Goal: Task Accomplishment & Management: Use online tool/utility

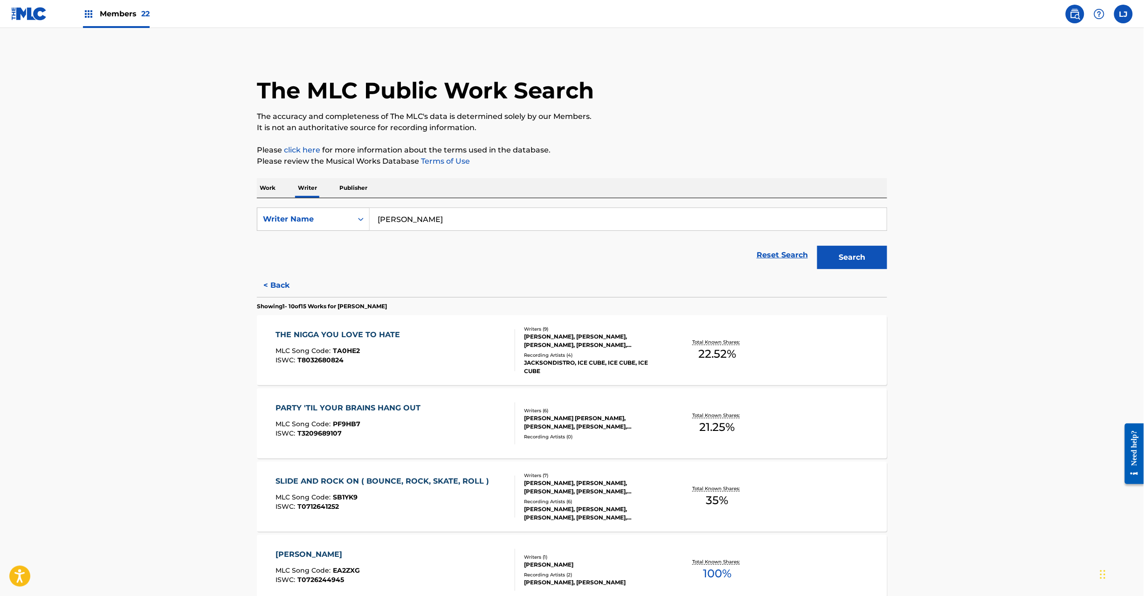
click at [14, 12] on img at bounding box center [29, 14] width 36 height 14
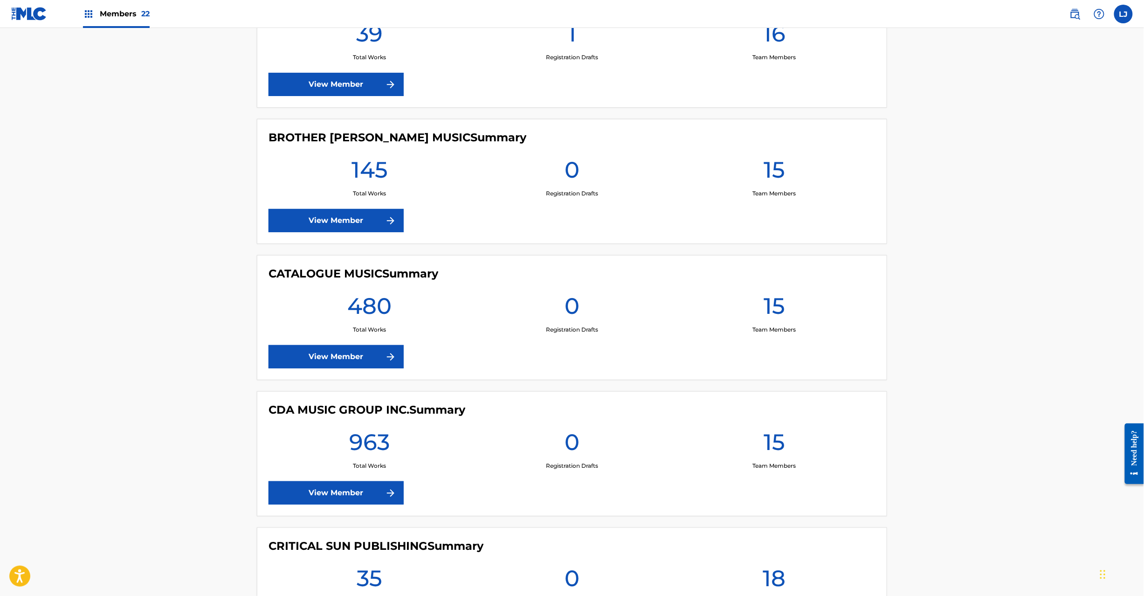
scroll to position [1491, 0]
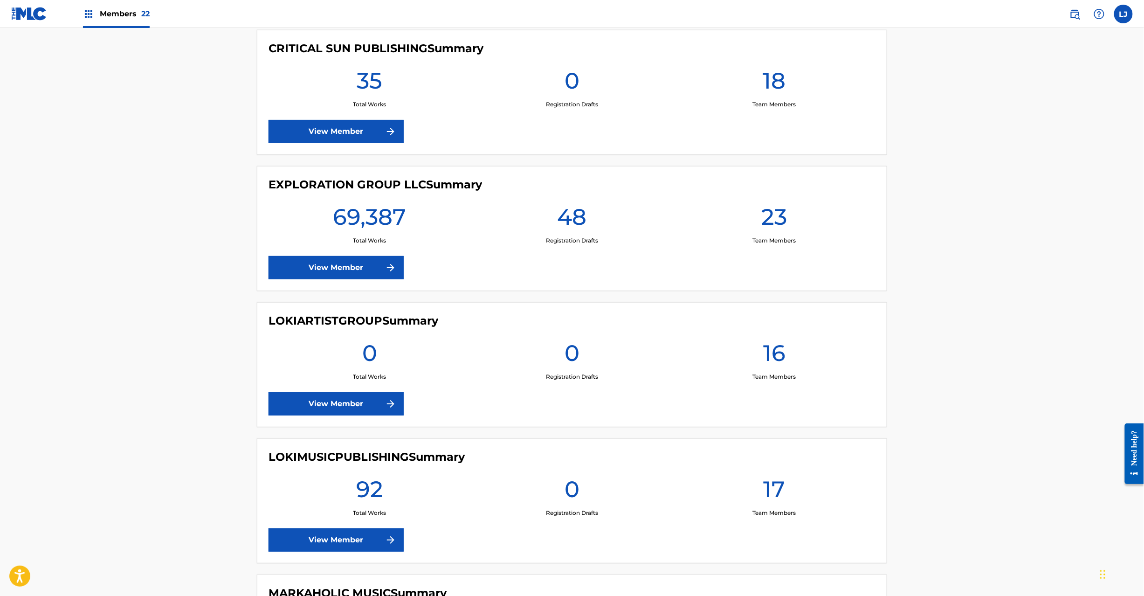
click at [323, 277] on link "View Member" at bounding box center [335, 267] width 135 height 23
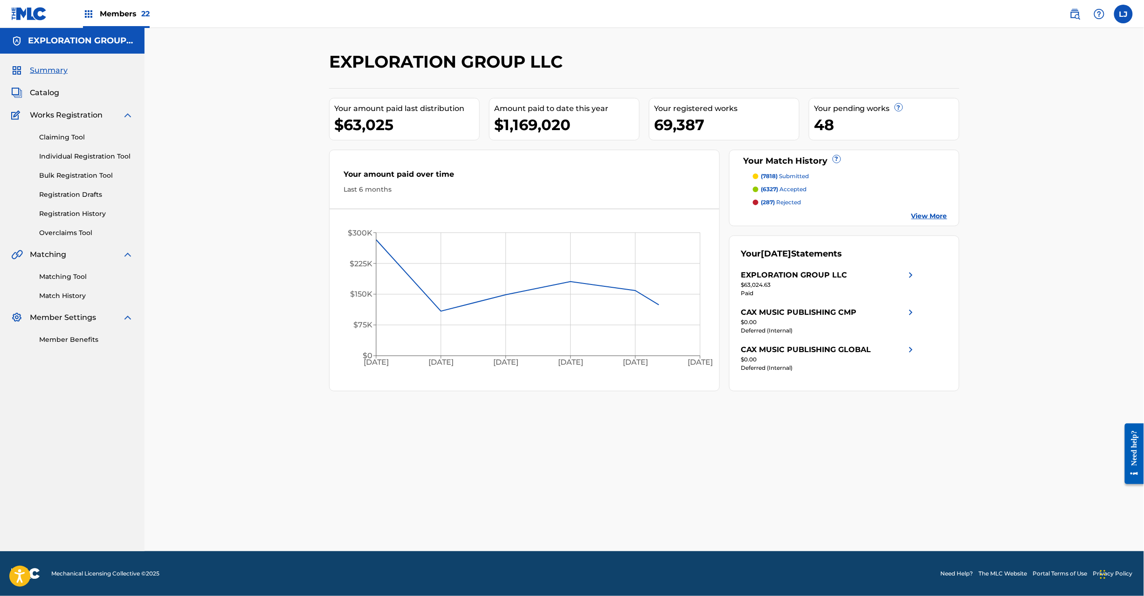
click at [68, 269] on div "Matching Tool Match History" at bounding box center [72, 280] width 122 height 41
click at [71, 273] on link "Matching Tool" at bounding box center [86, 277] width 94 height 10
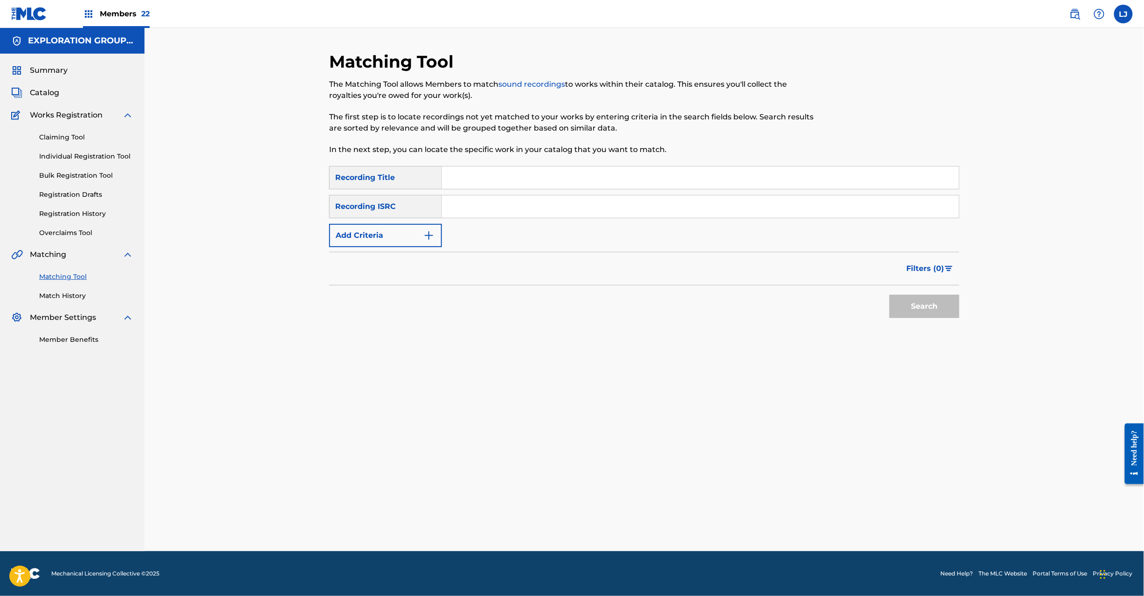
click at [500, 228] on div "SearchWithCriteriaf302e4af-5036-4013-b051-e44bbe531cc1 Recording Title SearchWi…" at bounding box center [644, 206] width 630 height 81
click at [498, 216] on input "Search Form" at bounding box center [700, 206] width 517 height 22
paste input "JPB820600107"
drag, startPoint x: 931, startPoint y: 322, endPoint x: 931, endPoint y: 315, distance: 6.5
click at [931, 322] on div "Search" at bounding box center [921, 303] width 75 height 37
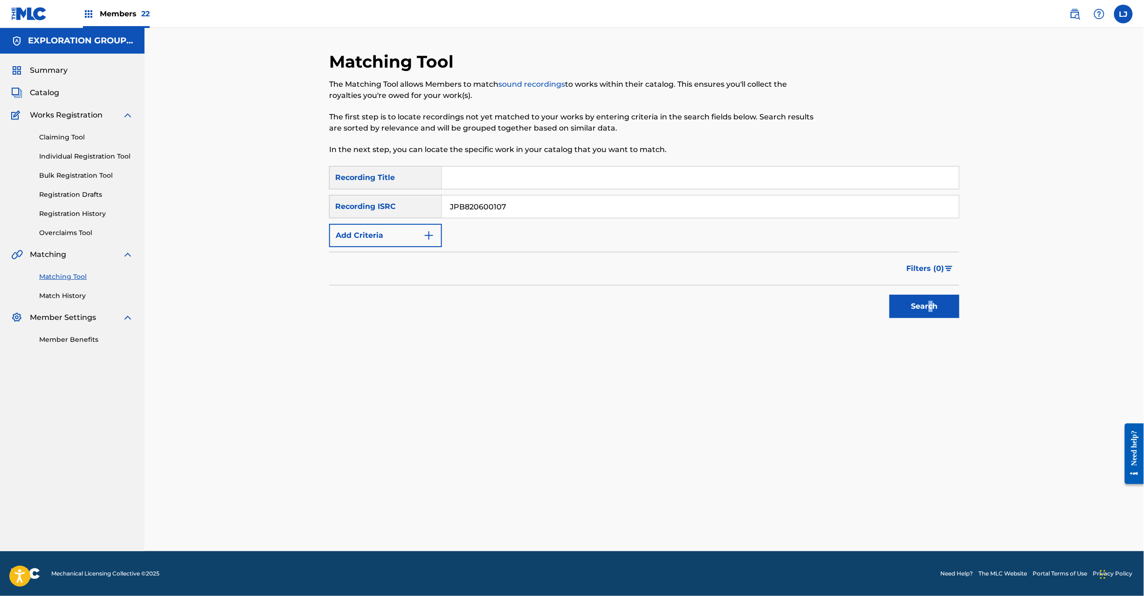
click at [927, 309] on button "Search" at bounding box center [924, 306] width 70 height 23
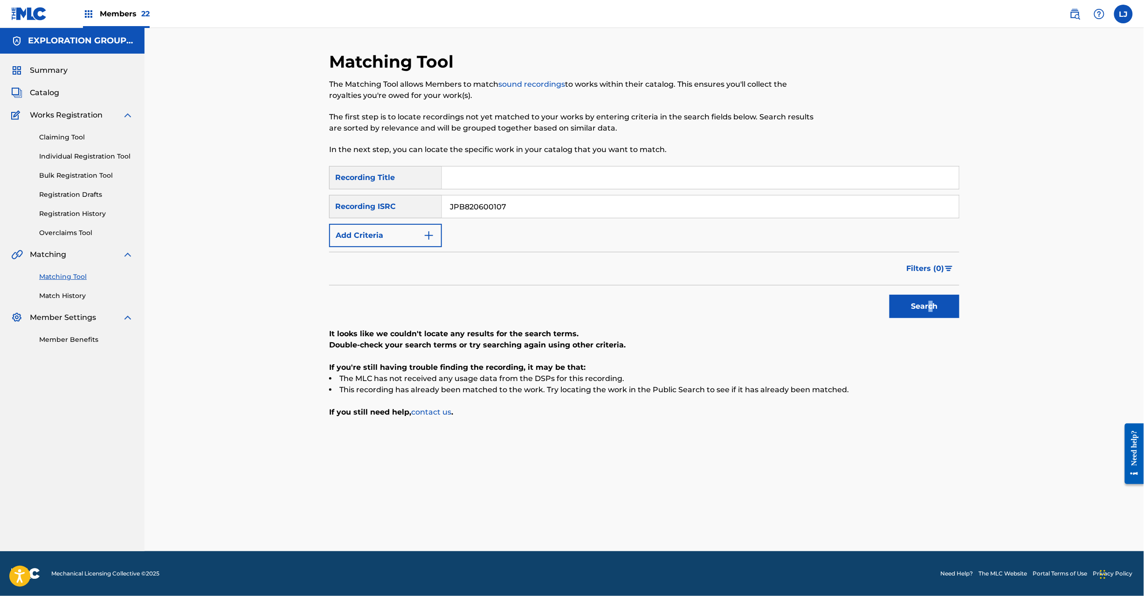
click at [932, 307] on button "Search" at bounding box center [924, 306] width 70 height 23
click at [485, 205] on input "JPB820600107" at bounding box center [700, 206] width 517 height 22
paste input "700040"
click at [915, 295] on button "Search" at bounding box center [924, 306] width 70 height 23
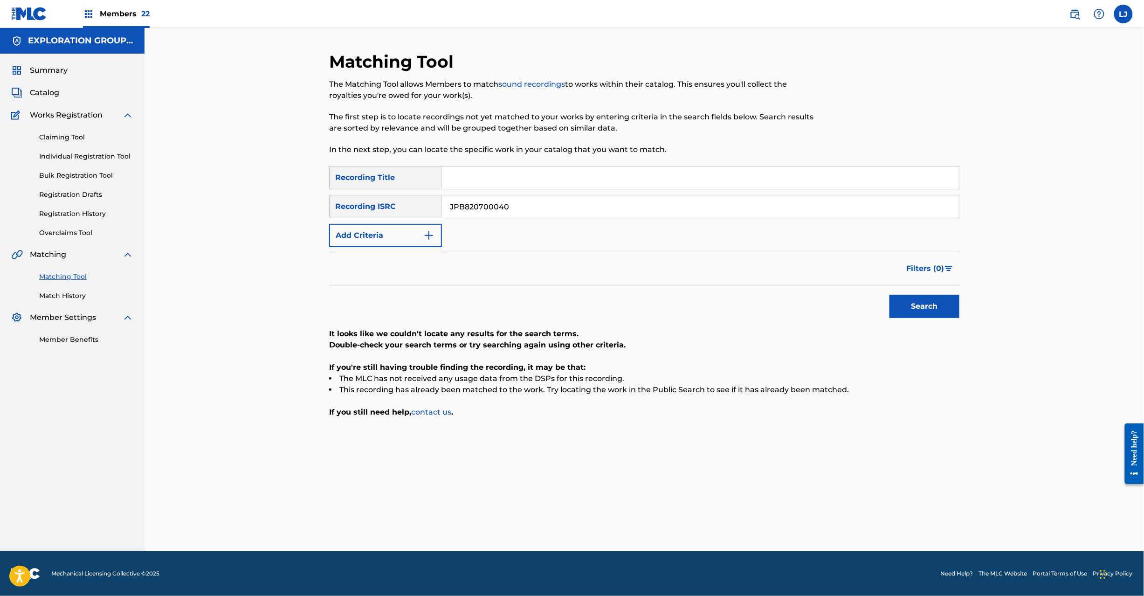
click at [466, 212] on input "JPB820700040" at bounding box center [700, 206] width 517 height 22
paste input "61"
click at [931, 297] on button "Search" at bounding box center [924, 306] width 70 height 23
click at [530, 206] on input "JPB820700061" at bounding box center [700, 206] width 517 height 22
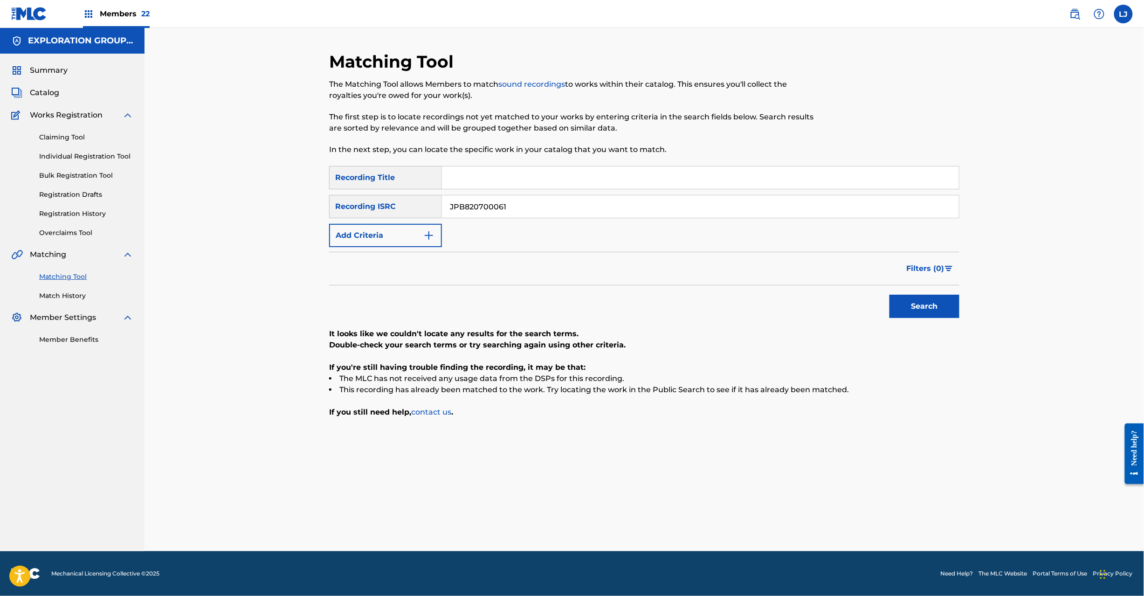
click at [500, 206] on input "JPB820700061" at bounding box center [700, 206] width 517 height 22
paste input "800101|JPB820700062"
click at [534, 209] on input "JPB820800101|JPB820700062" at bounding box center [700, 206] width 517 height 22
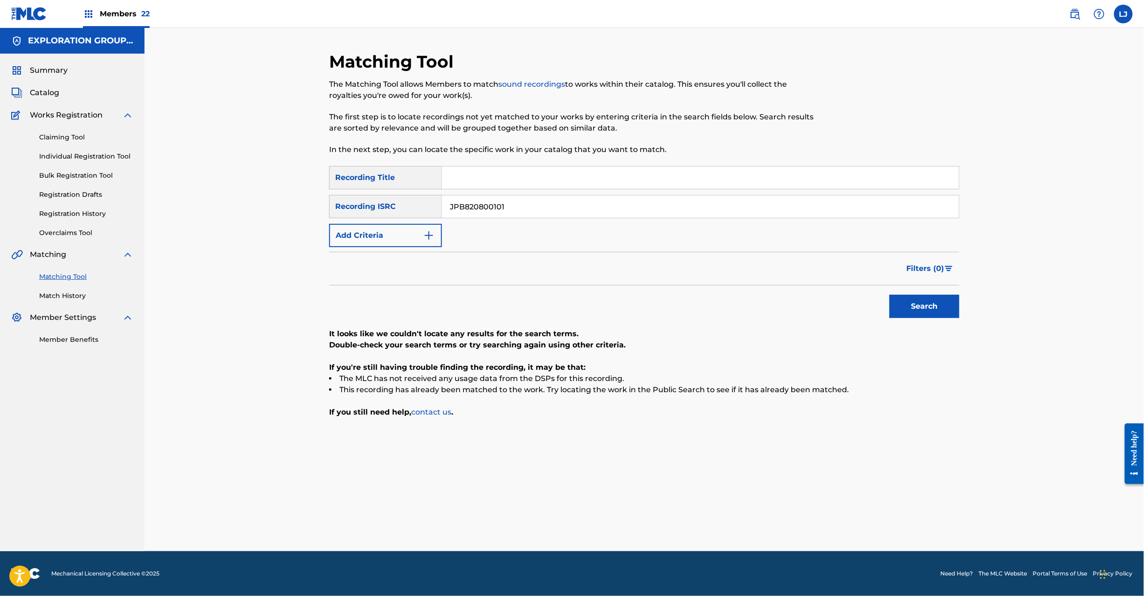
click at [902, 306] on button "Search" at bounding box center [924, 306] width 70 height 23
click at [496, 206] on input "JPB820800101" at bounding box center [700, 206] width 517 height 22
paste input "|JPB820700062"
drag, startPoint x: 507, startPoint y: 204, endPoint x: 243, endPoint y: 217, distance: 264.5
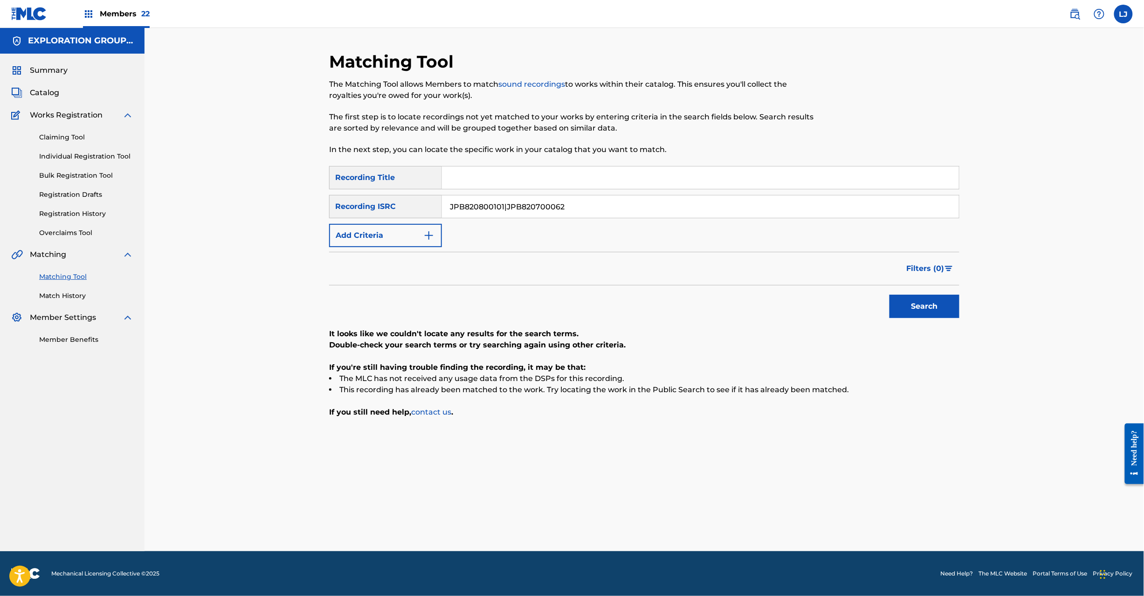
click at [194, 217] on div "Matching Tool The Matching Tool allows Members to match sound recordings to wor…" at bounding box center [643, 289] width 999 height 523
click at [910, 301] on button "Search" at bounding box center [924, 306] width 70 height 23
click at [471, 211] on input "JPB820700062" at bounding box center [700, 206] width 517 height 22
paste input "167"
click at [471, 211] on input "JPB820700062" at bounding box center [700, 206] width 517 height 22
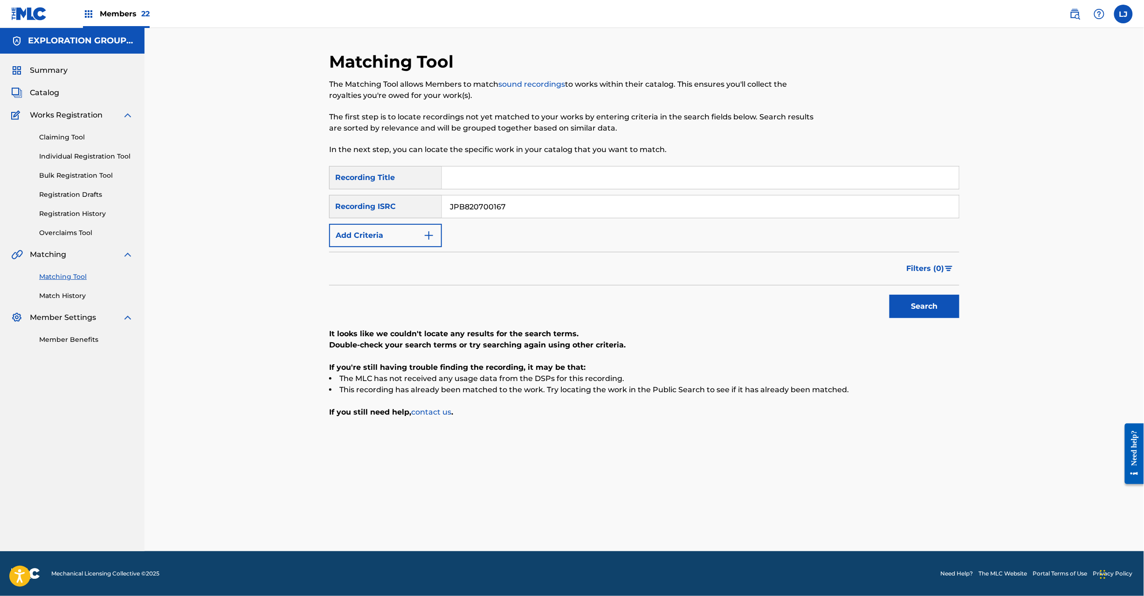
type input "JPB820700167"
click at [926, 306] on button "Search" at bounding box center [924, 306] width 70 height 23
click at [480, 212] on input "JPB820700167" at bounding box center [700, 206] width 517 height 22
paste input "053"
click at [480, 212] on input "JPB820700053" at bounding box center [700, 206] width 517 height 22
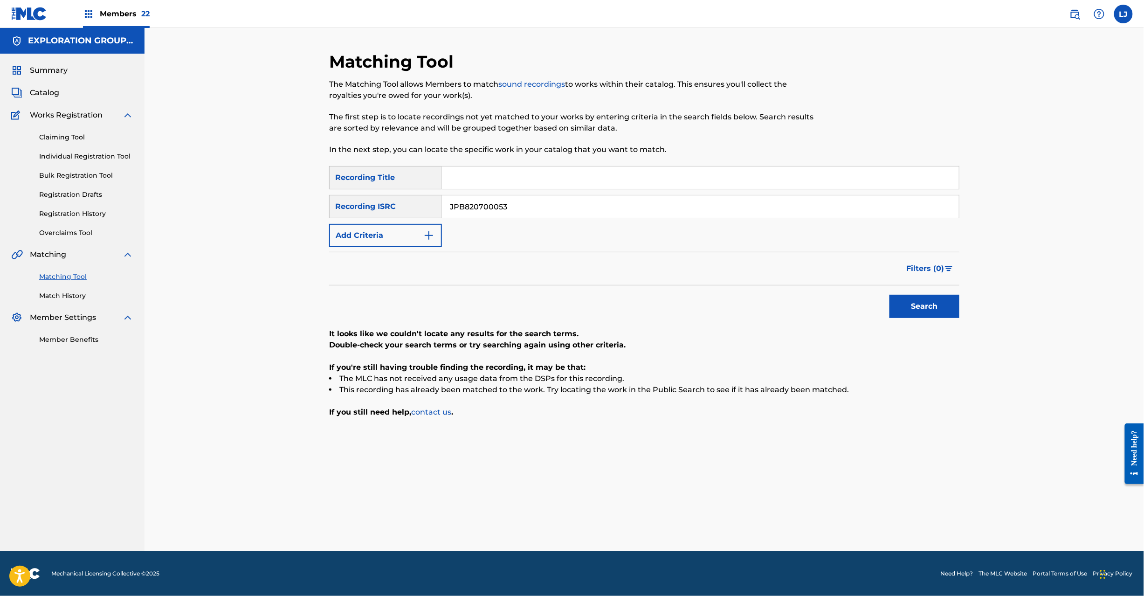
click at [898, 312] on button "Search" at bounding box center [924, 306] width 70 height 23
click at [454, 215] on input "JPB820700053" at bounding box center [700, 206] width 517 height 22
paste input "48"
click at [916, 311] on button "Search" at bounding box center [924, 306] width 70 height 23
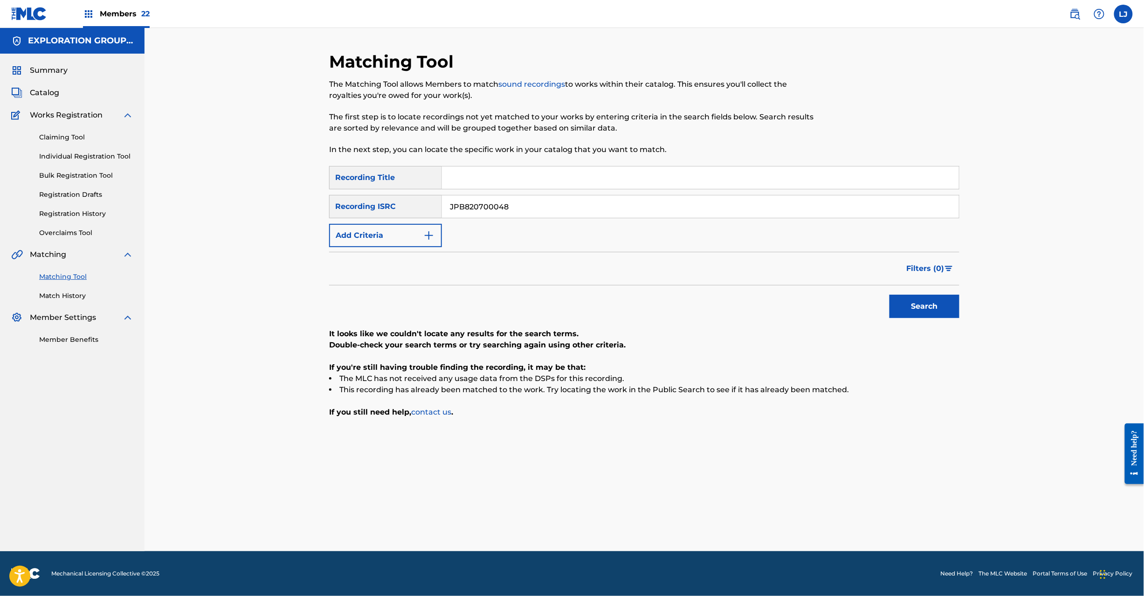
click at [470, 206] on input "JPB820700048" at bounding box center [700, 206] width 517 height 22
paste input "90"
click at [470, 206] on input "JPB820700048" at bounding box center [700, 206] width 517 height 22
click at [912, 310] on button "Search" at bounding box center [924, 306] width 70 height 23
click at [517, 204] on input "JPB820700090" at bounding box center [700, 206] width 517 height 22
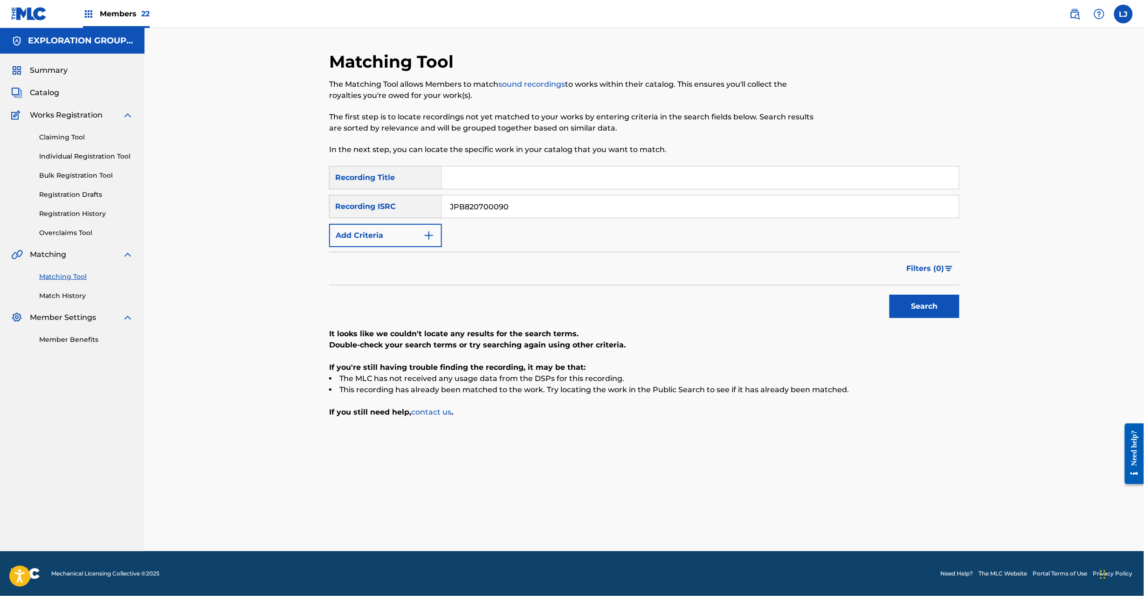
click at [517, 204] on input "JPB820700090" at bounding box center [700, 206] width 517 height 22
paste input "88"
drag, startPoint x: 934, startPoint y: 291, endPoint x: 931, endPoint y: 303, distance: 12.5
click at [932, 301] on div "Search" at bounding box center [921, 303] width 75 height 37
click at [931, 303] on button "Search" at bounding box center [924, 306] width 70 height 23
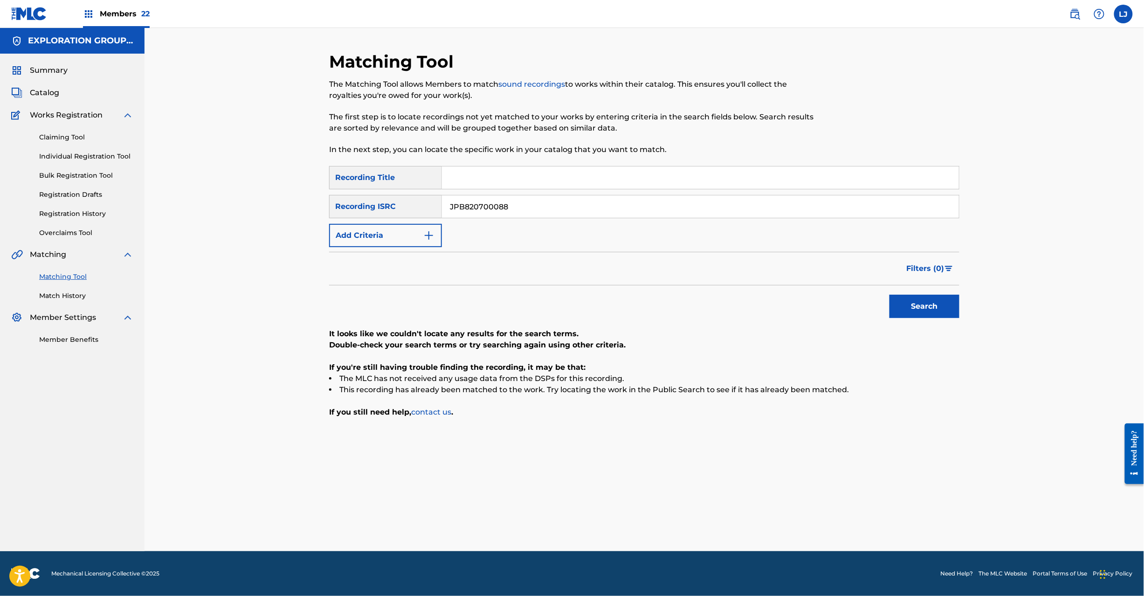
click at [510, 208] on input "JPB820700088" at bounding box center [700, 206] width 517 height 22
paste input "4"
drag, startPoint x: 934, startPoint y: 291, endPoint x: 935, endPoint y: 298, distance: 7.0
click at [935, 297] on div "Search" at bounding box center [921, 303] width 75 height 37
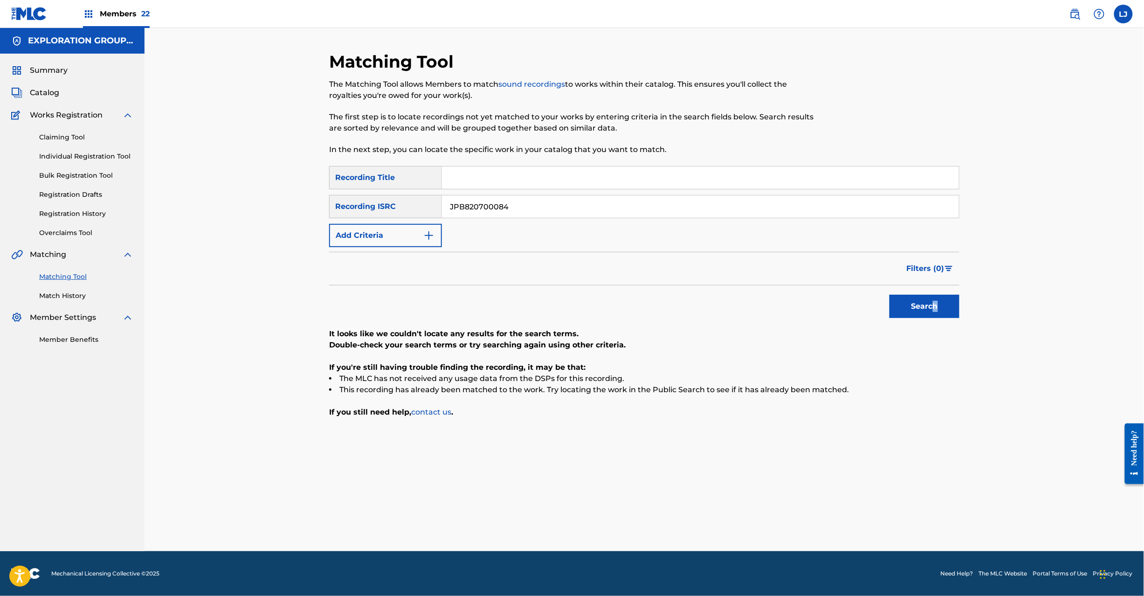
click at [935, 299] on button "Search" at bounding box center [924, 306] width 70 height 23
click at [496, 208] on input "JPB820700084" at bounding box center [700, 206] width 517 height 22
paste input "2"
click at [496, 208] on input "JPB820700084" at bounding box center [700, 206] width 517 height 22
click at [927, 306] on button "Search" at bounding box center [924, 306] width 70 height 23
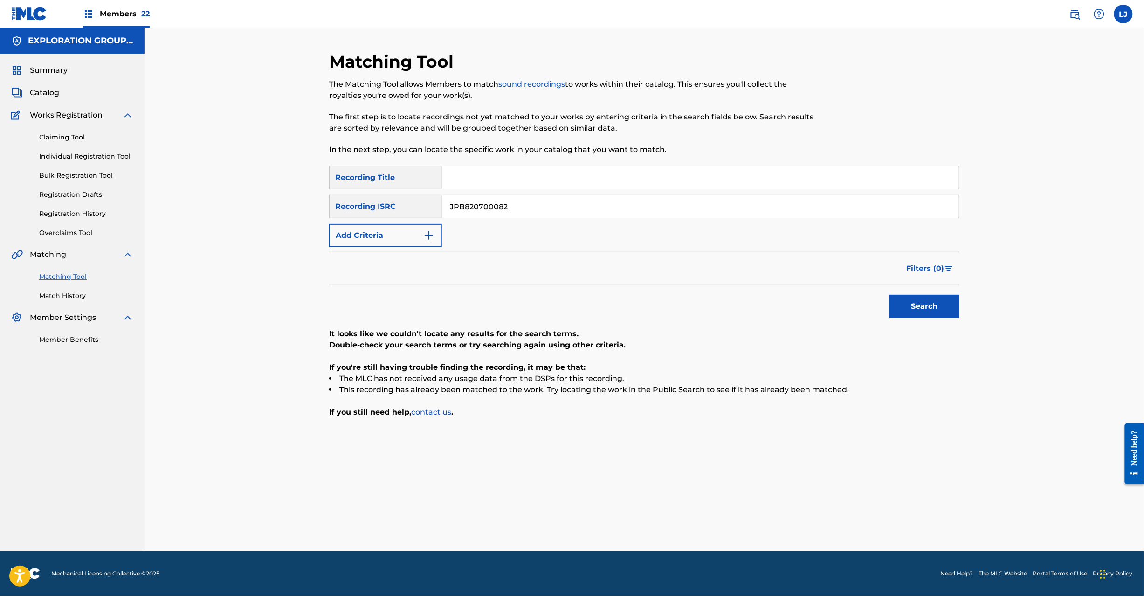
click at [500, 202] on input "JPB820700082" at bounding box center [700, 206] width 517 height 22
paste input "44|JPB82070004"
drag, startPoint x: 509, startPoint y: 205, endPoint x: 778, endPoint y: 205, distance: 268.4
click at [778, 205] on input "JPB820700044|" at bounding box center [700, 206] width 517 height 22
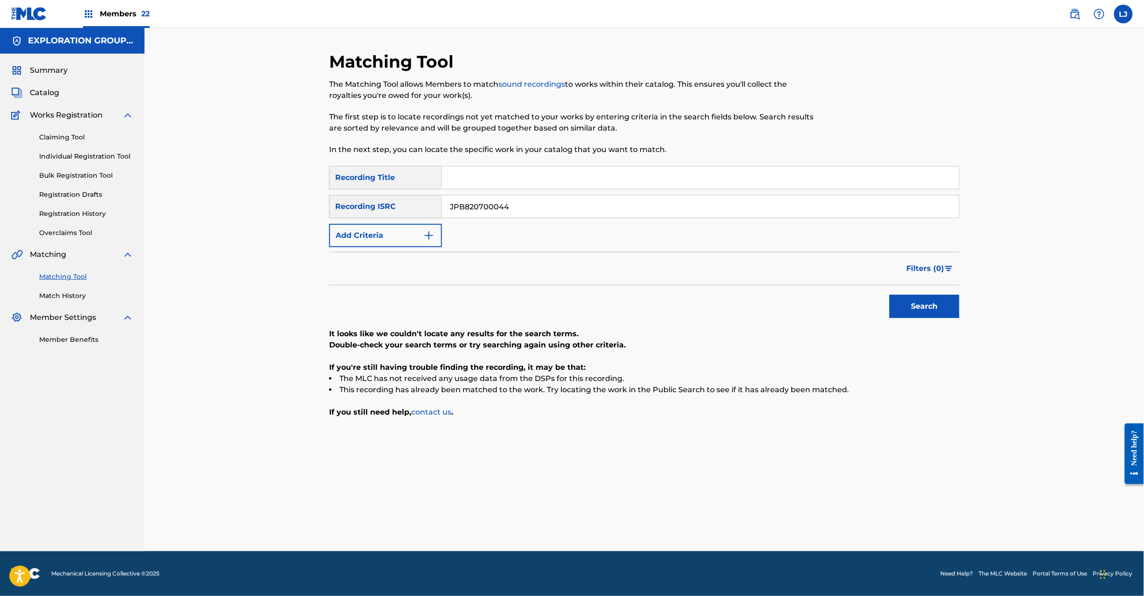
click at [903, 304] on button "Search" at bounding box center [924, 306] width 70 height 23
click at [463, 202] on input "JPB820700044" at bounding box center [700, 206] width 517 height 22
paste input "|JPB820700042"
drag, startPoint x: 509, startPoint y: 206, endPoint x: 212, endPoint y: 205, distance: 297.8
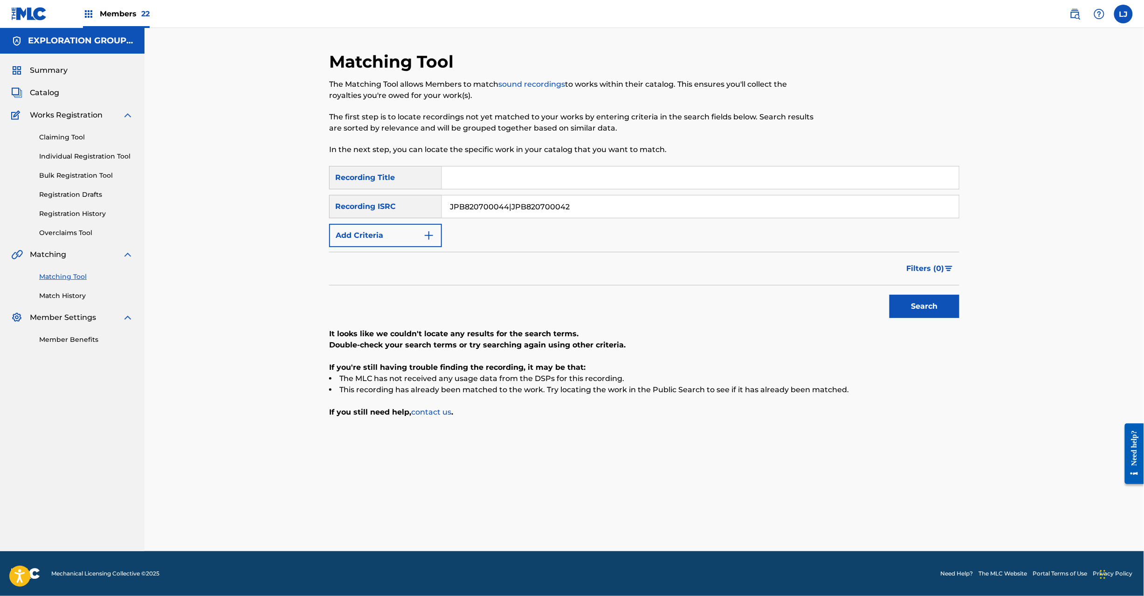
click at [212, 205] on div "Matching Tool The Matching Tool allows Members to match sound recordings to wor…" at bounding box center [643, 289] width 999 height 523
click at [910, 299] on button "Search" at bounding box center [924, 306] width 70 height 23
click at [440, 200] on div "Recording ISRC" at bounding box center [385, 206] width 113 height 23
click at [485, 200] on input "JPB820700042" at bounding box center [700, 206] width 517 height 22
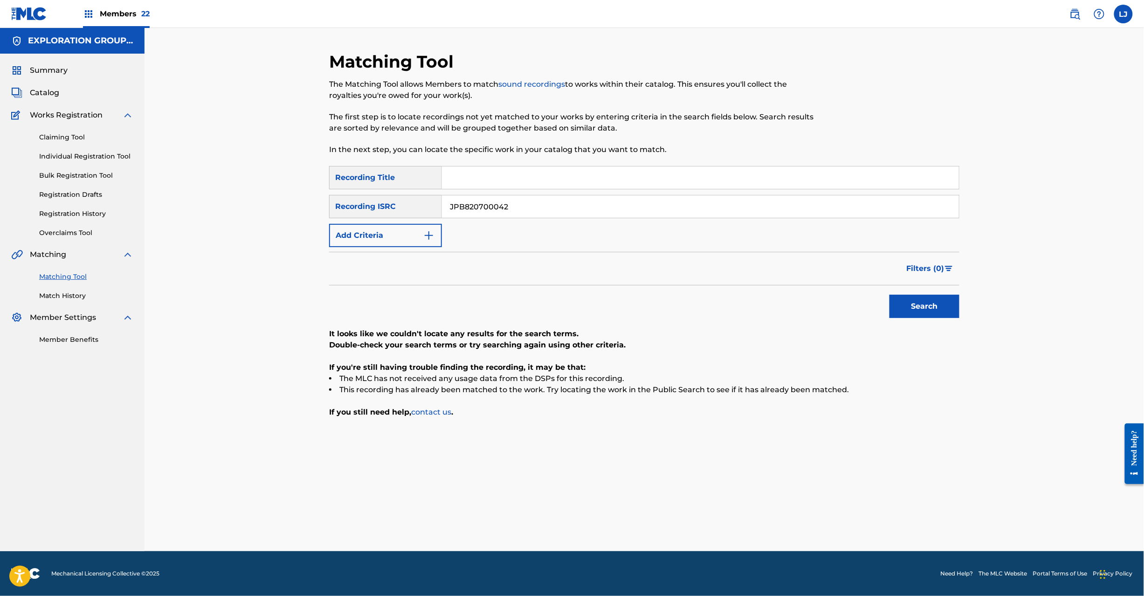
paste input "73"
click at [935, 304] on button "Search" at bounding box center [924, 306] width 70 height 23
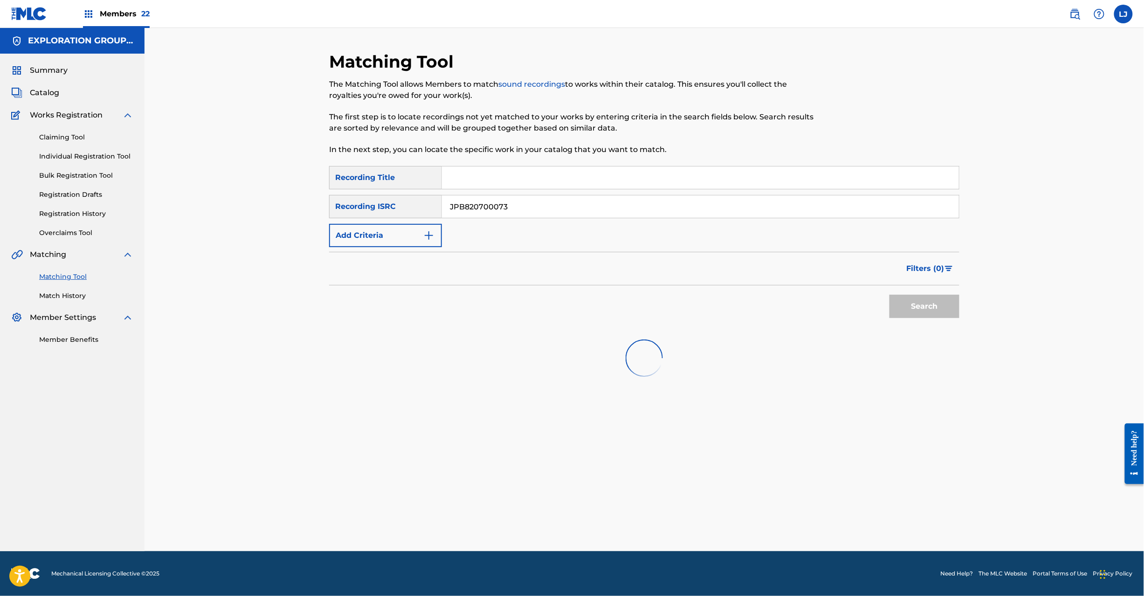
click at [935, 304] on div "Search" at bounding box center [921, 303] width 75 height 37
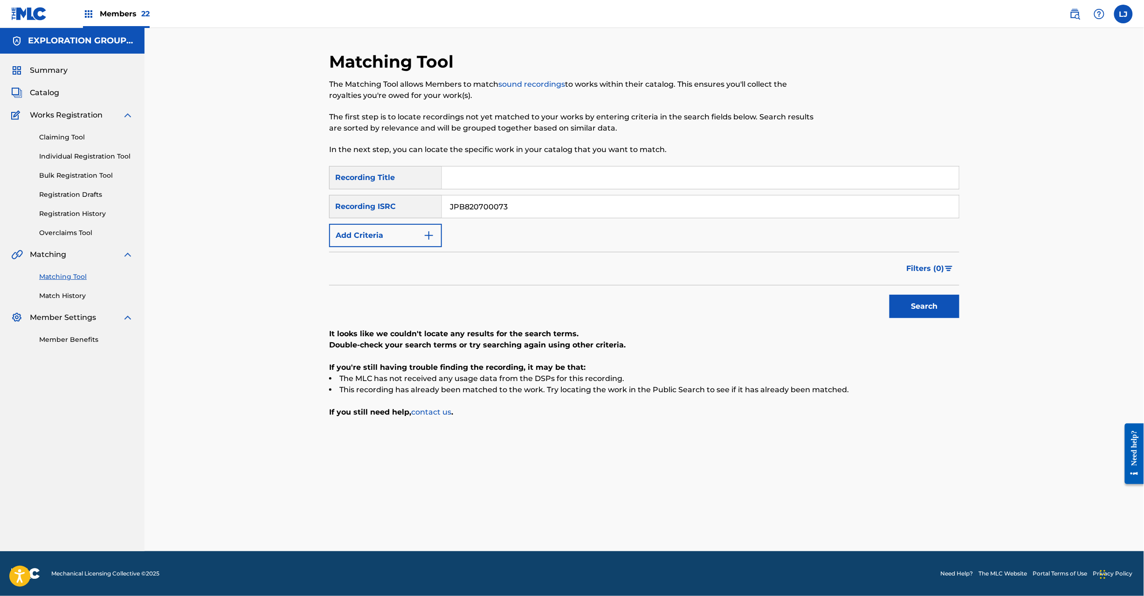
click at [488, 198] on input "JPB820700073" at bounding box center [700, 206] width 517 height 22
paste input "2"
click at [936, 310] on button "Search" at bounding box center [924, 306] width 70 height 23
click at [496, 206] on input "JPB820700072" at bounding box center [700, 206] width 517 height 22
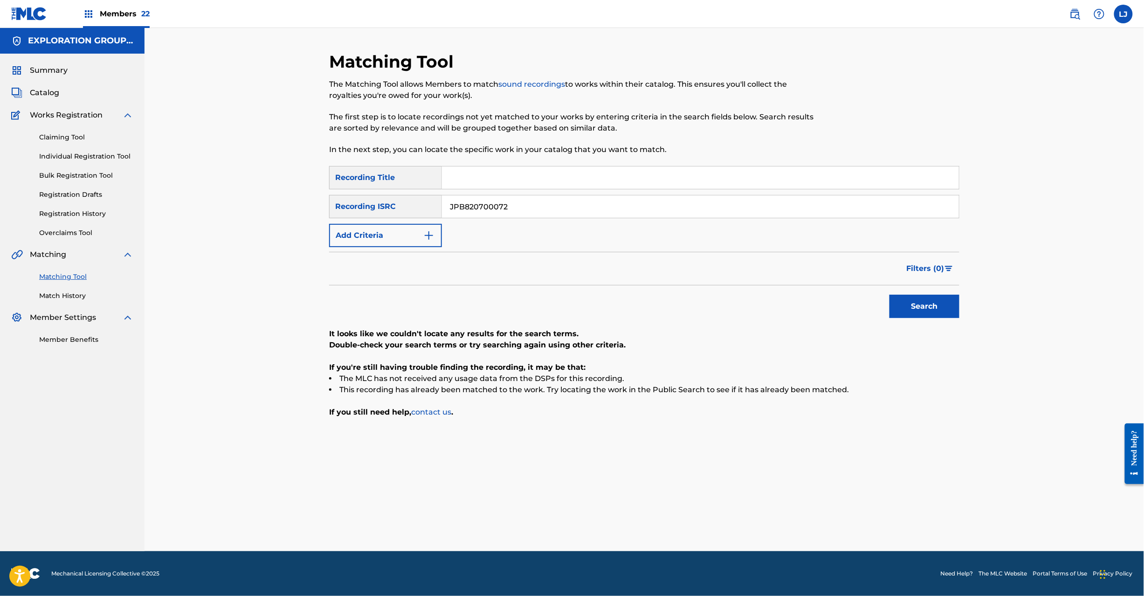
click at [496, 206] on input "JPB820700072" at bounding box center [700, 206] width 517 height 22
paste input "69"
click at [919, 299] on button "Search" at bounding box center [924, 306] width 70 height 23
click at [502, 210] on input "JPB820700069" at bounding box center [700, 206] width 517 height 22
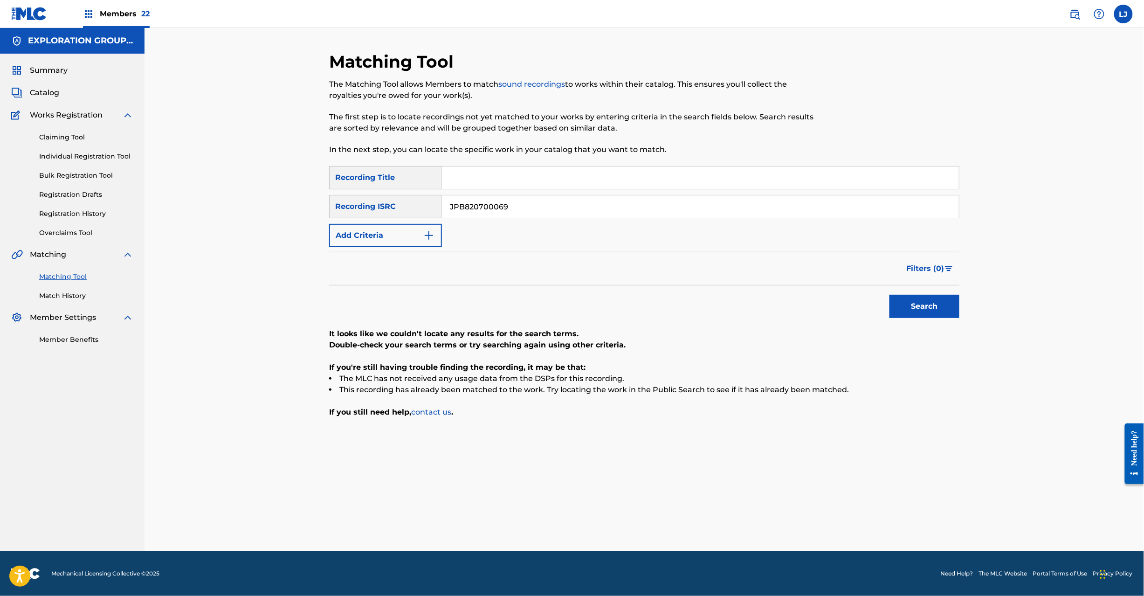
paste input "8"
click at [908, 306] on button "Search" at bounding box center [924, 306] width 70 height 23
click at [508, 209] on input "JPB820700068" at bounding box center [700, 206] width 517 height 22
paste input "7"
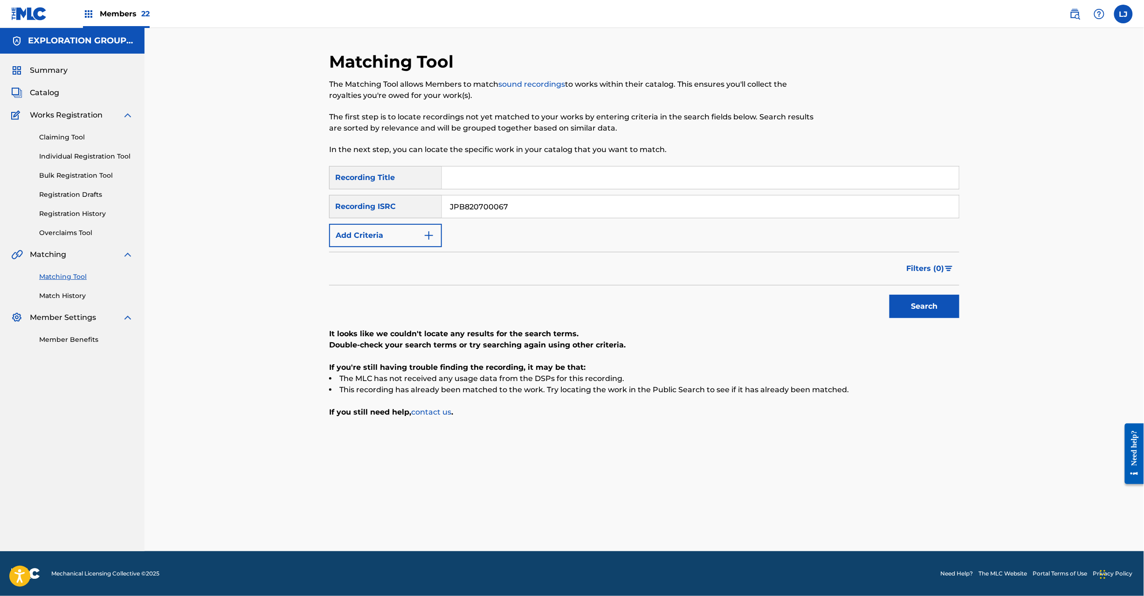
click at [964, 304] on div "Matching Tool The Matching Tool allows Members to match sound recordings to wor…" at bounding box center [644, 301] width 652 height 500
click at [942, 304] on button "Search" at bounding box center [924, 306] width 70 height 23
click at [486, 209] on input "JPB820700067" at bounding box center [700, 206] width 517 height 22
paste input "5"
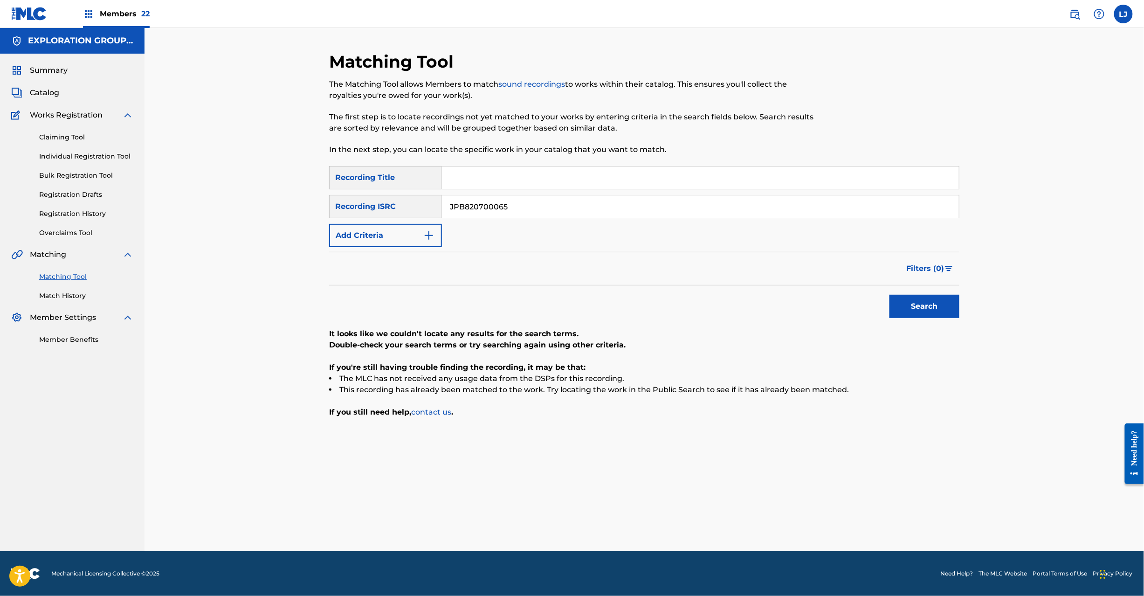
click at [925, 311] on button "Search" at bounding box center [924, 306] width 70 height 23
click at [498, 209] on input "JPB820700065" at bounding box center [700, 206] width 517 height 22
paste input "4"
click at [897, 302] on button "Search" at bounding box center [924, 306] width 70 height 23
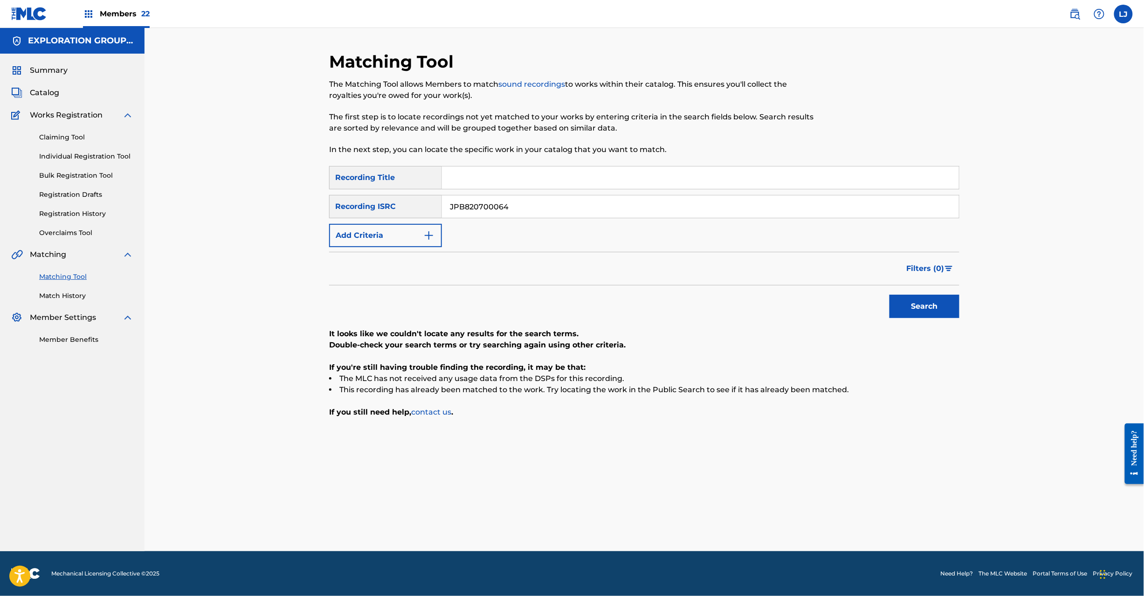
click at [507, 203] on input "JPB820700064" at bounding box center [700, 206] width 517 height 22
paste input "7"
click at [507, 203] on input "JPB820700064" at bounding box center [700, 206] width 517 height 22
click at [937, 315] on button "Search" at bounding box center [924, 306] width 70 height 23
click at [476, 204] on input "JPB820700074" at bounding box center [700, 206] width 517 height 22
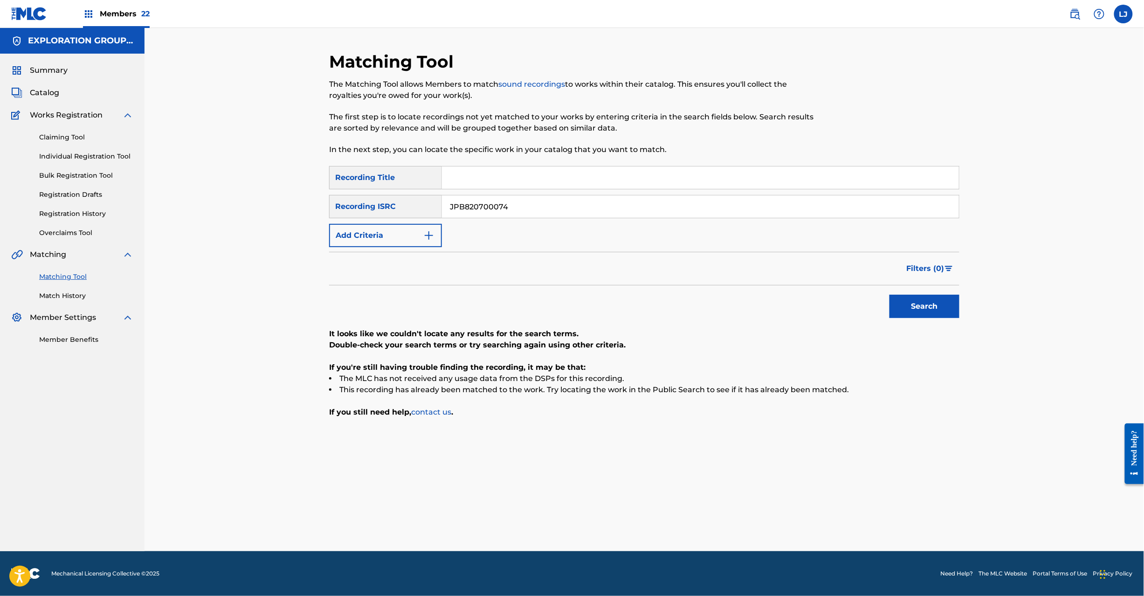
paste input "02"
click at [476, 204] on input "JPB820700074" at bounding box center [700, 206] width 517 height 22
click at [894, 307] on button "Search" at bounding box center [924, 306] width 70 height 23
click at [499, 198] on input "JPB820700002" at bounding box center [700, 206] width 517 height 22
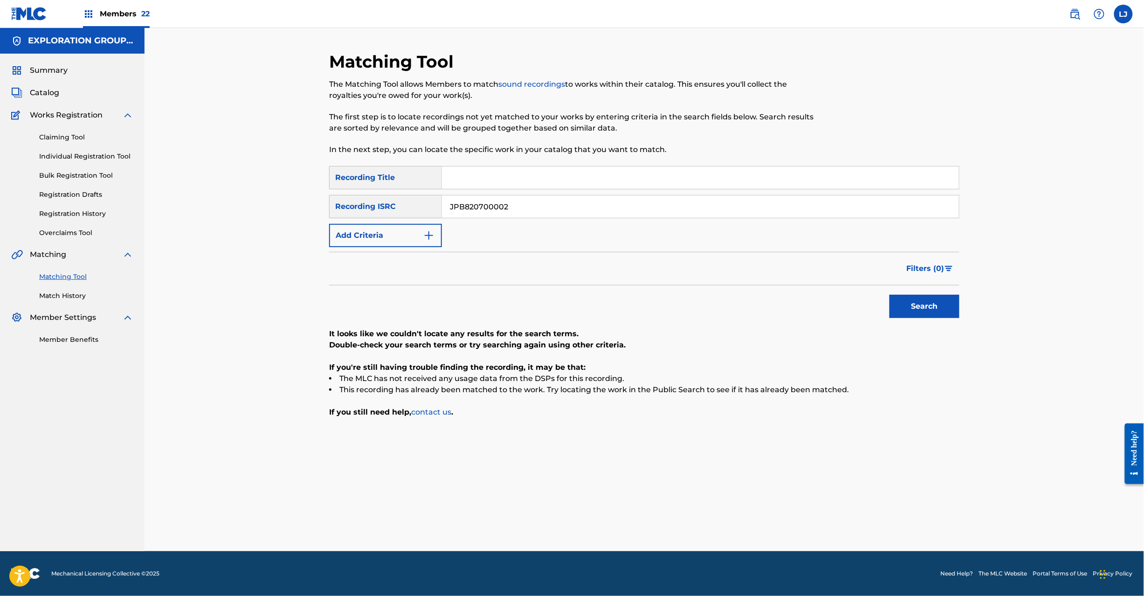
paste input "71|TCJPH1828453|JPB820800098|JPB820700004|JPB820700001"
drag, startPoint x: 505, startPoint y: 207, endPoint x: 959, endPoint y: 207, distance: 453.9
click at [959, 207] on div "Matching Tool The Matching Tool allows Members to match sound recordings to wor…" at bounding box center [644, 301] width 652 height 500
click at [929, 307] on button "Search" at bounding box center [924, 306] width 70 height 23
click at [548, 206] on input "JPB820700071" at bounding box center [700, 206] width 517 height 22
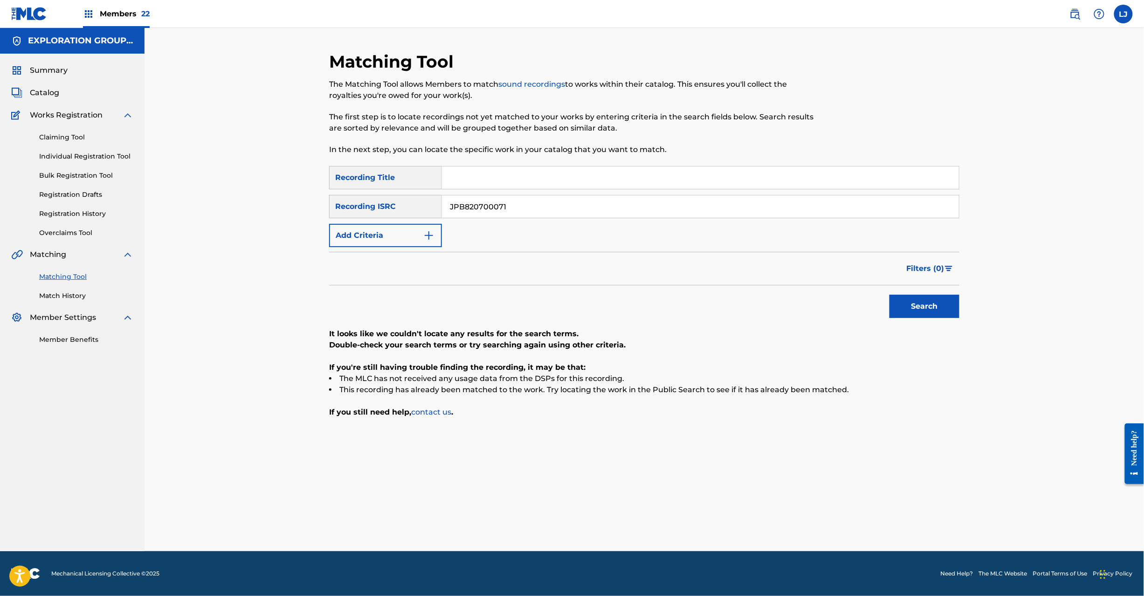
click at [548, 206] on input "JPB820700071" at bounding box center [700, 206] width 517 height 22
paste input "|TCJPH1828453|JPB820800098|JPB820700004|JPB820700001"
drag, startPoint x: 507, startPoint y: 204, endPoint x: 202, endPoint y: 202, distance: 305.7
click at [202, 202] on div "Matching Tool The Matching Tool allows Members to match sound recordings to wor…" at bounding box center [643, 289] width 999 height 523
drag, startPoint x: 505, startPoint y: 203, endPoint x: 1085, endPoint y: 203, distance: 579.7
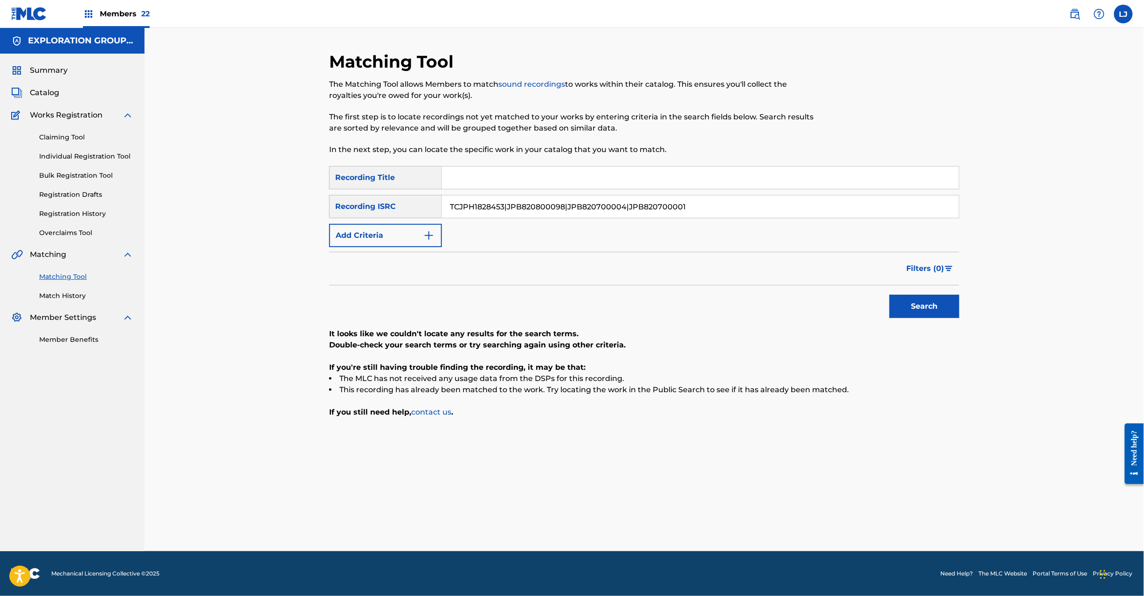
click at [1085, 203] on div "Matching Tool The Matching Tool allows Members to match sound recordings to wor…" at bounding box center [643, 289] width 999 height 523
click at [914, 304] on button "Search" at bounding box center [924, 306] width 70 height 23
click at [509, 207] on input "TCJPH1828453" at bounding box center [700, 206] width 517 height 22
paste input "JPB820700071|TCJPH1828453|JPB820800098|JPB820700004|JPB820700001"
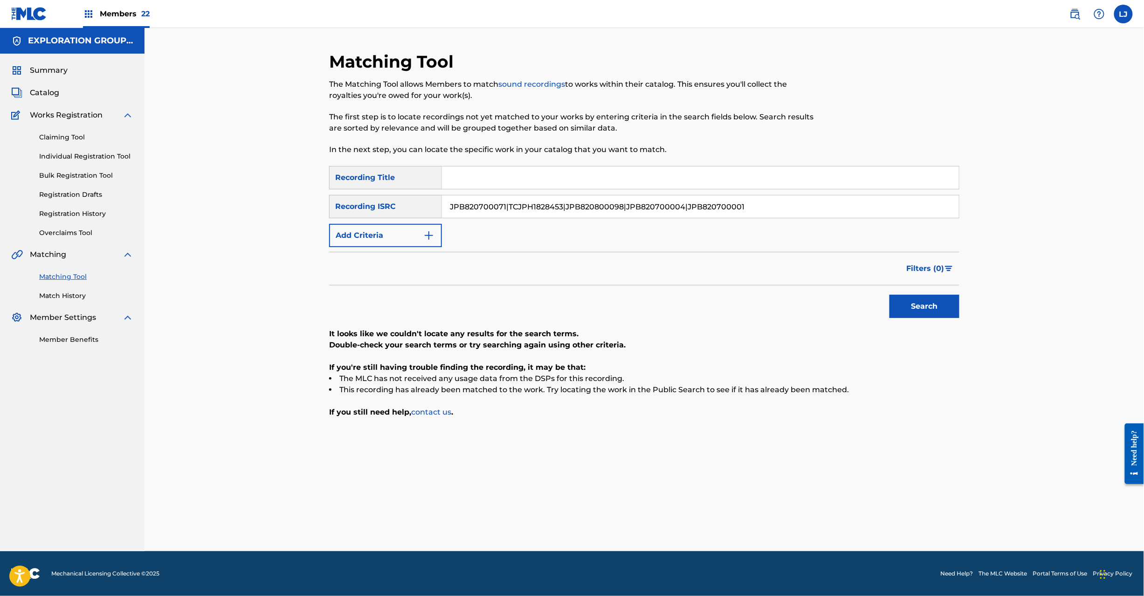
drag, startPoint x: 562, startPoint y: 206, endPoint x: 285, endPoint y: 207, distance: 276.8
click at [285, 207] on div "Matching Tool The Matching Tool allows Members to match sound recordings to wor…" at bounding box center [643, 289] width 999 height 523
drag, startPoint x: 509, startPoint y: 206, endPoint x: 961, endPoint y: 206, distance: 451.5
click at [961, 206] on div "Matching Tool The Matching Tool allows Members to match sound recordings to wor…" at bounding box center [644, 301] width 652 height 500
click at [921, 305] on button "Search" at bounding box center [924, 306] width 70 height 23
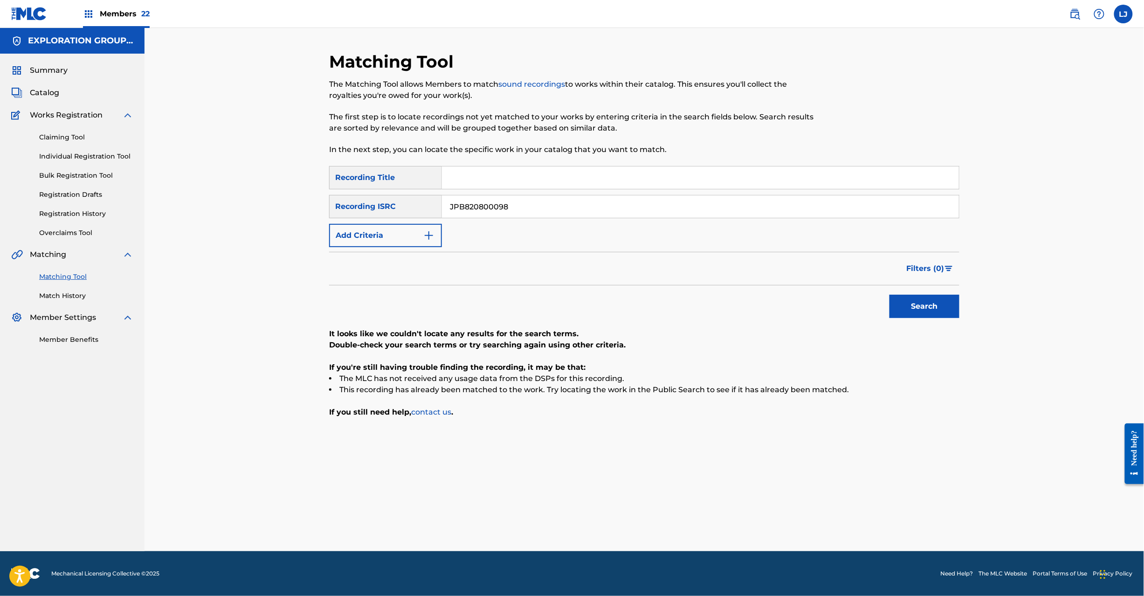
click at [541, 205] on input "JPB820800098" at bounding box center [700, 206] width 517 height 22
paste input "700071|TCJPH1828453|JPB820800098|JPB820700004|JPB820700001"
drag, startPoint x: 624, startPoint y: 206, endPoint x: 58, endPoint y: 206, distance: 566.6
click at [58, 206] on main "EXPLORATION GROUP LLC Summary Catalog Works Registration Claiming Tool Individu…" at bounding box center [572, 289] width 1144 height 523
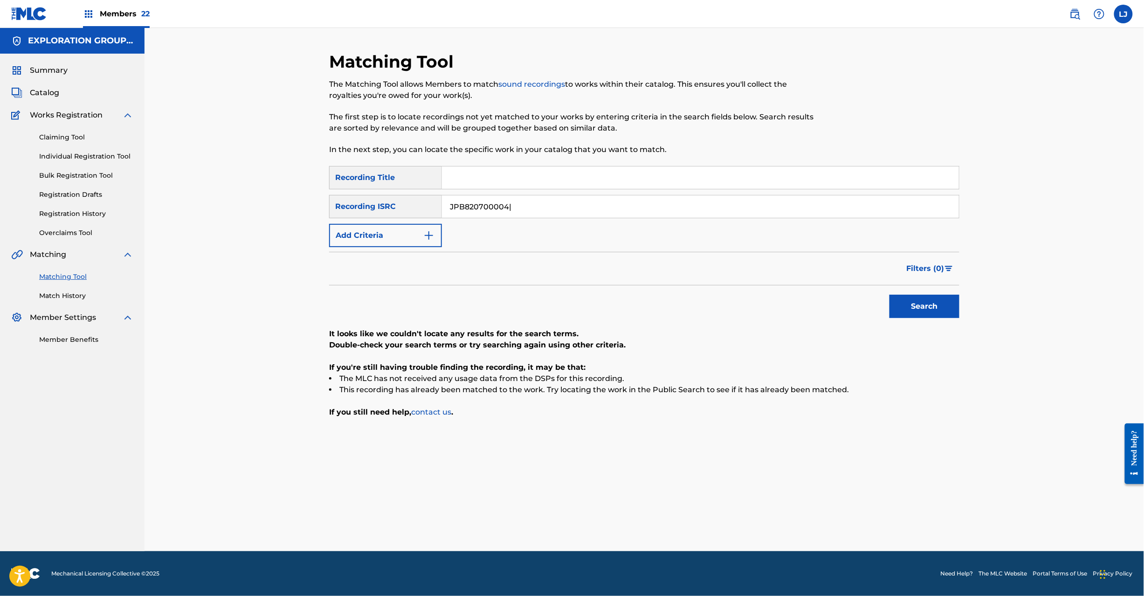
drag, startPoint x: 511, startPoint y: 199, endPoint x: 880, endPoint y: 199, distance: 369.5
click at [880, 199] on input "JPB820700004|" at bounding box center [700, 206] width 517 height 22
click at [923, 295] on button "Search" at bounding box center [924, 306] width 70 height 23
click at [544, 205] on input "JPB820700004" at bounding box center [700, 206] width 517 height 22
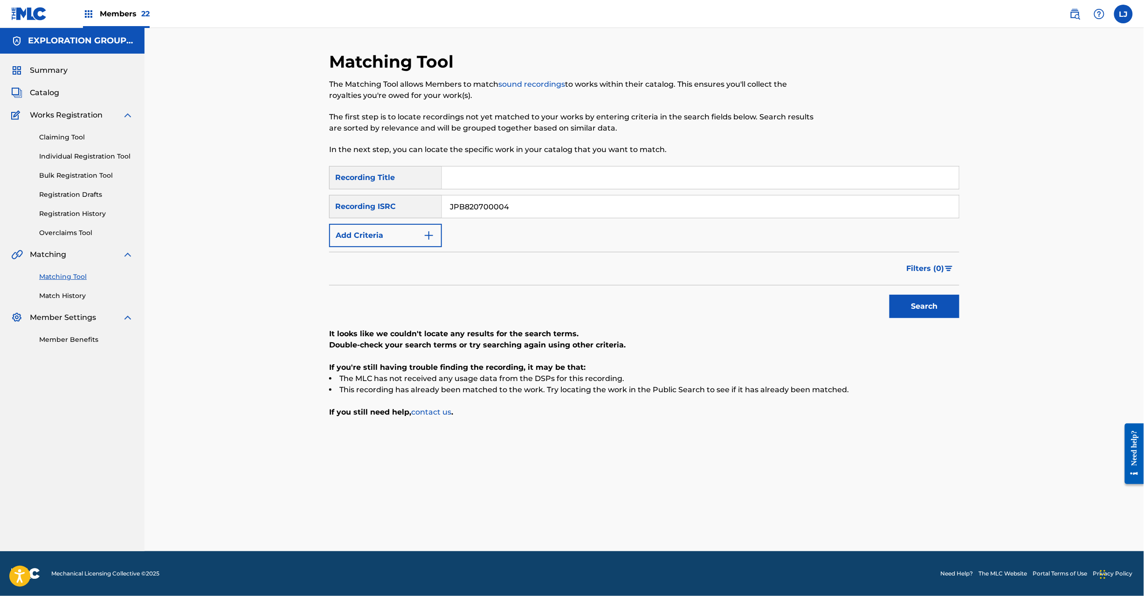
click at [544, 205] on input "JPB820700004" at bounding box center [700, 206] width 517 height 22
paste input "71|TCJPH1828453|JPB820800098|JPB820700004|JPB820700001"
drag, startPoint x: 686, startPoint y: 207, endPoint x: 435, endPoint y: 217, distance: 250.9
click at [2, 205] on main "EXPLORATION GROUP LLC Summary Catalog Works Registration Claiming Tool Individu…" at bounding box center [572, 289] width 1144 height 523
click at [949, 312] on button "Search" at bounding box center [924, 306] width 70 height 23
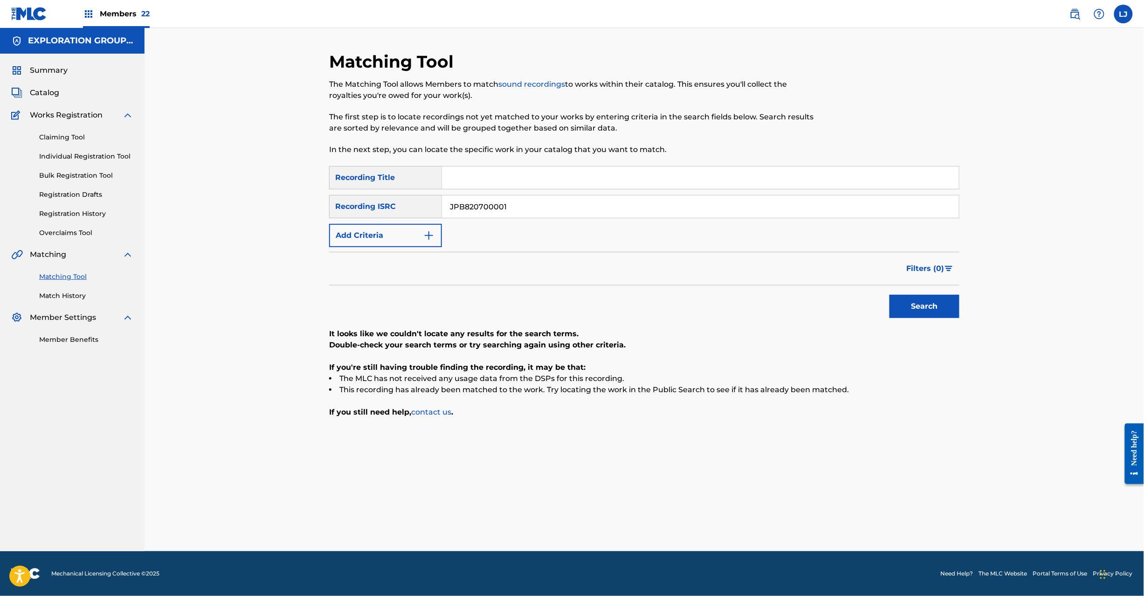
click at [517, 207] on input "JPB820700001" at bounding box center [700, 206] width 517 height 22
paste input "800182"
click at [952, 313] on button "Search" at bounding box center [924, 306] width 70 height 23
click at [510, 203] on input "JPB820800182" at bounding box center [700, 206] width 517 height 22
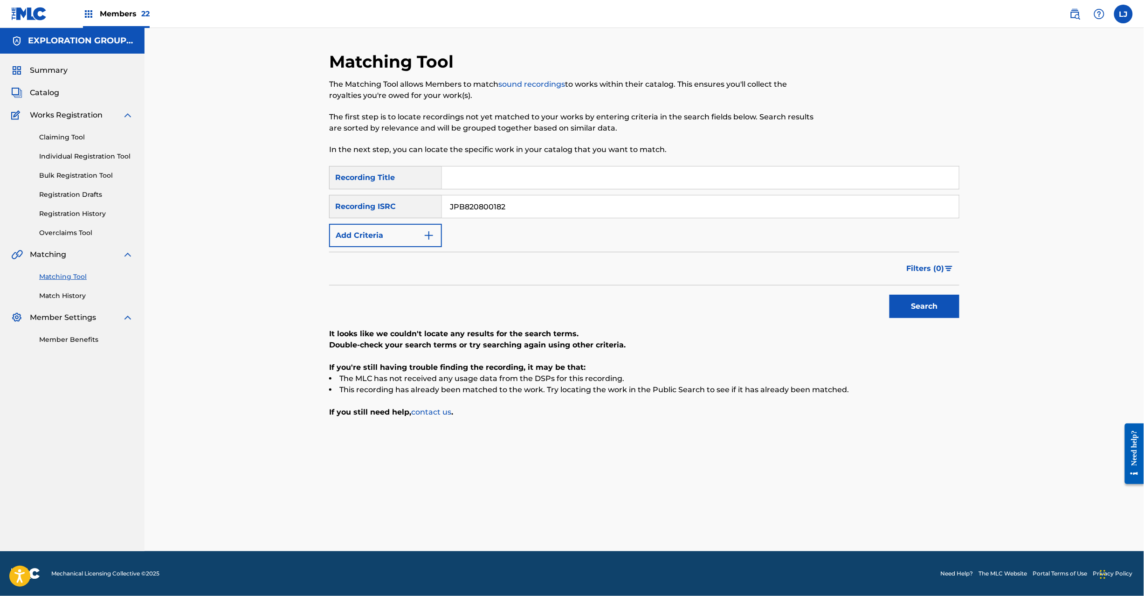
click at [510, 203] on input "JPB820800182" at bounding box center [700, 206] width 517 height 22
paste input "700136"
click at [909, 308] on button "Search" at bounding box center [924, 306] width 70 height 23
click at [464, 220] on div "SearchWithCriteriaf302e4af-5036-4013-b051-e44bbe531cc1 Recording Title SearchWi…" at bounding box center [644, 206] width 630 height 81
click at [463, 203] on input "JPB820700136" at bounding box center [700, 206] width 517 height 22
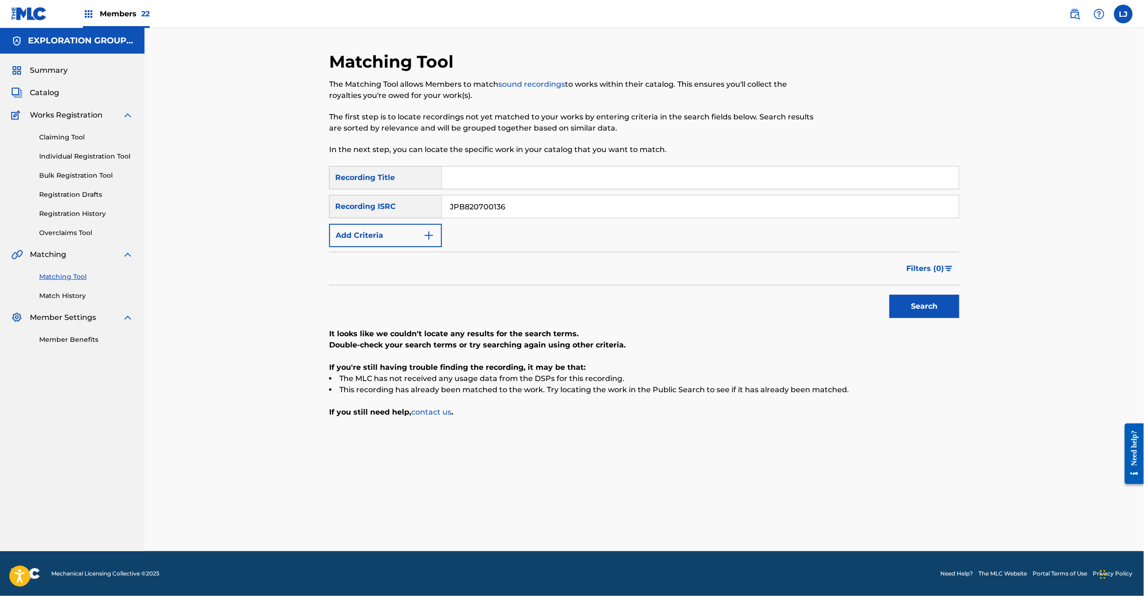
click at [463, 203] on input "JPB820700136" at bounding box center [700, 206] width 517 height 22
paste input "602092403|JPB602092402|JPB821201170"
drag, startPoint x: 507, startPoint y: 204, endPoint x: 805, endPoint y: 203, distance: 297.8
click at [805, 203] on input "JPB602092403|JPB602092402|JPB821201170" at bounding box center [700, 206] width 517 height 22
click at [957, 311] on button "Search" at bounding box center [924, 306] width 70 height 23
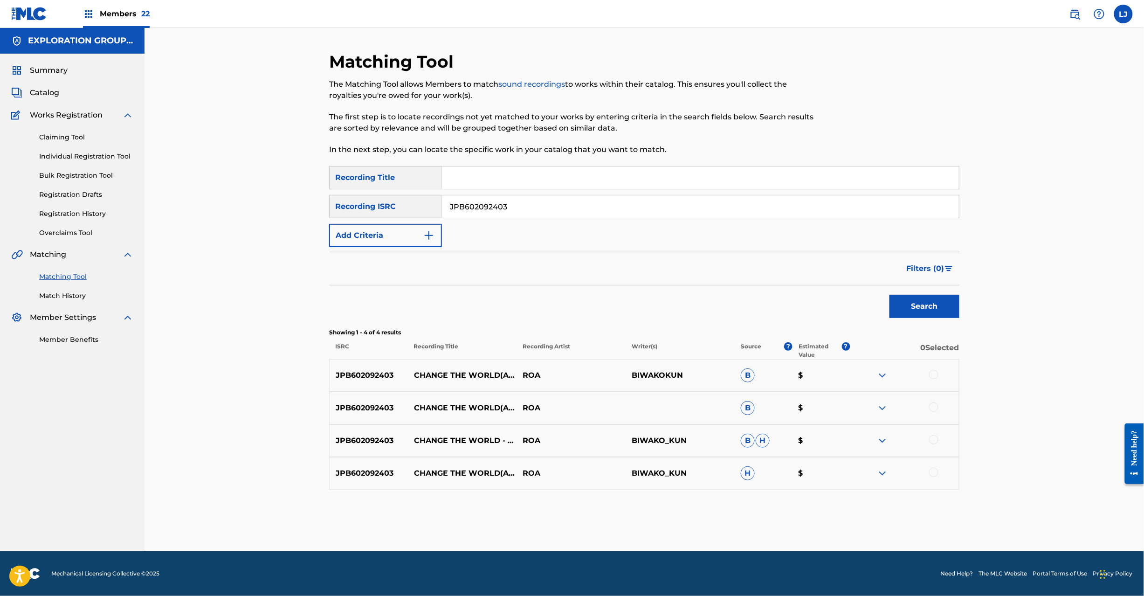
click at [487, 198] on input "JPB602092403" at bounding box center [700, 206] width 517 height 22
paste input "|JPB602092402|JPB821201170"
drag, startPoint x: 509, startPoint y: 204, endPoint x: 262, endPoint y: 199, distance: 247.5
click at [243, 198] on div "Matching Tool The Matching Tool allows Members to match sound recordings to wor…" at bounding box center [643, 289] width 999 height 523
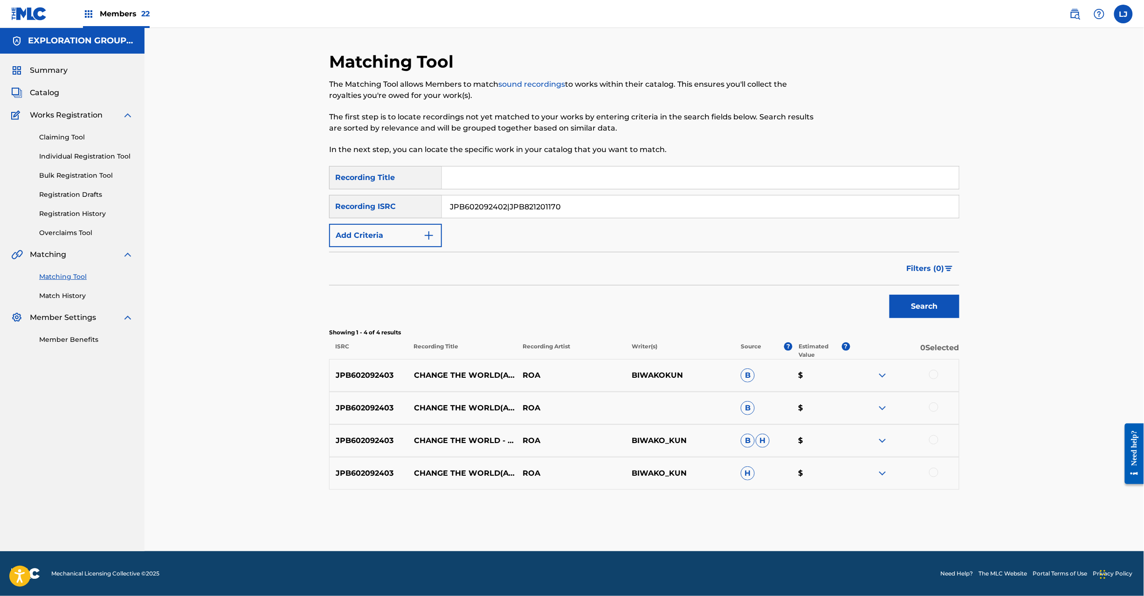
drag, startPoint x: 505, startPoint y: 200, endPoint x: 773, endPoint y: 213, distance: 267.8
click at [773, 213] on input "JPB602092402|JPB821201170" at bounding box center [700, 206] width 517 height 22
type input "JPB602092402"
click at [925, 304] on button "Search" at bounding box center [924, 306] width 70 height 23
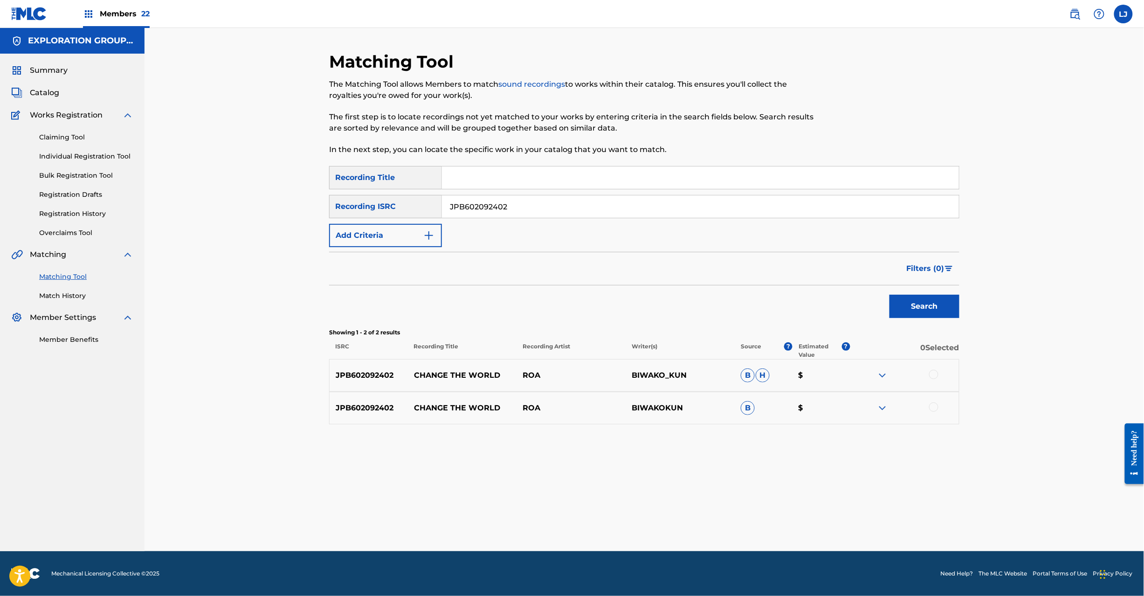
click at [931, 375] on div at bounding box center [933, 374] width 9 height 9
click at [932, 407] on div at bounding box center [933, 406] width 9 height 9
click at [688, 511] on button "Match 2 Groups" at bounding box center [654, 519] width 103 height 23
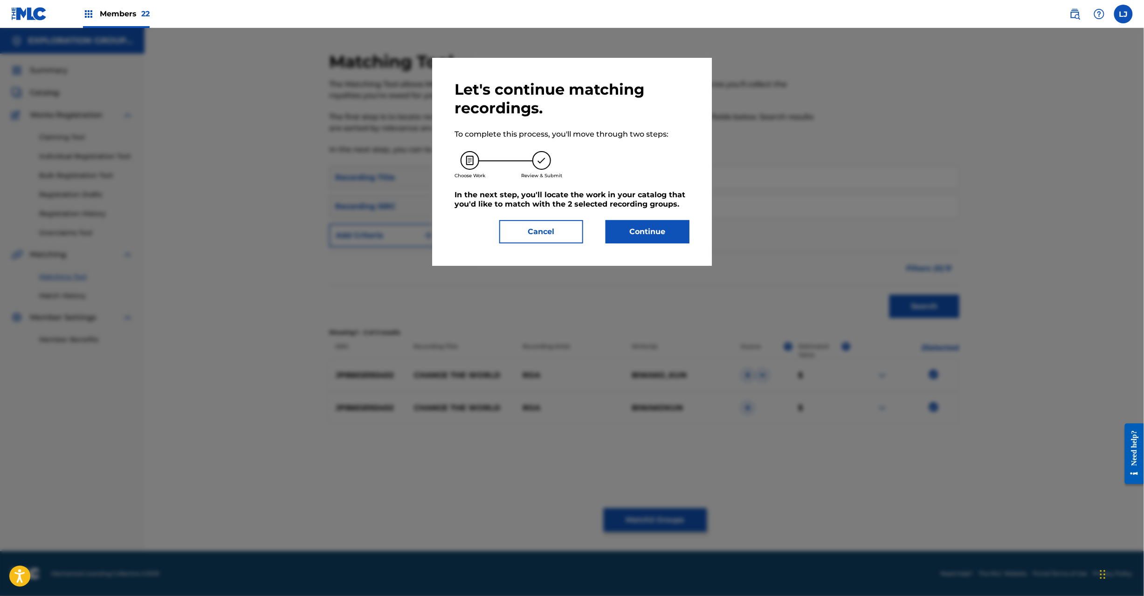
click at [649, 235] on button "Continue" at bounding box center [647, 231] width 84 height 23
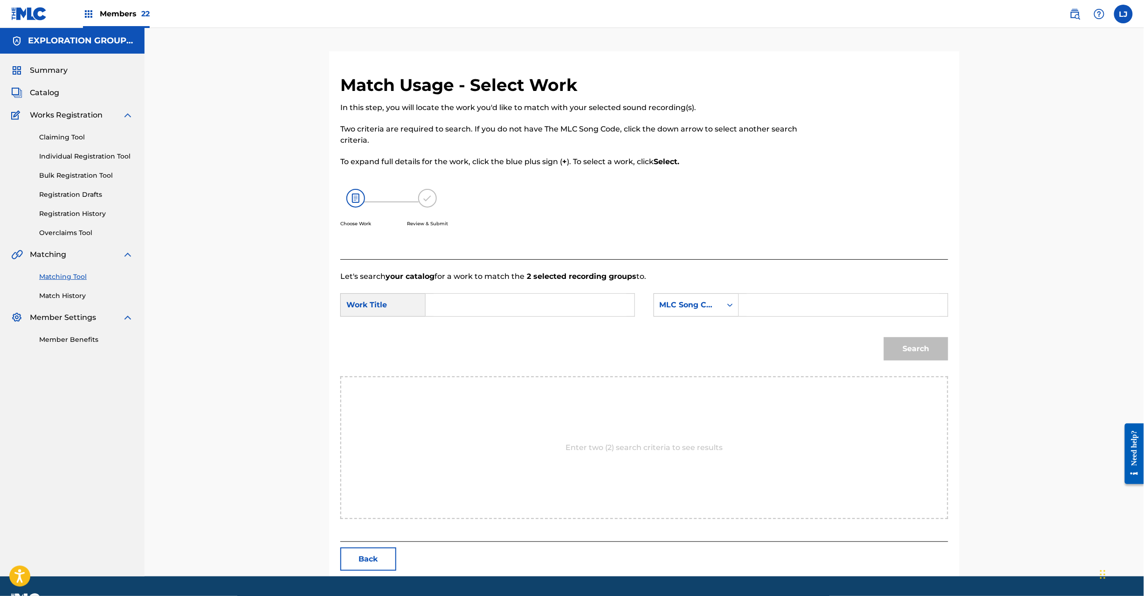
click at [534, 307] on input "Search Form" at bounding box center [529, 305] width 193 height 22
paste input "Change The World CJ0N69"
click at [530, 301] on input "Change The World CJ0N69" at bounding box center [529, 305] width 193 height 22
type input "Change The World"
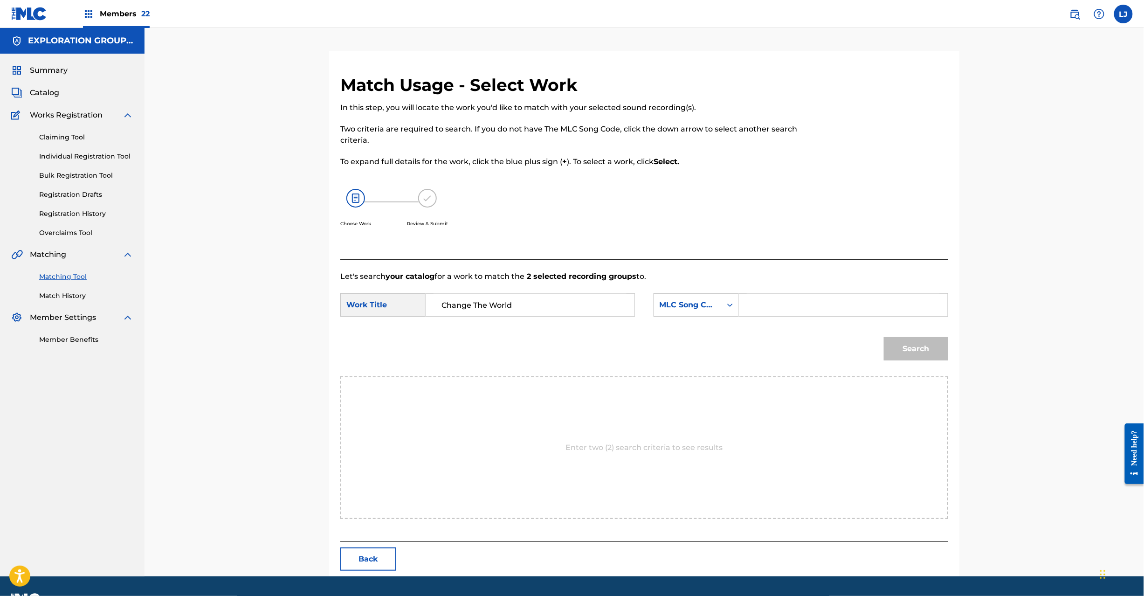
click at [849, 293] on div "Search Form" at bounding box center [843, 304] width 209 height 23
click at [849, 308] on input "Search Form" at bounding box center [843, 305] width 193 height 22
paste input "CJ0N69"
type input "CJ0N69"
click at [930, 349] on button "Search" at bounding box center [916, 348] width 64 height 23
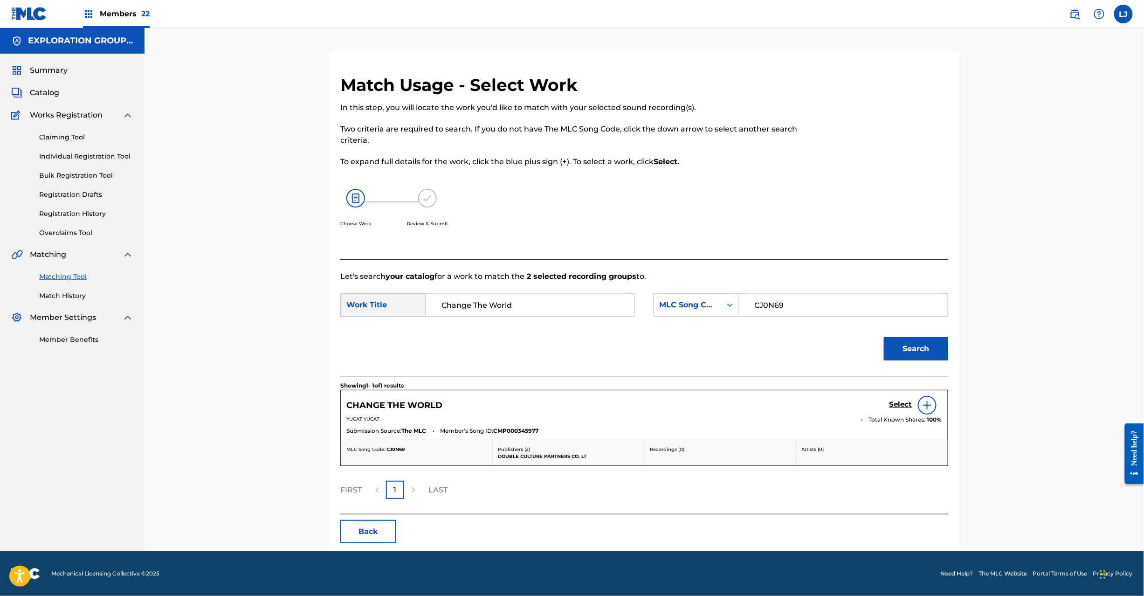
click at [892, 405] on h5 "Select" at bounding box center [900, 404] width 23 height 9
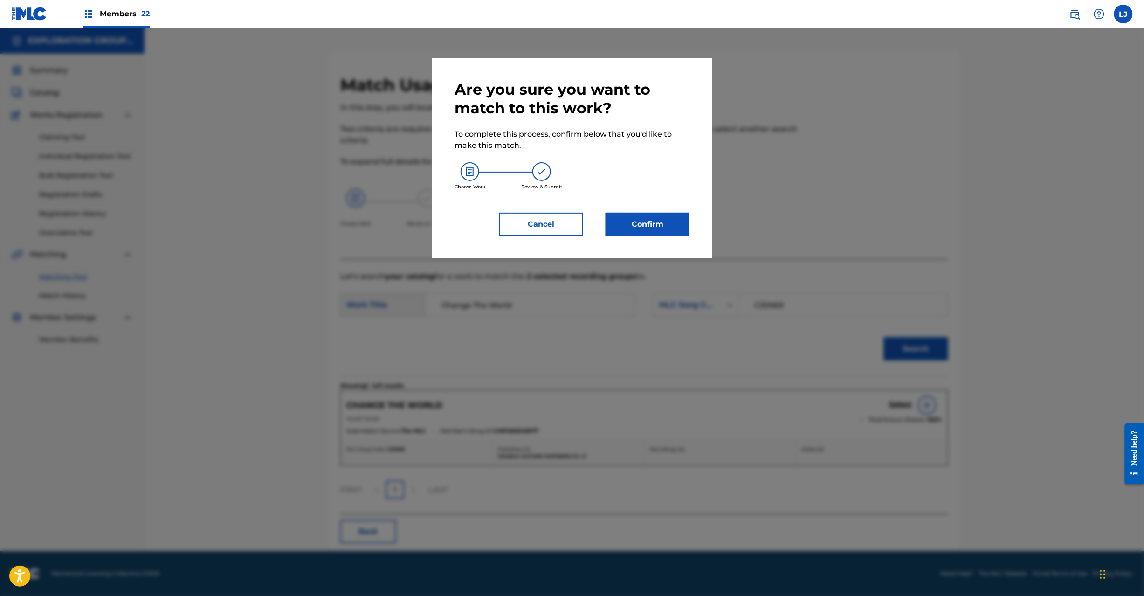
click at [673, 231] on button "Confirm" at bounding box center [647, 223] width 84 height 23
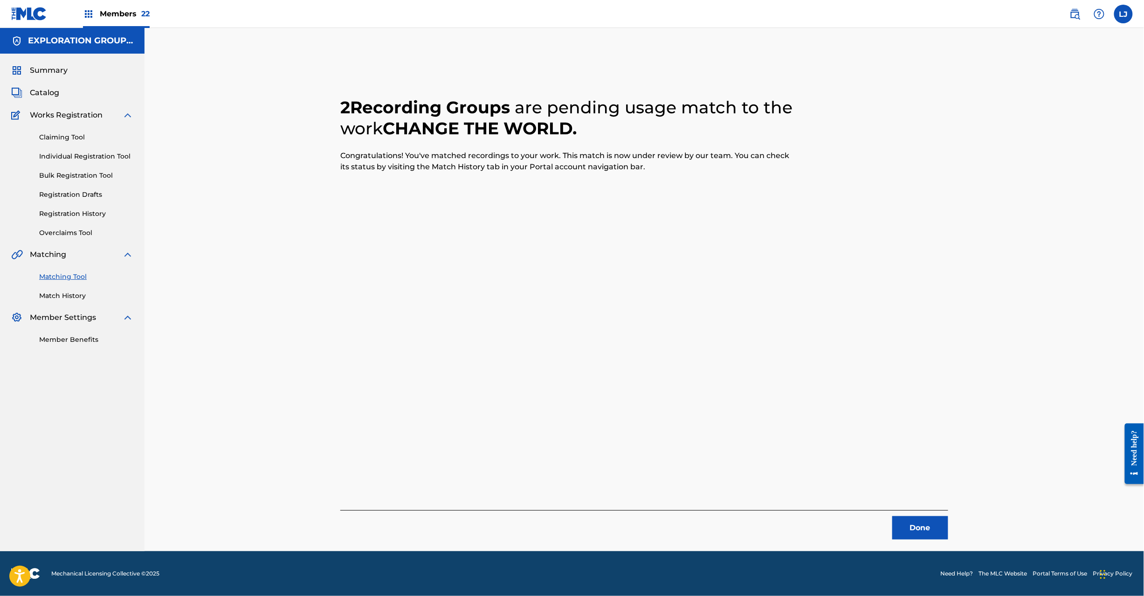
click at [939, 521] on button "Done" at bounding box center [920, 527] width 56 height 23
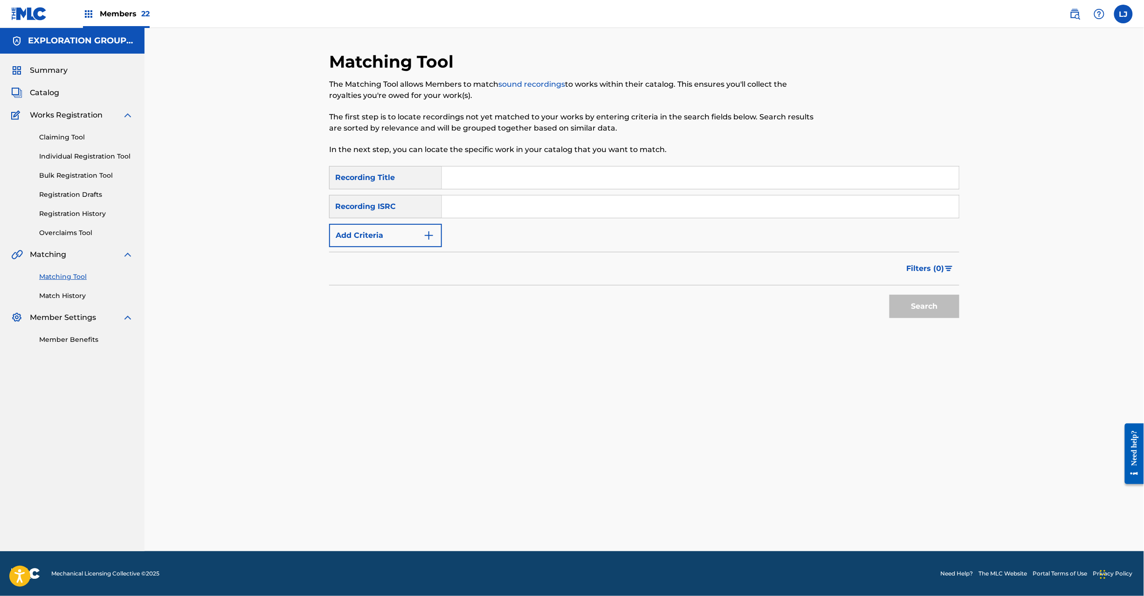
click at [466, 187] on input "Search Form" at bounding box center [700, 177] width 517 height 22
click at [466, 201] on input "Search Form" at bounding box center [700, 206] width 517 height 22
paste input "JPB821201170"
click at [916, 308] on button "Search" at bounding box center [924, 306] width 70 height 23
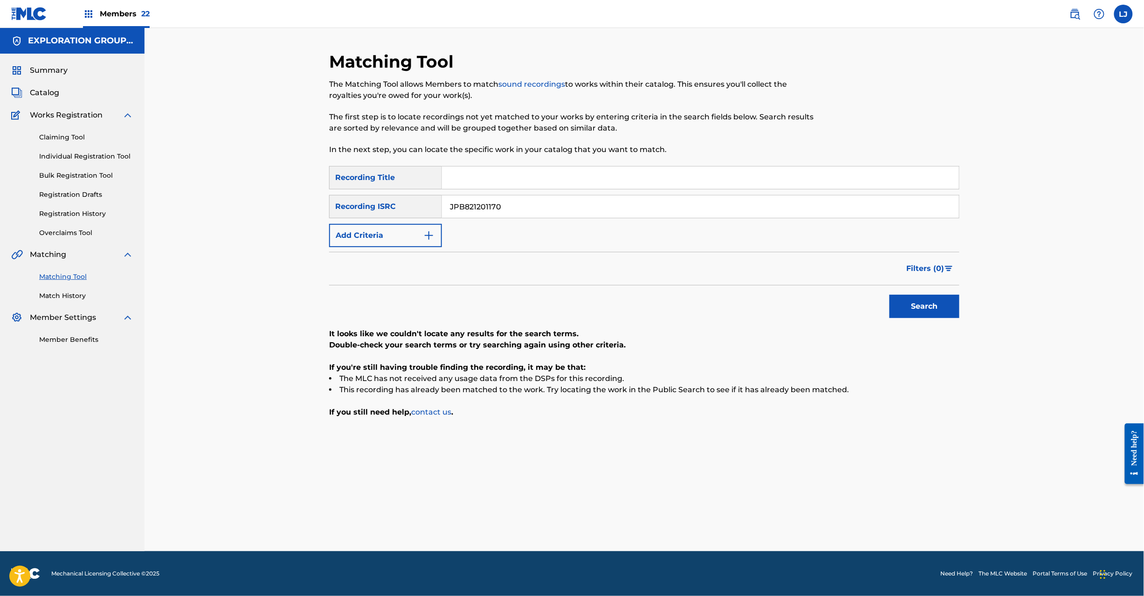
click at [460, 204] on input "JPB821201170" at bounding box center [700, 206] width 517 height 22
paste input "400980|JPB82120103"
drag, startPoint x: 503, startPoint y: 207, endPoint x: 789, endPoint y: 207, distance: 285.7
click at [789, 207] on input "JPB821400980|JPB821201030" at bounding box center [700, 206] width 517 height 22
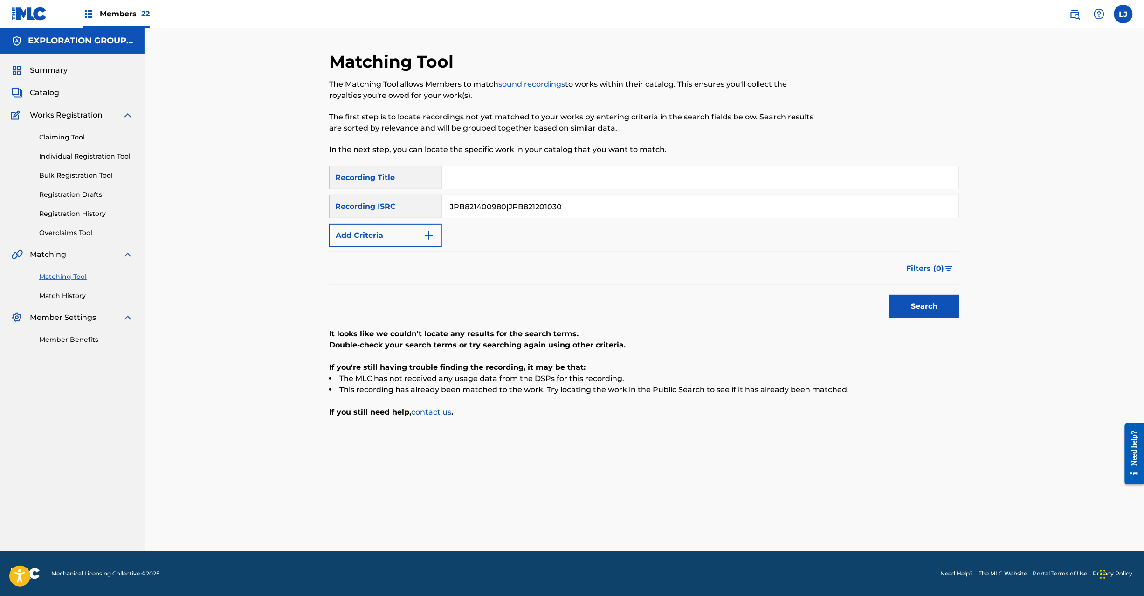
click at [586, 212] on input "JPB821400980|JPB821201030" at bounding box center [700, 206] width 517 height 22
drag, startPoint x: 504, startPoint y: 206, endPoint x: 849, endPoint y: 206, distance: 344.8
click at [847, 206] on input "JPB821400980|JPB821201030" at bounding box center [700, 206] width 517 height 22
click at [928, 289] on div "Search" at bounding box center [921, 303] width 75 height 37
click at [930, 313] on button "Search" at bounding box center [924, 306] width 70 height 23
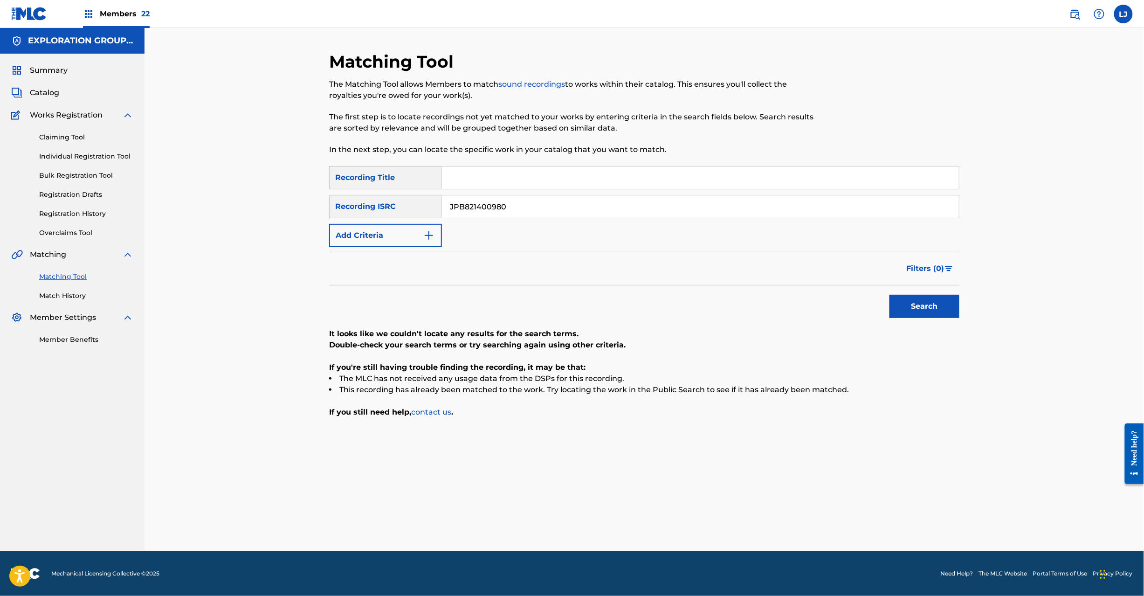
click at [496, 198] on input "JPB821400980" at bounding box center [700, 206] width 517 height 22
drag, startPoint x: 496, startPoint y: 198, endPoint x: 506, endPoint y: 208, distance: 14.2
click at [496, 199] on input "JPB821400980" at bounding box center [700, 206] width 517 height 22
paste input "|JPB821201030"
drag, startPoint x: 507, startPoint y: 204, endPoint x: 191, endPoint y: 202, distance: 316.4
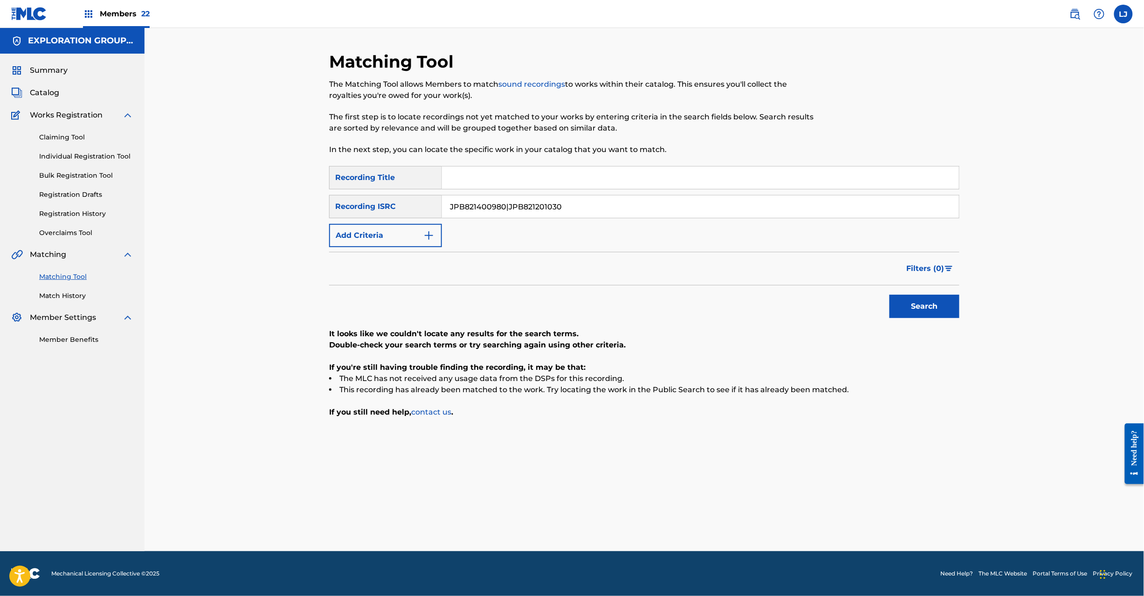
click at [191, 202] on div "Matching Tool The Matching Tool allows Members to match sound recordings to wor…" at bounding box center [643, 289] width 999 height 523
click at [940, 313] on button "Search" at bounding box center [924, 306] width 70 height 23
click at [474, 209] on input "JPB821201030" at bounding box center [700, 206] width 517 height 22
paste input "30072"
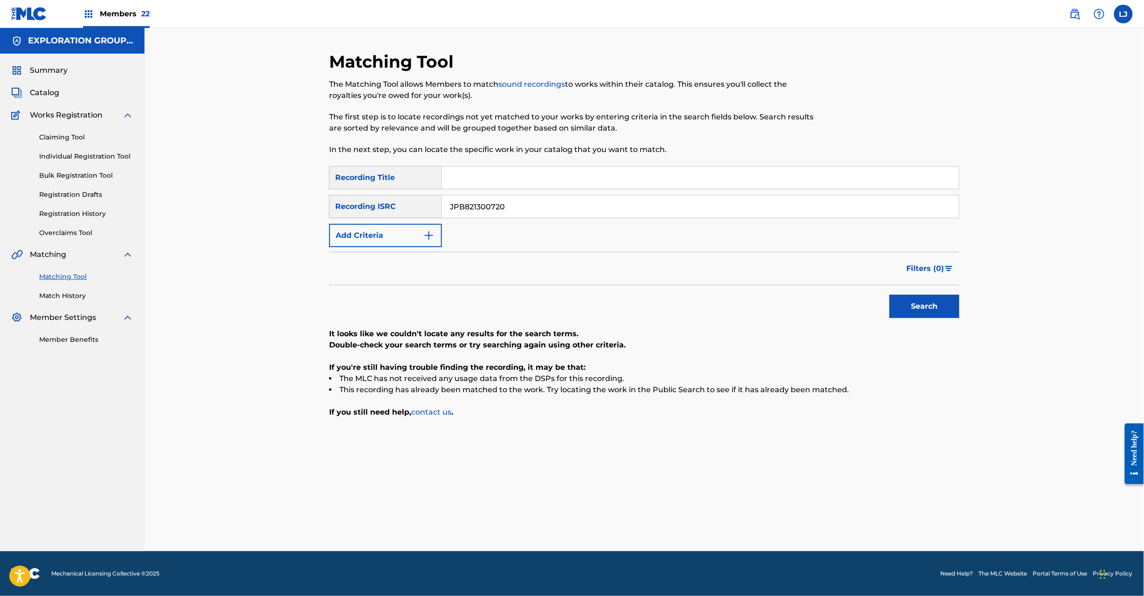
type input "JPB821300720"
click at [911, 295] on button "Search" at bounding box center [924, 306] width 70 height 23
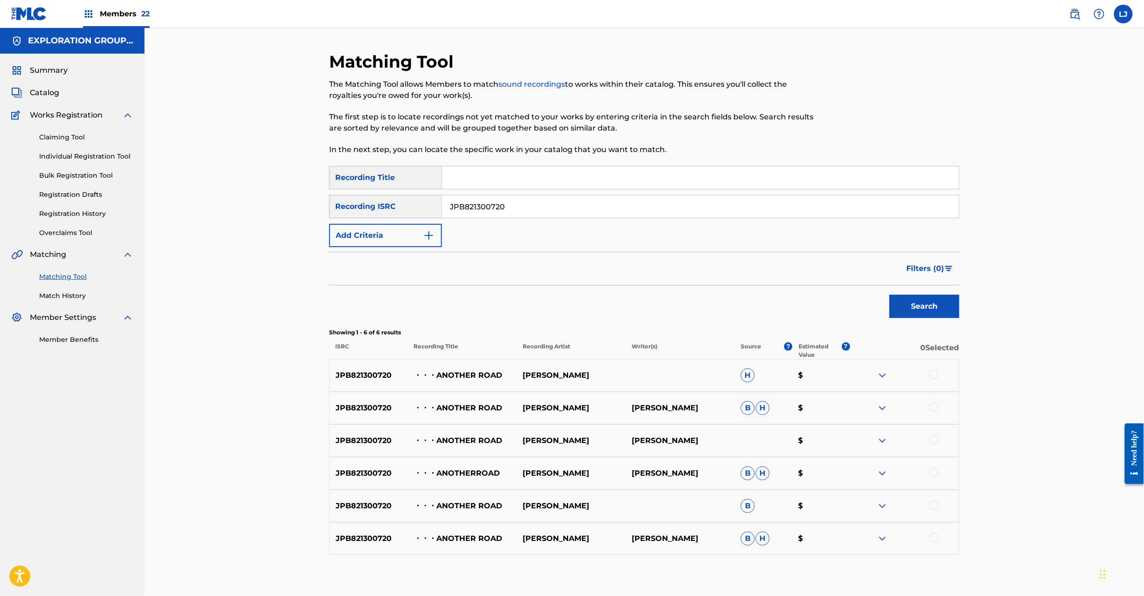
click at [935, 375] on div at bounding box center [933, 374] width 9 height 9
click at [937, 411] on div at bounding box center [904, 407] width 109 height 11
click at [939, 442] on div at bounding box center [904, 440] width 109 height 11
click at [934, 437] on div at bounding box center [933, 439] width 9 height 9
click at [932, 406] on div at bounding box center [933, 406] width 9 height 9
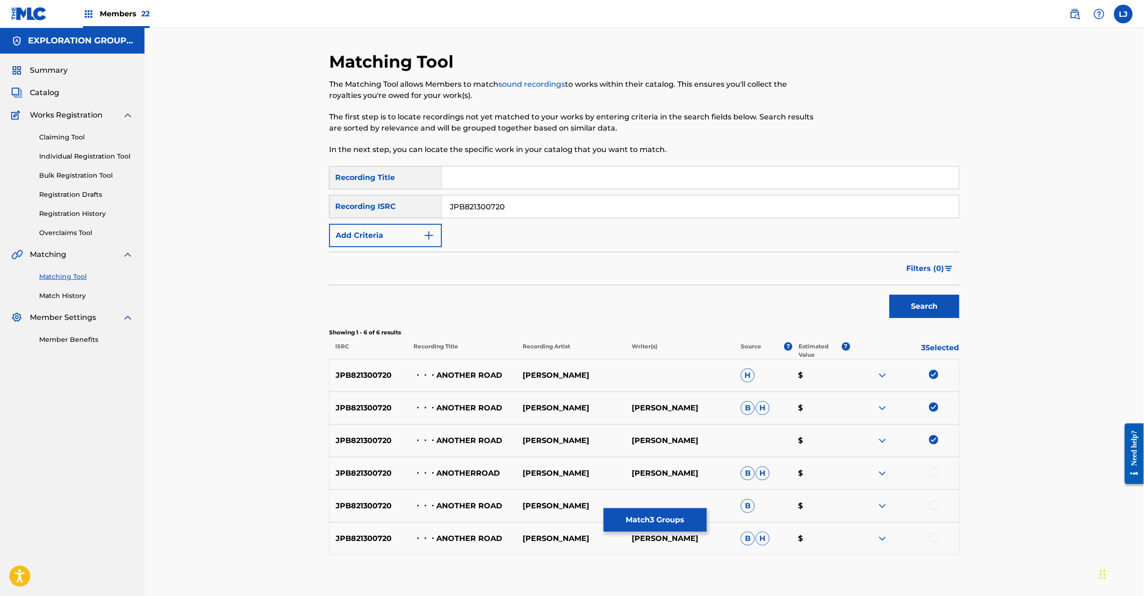
click at [934, 470] on div at bounding box center [933, 471] width 9 height 9
click at [932, 509] on div at bounding box center [933, 504] width 9 height 9
click at [934, 535] on div at bounding box center [933, 537] width 9 height 9
click at [674, 517] on button "Match 6 Groups" at bounding box center [654, 519] width 103 height 23
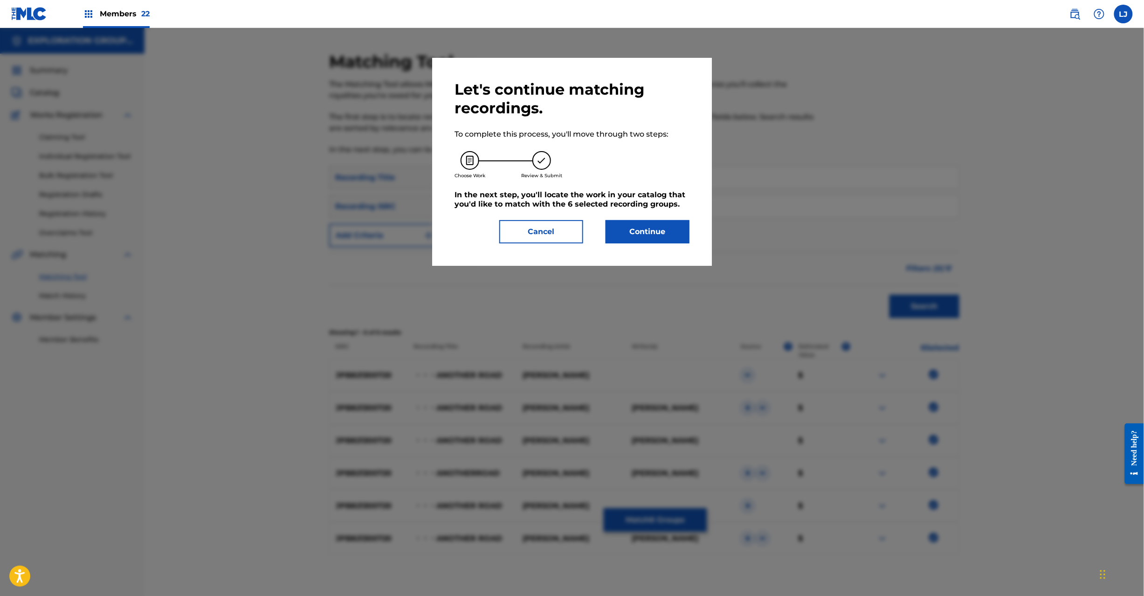
click at [622, 222] on button "Continue" at bounding box center [647, 231] width 84 height 23
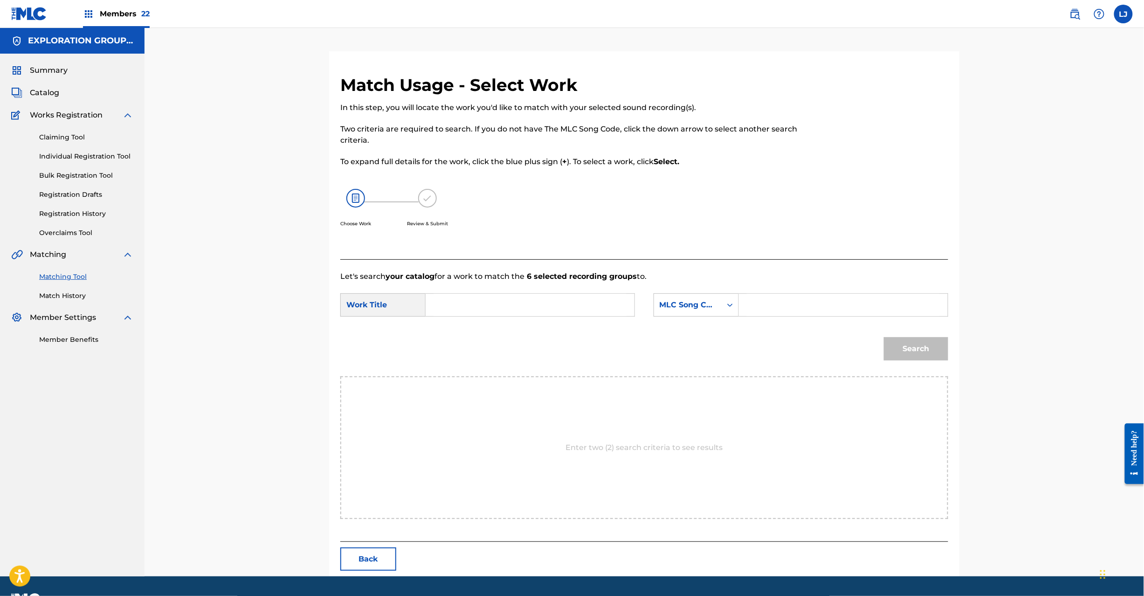
click at [496, 304] on input "Search Form" at bounding box center [529, 305] width 193 height 22
paste input "Another Road AW6BLH"
click at [532, 304] on input "Another Road AW6BLH" at bounding box center [529, 305] width 193 height 22
type input "Another Road"
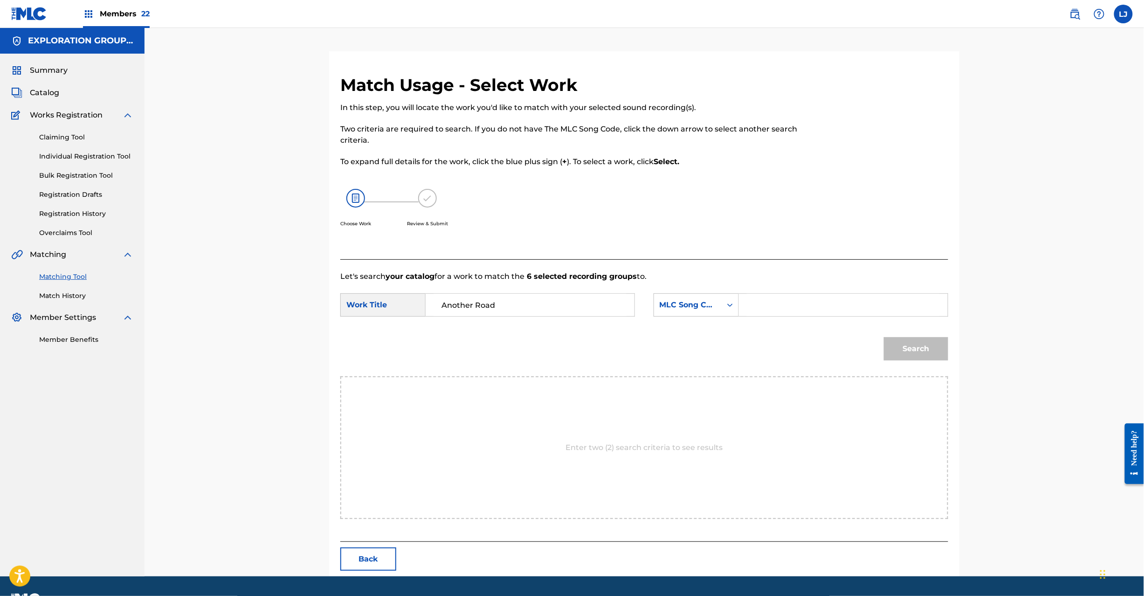
click at [843, 304] on input "Search Form" at bounding box center [843, 305] width 193 height 22
paste input "AW6BLH"
type input "AW6BLH"
click at [926, 347] on button "Search" at bounding box center [916, 348] width 64 height 23
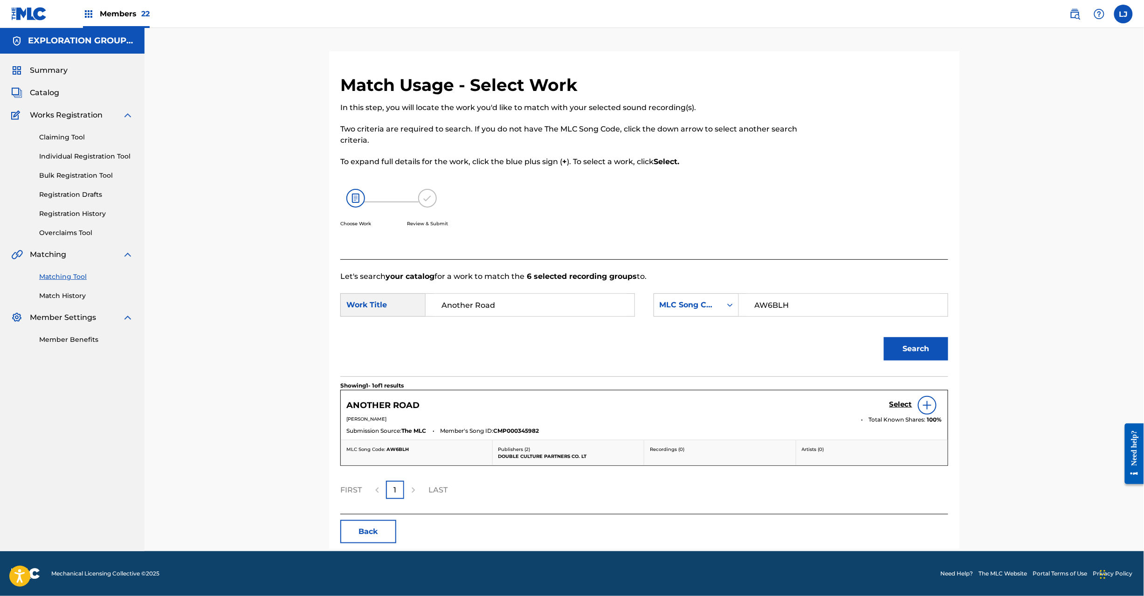
click at [897, 405] on h5 "Select" at bounding box center [900, 404] width 23 height 9
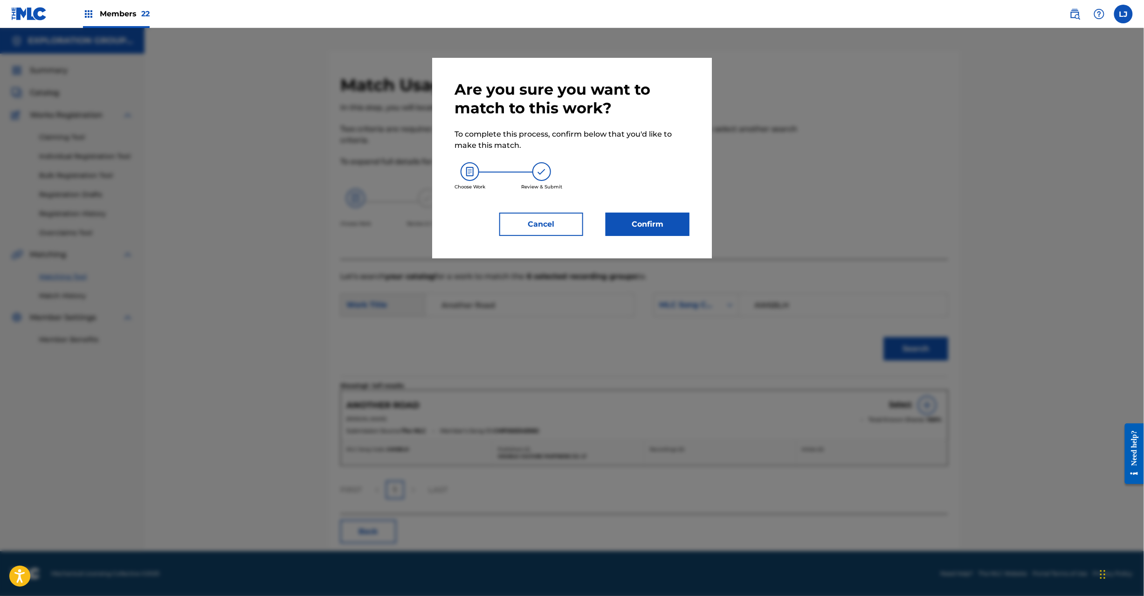
click at [677, 226] on button "Confirm" at bounding box center [647, 223] width 84 height 23
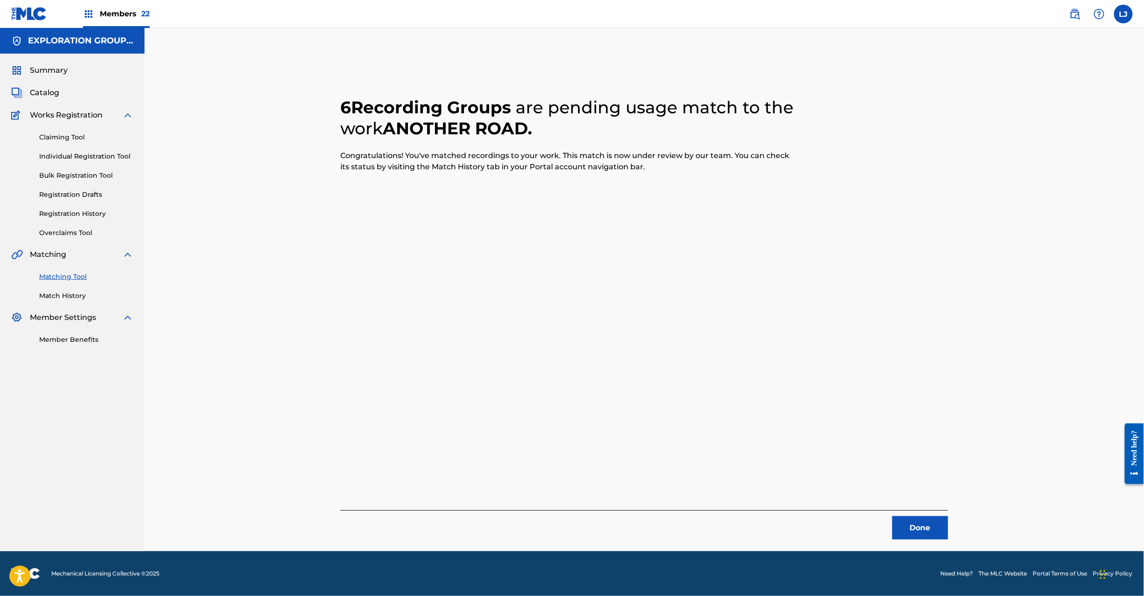
click at [910, 529] on button "Done" at bounding box center [920, 527] width 56 height 23
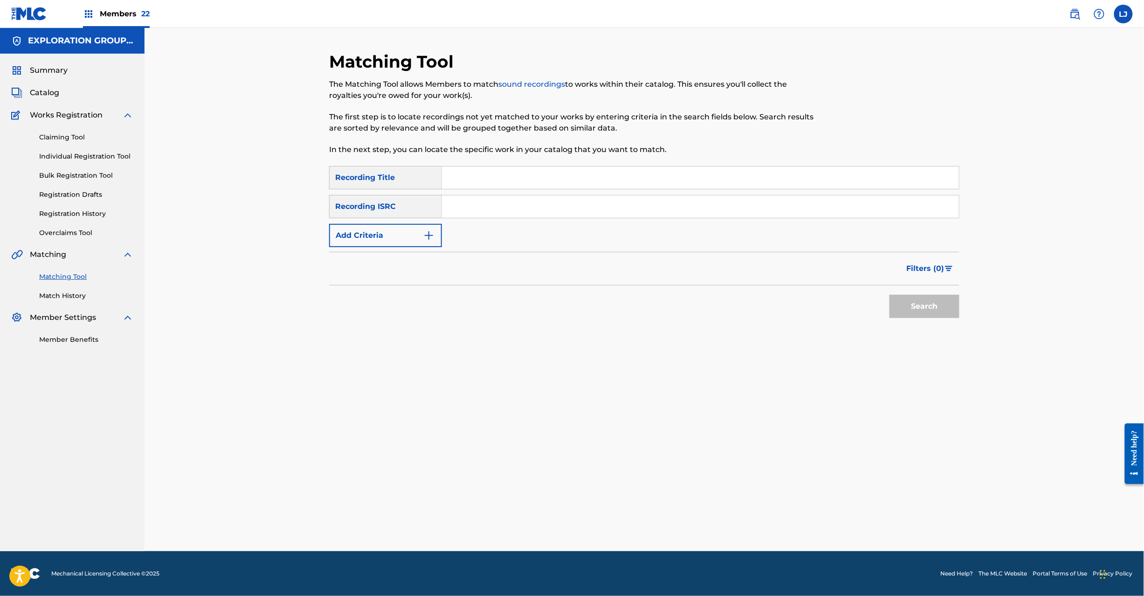
click at [485, 222] on div "SearchWithCriteriaf302e4af-5036-4013-b051-e44bbe531cc1 Recording Title SearchWi…" at bounding box center [644, 206] width 630 height 81
click at [483, 212] on input "Search Form" at bounding box center [700, 206] width 517 height 22
paste input "JPB821300730"
click at [947, 311] on button "Search" at bounding box center [924, 306] width 70 height 23
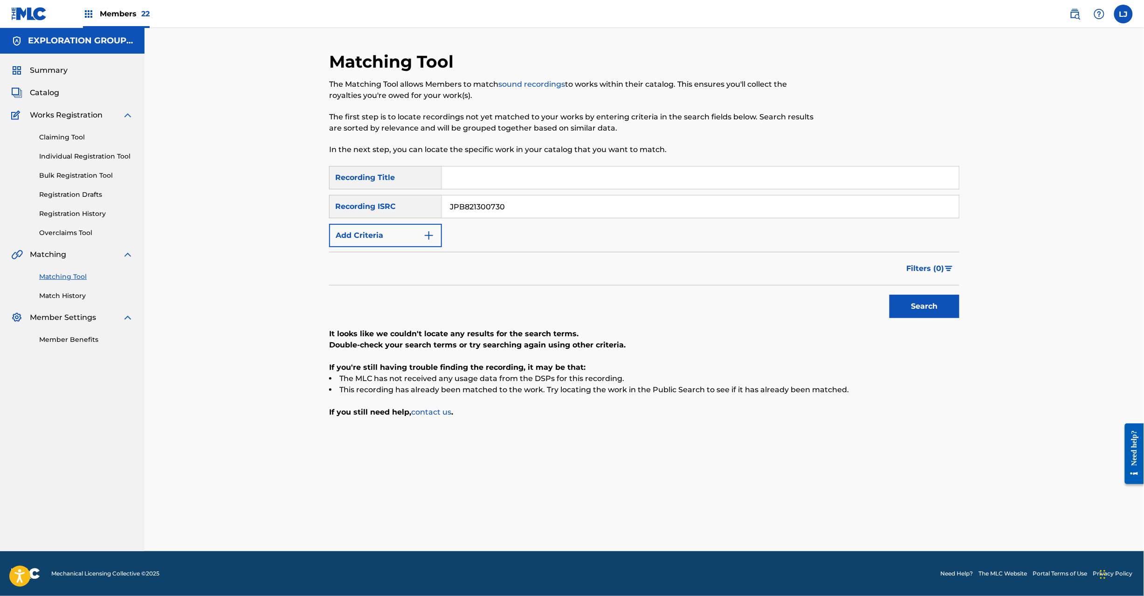
click at [466, 214] on input "JPB821300730" at bounding box center [700, 206] width 517 height 22
paste input "2"
click at [914, 308] on button "Search" at bounding box center [924, 306] width 70 height 23
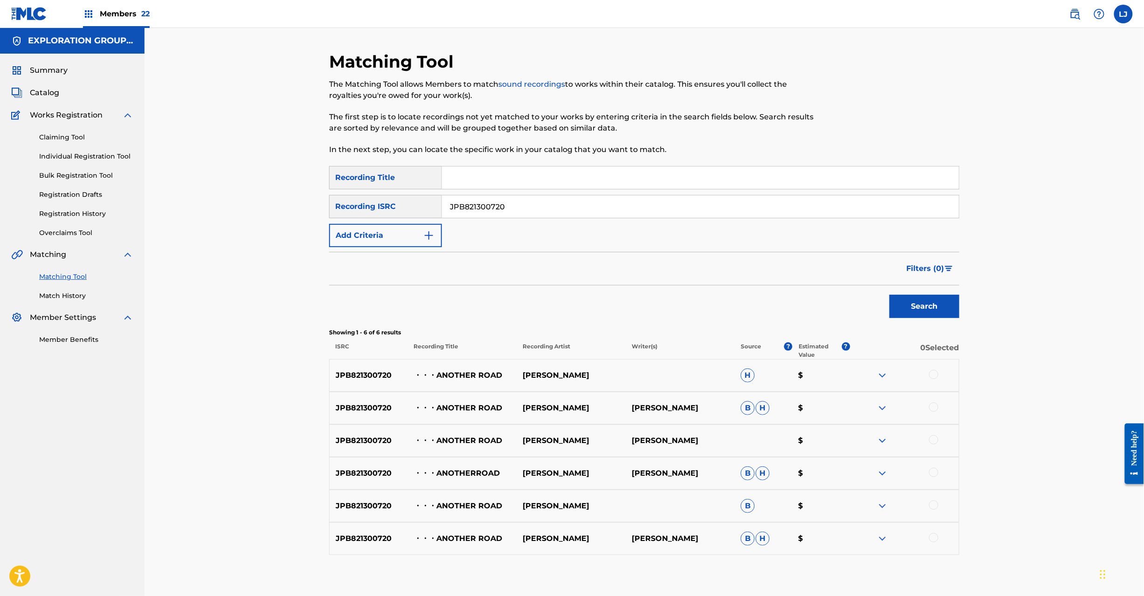
click at [480, 222] on div "SearchWithCriteriaf302e4af-5036-4013-b051-e44bbe531cc1 Recording Title SearchWi…" at bounding box center [644, 206] width 630 height 81
click at [481, 212] on input "JPB821300720" at bounding box center [700, 206] width 517 height 22
paste input "45"
click at [914, 304] on button "Search" at bounding box center [924, 306] width 70 height 23
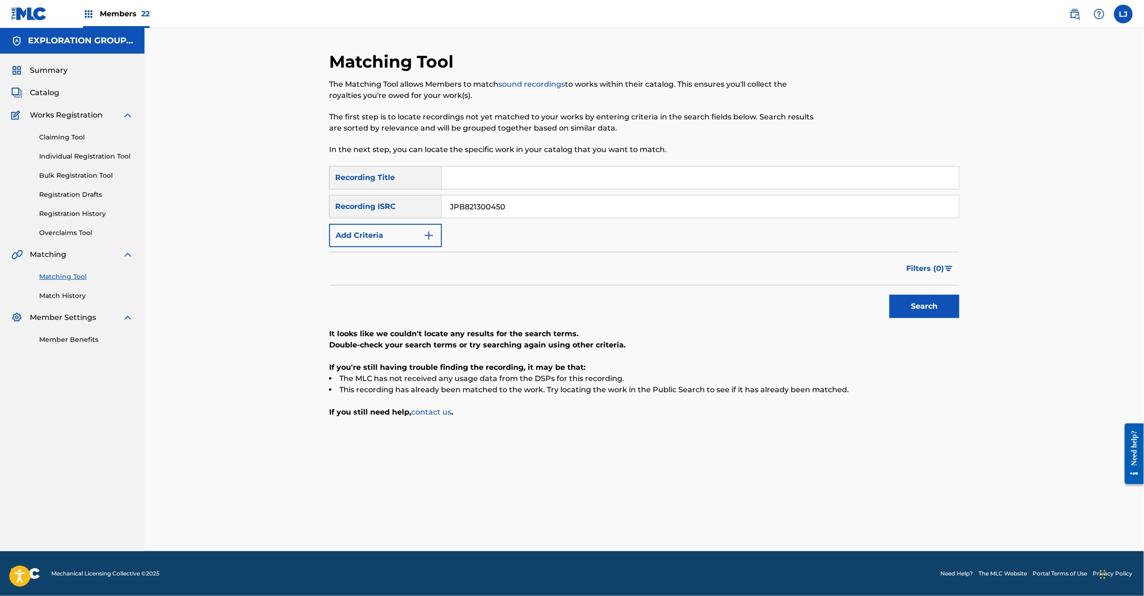
click at [573, 211] on input "JPB821300450" at bounding box center [700, 206] width 517 height 22
paste input "20118"
click at [903, 296] on button "Search" at bounding box center [924, 306] width 70 height 23
click at [487, 204] on input "JPB821201180" at bounding box center [700, 206] width 517 height 22
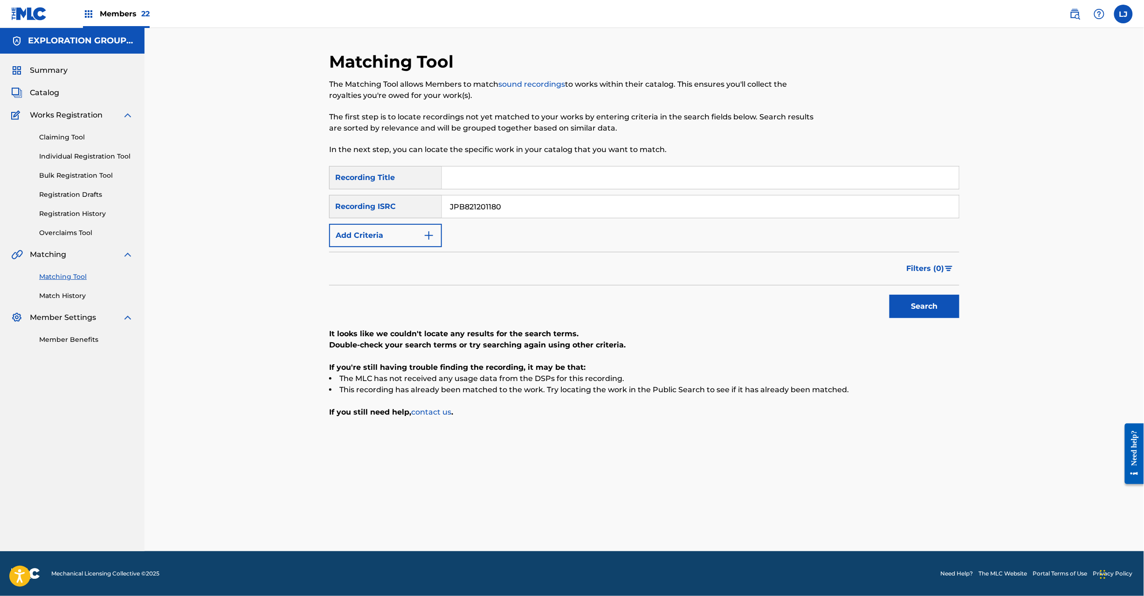
click at [487, 204] on input "JPB821201180" at bounding box center [700, 206] width 517 height 22
paste input "VI01520580|JPB82130042"
drag, startPoint x: 501, startPoint y: 206, endPoint x: 1079, endPoint y: 211, distance: 577.9
click at [1079, 206] on div "Matching Tool The Matching Tool allows Members to match sound recordings to wor…" at bounding box center [643, 289] width 999 height 523
click at [911, 308] on button "Search" at bounding box center [924, 306] width 70 height 23
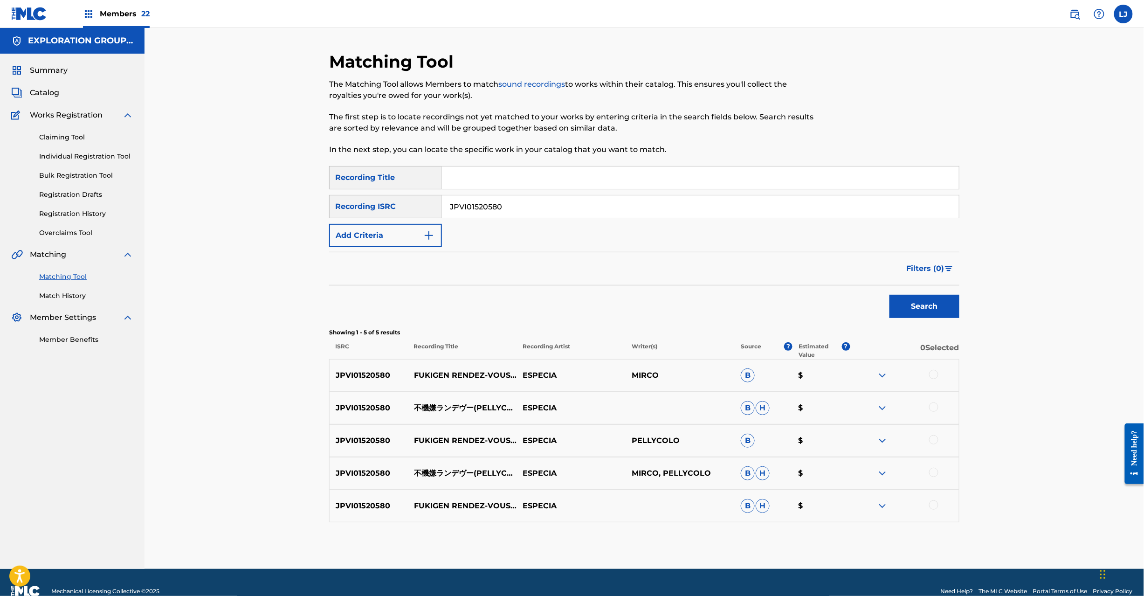
click at [527, 204] on input "JPVI01520580" at bounding box center [700, 206] width 517 height 22
paste input "B82130015"
click at [899, 312] on button "Search" at bounding box center [924, 306] width 70 height 23
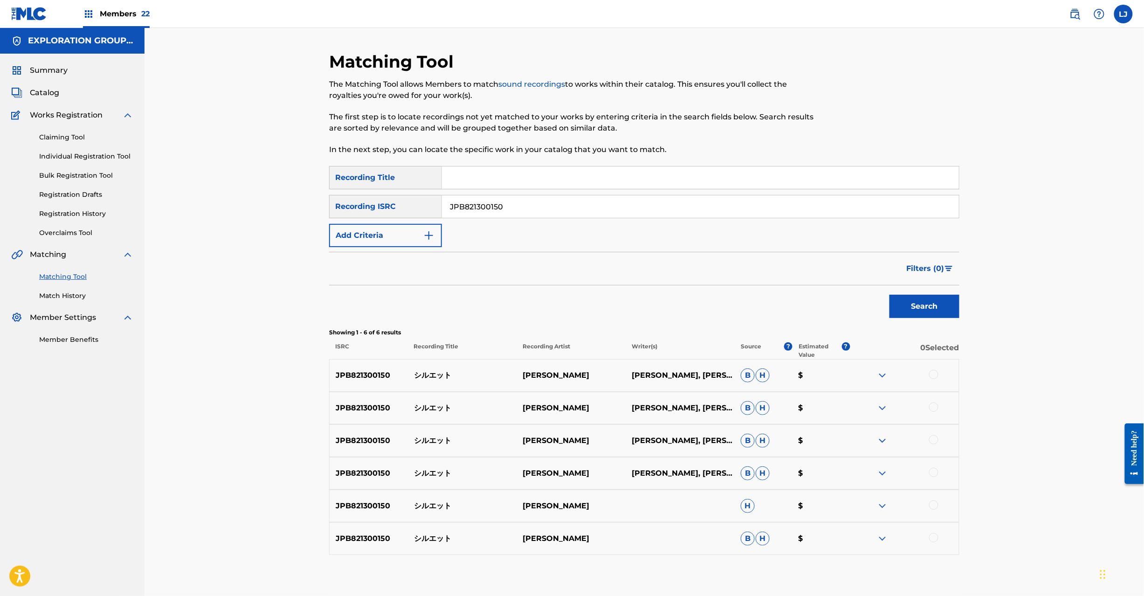
click at [458, 214] on input "JPB821300150" at bounding box center [700, 206] width 517 height 22
paste input "VI01520580|JPB82130042"
drag, startPoint x: 502, startPoint y: 205, endPoint x: 200, endPoint y: 217, distance: 302.2
click at [127, 205] on main "EXPLORATION GROUP LLC Summary Catalog Works Registration Claiming Tool Individu…" at bounding box center [572, 314] width 1144 height 573
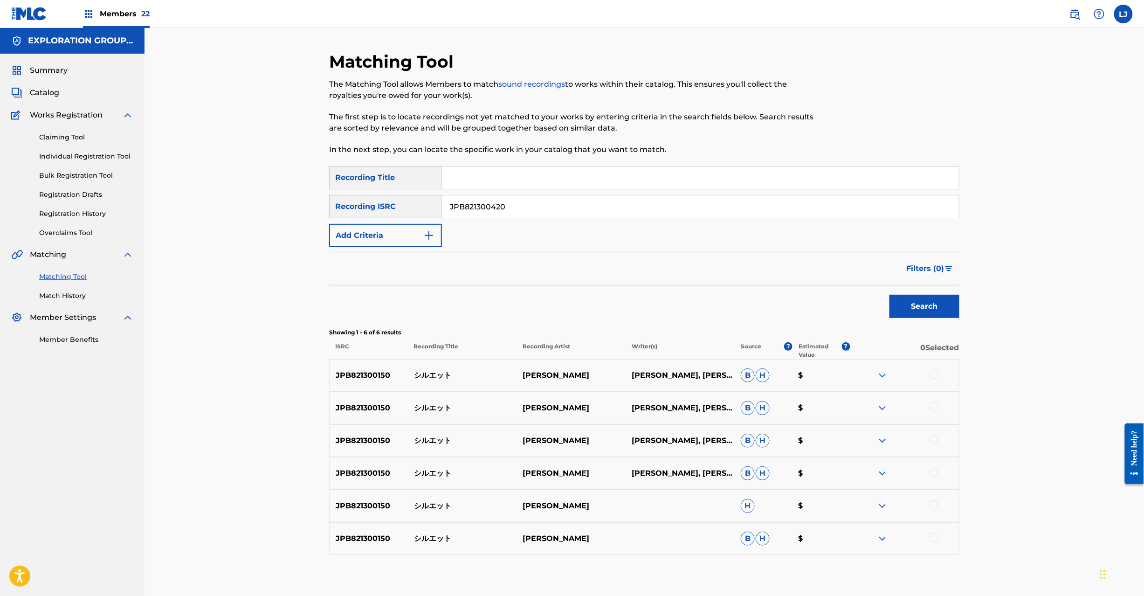
click at [946, 289] on div "Search" at bounding box center [921, 303] width 75 height 37
click at [938, 301] on button "Search" at bounding box center [924, 306] width 70 height 23
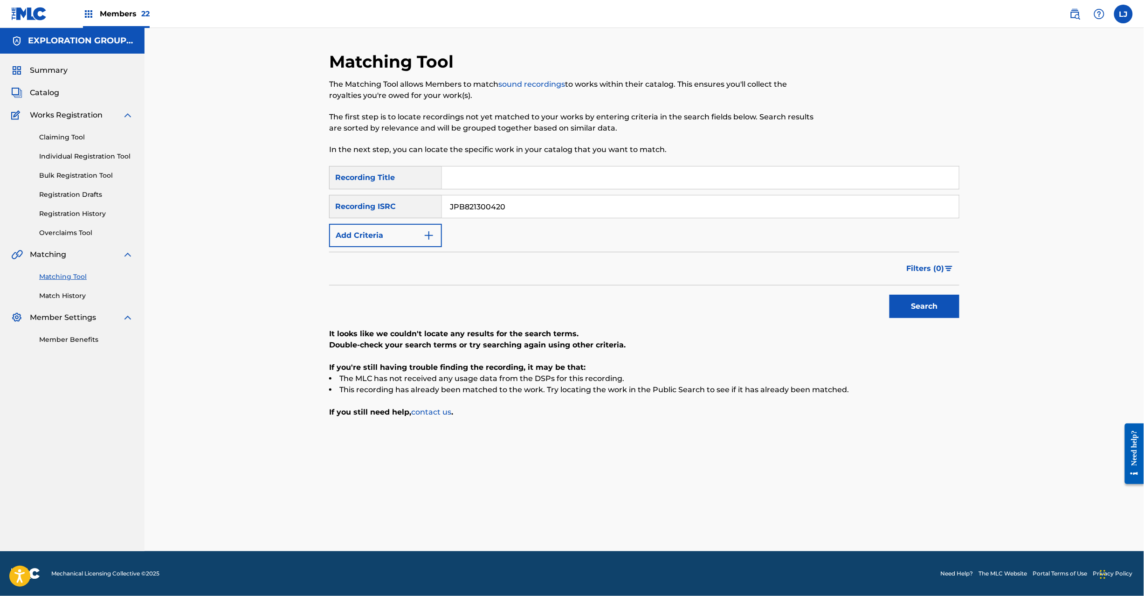
click at [483, 213] on input "JPB821300420" at bounding box center [700, 206] width 517 height 22
paste input "15"
type input "JPB821300150"
click at [919, 310] on button "Search" at bounding box center [924, 306] width 70 height 23
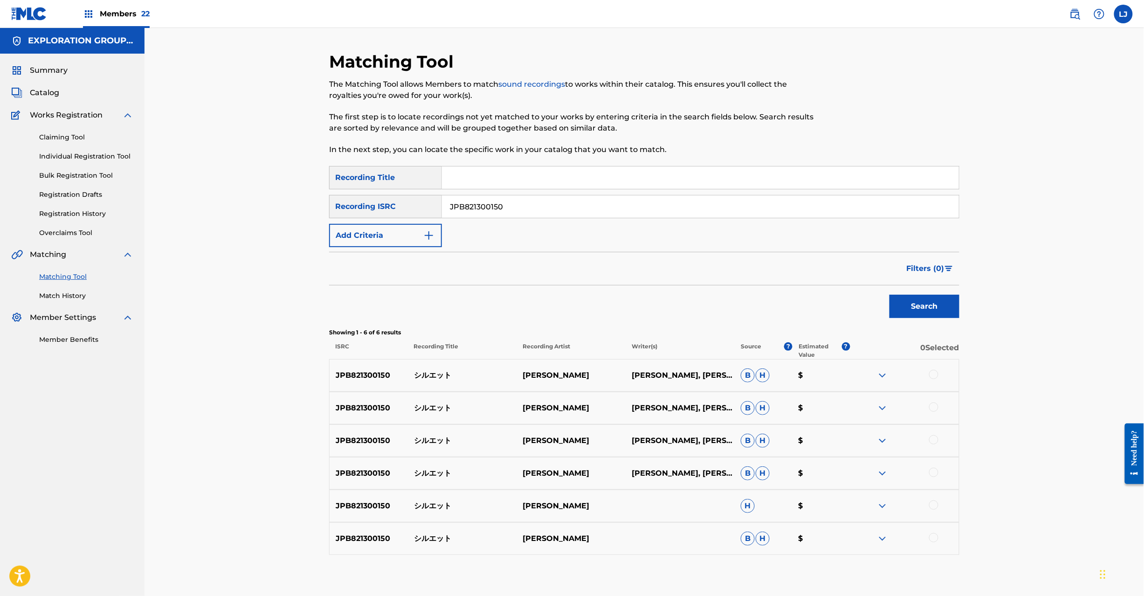
click at [429, 377] on p "シルエット" at bounding box center [462, 375] width 109 height 11
copy p "シルエット"
click at [929, 377] on div at bounding box center [933, 374] width 9 height 9
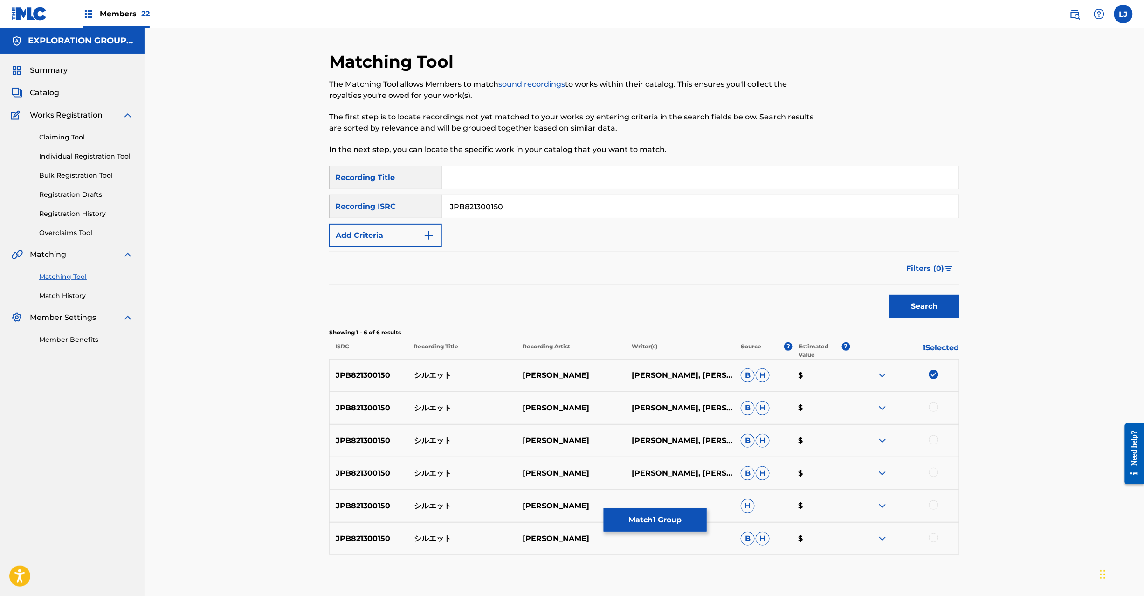
click at [934, 404] on div at bounding box center [933, 406] width 9 height 9
click at [930, 440] on div at bounding box center [933, 439] width 9 height 9
click at [931, 474] on div at bounding box center [933, 471] width 9 height 9
drag, startPoint x: 923, startPoint y: 503, endPoint x: 928, endPoint y: 502, distance: 5.7
click at [924, 503] on div at bounding box center [904, 505] width 109 height 11
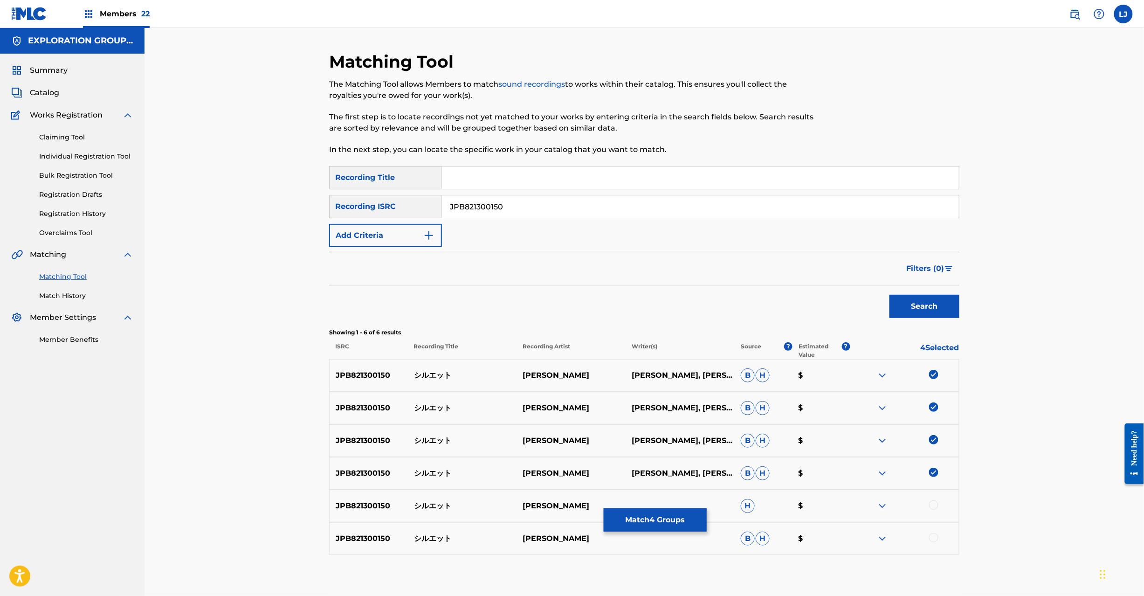
click at [929, 502] on div at bounding box center [933, 504] width 9 height 9
click at [935, 537] on div at bounding box center [933, 537] width 9 height 9
click at [689, 530] on button "Match 6 Groups" at bounding box center [654, 519] width 103 height 23
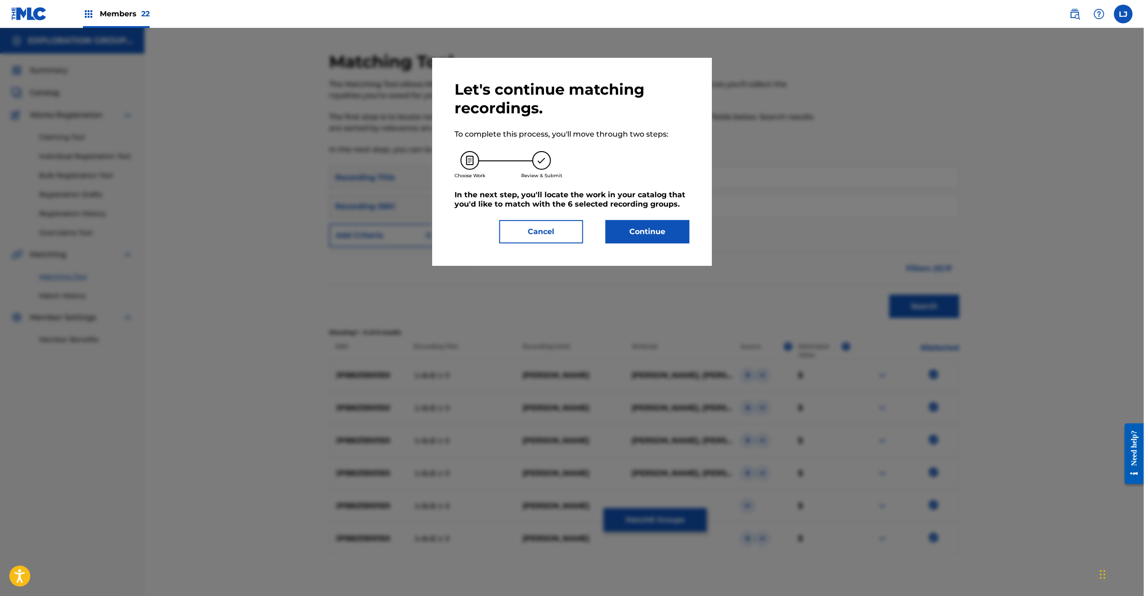
click at [645, 237] on button "Continue" at bounding box center [647, 231] width 84 height 23
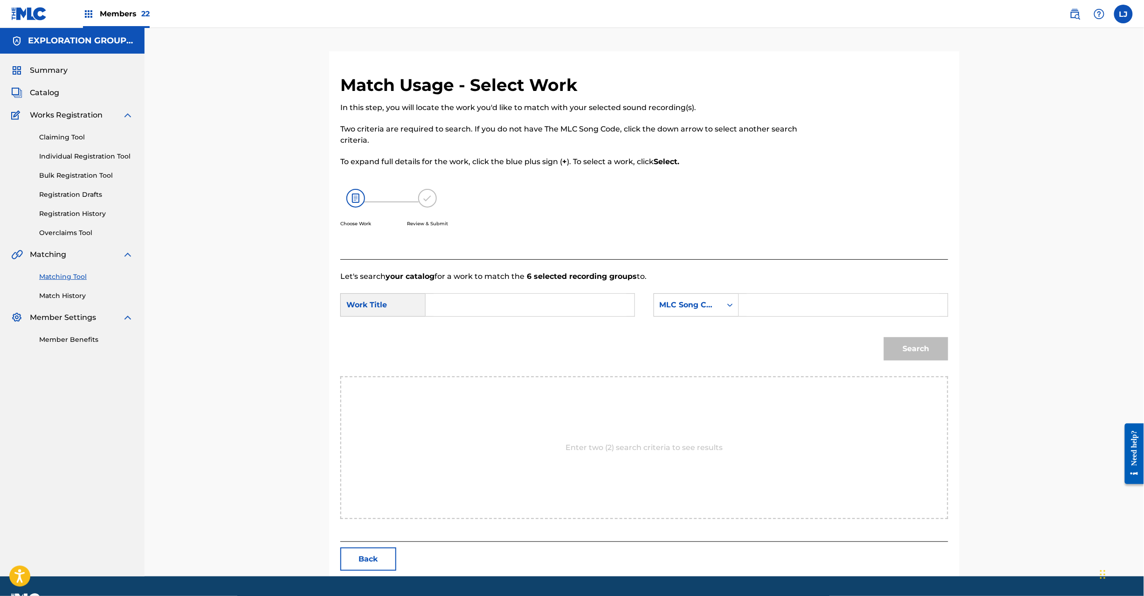
click at [378, 554] on button "Back" at bounding box center [368, 558] width 56 height 23
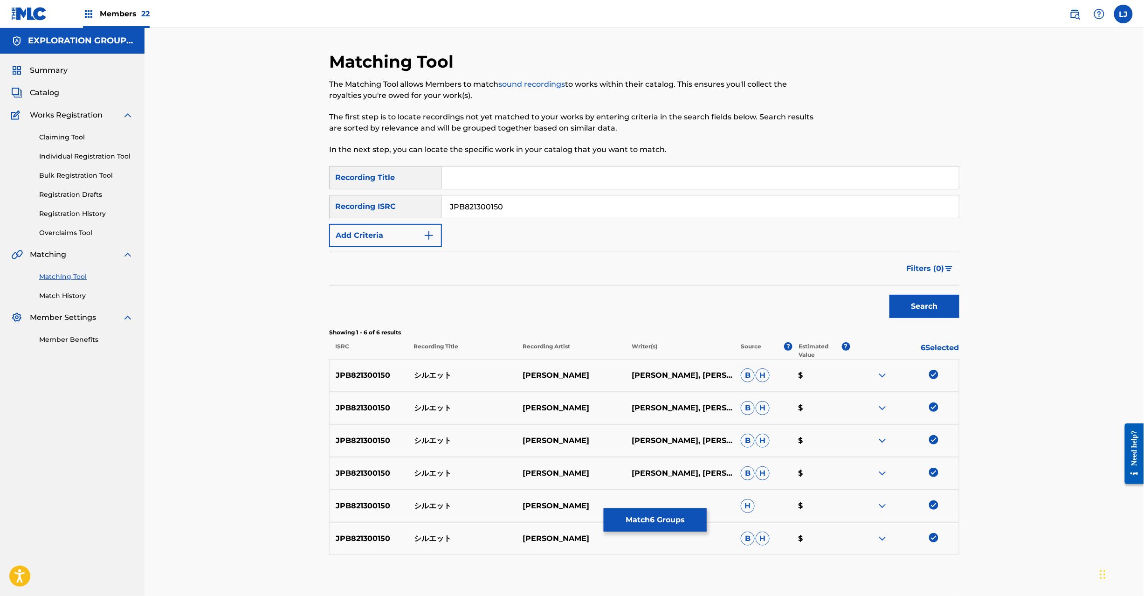
click at [82, 295] on link "Match History" at bounding box center [86, 296] width 94 height 10
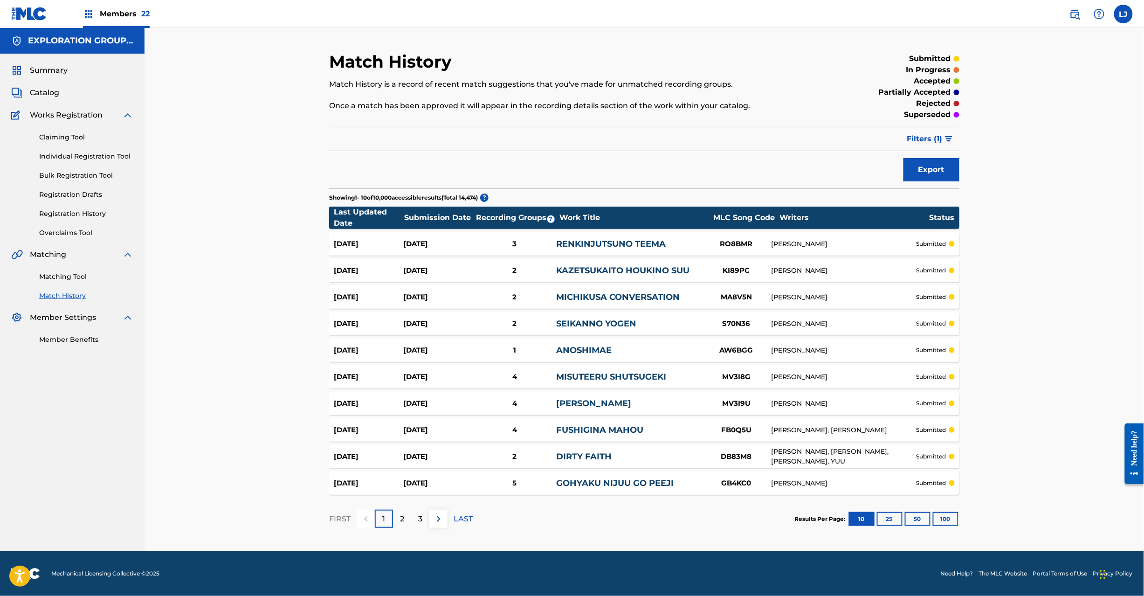
click at [56, 272] on link "Matching Tool" at bounding box center [86, 277] width 94 height 10
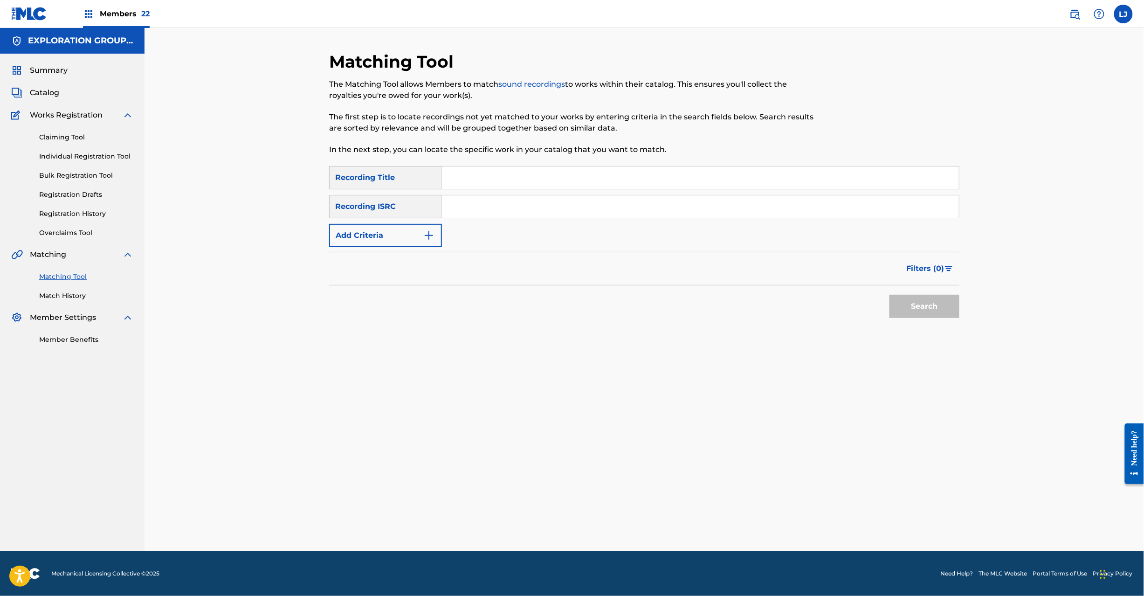
click at [523, 224] on div "SearchWithCriteriaf302e4af-5036-4013-b051-e44bbe531cc1 Recording Title SearchWi…" at bounding box center [644, 206] width 630 height 81
click at [520, 218] on div "SearchWithCriteriaf302e4af-5036-4013-b051-e44bbe531cc1 Recording Title SearchWi…" at bounding box center [644, 206] width 630 height 81
click at [534, 215] on input "Search Form" at bounding box center [700, 206] width 517 height 22
paste input "JPB821300150"
type input "JPB821300150"
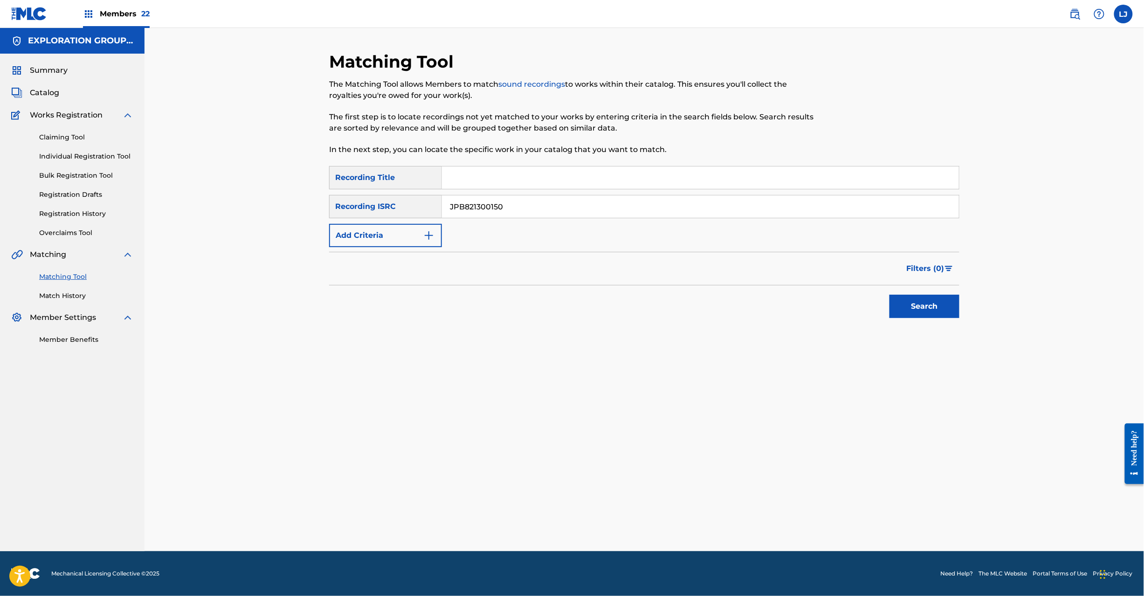
click at [890, 301] on button "Search" at bounding box center [924, 306] width 70 height 23
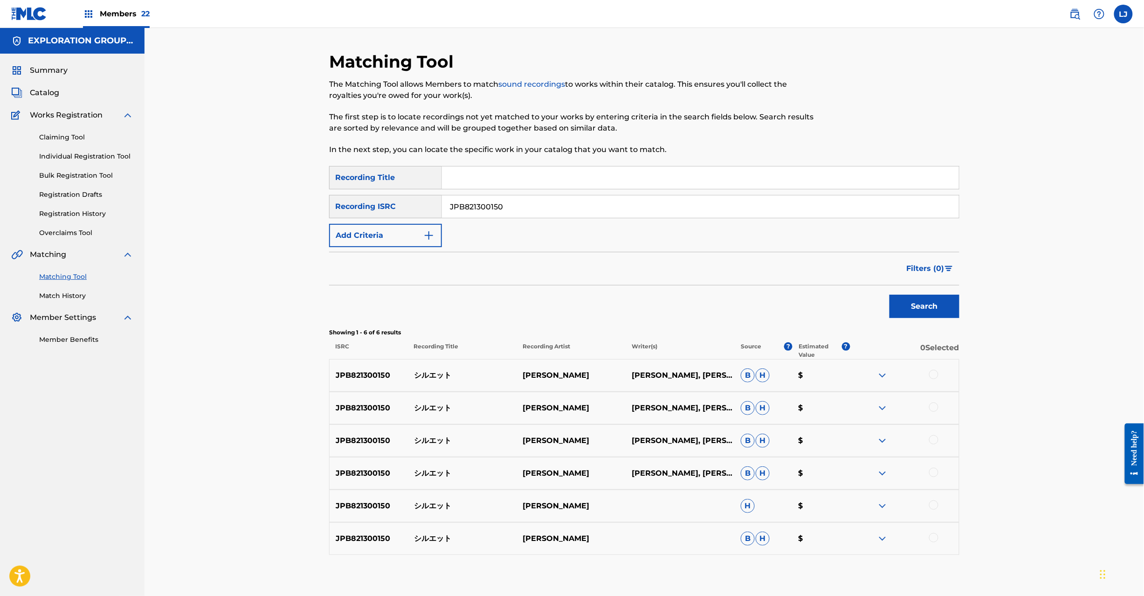
click at [934, 375] on div at bounding box center [933, 374] width 9 height 9
click at [932, 408] on div at bounding box center [933, 406] width 9 height 9
click at [930, 438] on div at bounding box center [933, 439] width 9 height 9
click at [929, 473] on div at bounding box center [933, 471] width 9 height 9
click at [935, 503] on div at bounding box center [933, 504] width 9 height 9
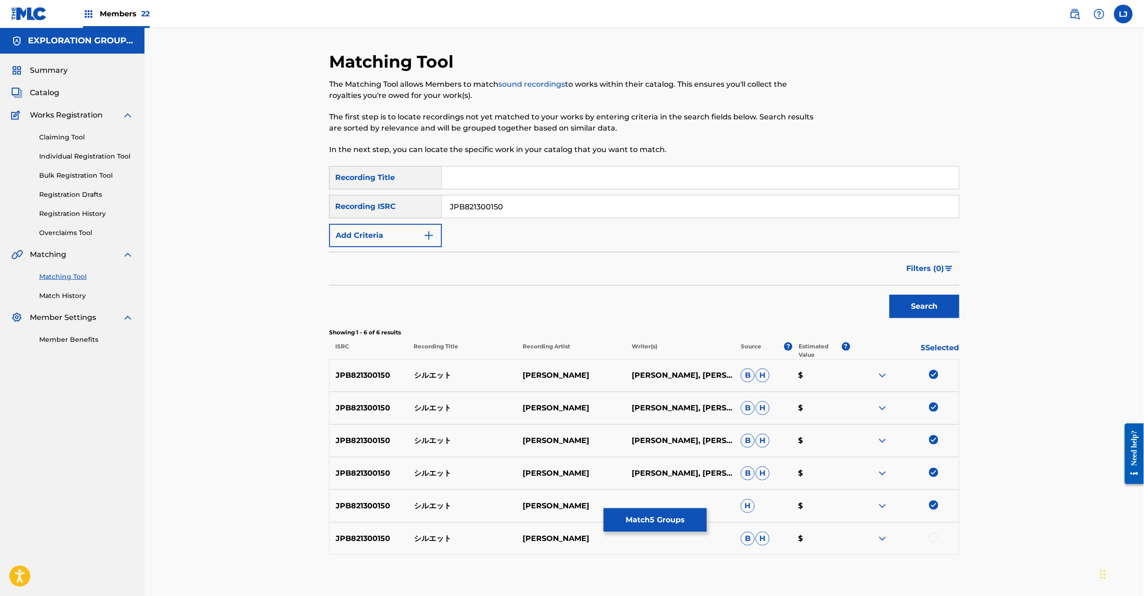
click at [929, 535] on div at bounding box center [933, 537] width 9 height 9
click at [660, 521] on button "Match 6 Groups" at bounding box center [654, 519] width 103 height 23
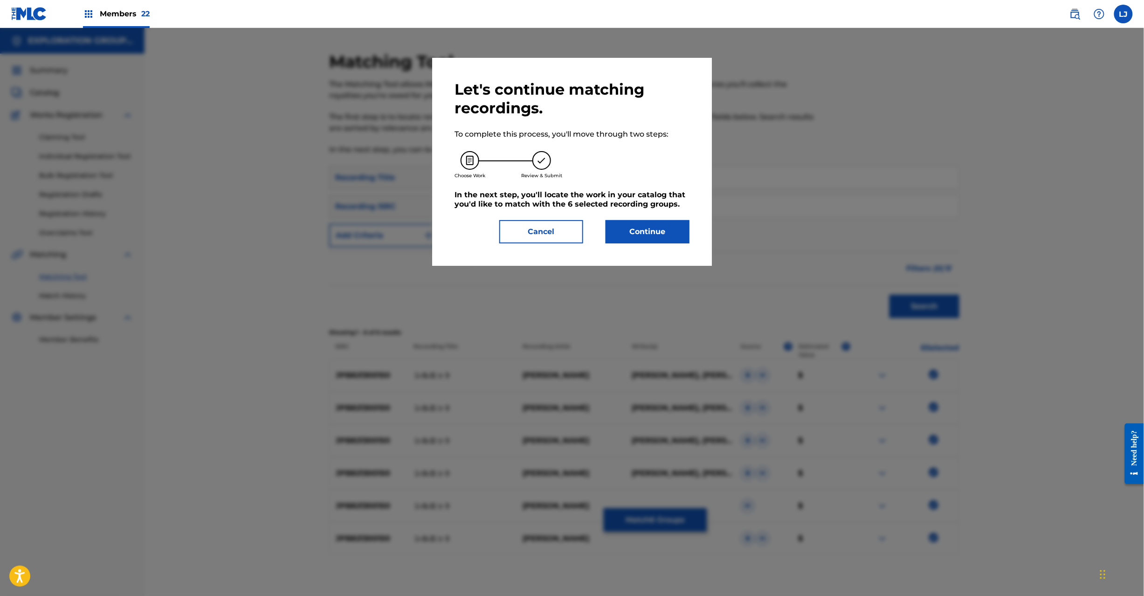
click at [656, 246] on div "Let's continue matching recordings. To complete this process, you'll move throu…" at bounding box center [572, 162] width 280 height 208
click at [654, 233] on button "Continue" at bounding box center [647, 231] width 84 height 23
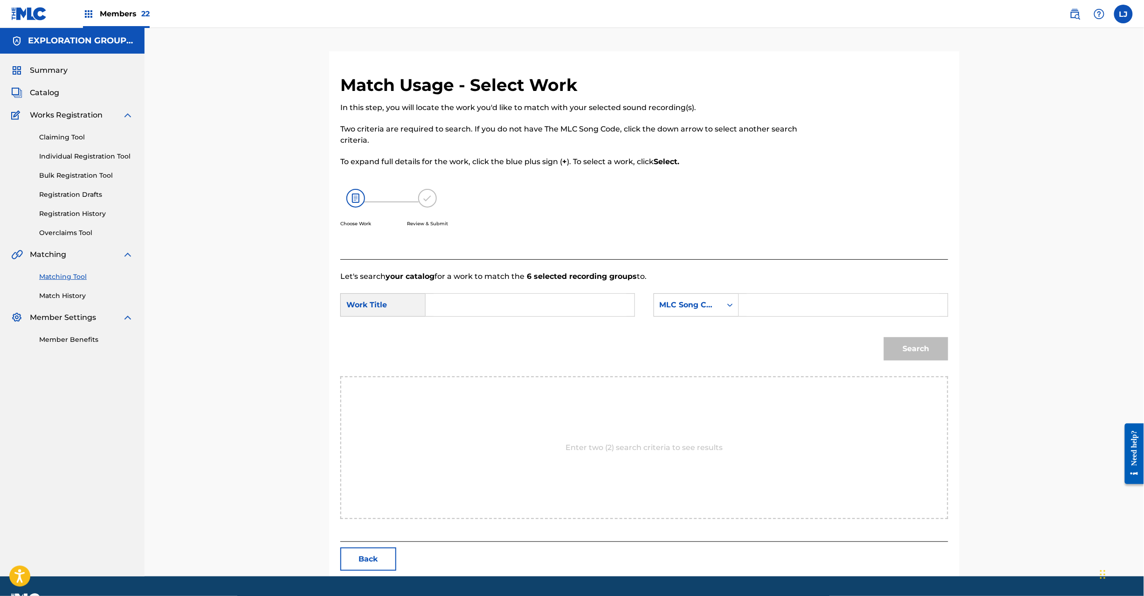
click at [509, 307] on input "Search Form" at bounding box center [529, 305] width 193 height 22
paste input "Shiruetto S642DJ"
click at [499, 306] on input "Shiruetto S642DJ" at bounding box center [529, 305] width 193 height 22
type input "Shiruetto"
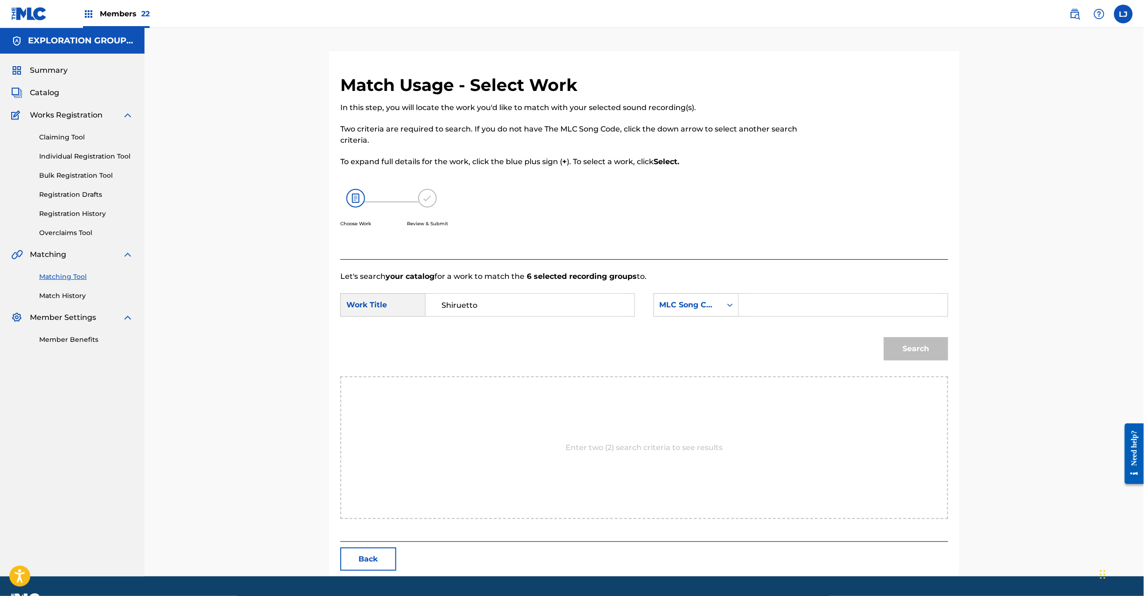
click at [856, 297] on input "Search Form" at bounding box center [843, 305] width 193 height 22
paste input "S642DJ"
type input "S642DJ"
click at [913, 349] on button "Search" at bounding box center [916, 348] width 64 height 23
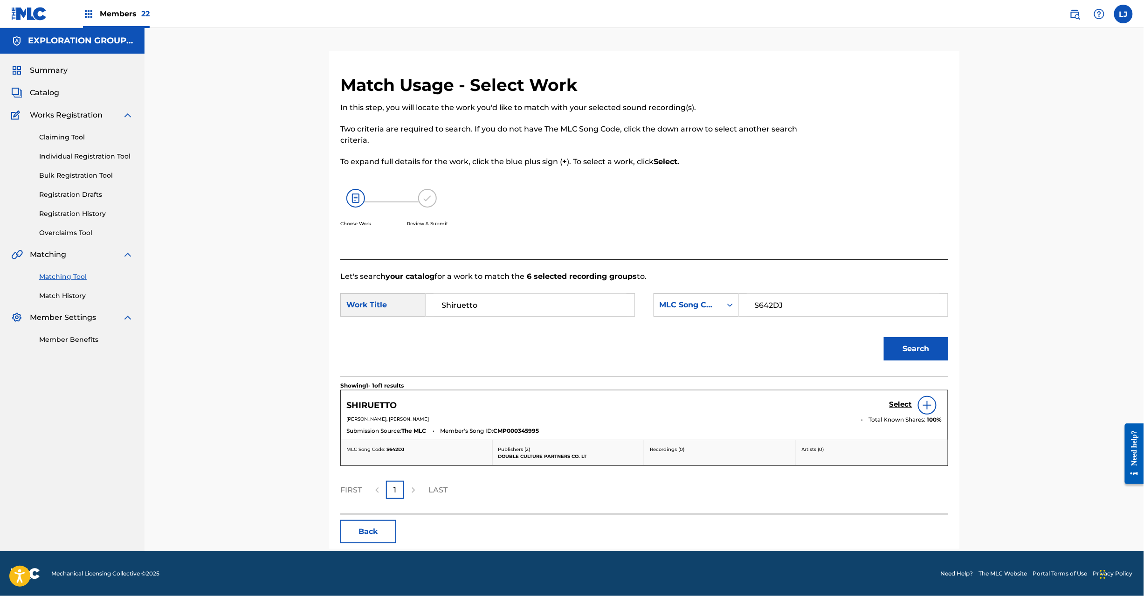
click at [902, 404] on h5 "Select" at bounding box center [900, 404] width 23 height 9
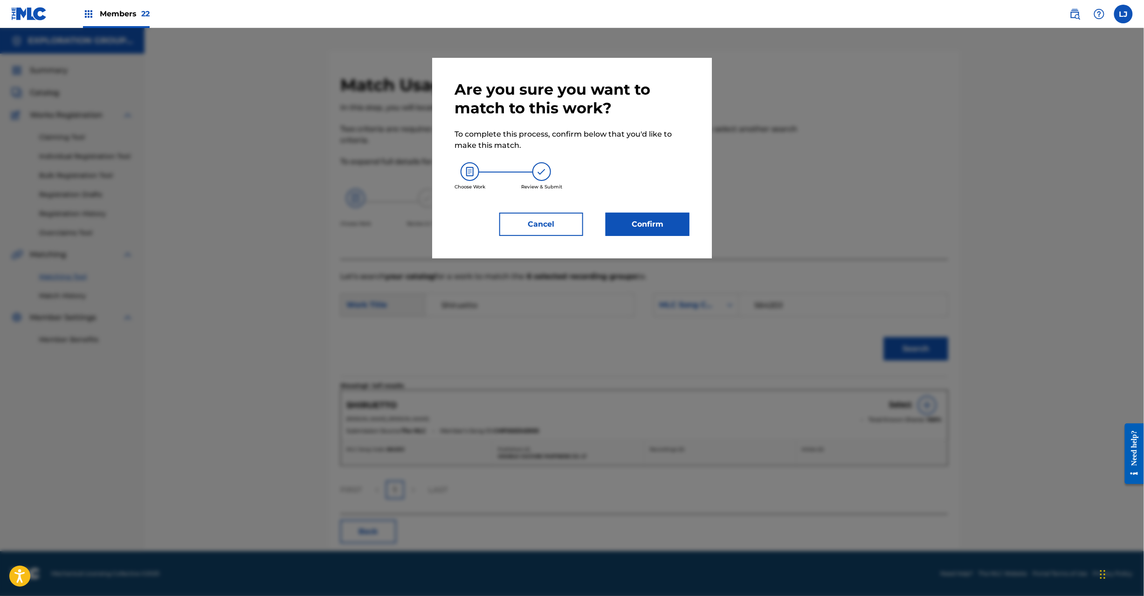
click at [650, 226] on button "Confirm" at bounding box center [647, 223] width 84 height 23
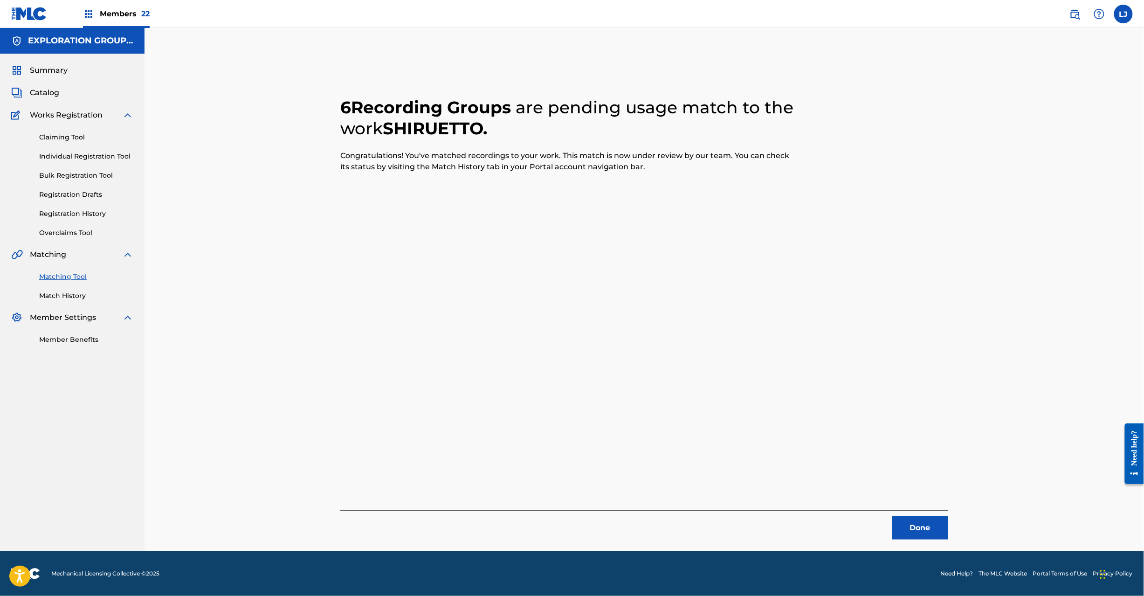
click at [935, 531] on button "Done" at bounding box center [920, 527] width 56 height 23
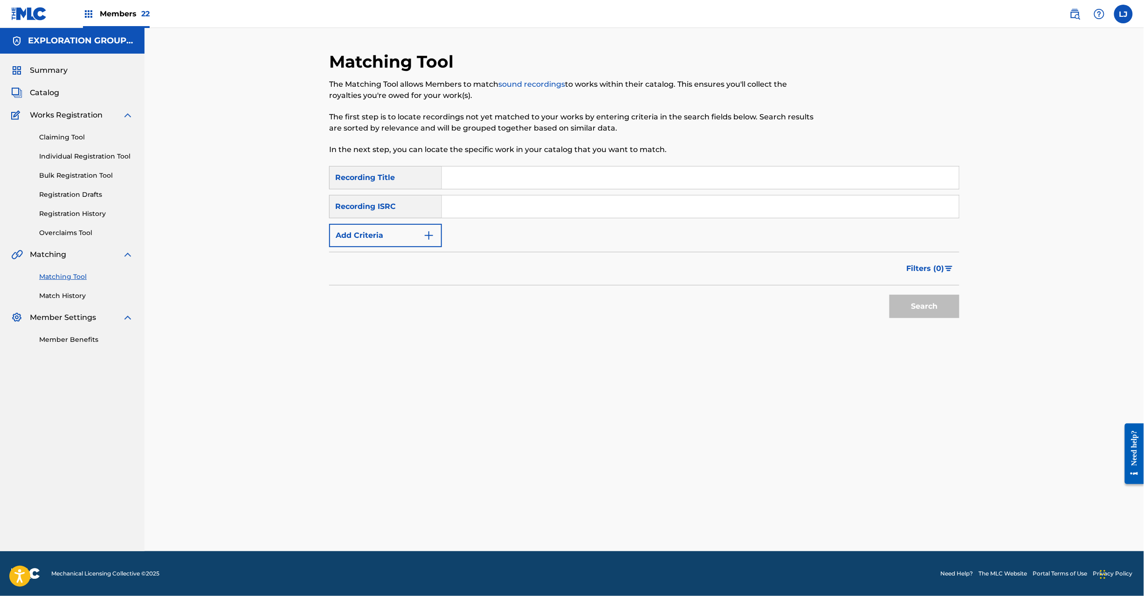
click at [509, 210] on input "Search Form" at bounding box center [700, 206] width 517 height 22
paste input "JPB821300140"
type input "JPB821300140"
click at [913, 305] on button "Search" at bounding box center [924, 306] width 70 height 23
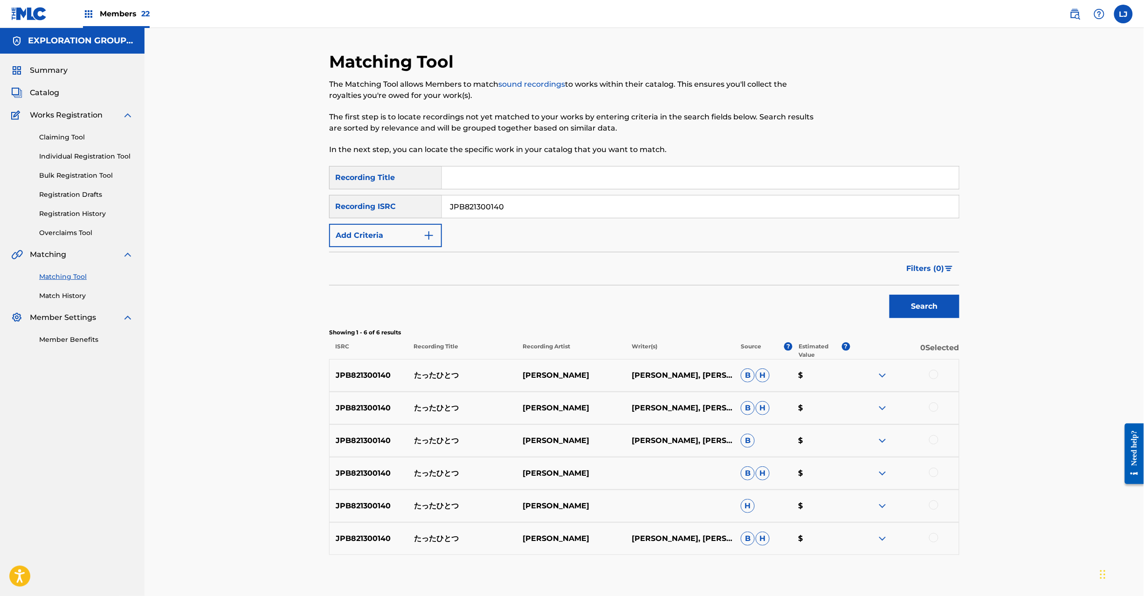
click at [425, 375] on p "たったひとつ" at bounding box center [462, 375] width 109 height 11
copy p "たったひとつ"
click at [932, 368] on div "JPB821300140 たったひとつ [PERSON_NAME] [PERSON_NAME], [PERSON_NAME] [PERSON_NAME] $" at bounding box center [644, 375] width 630 height 33
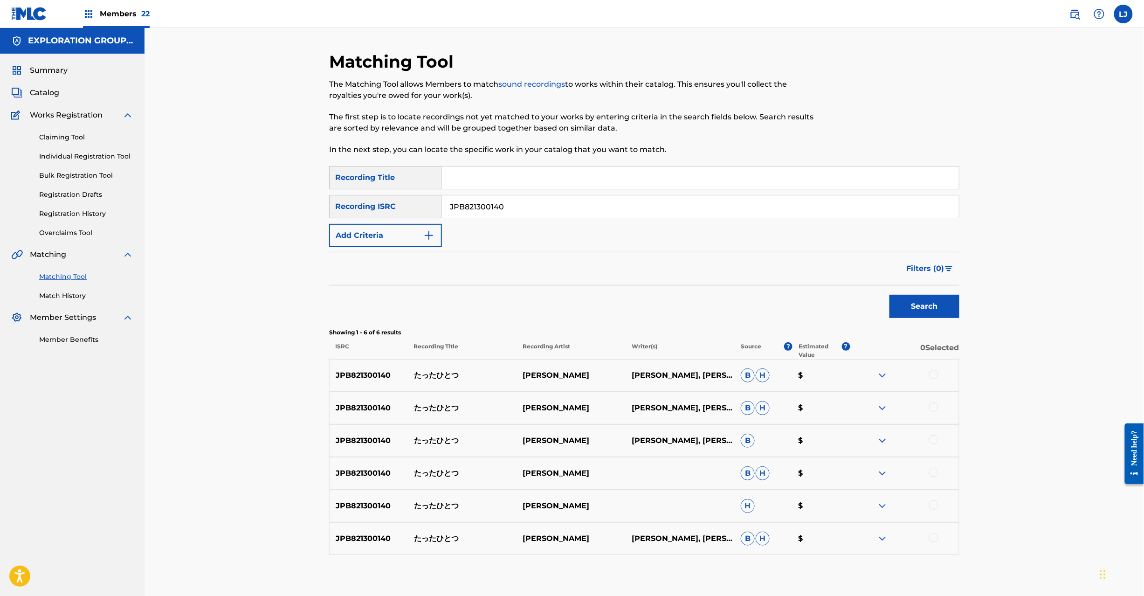
click at [932, 407] on div at bounding box center [933, 406] width 9 height 9
click at [934, 371] on div at bounding box center [933, 374] width 9 height 9
click at [934, 440] on div at bounding box center [933, 439] width 9 height 9
click at [934, 478] on div at bounding box center [904, 472] width 109 height 11
click at [934, 473] on div at bounding box center [933, 471] width 9 height 9
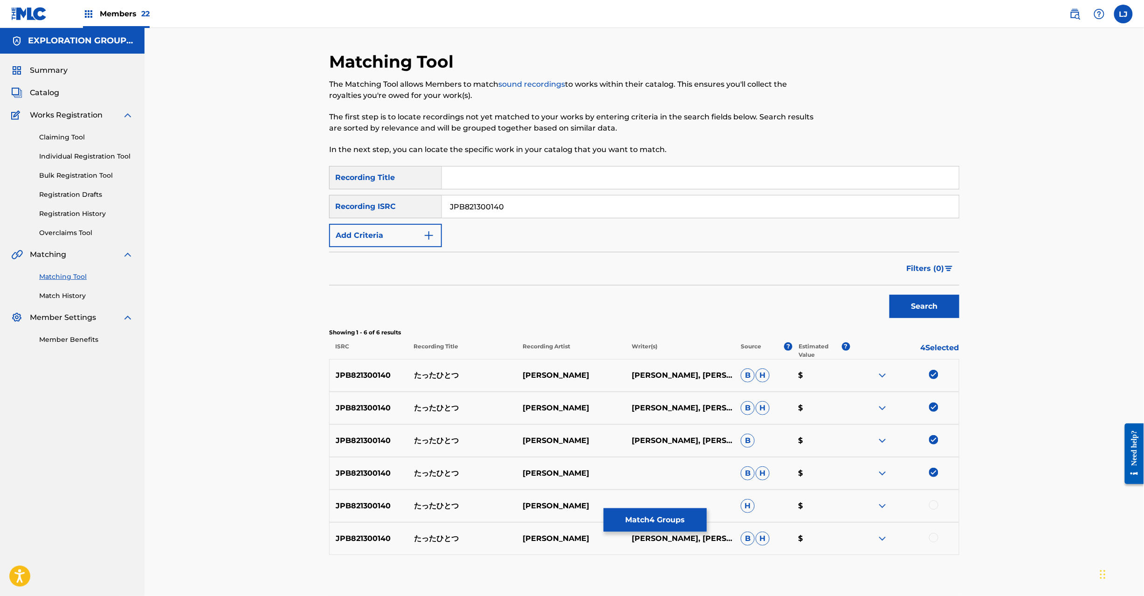
click at [930, 505] on div at bounding box center [933, 504] width 9 height 9
click at [938, 534] on div at bounding box center [904, 538] width 109 height 11
click at [935, 539] on div at bounding box center [933, 537] width 9 height 9
click at [640, 515] on button "Match 6 Groups" at bounding box center [654, 519] width 103 height 23
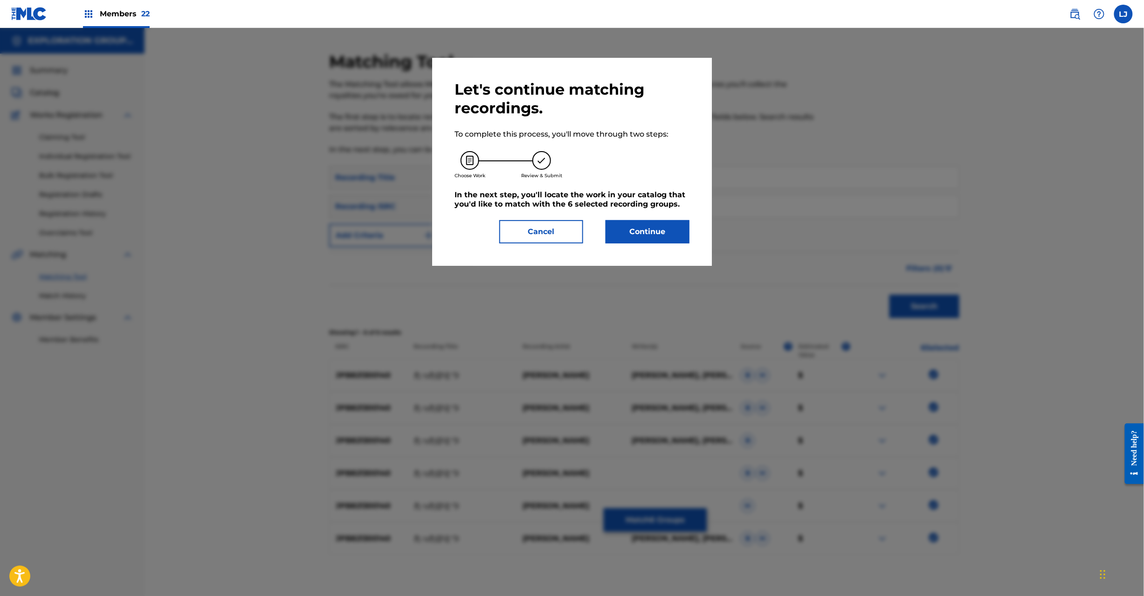
click at [628, 229] on button "Continue" at bounding box center [647, 231] width 84 height 23
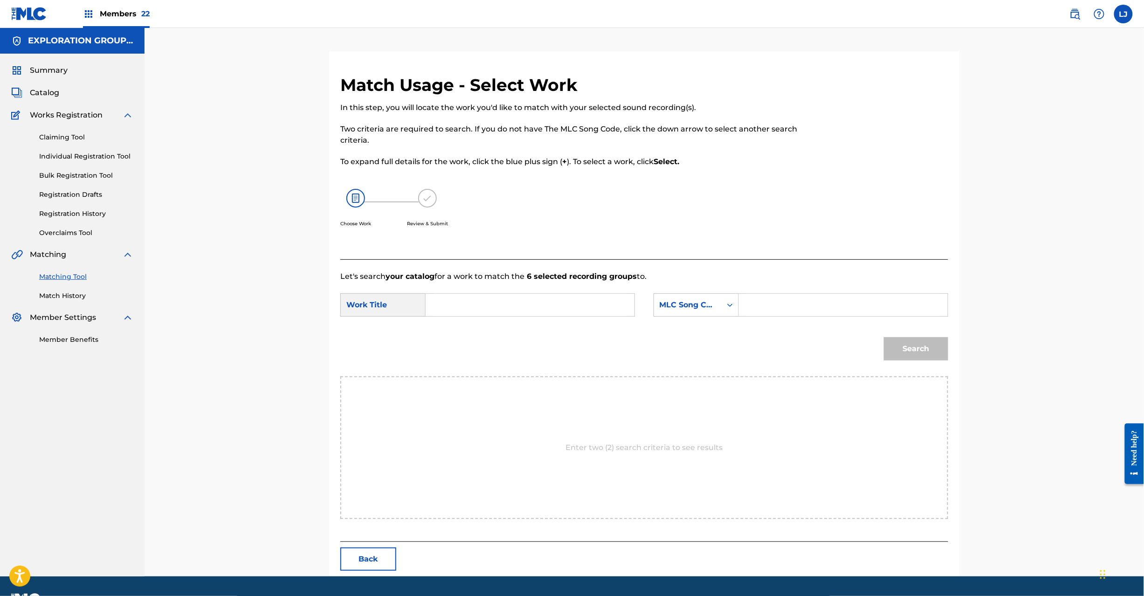
click at [478, 304] on input "Search Form" at bounding box center [529, 305] width 193 height 22
paste input "Tatta Hitotsu TW6097"
click at [535, 306] on input "Tatta Hitotsu TW6097" at bounding box center [529, 305] width 193 height 22
type input "Tatta Hitotsu"
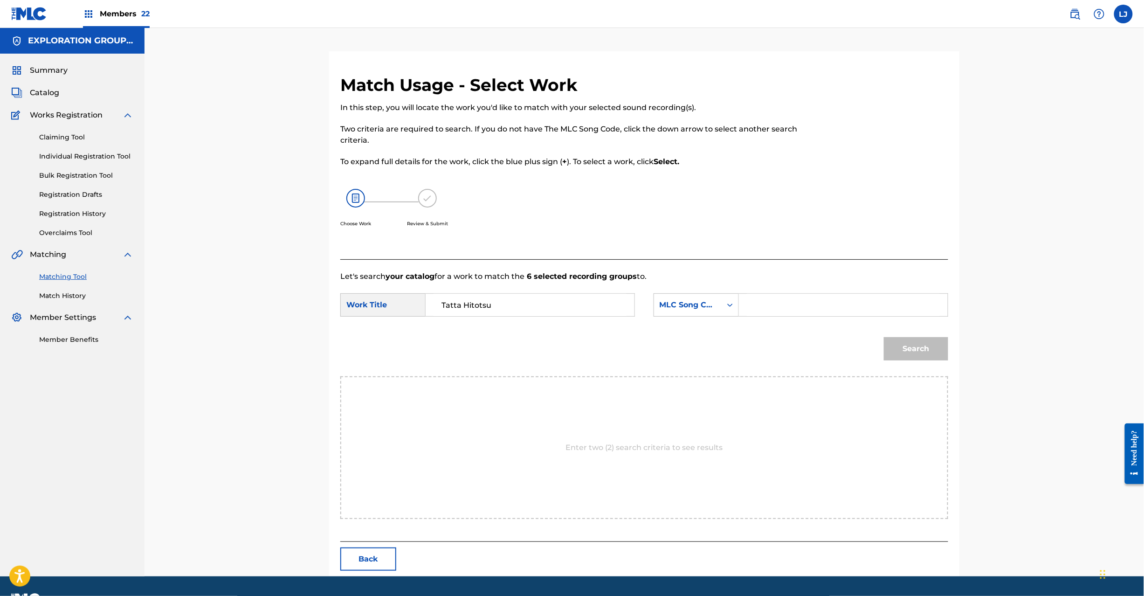
click at [790, 306] on input "Search Form" at bounding box center [843, 305] width 193 height 22
paste input "TW6097"
type input "TW6097"
click at [888, 342] on button "Search" at bounding box center [916, 348] width 64 height 23
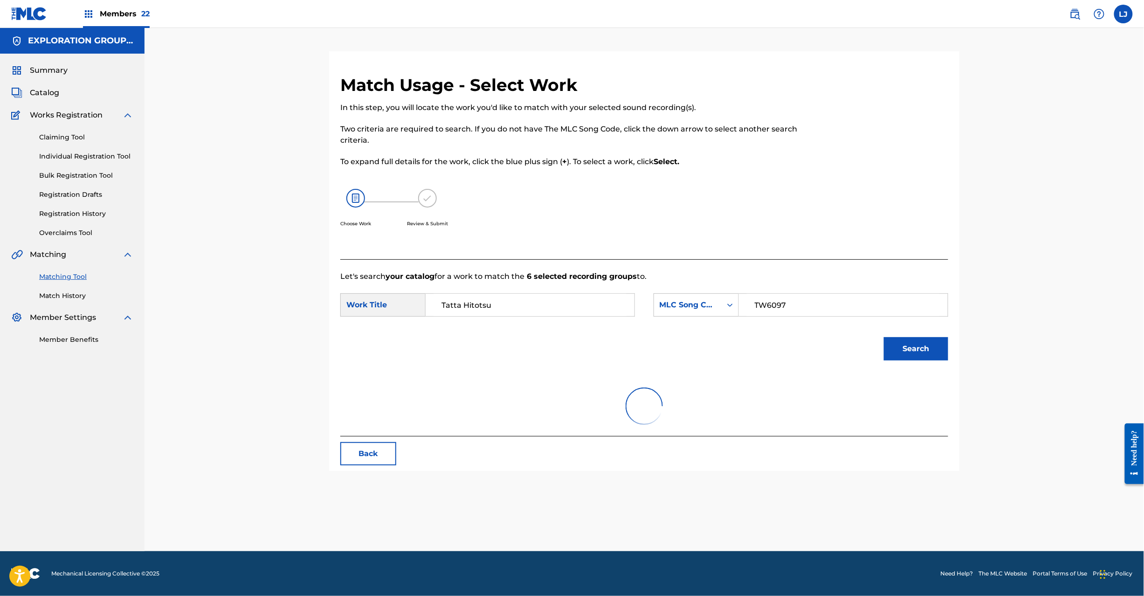
click at [929, 347] on button "Search" at bounding box center [916, 348] width 64 height 23
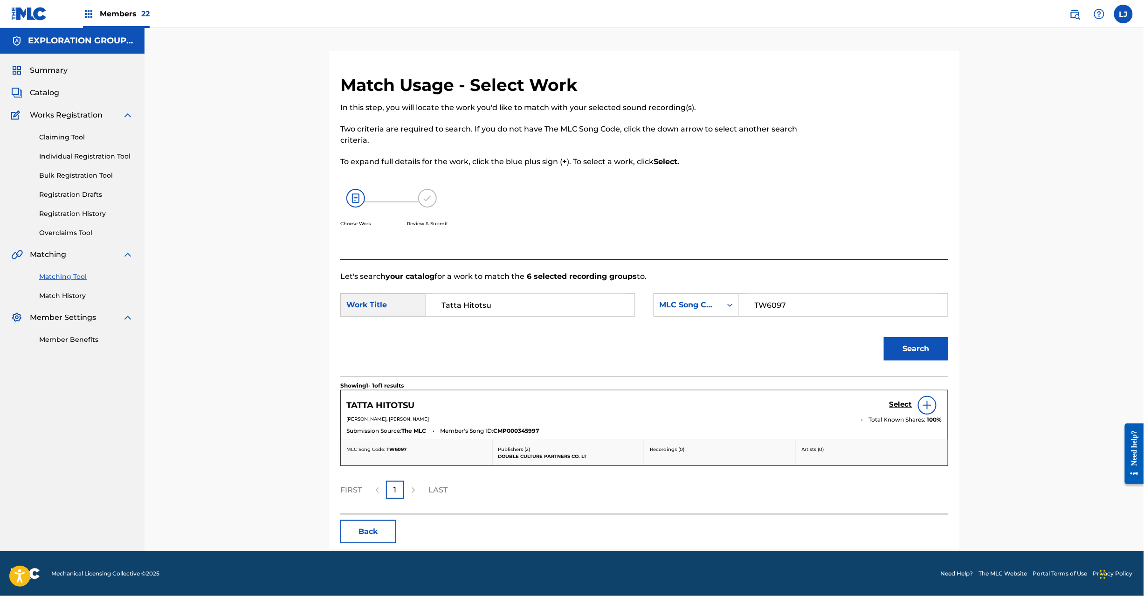
click at [893, 404] on h5 "Select" at bounding box center [900, 404] width 23 height 9
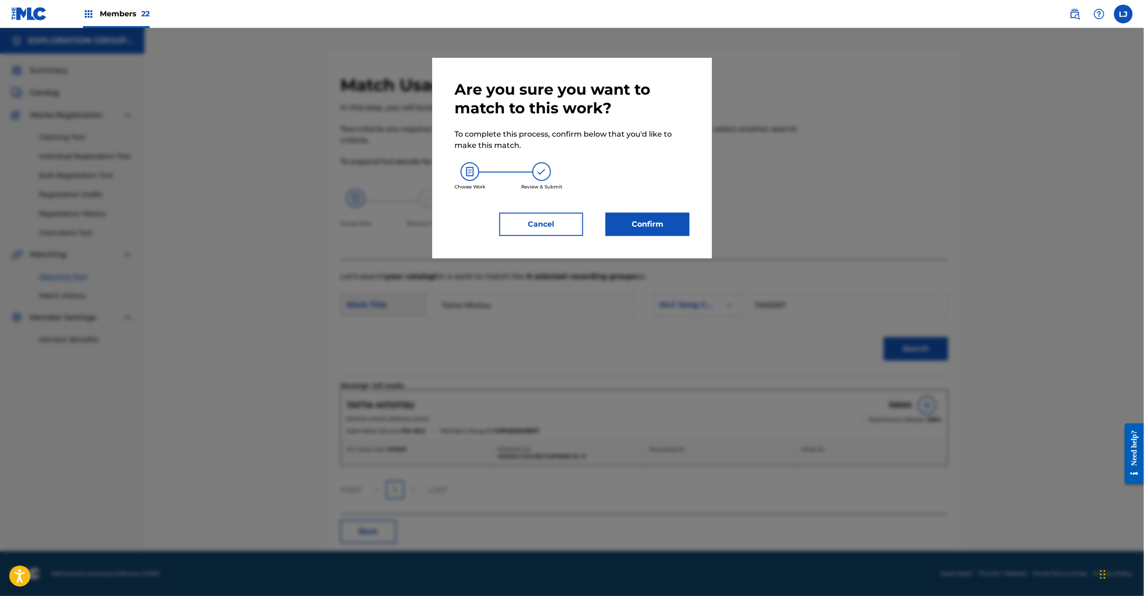
click at [652, 220] on button "Confirm" at bounding box center [647, 223] width 84 height 23
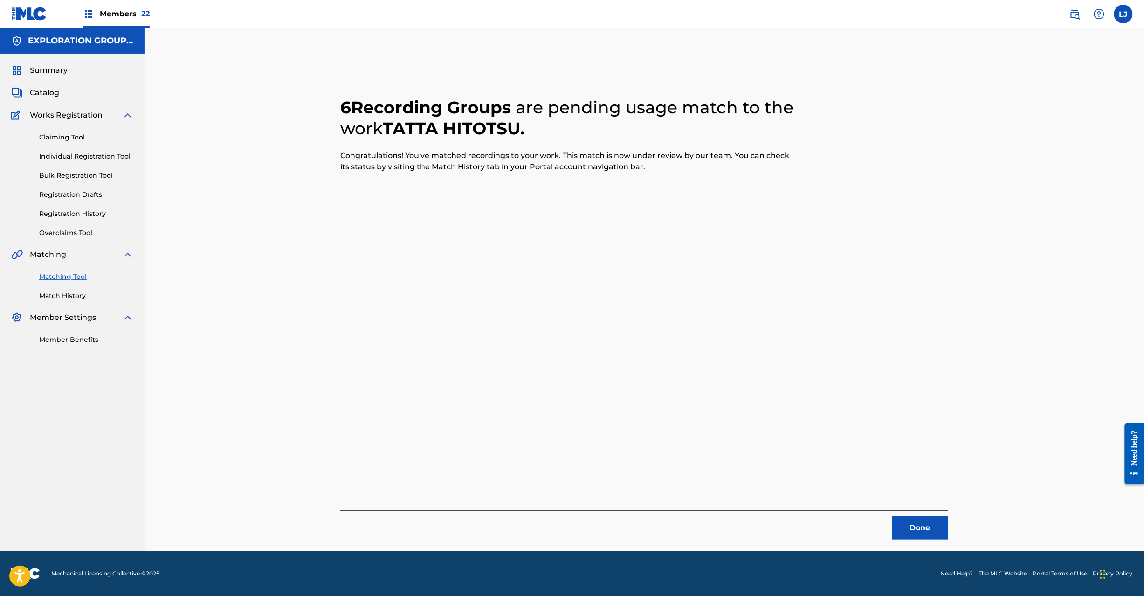
click at [916, 527] on button "Done" at bounding box center [920, 527] width 56 height 23
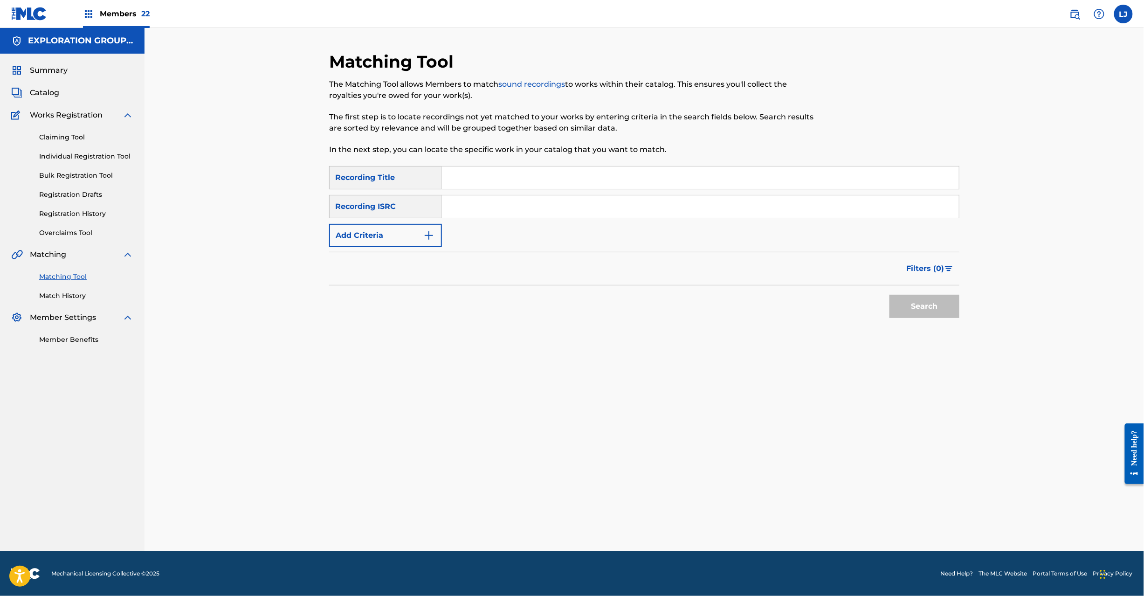
click at [498, 205] on input "Search Form" at bounding box center [700, 206] width 517 height 22
paste input "JPB821300570"
click at [947, 312] on button "Search" at bounding box center [924, 306] width 70 height 23
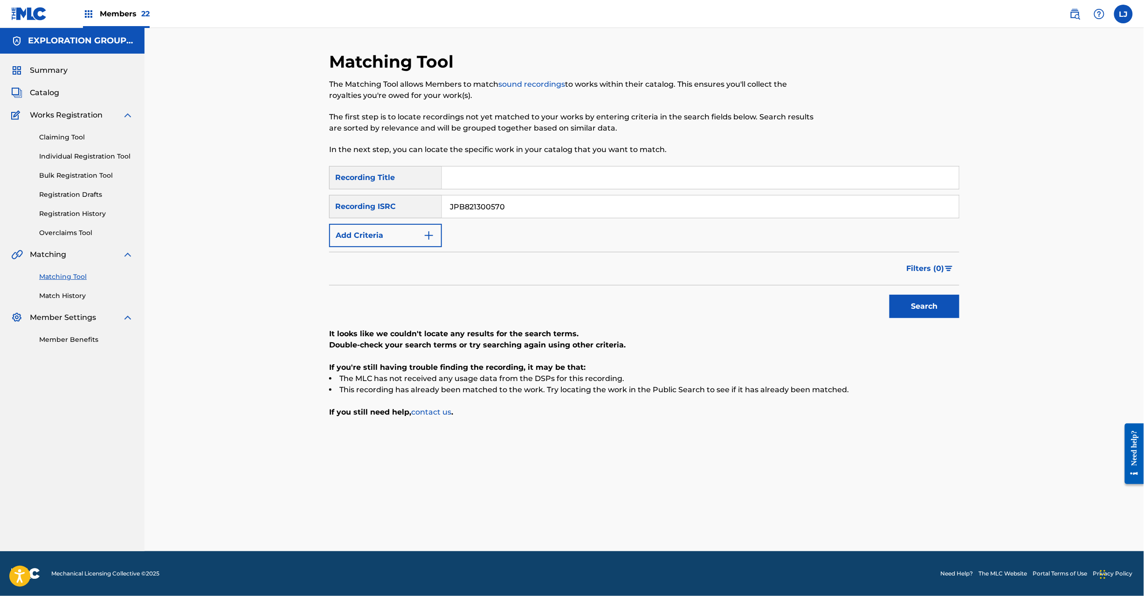
click at [515, 207] on input "JPB821300570" at bounding box center [700, 206] width 517 height 22
paste input "6"
click at [515, 207] on input "JPB821300560" at bounding box center [700, 206] width 517 height 22
click at [945, 302] on button "Search" at bounding box center [924, 306] width 70 height 23
click at [513, 203] on input "JPB821300560" at bounding box center [700, 206] width 517 height 22
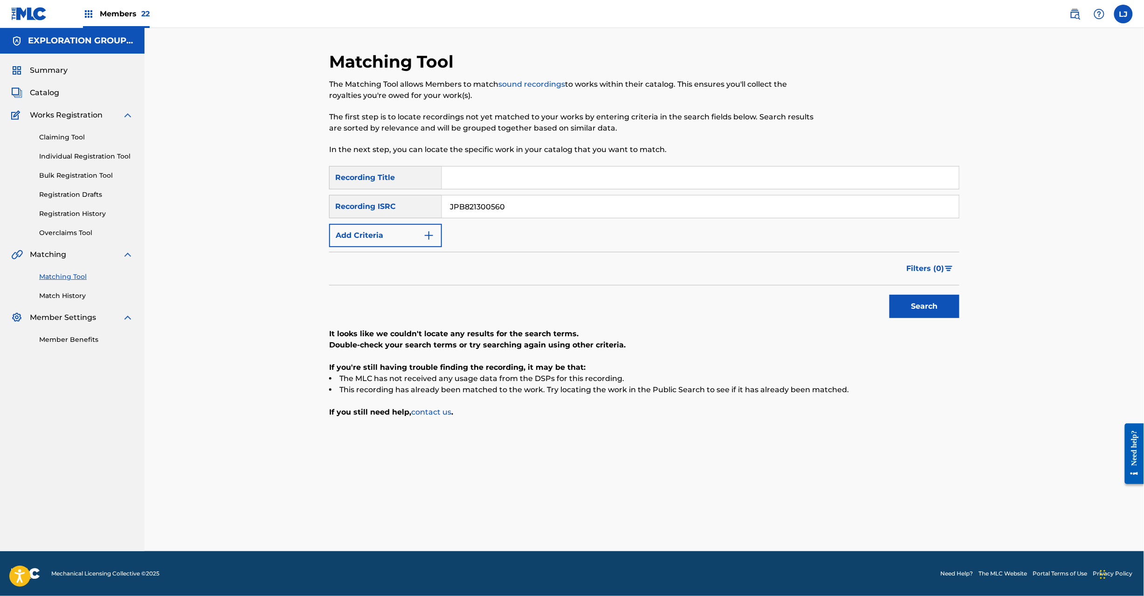
click at [513, 203] on input "JPB821300560" at bounding box center [700, 206] width 517 height 22
paste input "1"
click at [925, 311] on button "Search" at bounding box center [924, 306] width 70 height 23
click at [500, 199] on input "JPB821300160" at bounding box center [700, 206] width 517 height 22
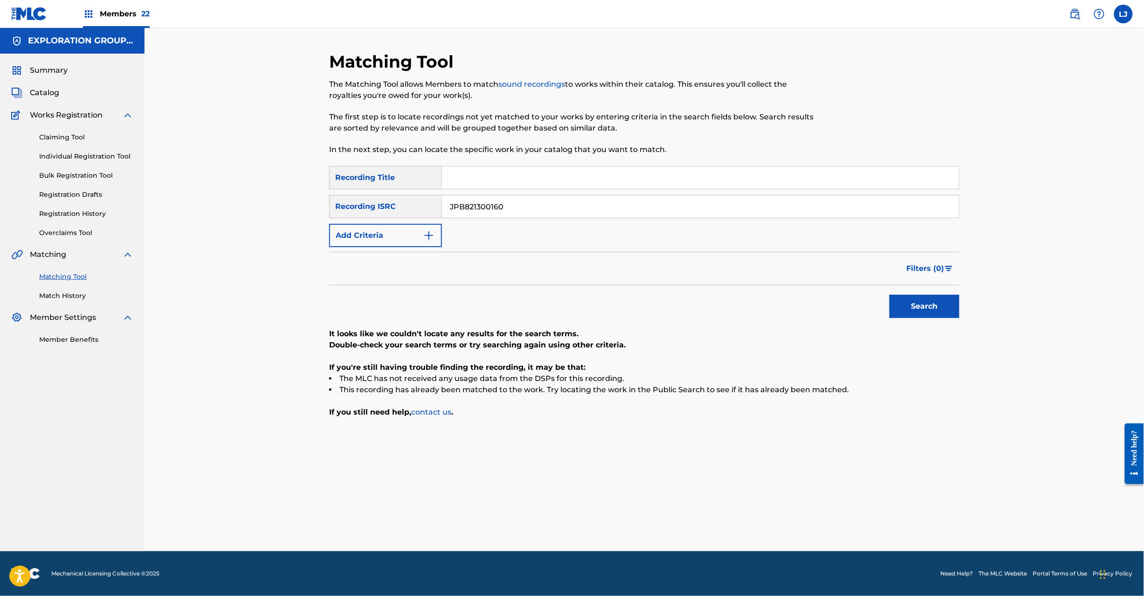
paste input "04"
click at [931, 301] on button "Search" at bounding box center [924, 306] width 70 height 23
click at [534, 199] on input "JPB821300040" at bounding box center [700, 206] width 517 height 22
paste input "400950|JPB821201"
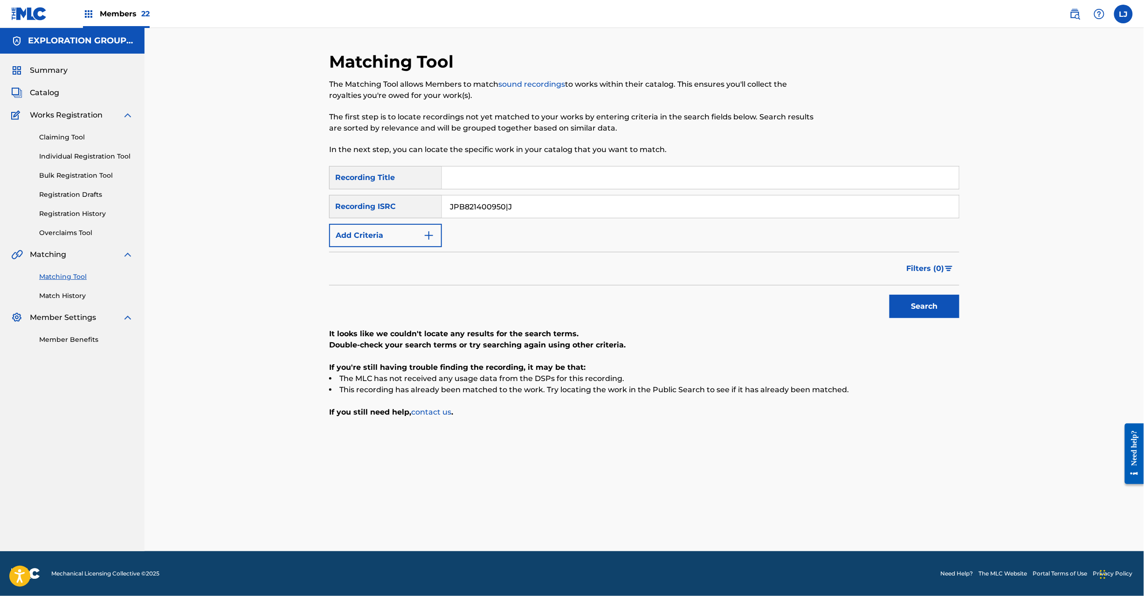
drag, startPoint x: 514, startPoint y: 200, endPoint x: 761, endPoint y: 200, distance: 247.4
click at [761, 200] on input "JPB821400950|J" at bounding box center [700, 206] width 517 height 22
click at [909, 306] on button "Search" at bounding box center [924, 306] width 70 height 23
click at [501, 201] on input "JPB821400950" at bounding box center [700, 206] width 517 height 22
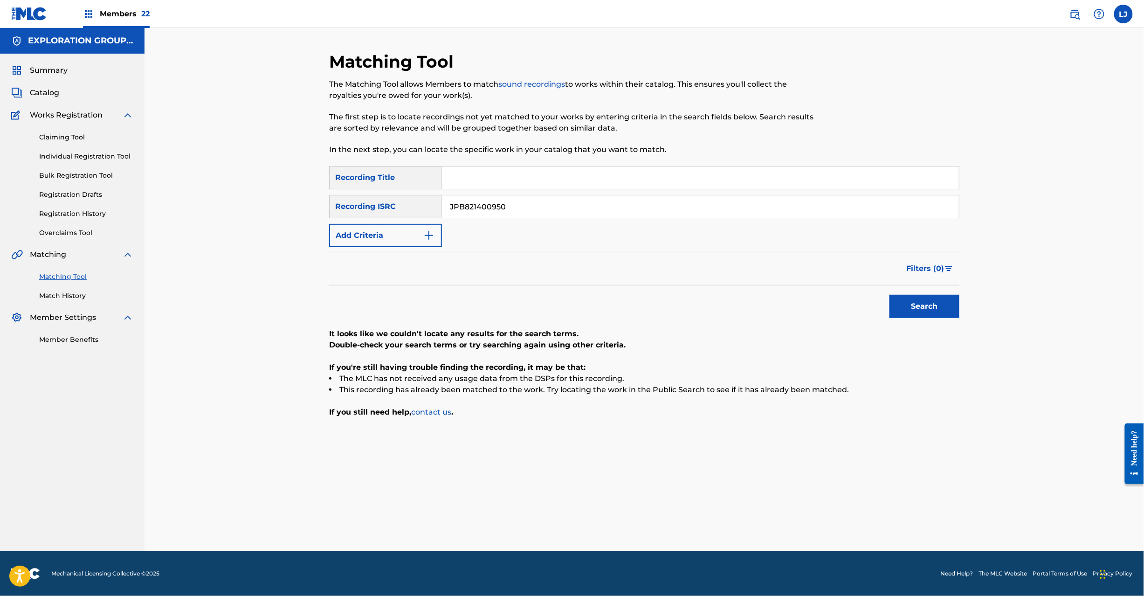
paste input "|JPB821201040"
click at [512, 205] on input "JPB821400950|JPB821201040" at bounding box center [700, 206] width 517 height 22
drag, startPoint x: 508, startPoint y: 206, endPoint x: 217, endPoint y: 206, distance: 290.8
click at [217, 206] on div "Matching Tool The Matching Tool allows Members to match sound recordings to wor…" at bounding box center [643, 289] width 999 height 523
click at [943, 295] on button "Search" at bounding box center [924, 306] width 70 height 23
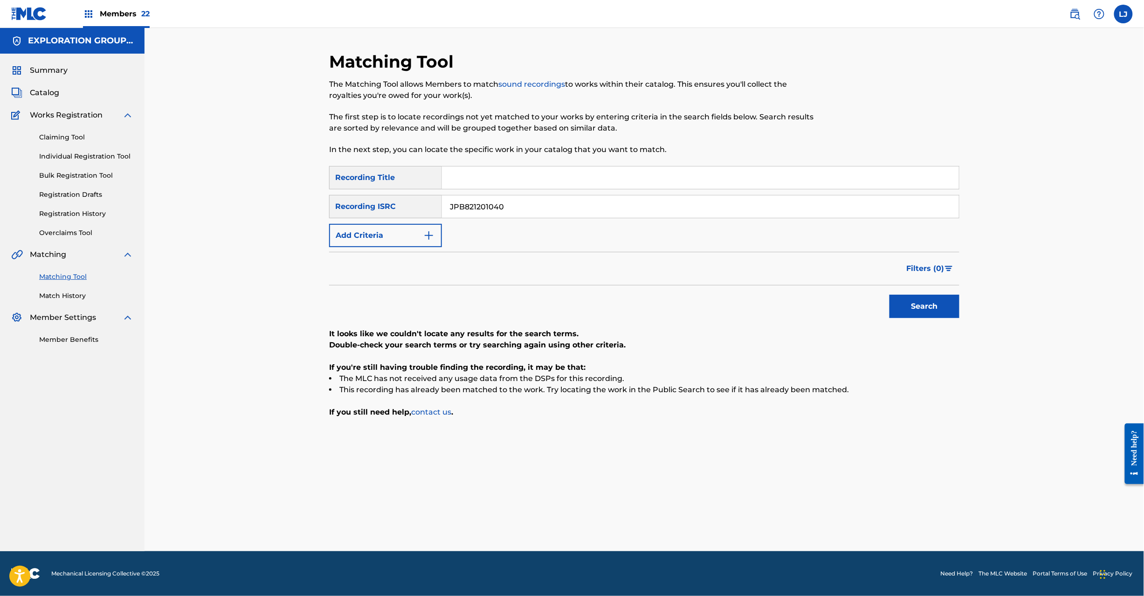
click at [488, 212] on input "JPB821201040" at bounding box center [700, 206] width 517 height 22
paste input "30041"
click at [489, 212] on input "JPB821201040" at bounding box center [700, 206] width 517 height 22
click at [893, 295] on button "Search" at bounding box center [924, 306] width 70 height 23
click at [483, 214] on input "JPB821300410" at bounding box center [700, 206] width 517 height 22
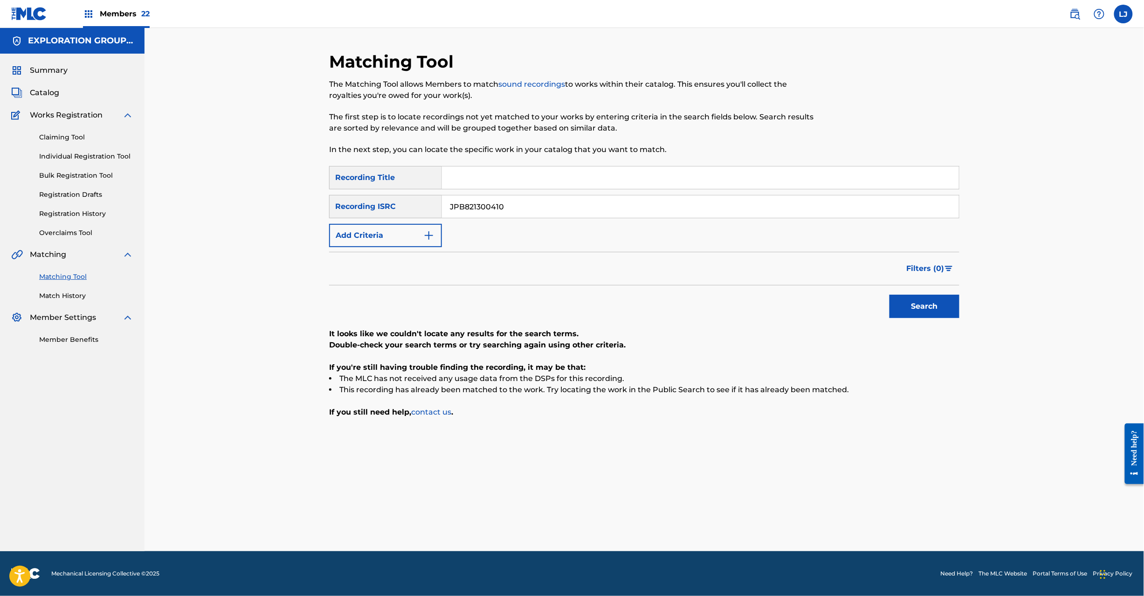
paste input "0800093|JPB820800091"
click at [483, 214] on input "JPB821300410" at bounding box center [700, 206] width 517 height 22
drag, startPoint x: 507, startPoint y: 203, endPoint x: 763, endPoint y: 202, distance: 255.8
click at [763, 202] on input "JPB820800093|JPB820800091" at bounding box center [700, 206] width 517 height 22
click at [901, 301] on button "Search" at bounding box center [924, 306] width 70 height 23
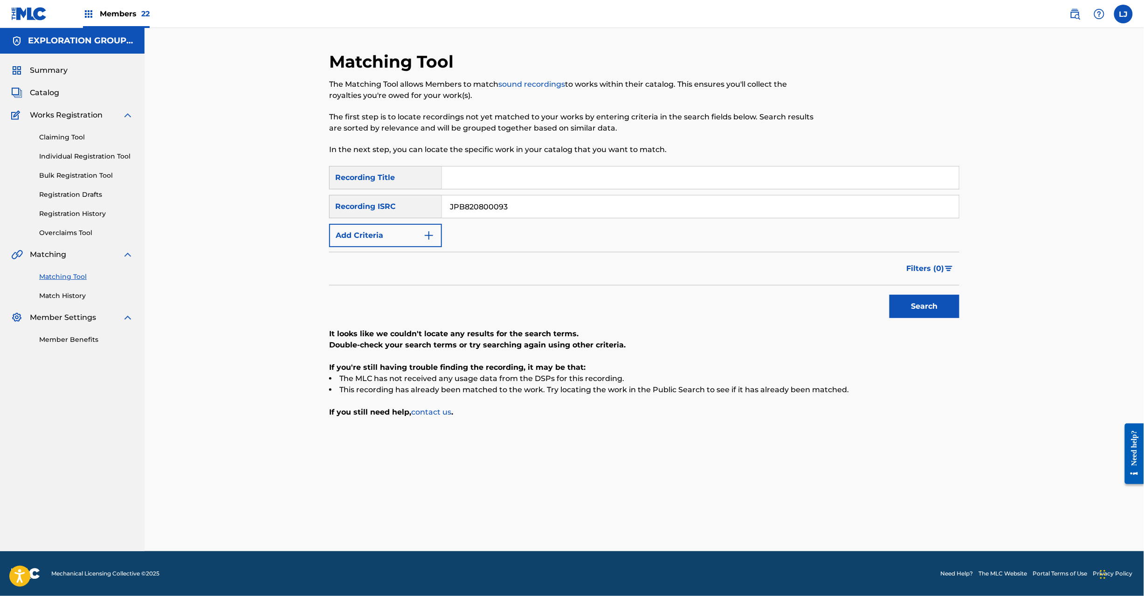
click at [467, 207] on input "JPB820800093" at bounding box center [700, 206] width 517 height 22
paste input "|JPB820800091"
drag, startPoint x: 511, startPoint y: 206, endPoint x: 321, endPoint y: 201, distance: 189.7
click at [321, 201] on div "Matching Tool The Matching Tool allows Members to match sound recordings to wor…" at bounding box center [644, 301] width 652 height 500
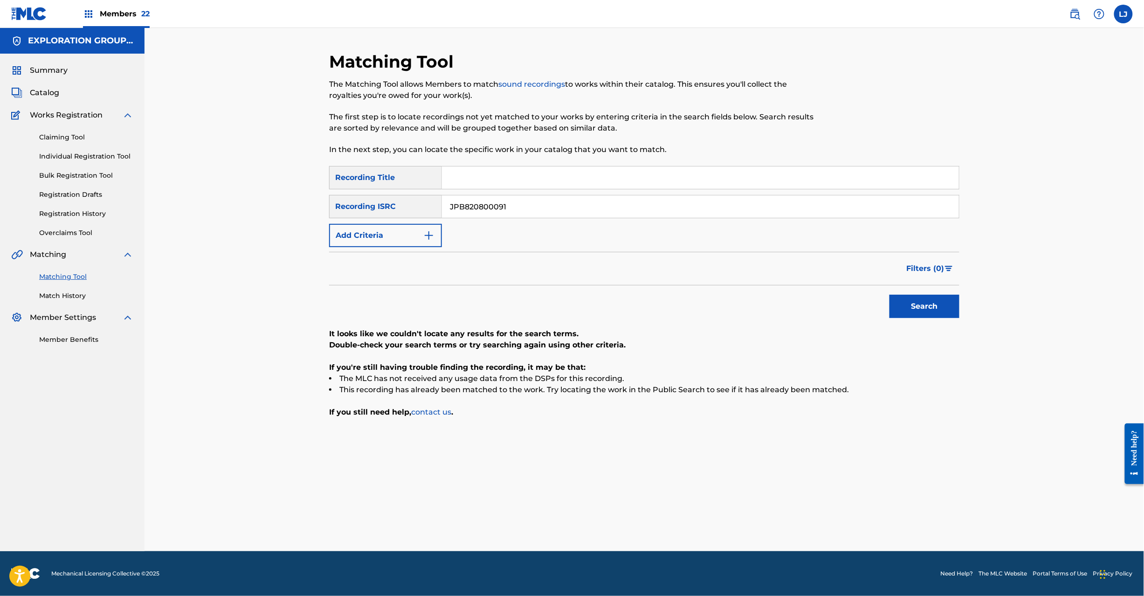
click at [951, 314] on button "Search" at bounding box center [924, 306] width 70 height 23
click at [482, 226] on div "SearchWithCriteriaf302e4af-5036-4013-b051-e44bbe531cc1 Recording Title SearchWi…" at bounding box center [644, 206] width 630 height 81
click at [482, 204] on input "JPB820800091" at bounding box center [700, 206] width 517 height 22
paste input "1700220|JPB821200760"
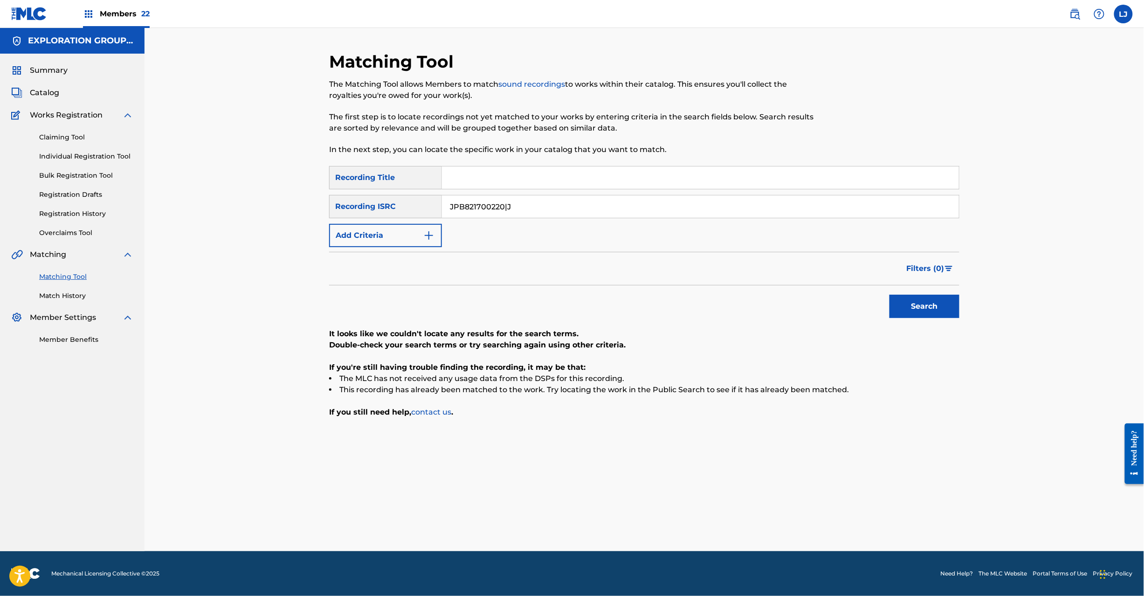
drag, startPoint x: 509, startPoint y: 206, endPoint x: 919, endPoint y: 206, distance: 410.1
click at [919, 206] on input "JPB821700220|J" at bounding box center [700, 206] width 517 height 22
type input "JPB821700220"
click at [936, 306] on button "Search" at bounding box center [924, 306] width 70 height 23
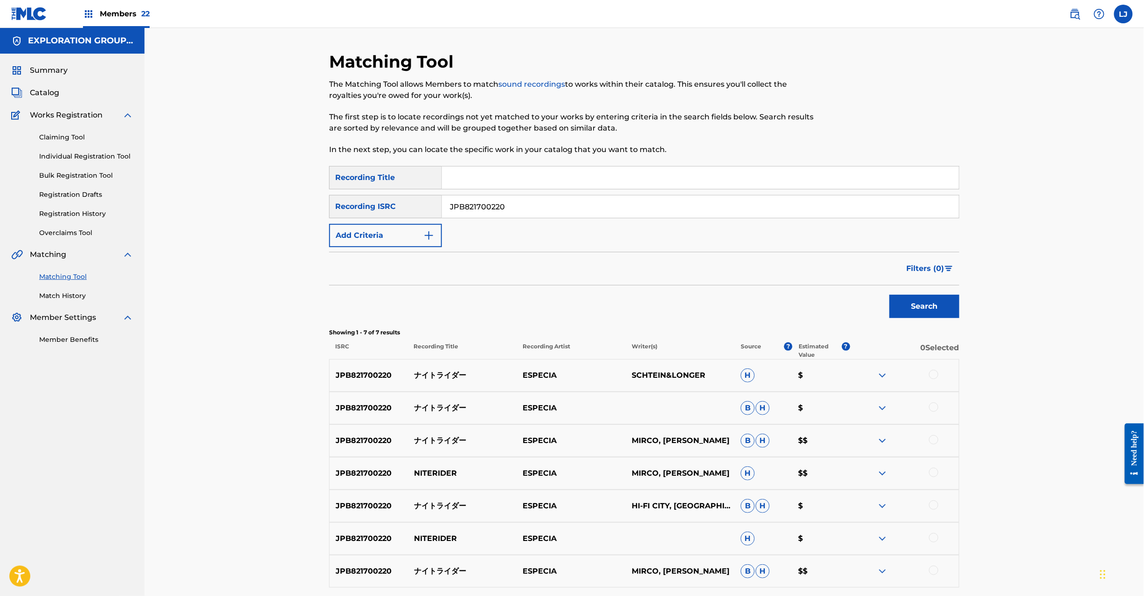
click at [425, 368] on div "JPB821700220 ナイトライダー ESPECIA SCHTEIN&LONGER H $" at bounding box center [644, 375] width 630 height 33
copy p "ナイトライダー"
click at [936, 374] on div at bounding box center [933, 374] width 9 height 9
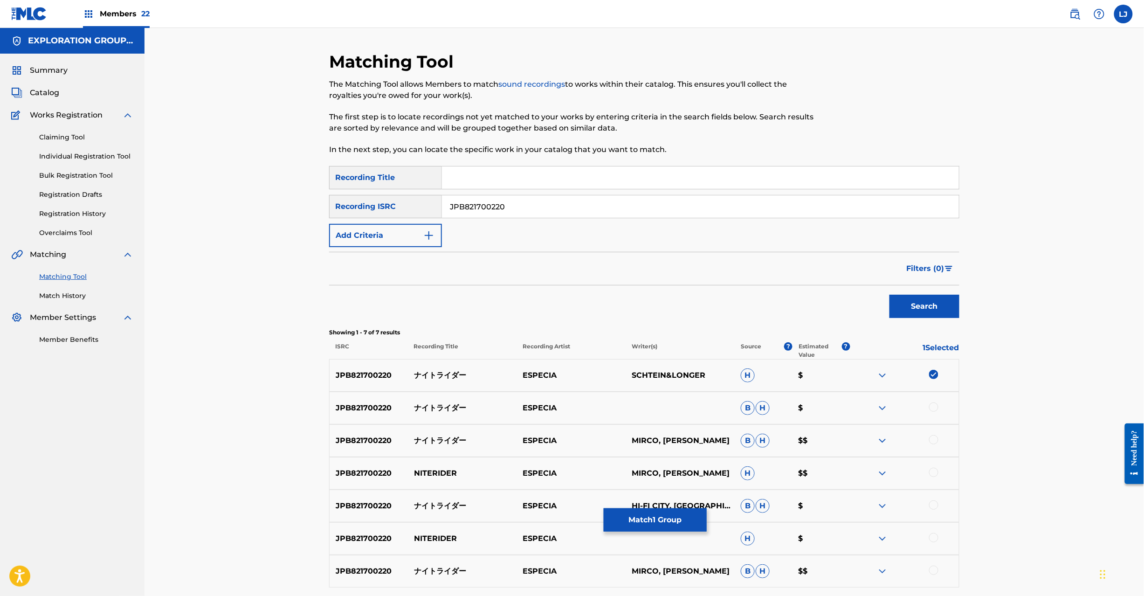
click at [932, 408] on div at bounding box center [933, 406] width 9 height 9
click at [932, 440] on div at bounding box center [933, 439] width 9 height 9
click at [936, 473] on div at bounding box center [933, 471] width 9 height 9
click at [934, 500] on div at bounding box center [933, 504] width 9 height 9
click at [929, 539] on div at bounding box center [933, 537] width 9 height 9
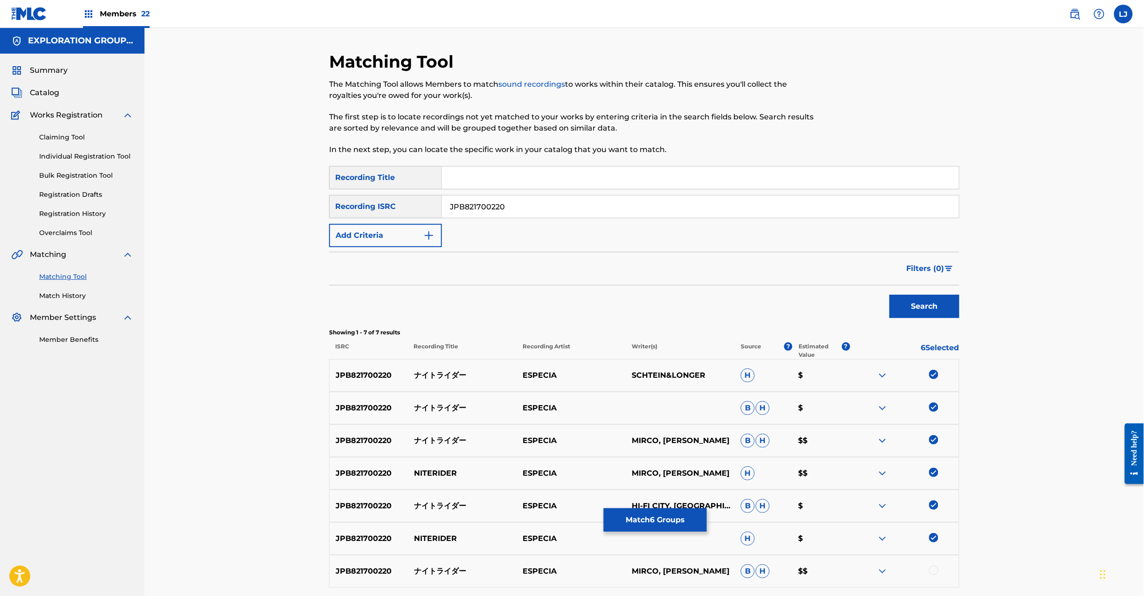
click at [938, 571] on div at bounding box center [933, 569] width 9 height 9
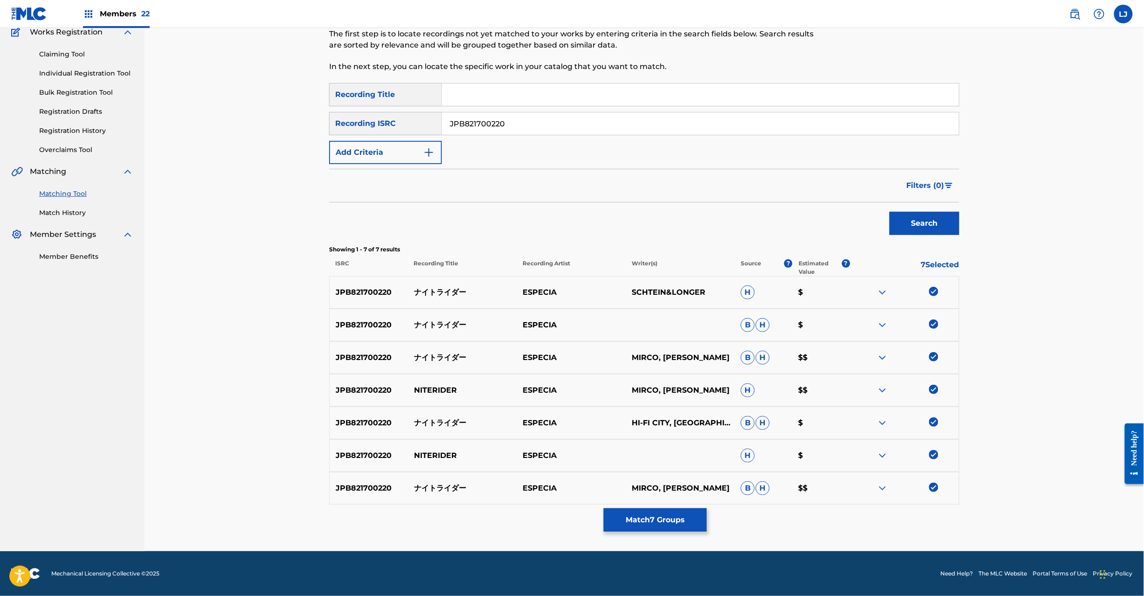
click at [660, 515] on button "Match 7 Groups" at bounding box center [654, 519] width 103 height 23
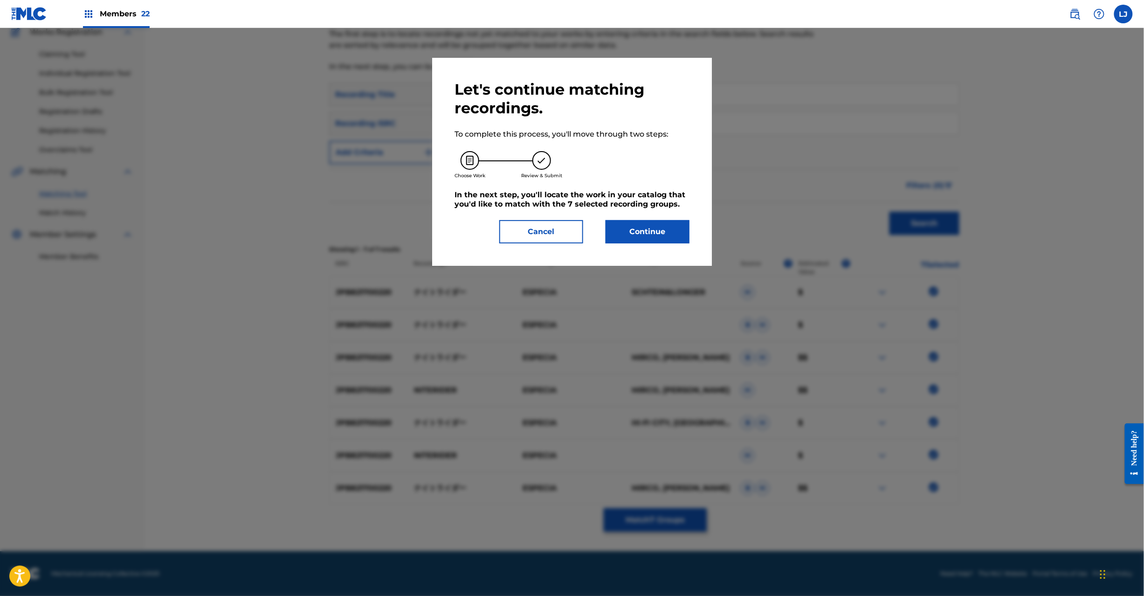
click at [662, 225] on button "Continue" at bounding box center [647, 231] width 84 height 23
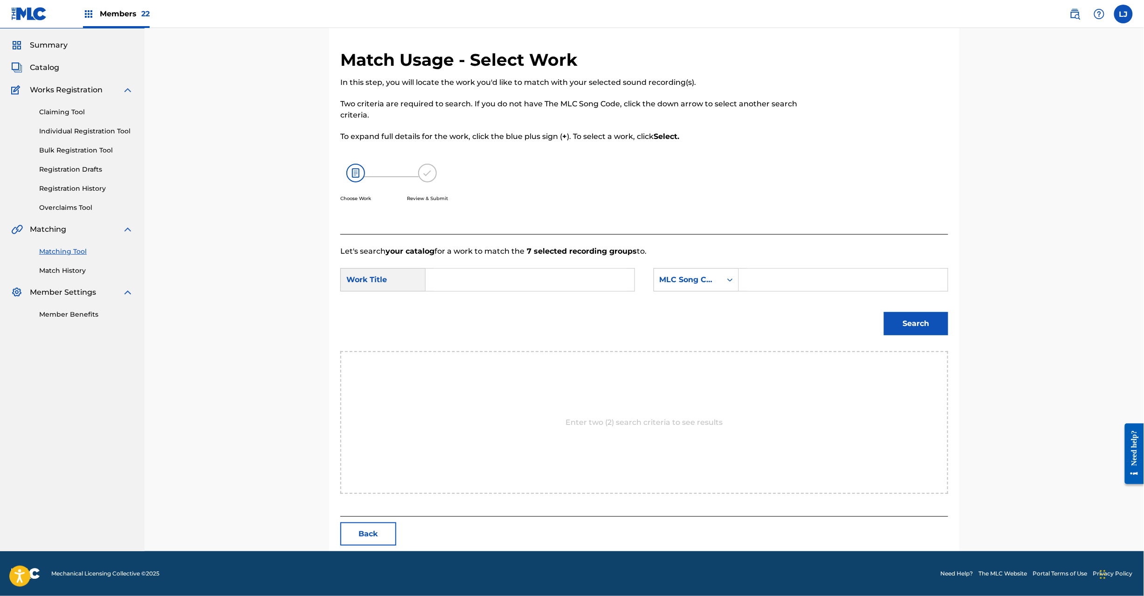
scroll to position [0, 0]
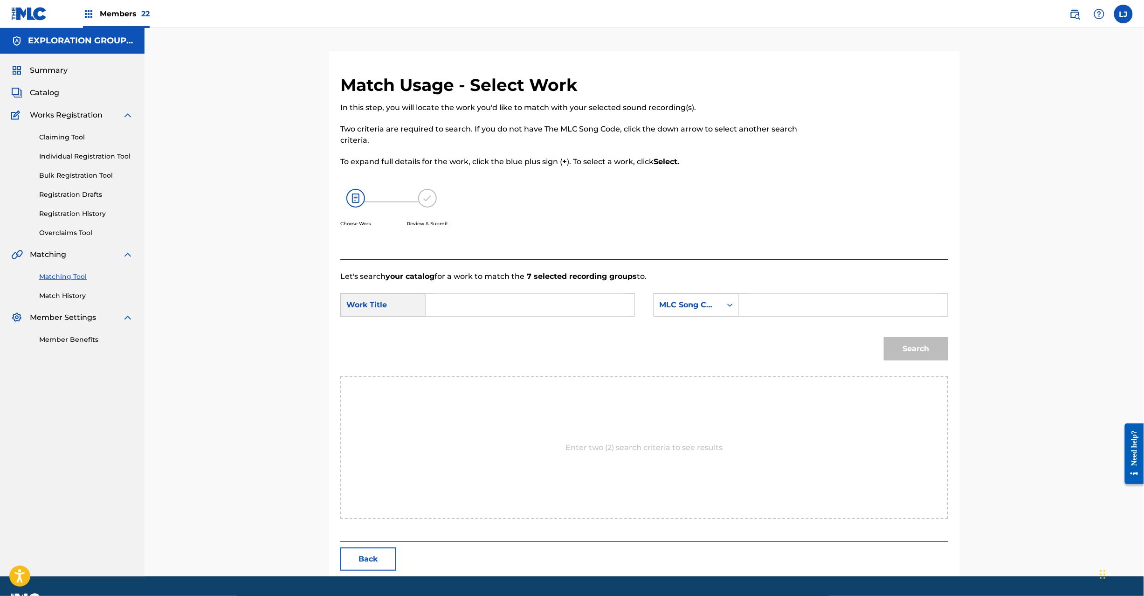
click at [519, 295] on input "Search Form" at bounding box center [529, 305] width 193 height 22
paste input "Naitoraidaa N72UHA"
click at [528, 296] on input "Naitoraidaa N72UHA" at bounding box center [529, 305] width 193 height 22
type input "Naitoraidaa"
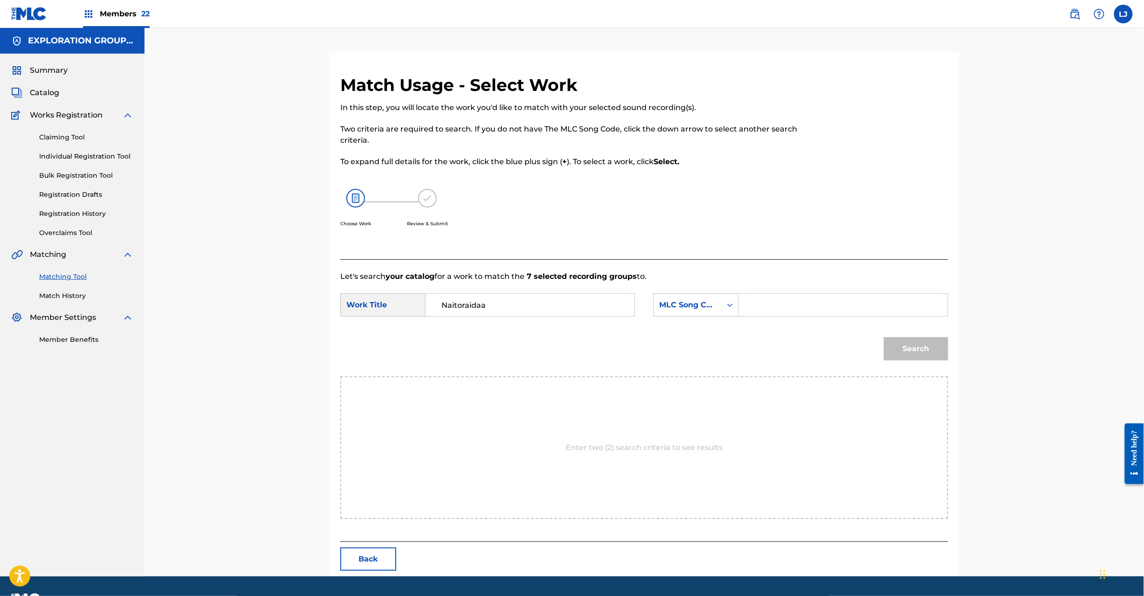
click at [805, 303] on input "Search Form" at bounding box center [843, 305] width 193 height 22
paste input "N72UHA"
type input "N72UHA"
click at [924, 374] on div "Search" at bounding box center [644, 352] width 608 height 48
click at [923, 360] on div "Search" at bounding box center [913, 346] width 69 height 37
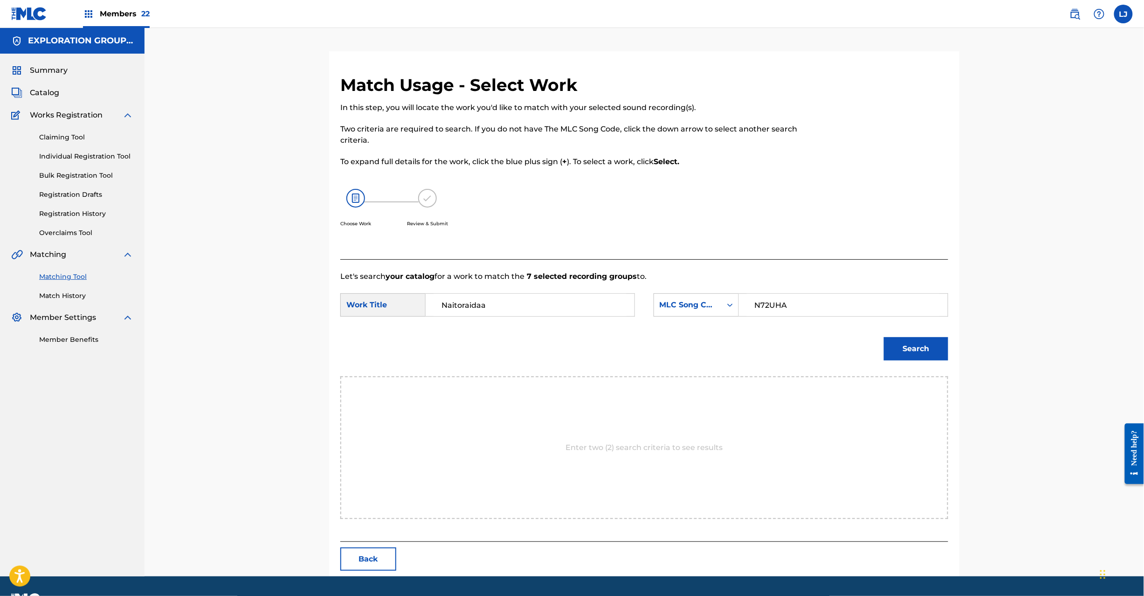
click at [921, 344] on button "Search" at bounding box center [916, 348] width 64 height 23
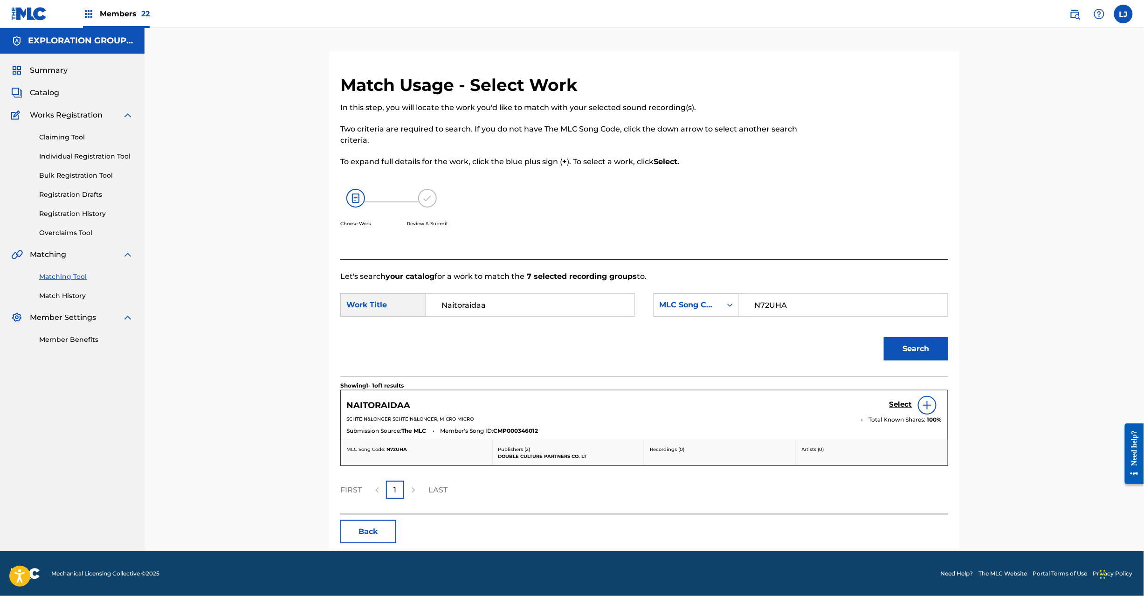
click at [895, 399] on div "Select" at bounding box center [915, 405] width 53 height 19
click at [903, 400] on h5 "Select" at bounding box center [900, 404] width 23 height 9
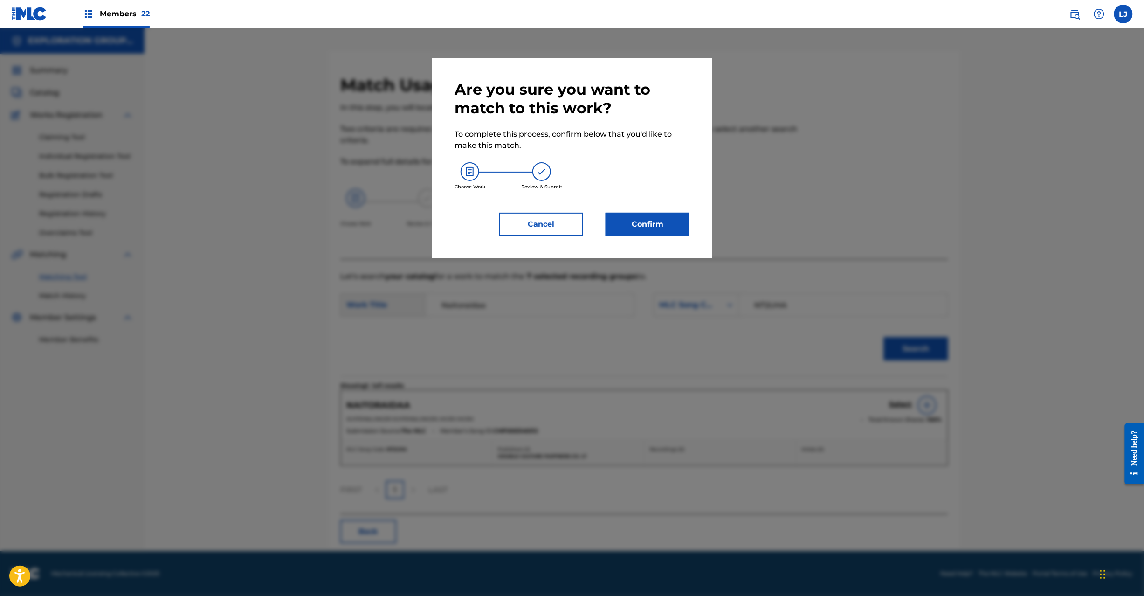
click at [671, 219] on button "Confirm" at bounding box center [647, 223] width 84 height 23
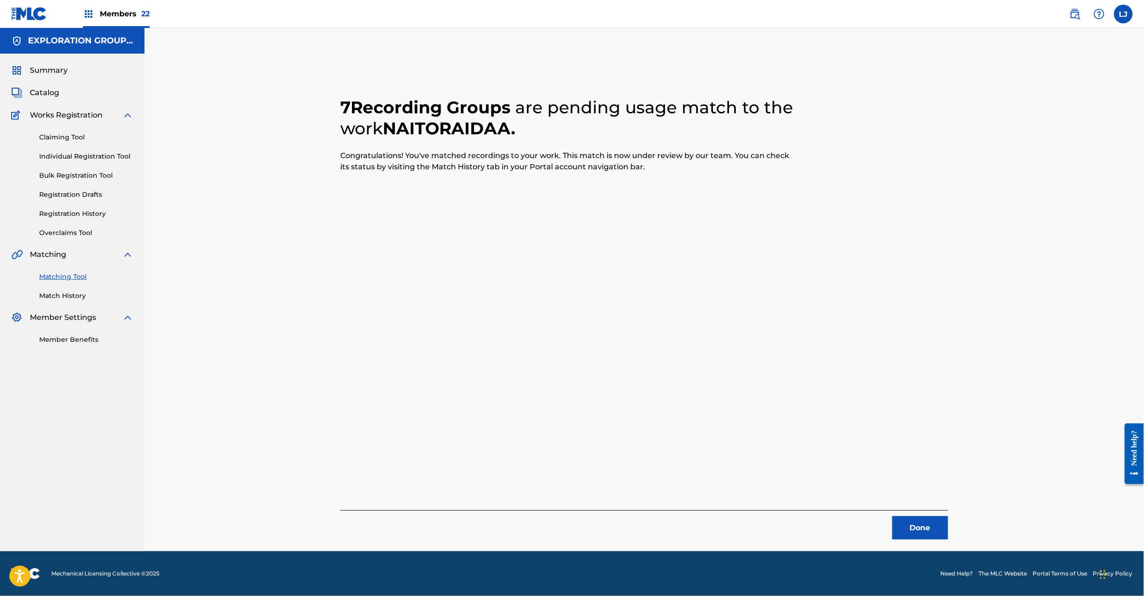
click at [942, 535] on button "Done" at bounding box center [920, 527] width 56 height 23
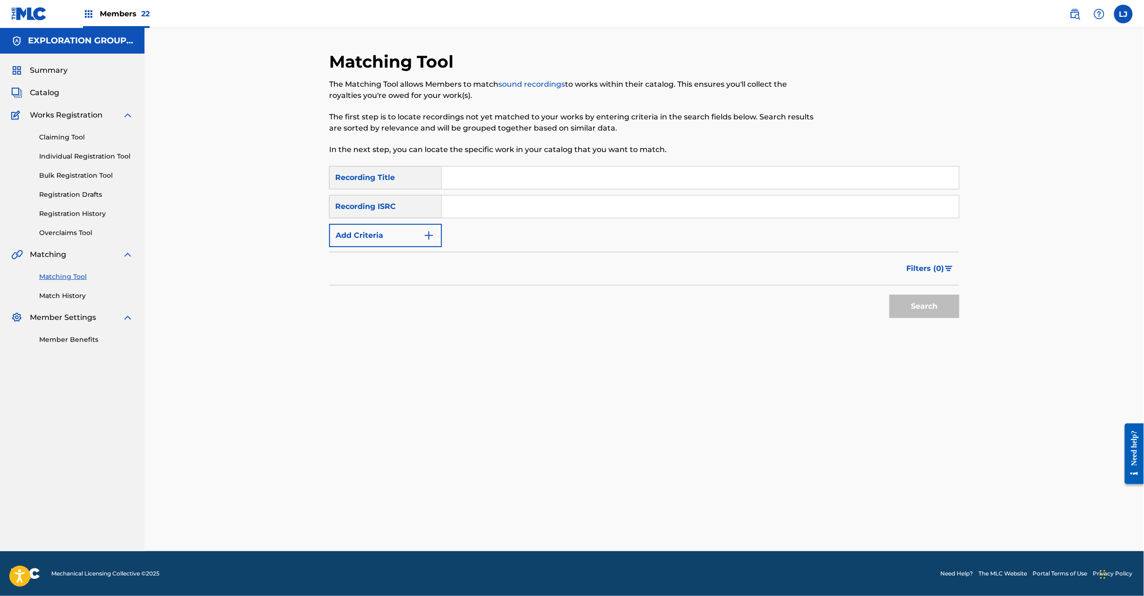
click at [493, 199] on input "Search Form" at bounding box center [700, 206] width 517 height 22
paste input "JPB821700220|JPB821200760"
drag, startPoint x: 507, startPoint y: 211, endPoint x: 113, endPoint y: 204, distance: 394.3
click at [102, 207] on main "EXPLORATION GROUP LLC Summary Catalog Works Registration Claiming Tool Individu…" at bounding box center [572, 289] width 1144 height 523
type input "JPB821200760"
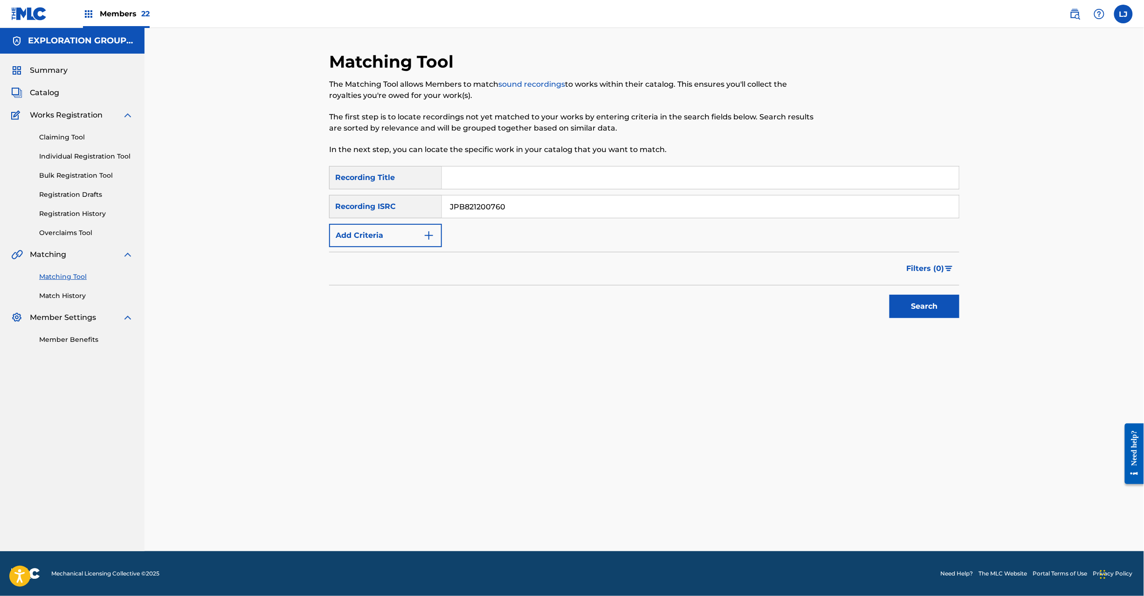
click at [925, 317] on button "Search" at bounding box center [924, 306] width 70 height 23
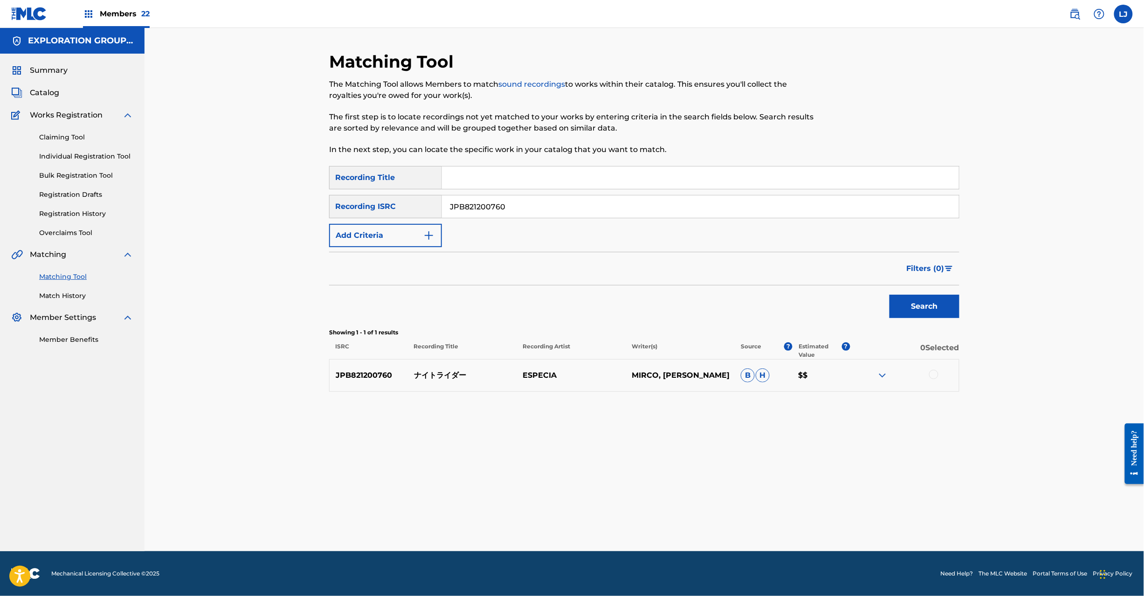
click at [453, 368] on div "JPB821200760 ナイトライダー ESPECIA MIRCO, [PERSON_NAME] B H $$" at bounding box center [644, 375] width 630 height 33
copy p "ナイトライダー"
click at [938, 370] on div at bounding box center [904, 375] width 109 height 11
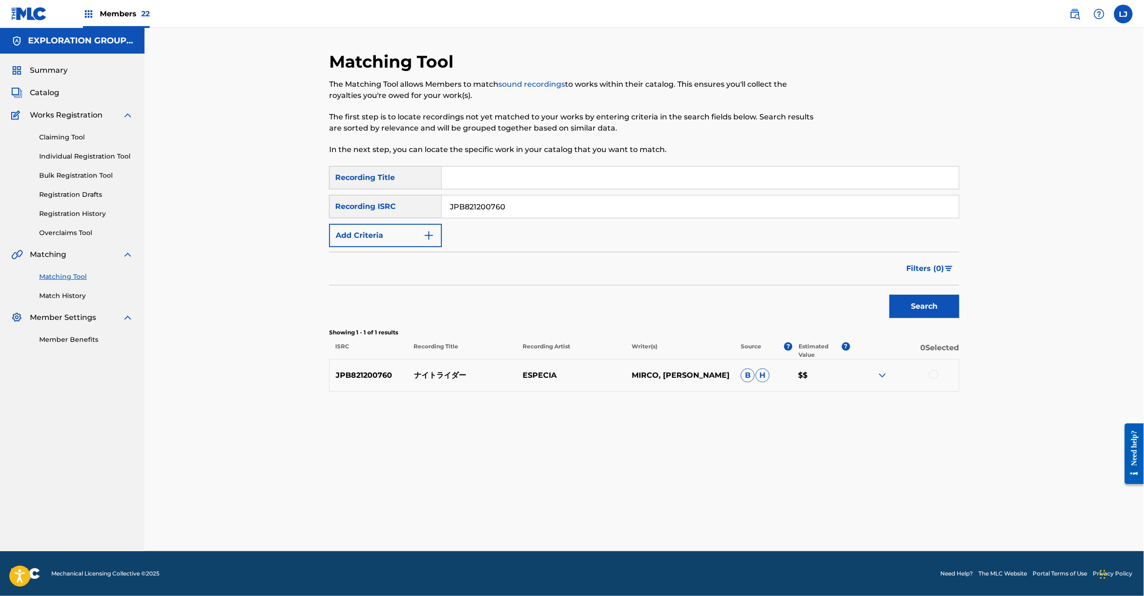
click at [935, 373] on div at bounding box center [933, 374] width 9 height 9
click at [620, 526] on button "Match 1 Group" at bounding box center [654, 519] width 103 height 23
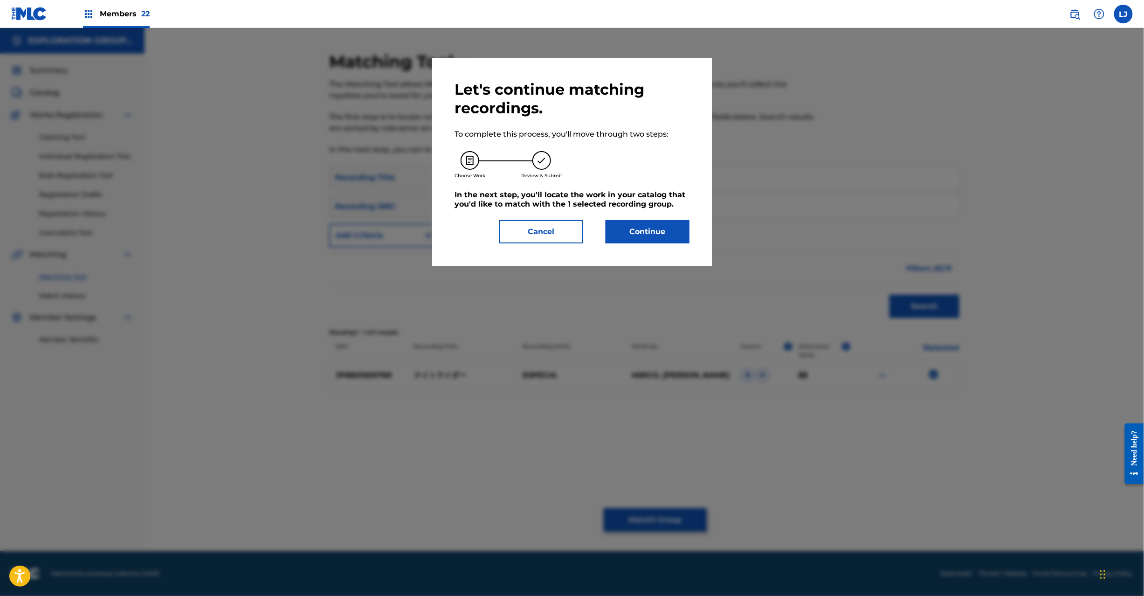
click at [634, 225] on button "Continue" at bounding box center [647, 231] width 84 height 23
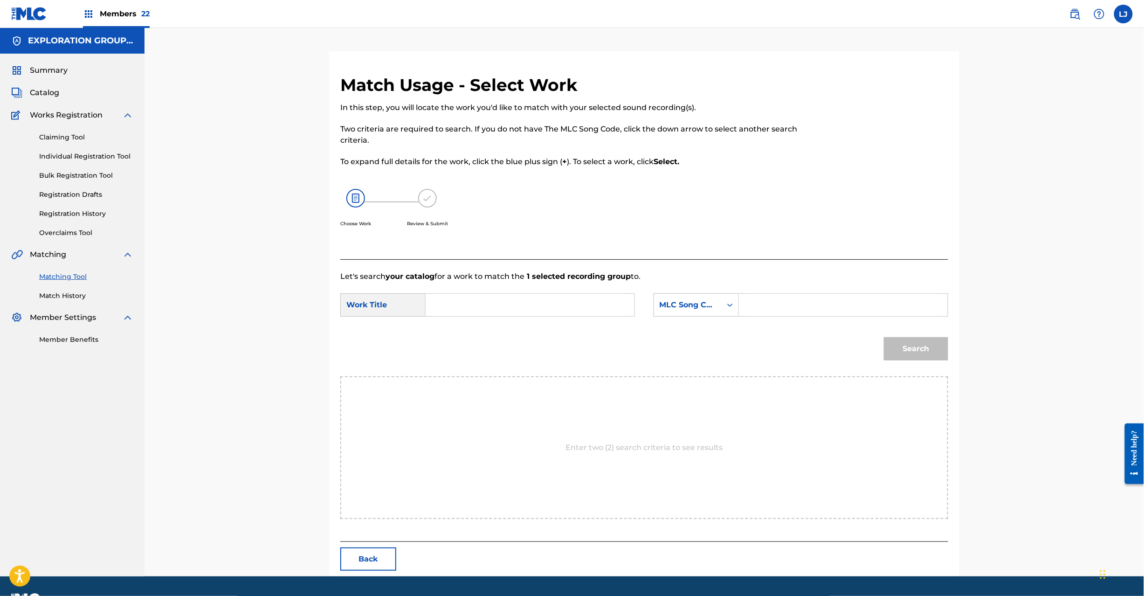
click at [500, 302] on input "Search Form" at bounding box center [529, 305] width 193 height 22
paste input "Naitoraidaa N72UHA"
click at [522, 308] on input "Naitoraidaa N72UHA" at bounding box center [529, 305] width 193 height 22
type input "Naitoraidaa"
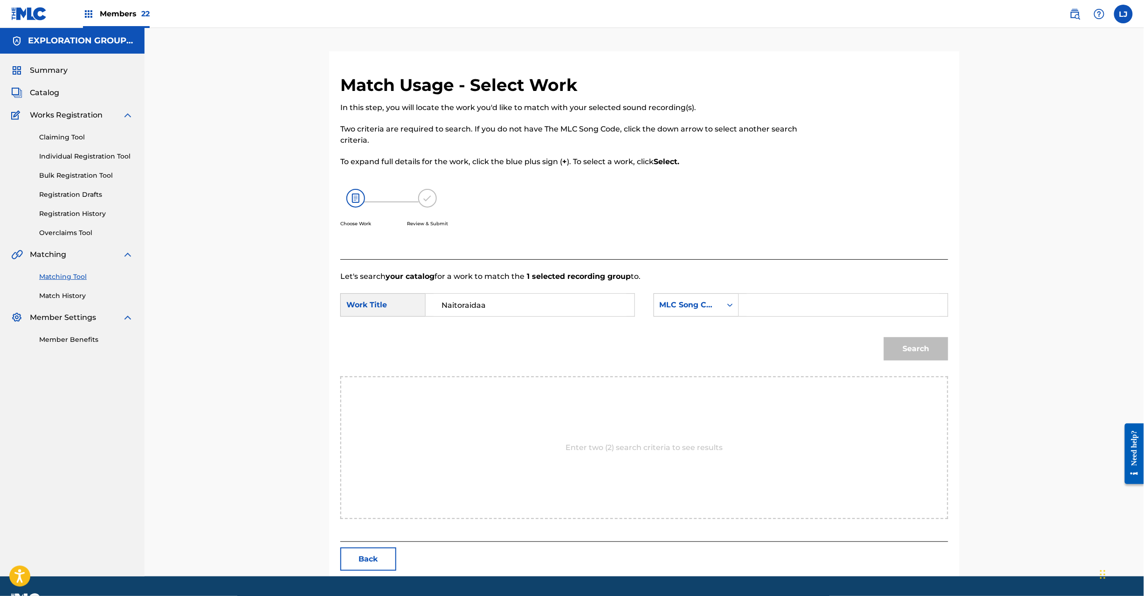
click at [831, 308] on input "Search Form" at bounding box center [843, 305] width 193 height 22
paste input "N72UHA"
type input "N72UHA"
click at [888, 341] on button "Search" at bounding box center [916, 348] width 64 height 23
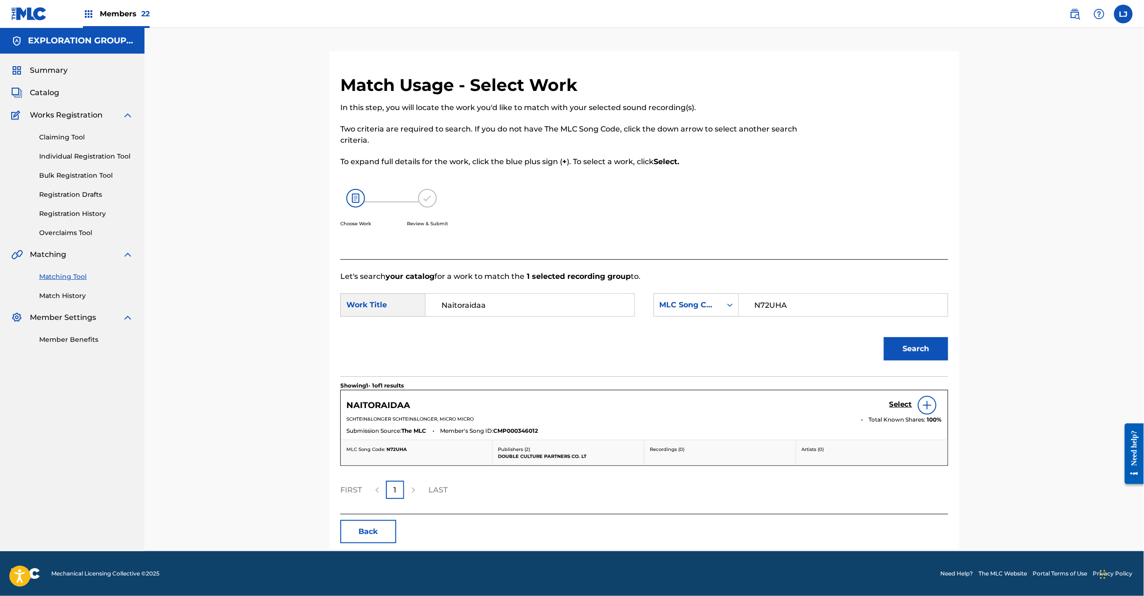
click at [903, 405] on h5 "Select" at bounding box center [900, 404] width 23 height 9
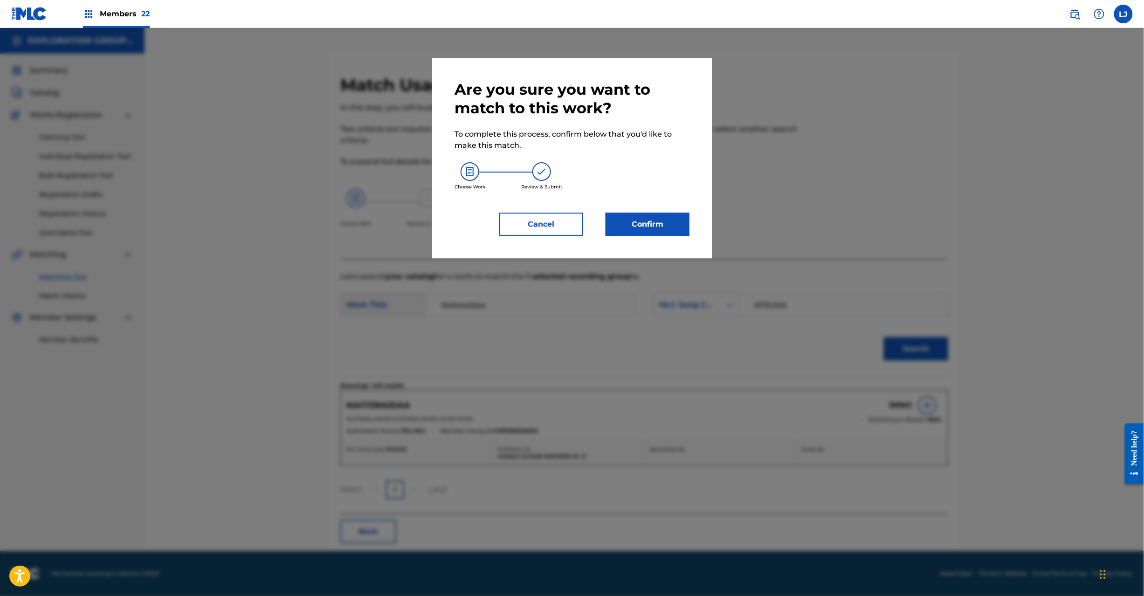
click at [668, 222] on button "Confirm" at bounding box center [647, 223] width 84 height 23
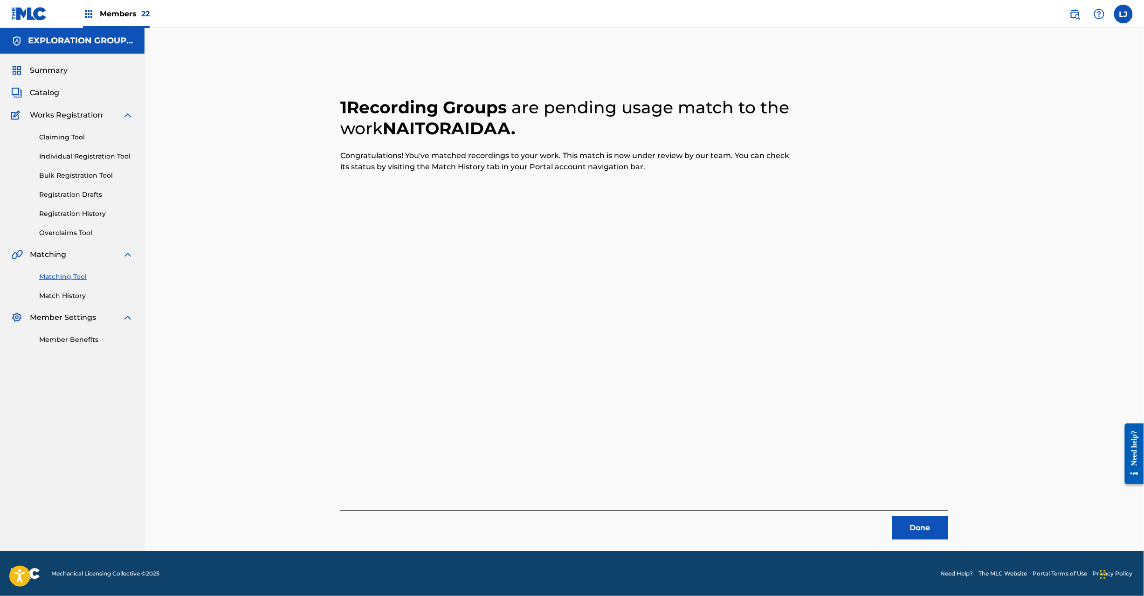
click at [946, 528] on button "Done" at bounding box center [920, 527] width 56 height 23
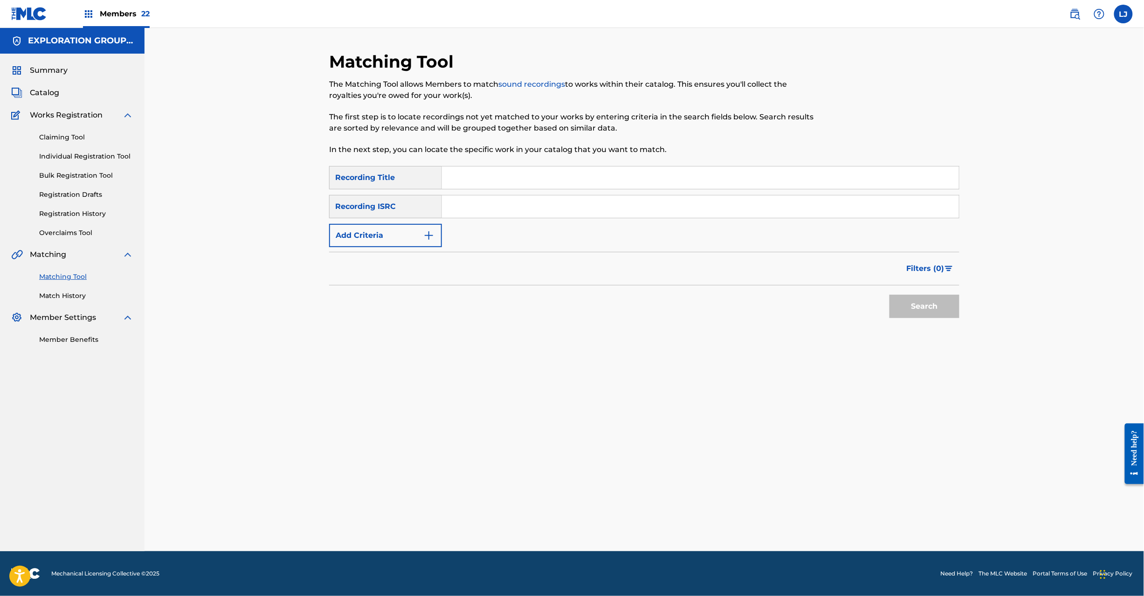
click at [481, 200] on input "Search Form" at bounding box center [700, 206] width 517 height 22
paste input "JPB821600460"
type input "JPB821600460"
click at [886, 315] on div "Search" at bounding box center [644, 303] width 630 height 37
click at [904, 311] on button "Search" at bounding box center [924, 306] width 70 height 23
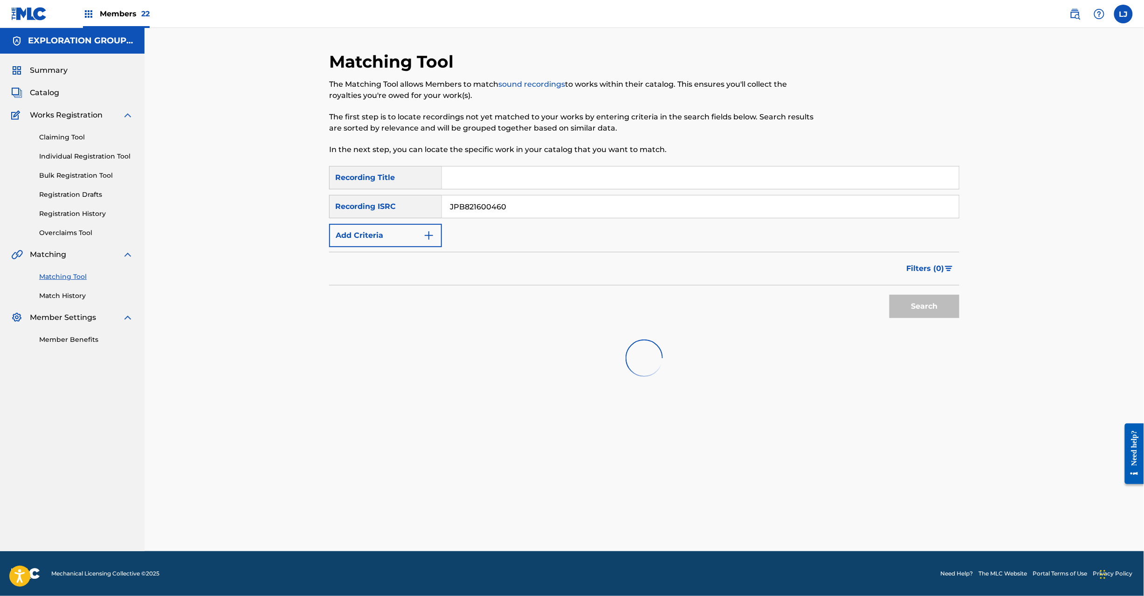
click at [921, 303] on div "Search" at bounding box center [921, 303] width 75 height 37
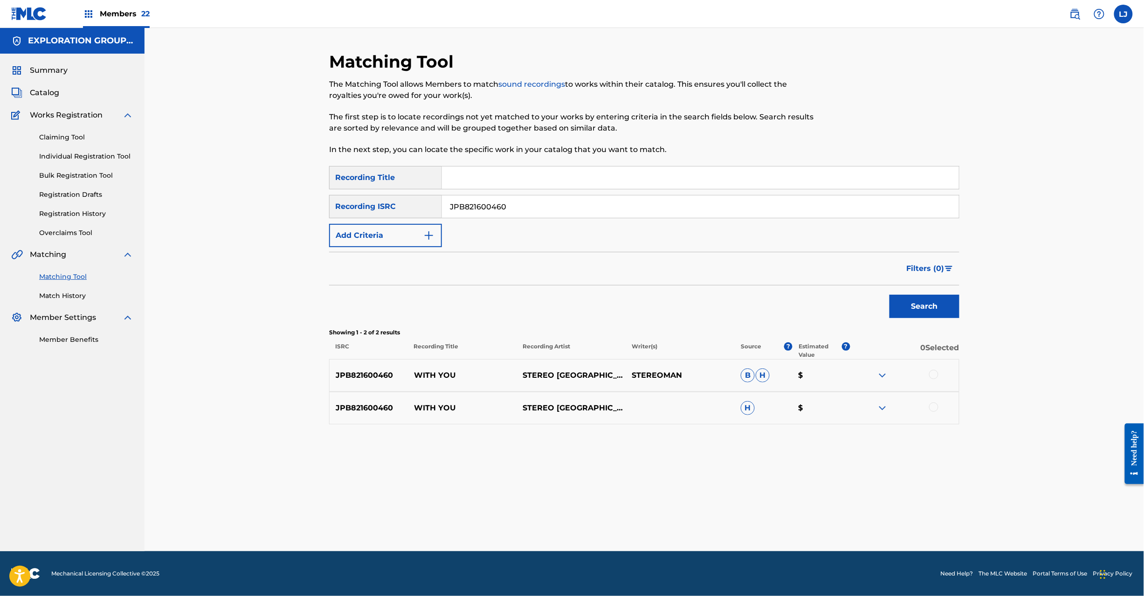
click at [934, 374] on div at bounding box center [933, 374] width 9 height 9
click at [936, 408] on div at bounding box center [933, 406] width 9 height 9
click at [676, 509] on button "Match 2 Groups" at bounding box center [654, 519] width 103 height 23
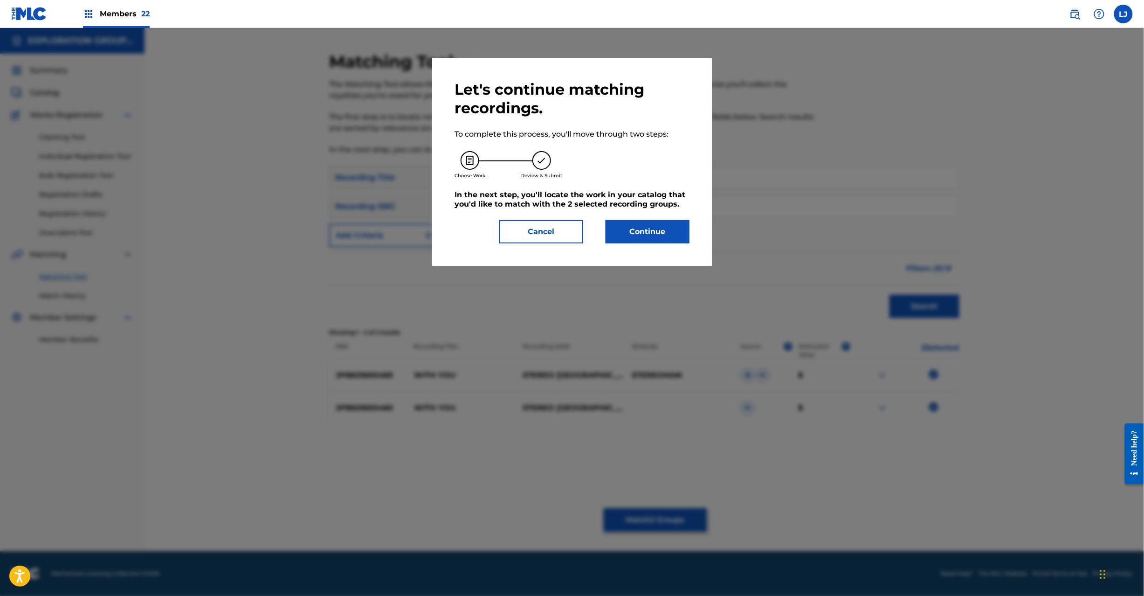
click at [639, 238] on button "Continue" at bounding box center [647, 231] width 84 height 23
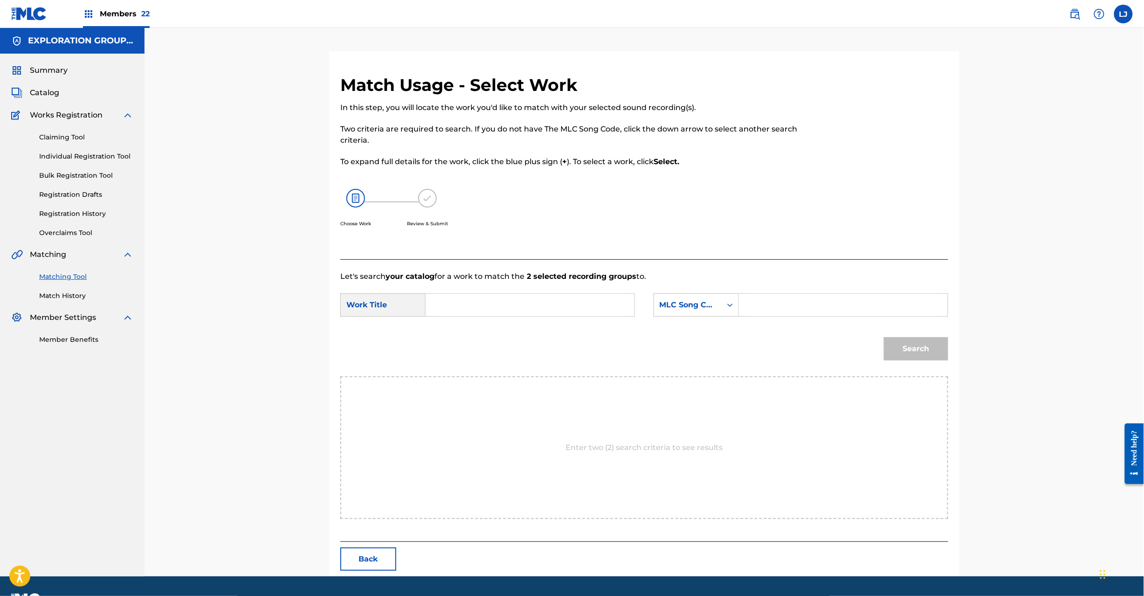
click at [517, 297] on input "Search Form" at bounding box center [529, 305] width 193 height 22
paste input "With You W51U7H"
click at [513, 306] on input "With You W51U7H" at bounding box center [529, 305] width 193 height 22
type input "With You"
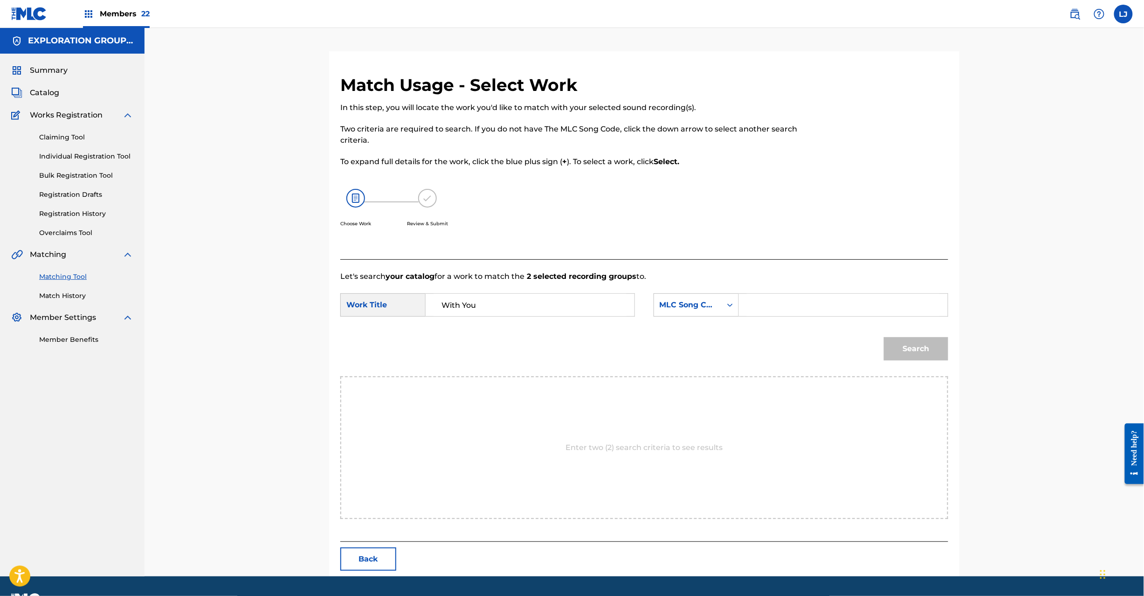
click at [822, 308] on input "Search Form" at bounding box center [843, 305] width 193 height 22
paste input "W51U7H"
type input "W51U7H"
click at [891, 346] on button "Search" at bounding box center [916, 348] width 64 height 23
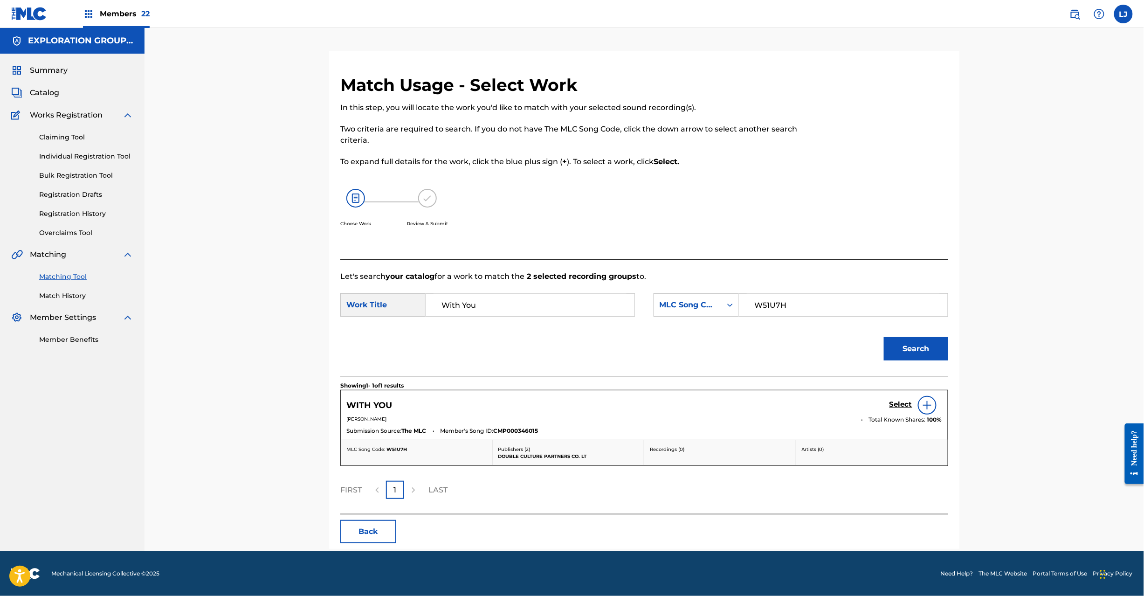
click at [898, 407] on h5 "Select" at bounding box center [900, 404] width 23 height 9
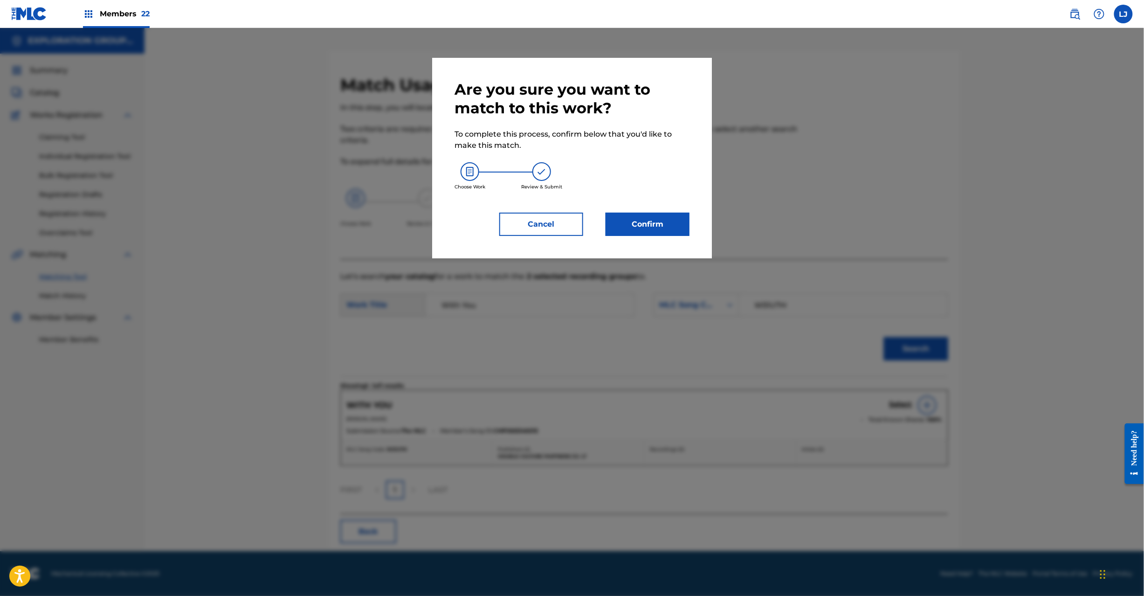
click at [661, 219] on button "Confirm" at bounding box center [647, 223] width 84 height 23
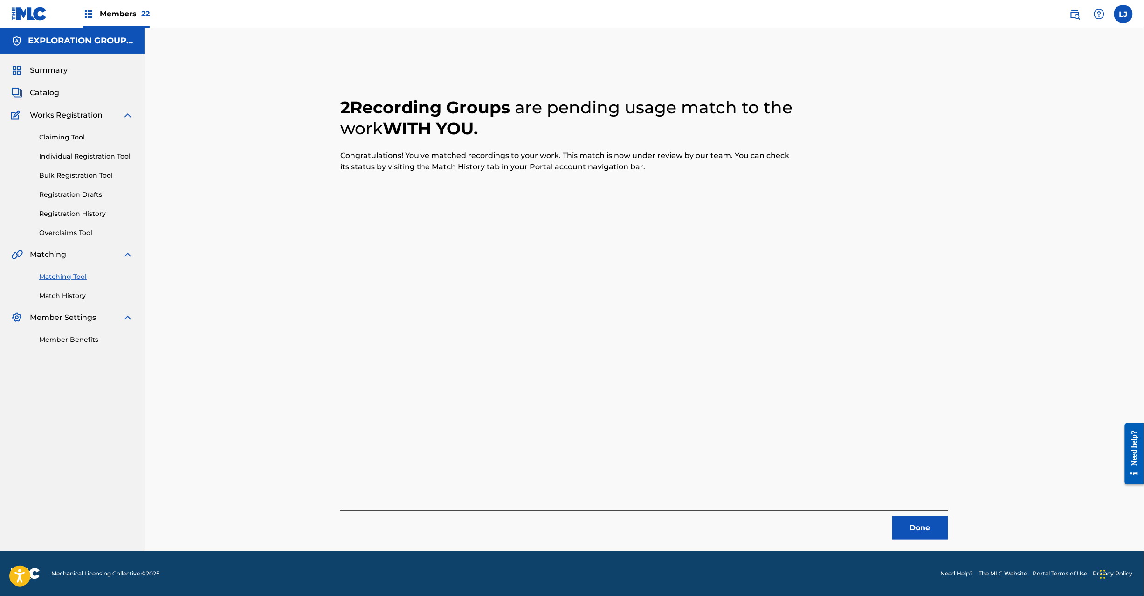
click at [929, 528] on button "Done" at bounding box center [920, 527] width 56 height 23
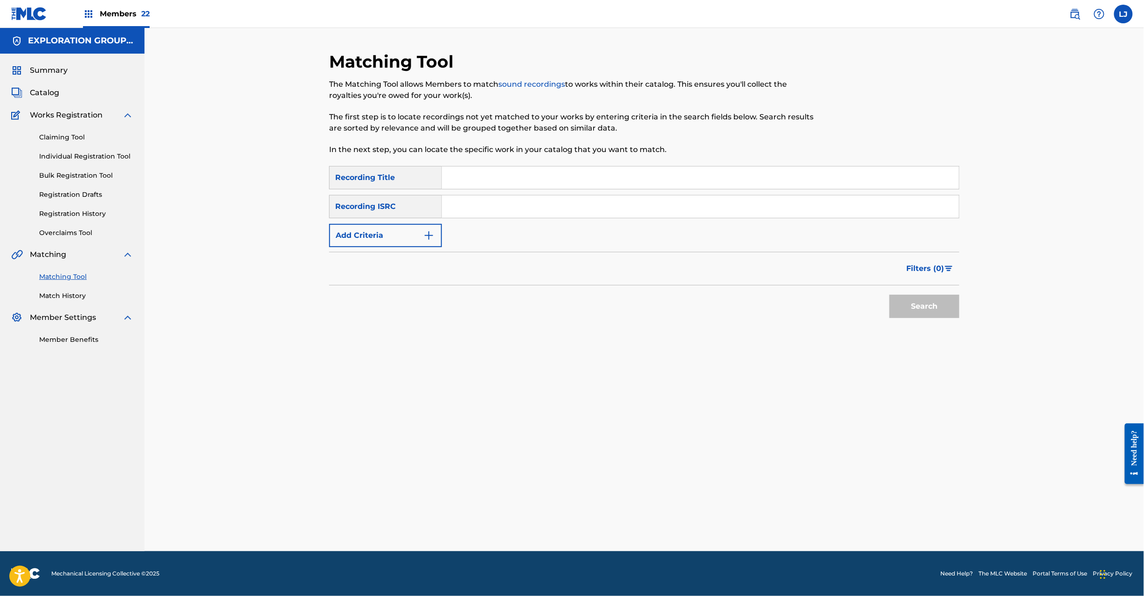
click at [455, 207] on input "Search Form" at bounding box center [700, 206] width 517 height 22
paste input "JPB821101400"
type input "JPB821101400"
click at [933, 315] on button "Search" at bounding box center [924, 306] width 70 height 23
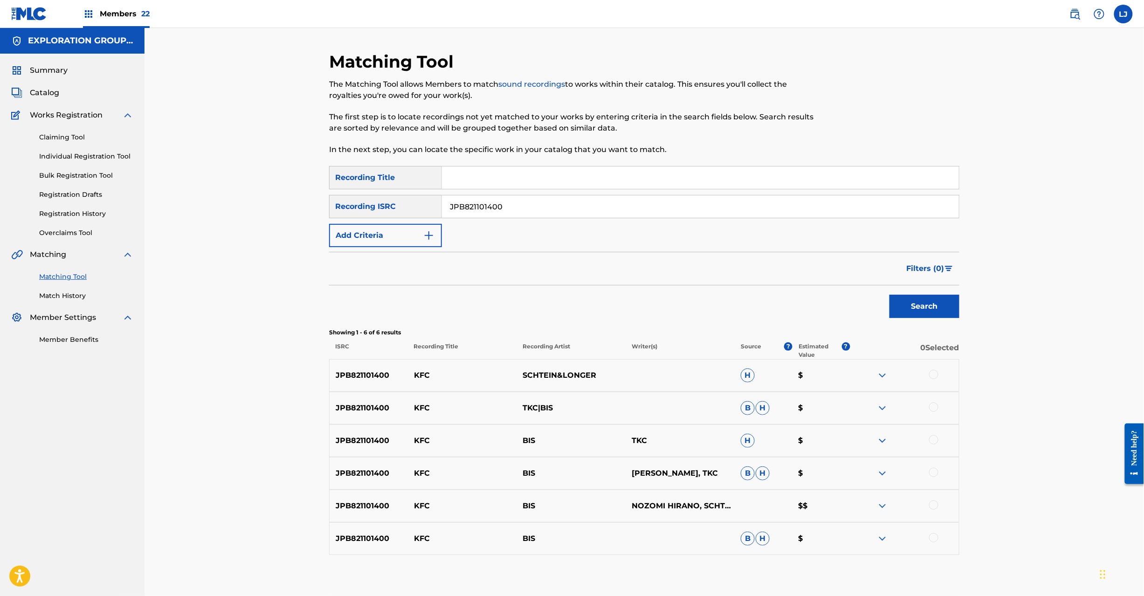
click at [931, 373] on div at bounding box center [933, 374] width 9 height 9
click at [935, 403] on div at bounding box center [933, 406] width 9 height 9
click at [938, 436] on div at bounding box center [904, 440] width 109 height 11
click at [932, 439] on div at bounding box center [933, 439] width 9 height 9
click at [932, 472] on div at bounding box center [933, 471] width 9 height 9
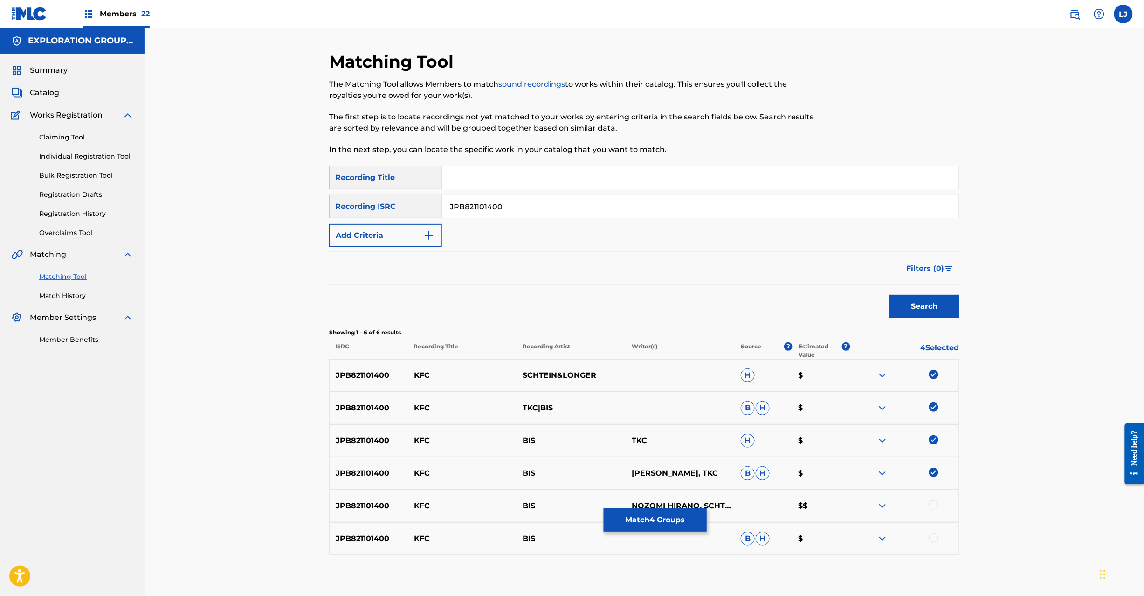
click at [934, 507] on div at bounding box center [933, 504] width 9 height 9
click at [930, 537] on div at bounding box center [933, 537] width 9 height 9
click at [699, 524] on button "Match 6 Groups" at bounding box center [654, 519] width 103 height 23
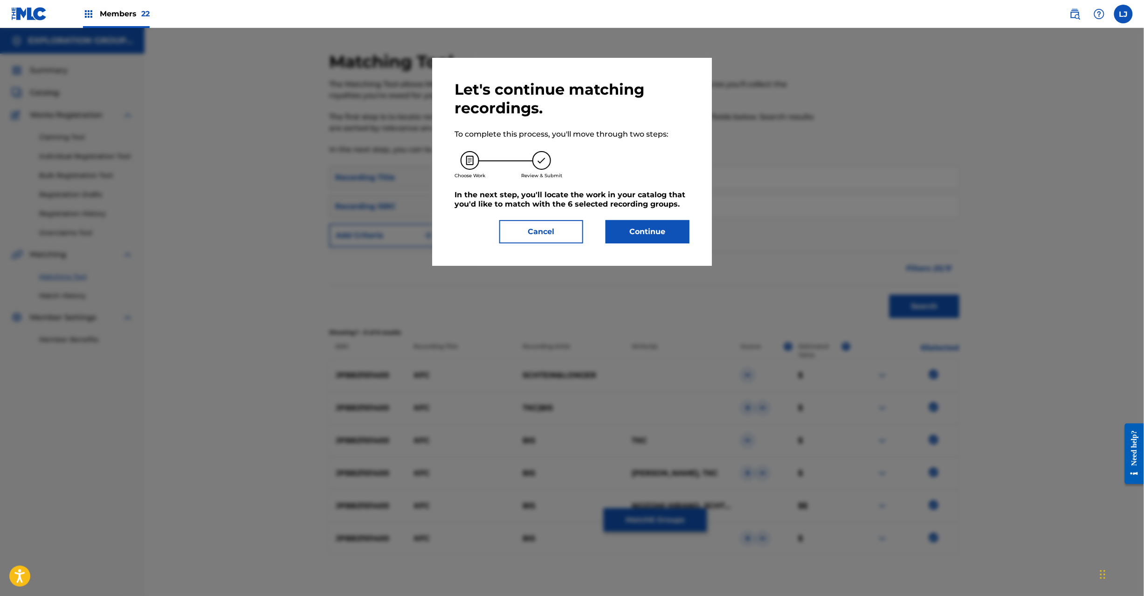
click at [643, 231] on button "Continue" at bounding box center [647, 231] width 84 height 23
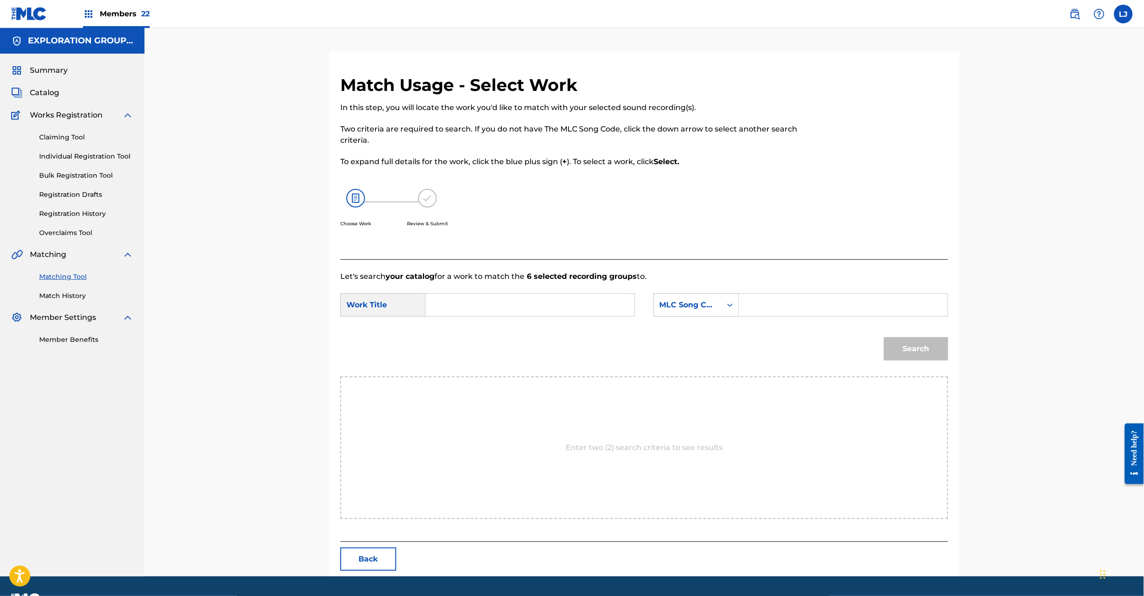
click at [450, 300] on input "Search Form" at bounding box center [529, 305] width 193 height 22
paste input "Kfc KC0H2Q"
click at [459, 314] on input "Kfc KC0H2Q" at bounding box center [529, 305] width 193 height 22
type input "Kfc"
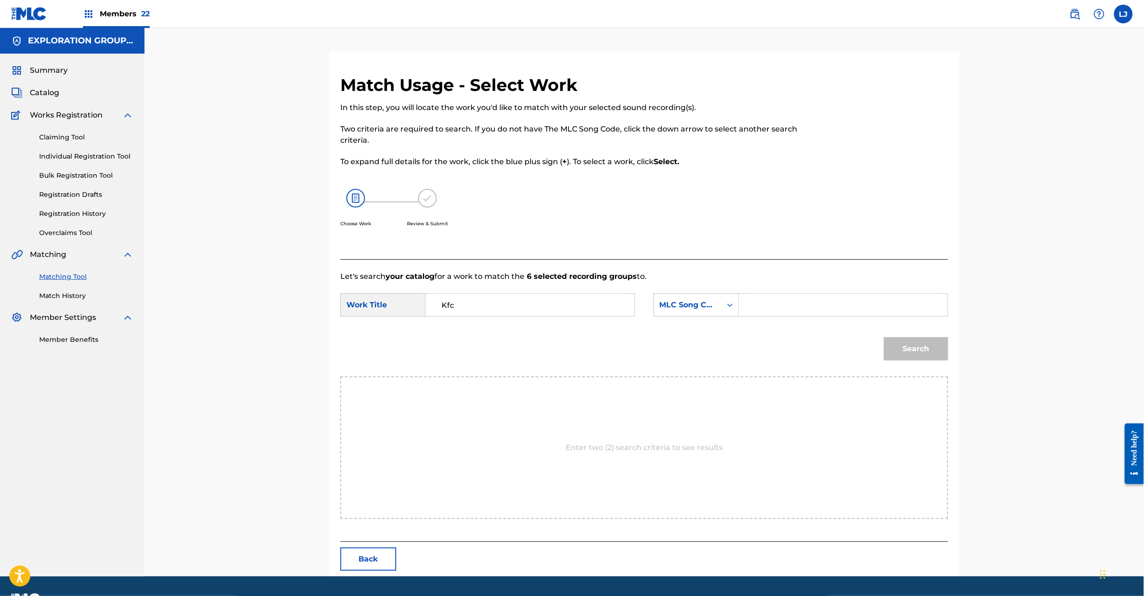
click at [783, 310] on input "Search Form" at bounding box center [843, 305] width 193 height 22
paste input "KC0H2Q"
type input "KC0H2Q"
click at [933, 355] on button "Search" at bounding box center [916, 348] width 64 height 23
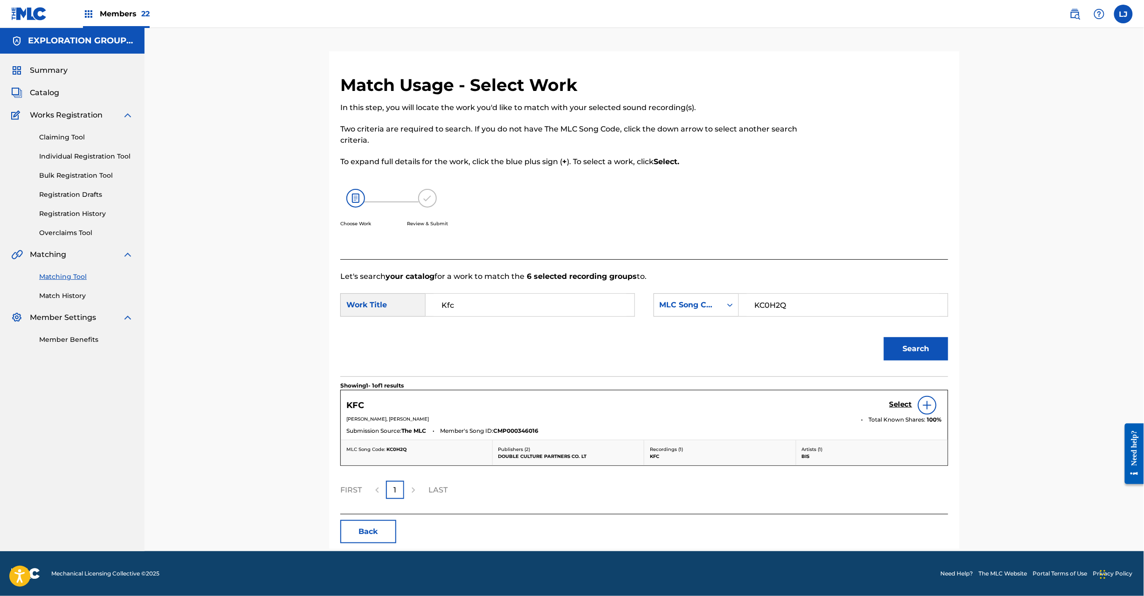
click at [903, 403] on h5 "Select" at bounding box center [900, 404] width 23 height 9
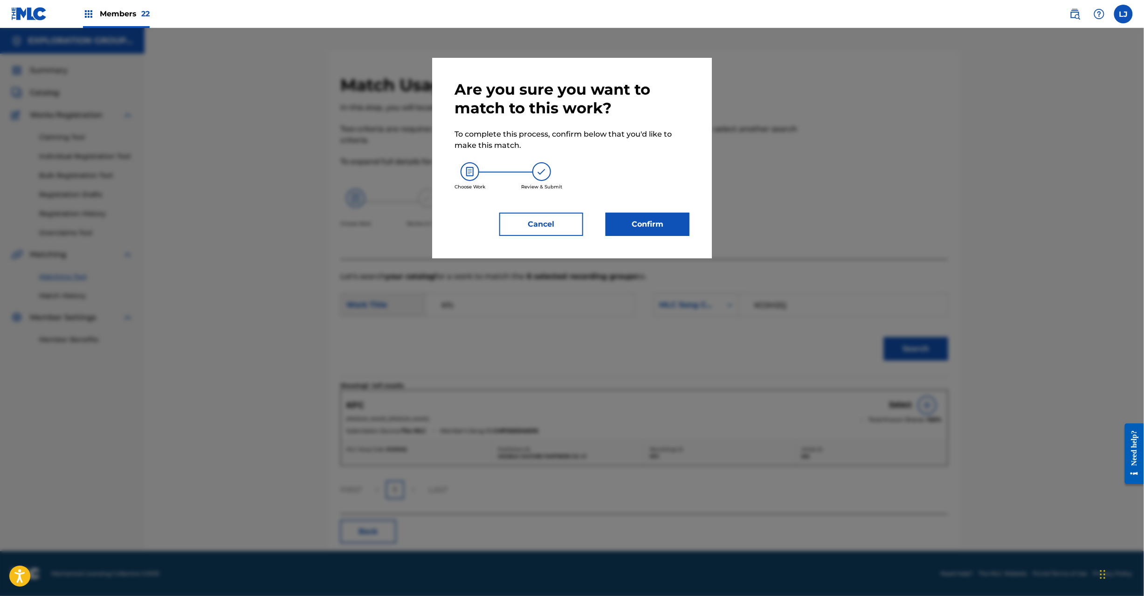
click at [632, 210] on div "Are you sure you want to match to this work? To complete this process, confirm …" at bounding box center [571, 158] width 235 height 156
click at [629, 222] on button "Confirm" at bounding box center [647, 223] width 84 height 23
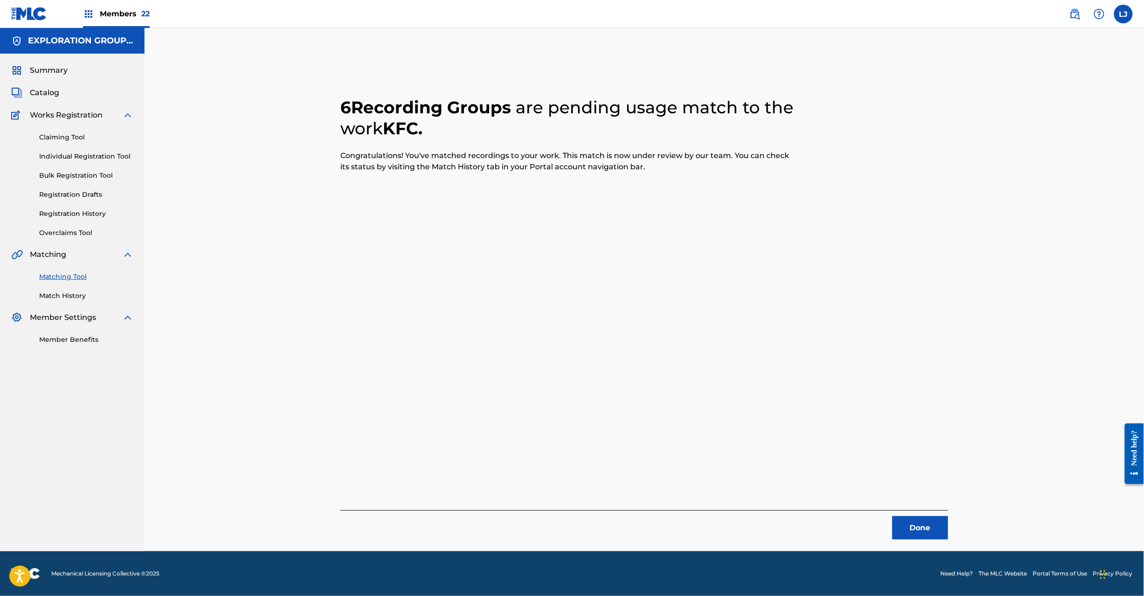
click at [886, 539] on div "Done" at bounding box center [644, 524] width 608 height 29
click at [912, 529] on button "Done" at bounding box center [920, 527] width 56 height 23
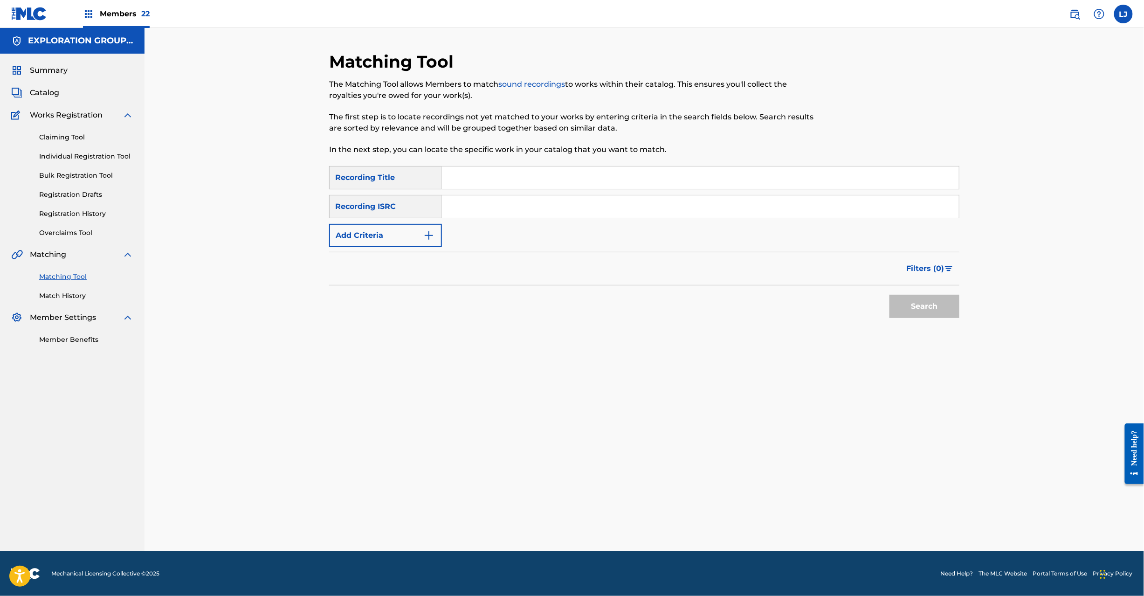
click at [480, 207] on input "Search Form" at bounding box center [700, 206] width 517 height 22
paste input "JPB821300900|JPB821101360"
click at [511, 206] on input "JPB821300900|JPB821101360" at bounding box center [700, 206] width 517 height 22
type input "JPB821300900"
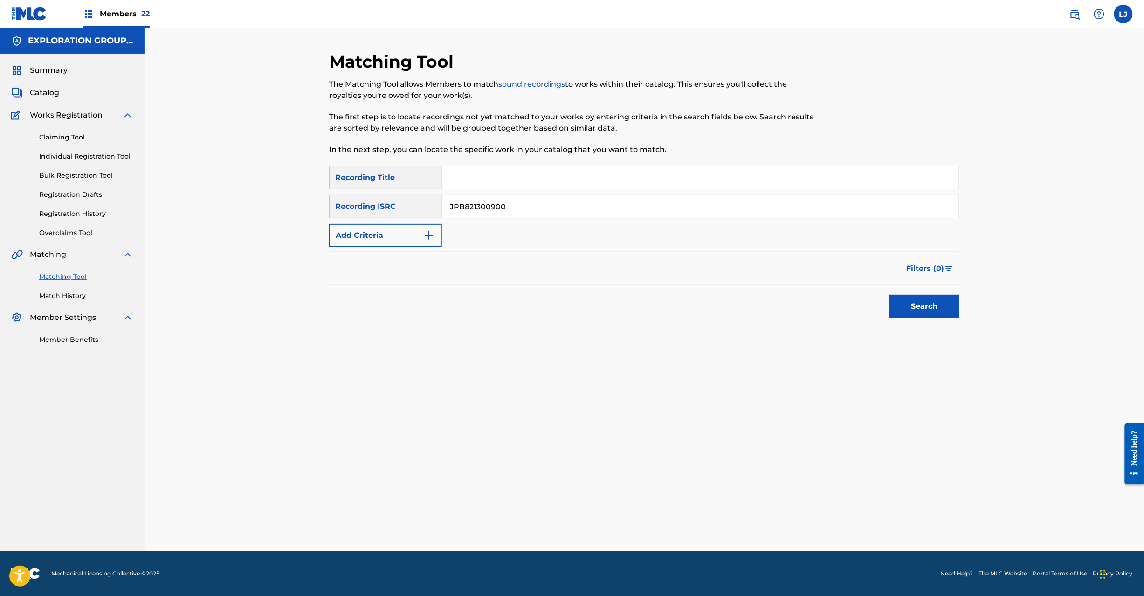
click at [908, 301] on button "Search" at bounding box center [924, 306] width 70 height 23
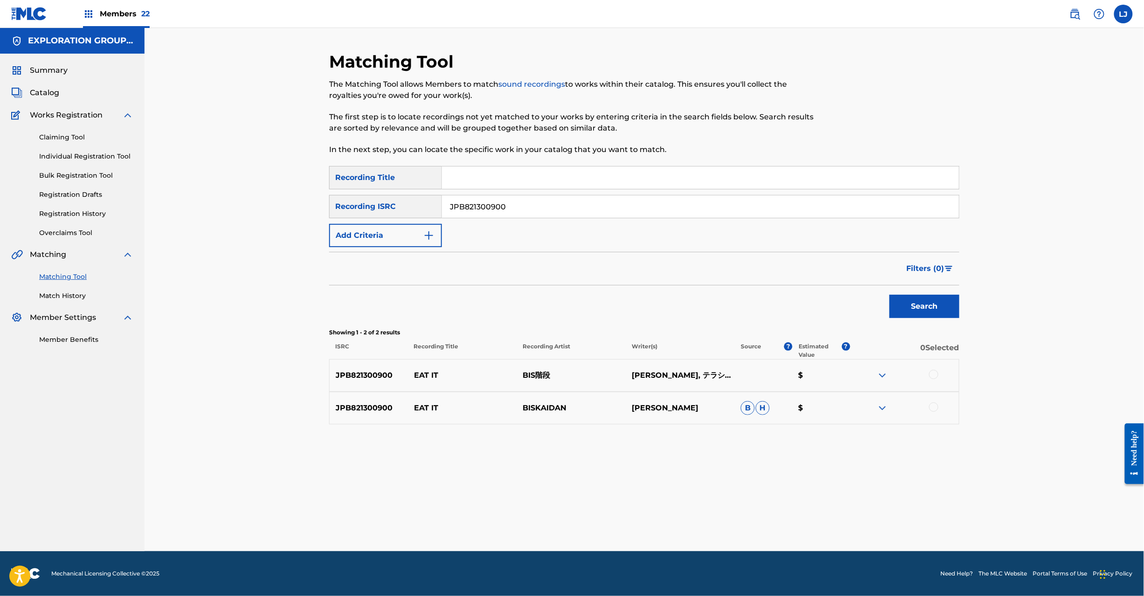
drag, startPoint x: 930, startPoint y: 370, endPoint x: 938, endPoint y: 391, distance: 23.1
click at [930, 371] on div at bounding box center [904, 375] width 109 height 11
click at [932, 370] on div at bounding box center [933, 374] width 9 height 9
click at [934, 407] on div at bounding box center [933, 406] width 9 height 9
click at [649, 515] on button "Match 2 Groups" at bounding box center [654, 519] width 103 height 23
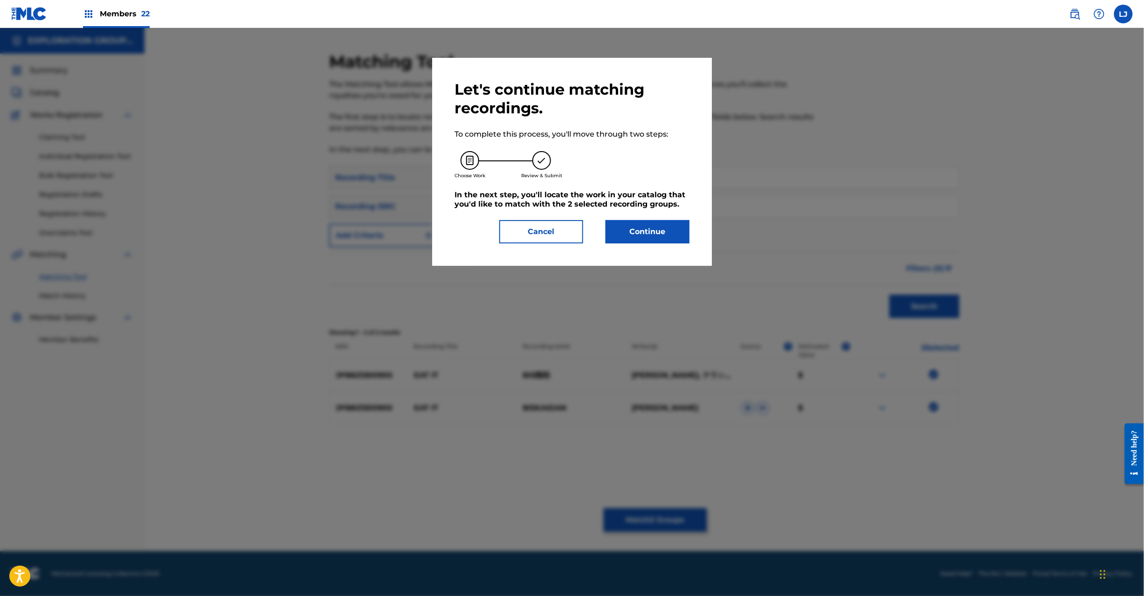
click at [672, 244] on div "Let's continue matching recordings. To complete this process, you'll move throu…" at bounding box center [572, 162] width 280 height 208
drag, startPoint x: 607, startPoint y: 236, endPoint x: 614, endPoint y: 236, distance: 7.0
click at [614, 236] on button "Continue" at bounding box center [647, 231] width 84 height 23
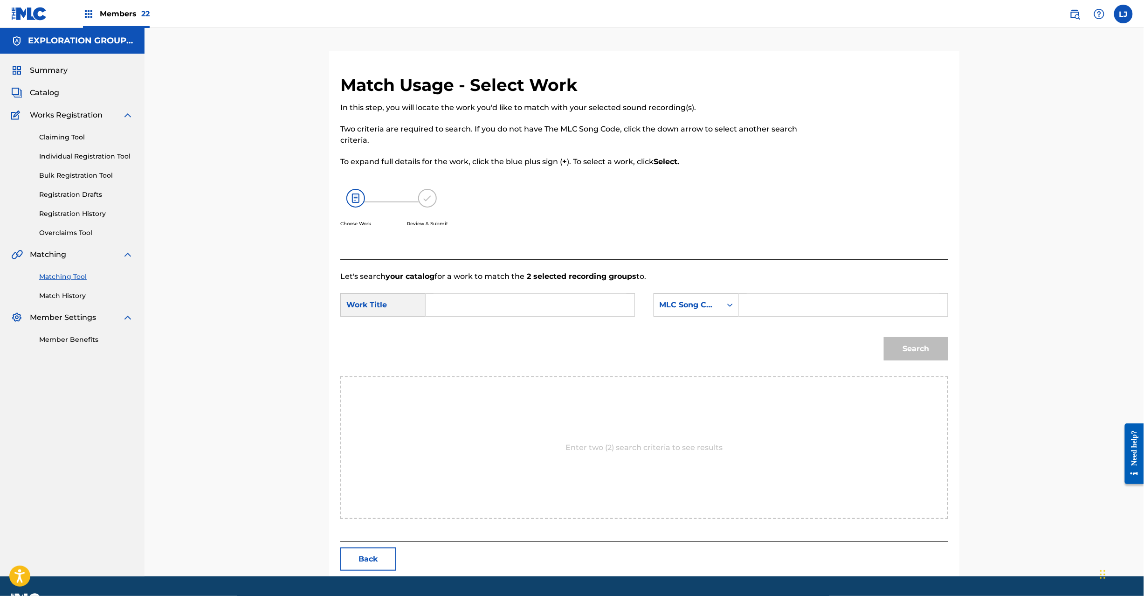
click at [496, 301] on input "Search Form" at bounding box center [529, 305] width 193 height 22
paste input "Eat It ES059C"
click at [498, 304] on input "Eat It ES059C" at bounding box center [529, 305] width 193 height 22
type input "Eat It"
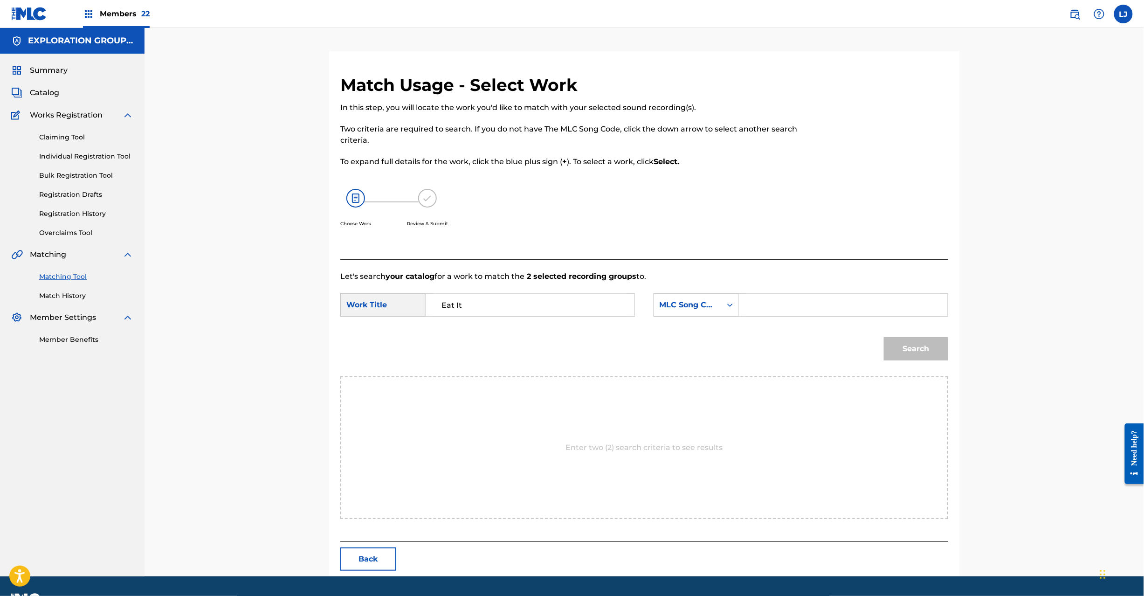
click at [865, 302] on input "Search Form" at bounding box center [843, 305] width 193 height 22
paste input "ES059C"
type input "ES059C"
click at [909, 349] on button "Search" at bounding box center [916, 348] width 64 height 23
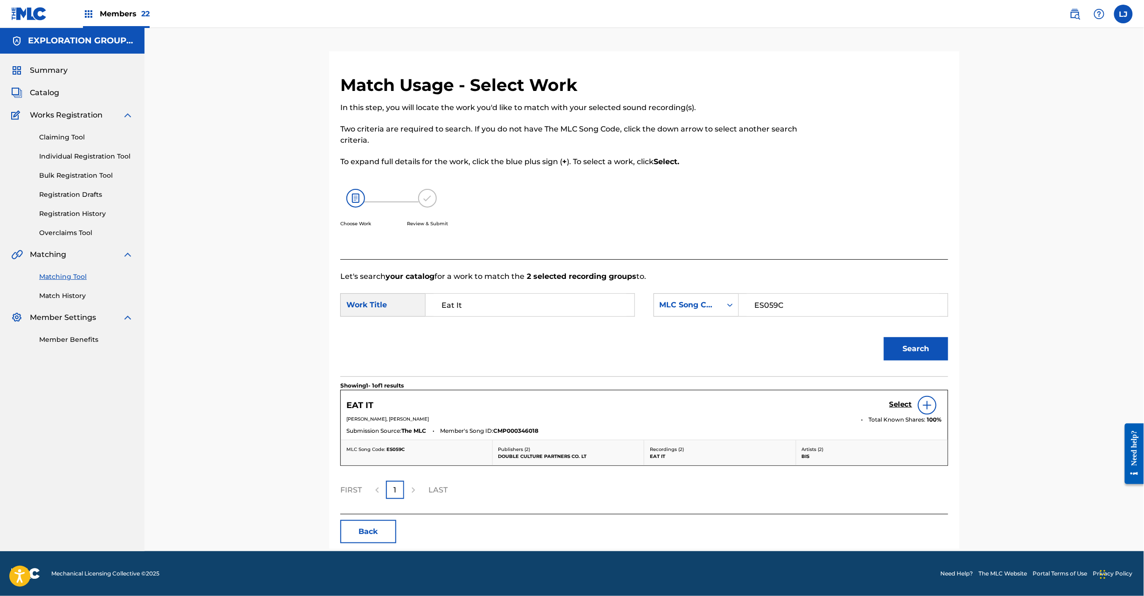
click at [891, 402] on h5 "Select" at bounding box center [900, 404] width 23 height 9
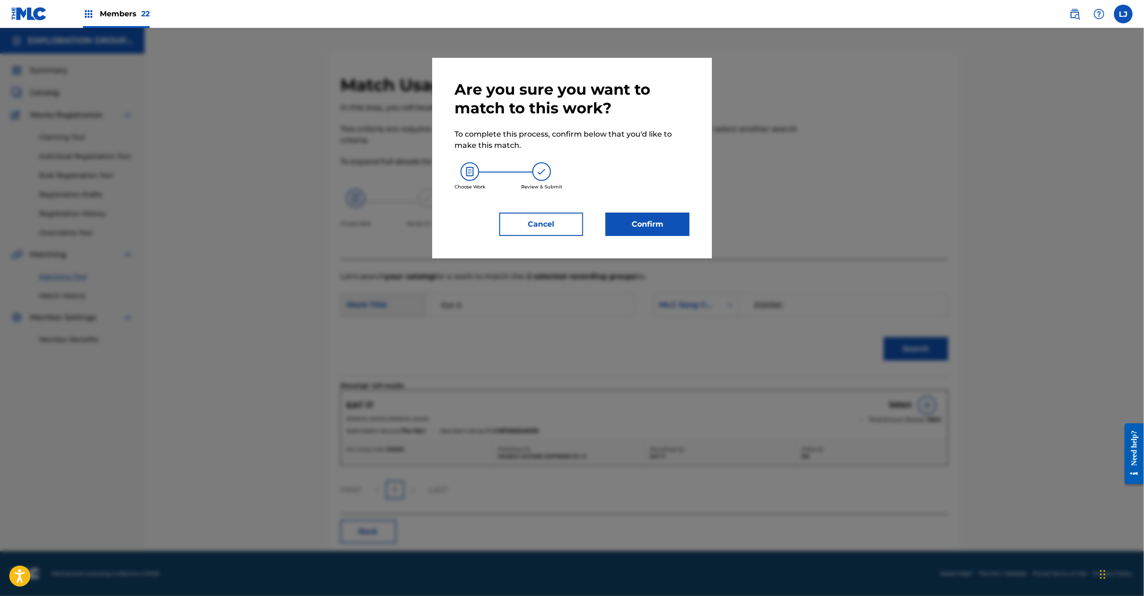
click at [656, 226] on button "Confirm" at bounding box center [647, 223] width 84 height 23
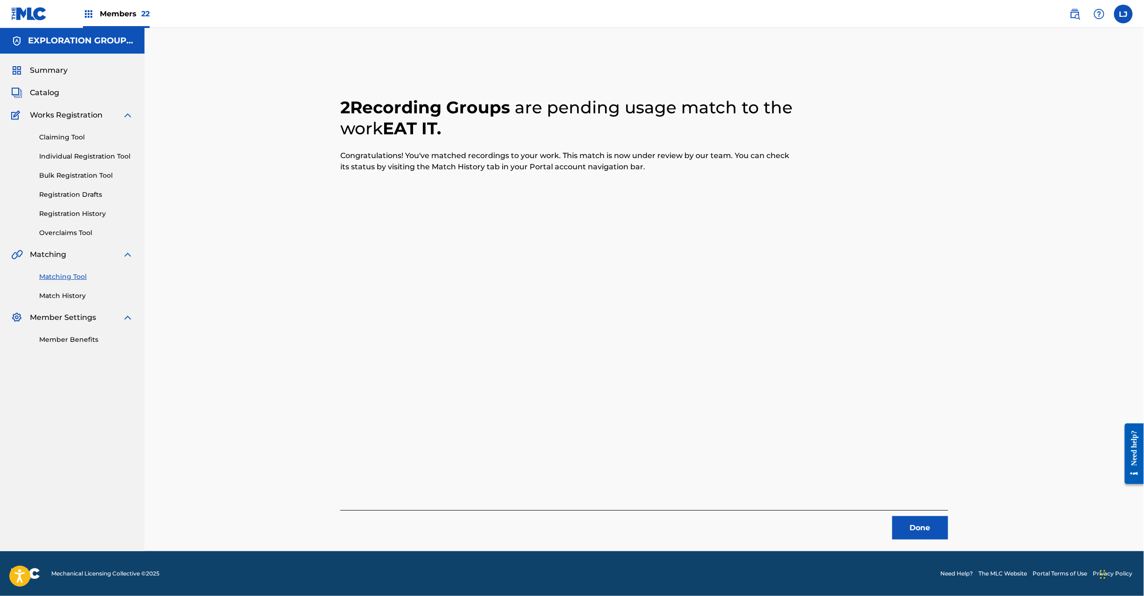
click at [913, 517] on button "Done" at bounding box center [920, 527] width 56 height 23
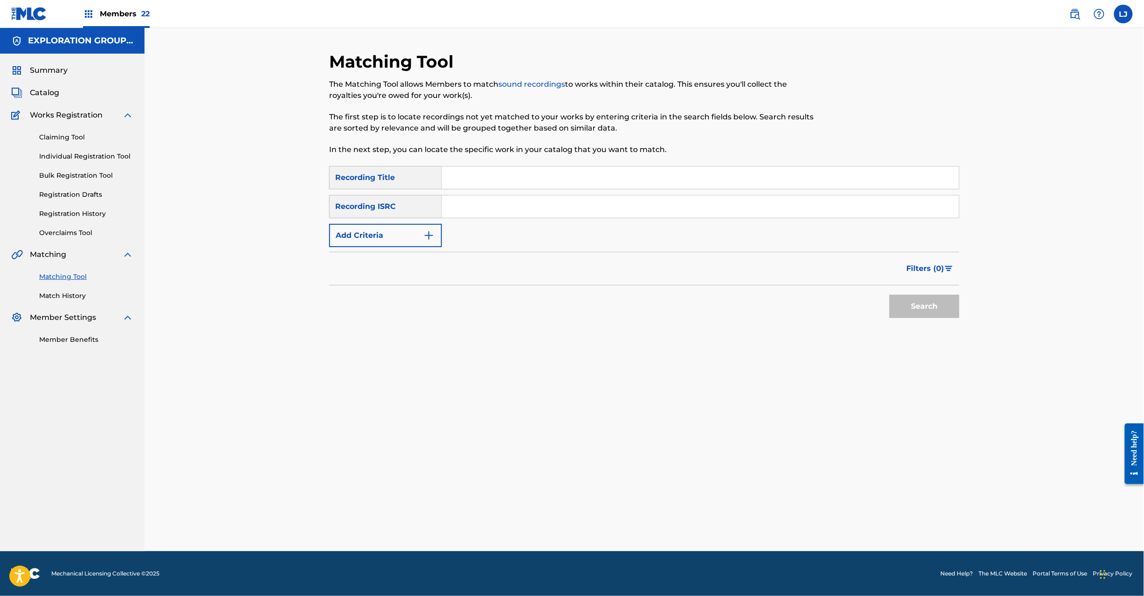
click at [496, 209] on input "Search Form" at bounding box center [700, 206] width 517 height 22
paste input "JPB821300900|JPB821101360"
drag, startPoint x: 507, startPoint y: 208, endPoint x: 264, endPoint y: 206, distance: 243.3
click at [264, 206] on div "Matching Tool The Matching Tool allows Members to match sound recordings to wor…" at bounding box center [643, 289] width 999 height 523
type input "JPB821101360"
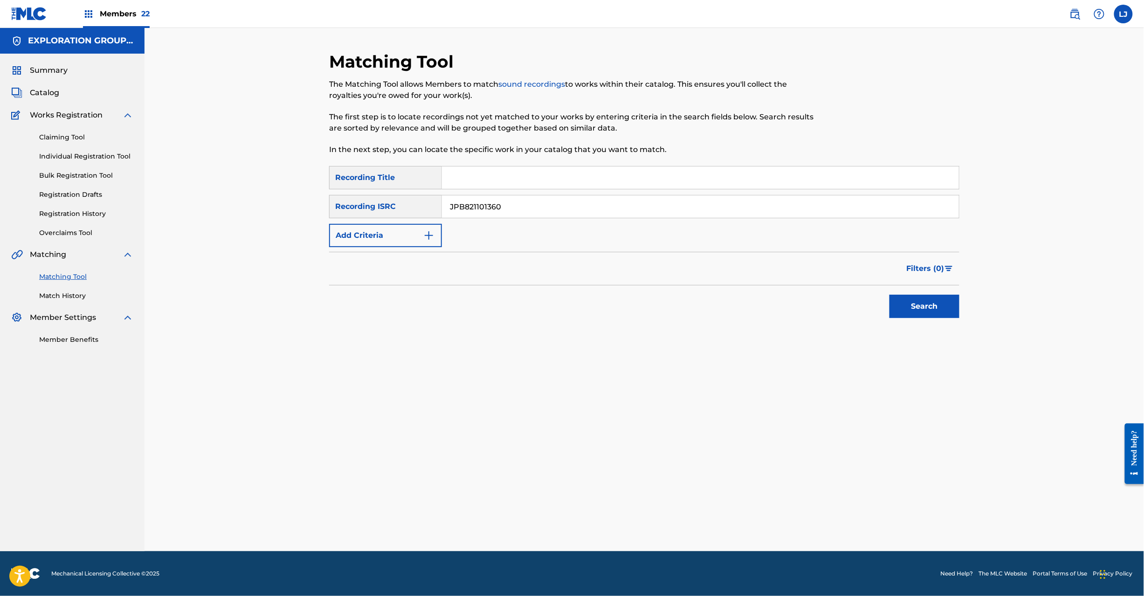
click at [921, 332] on div "Matching Tool The Matching Tool allows Members to match sound recordings to wor…" at bounding box center [644, 301] width 630 height 500
click at [921, 307] on button "Search" at bounding box center [924, 306] width 70 height 23
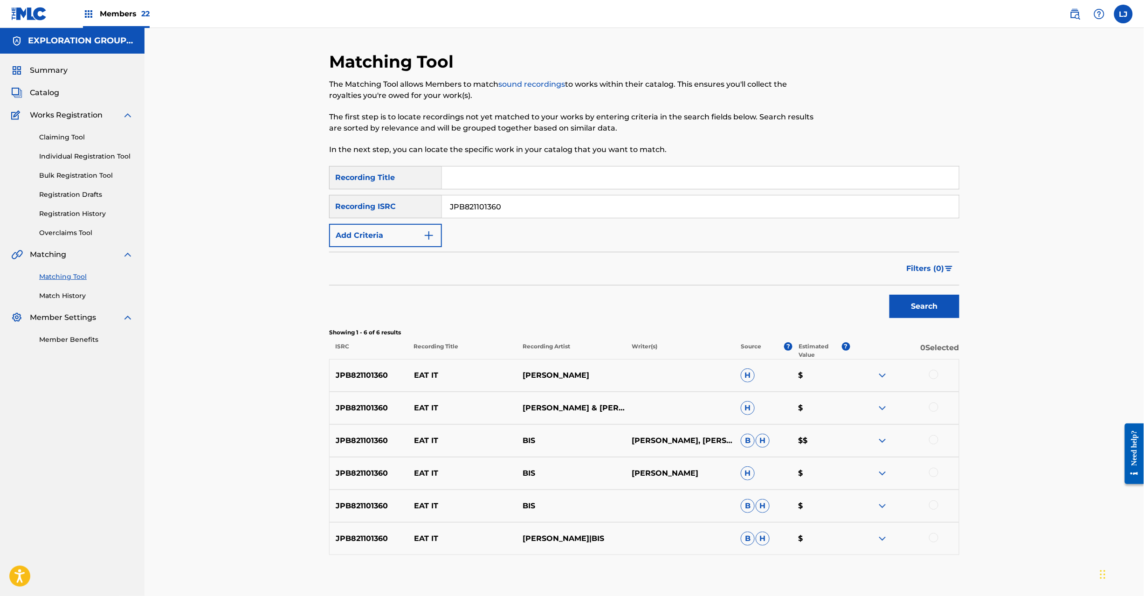
click at [933, 372] on div at bounding box center [933, 374] width 9 height 9
click at [937, 405] on div at bounding box center [933, 406] width 9 height 9
click at [936, 434] on div "JPB821101360 EAT IT BIS [PERSON_NAME], [PERSON_NAME] $$" at bounding box center [644, 440] width 630 height 33
click at [936, 439] on div at bounding box center [933, 439] width 9 height 9
click at [935, 472] on div at bounding box center [933, 471] width 9 height 9
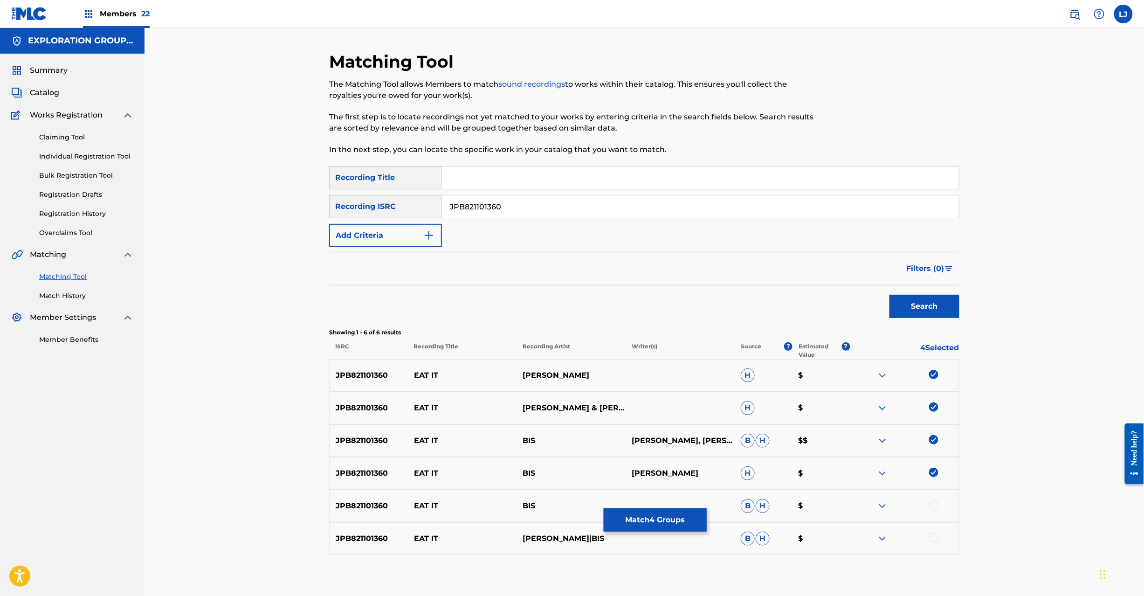
click at [932, 506] on div at bounding box center [933, 504] width 9 height 9
click at [935, 537] on div at bounding box center [933, 537] width 9 height 9
click at [705, 517] on button "Match 6 Groups" at bounding box center [654, 519] width 103 height 23
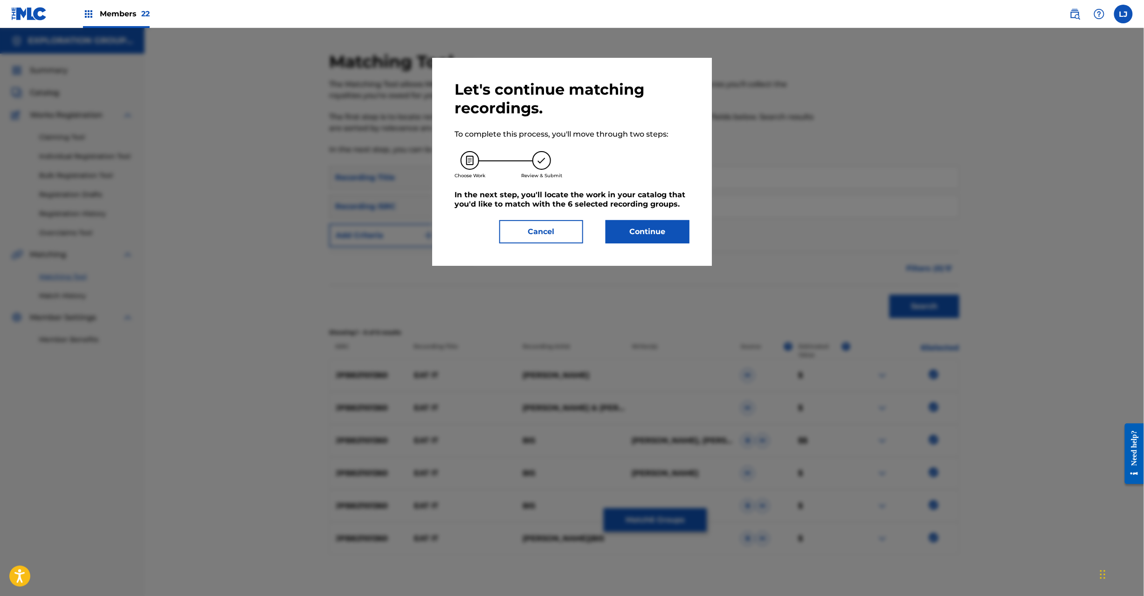
click at [655, 240] on button "Continue" at bounding box center [647, 231] width 84 height 23
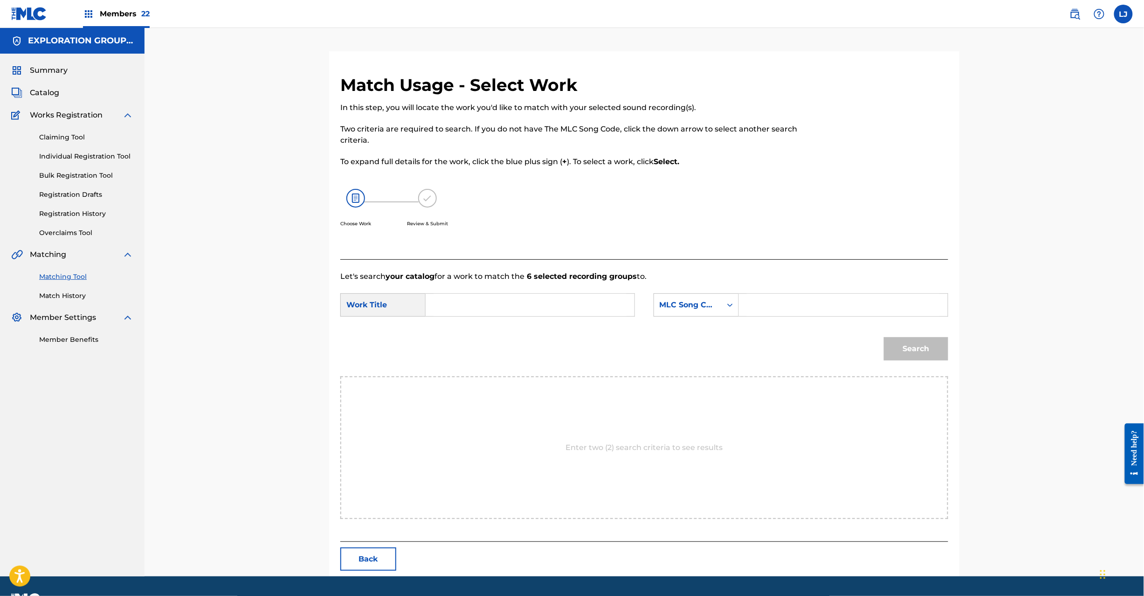
click at [541, 291] on form "SearchWithCriteriaab65649b-1fea-4fae-98a8-2ef46ce08d69 Work Title SearchWithCri…" at bounding box center [644, 329] width 608 height 94
click at [522, 317] on div "SearchWithCriteriaab65649b-1fea-4fae-98a8-2ef46ce08d69 Work Title SearchWithCri…" at bounding box center [644, 307] width 608 height 29
click at [522, 306] on input "Search Form" at bounding box center [529, 305] width 193 height 22
paste input "Eat It ES059C"
click at [504, 306] on input "Eat It ES059C" at bounding box center [529, 305] width 193 height 22
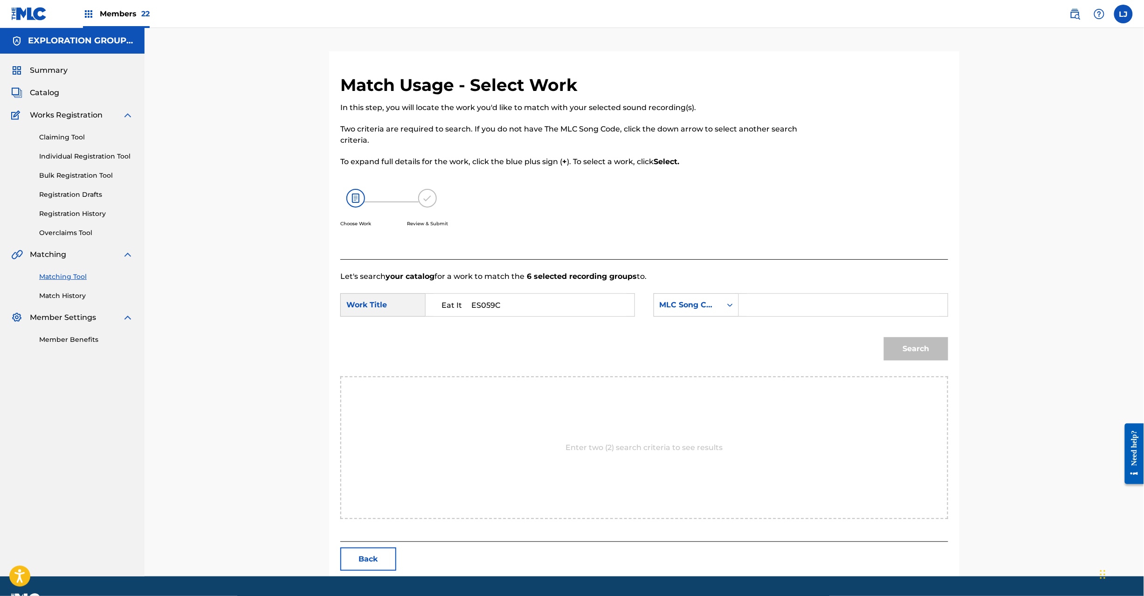
click at [504, 306] on input "Eat It ES059C" at bounding box center [529, 305] width 193 height 22
type input "Eat It"
click at [839, 299] on input "Search Form" at bounding box center [843, 305] width 193 height 22
paste input "ES059C"
type input "ES059C"
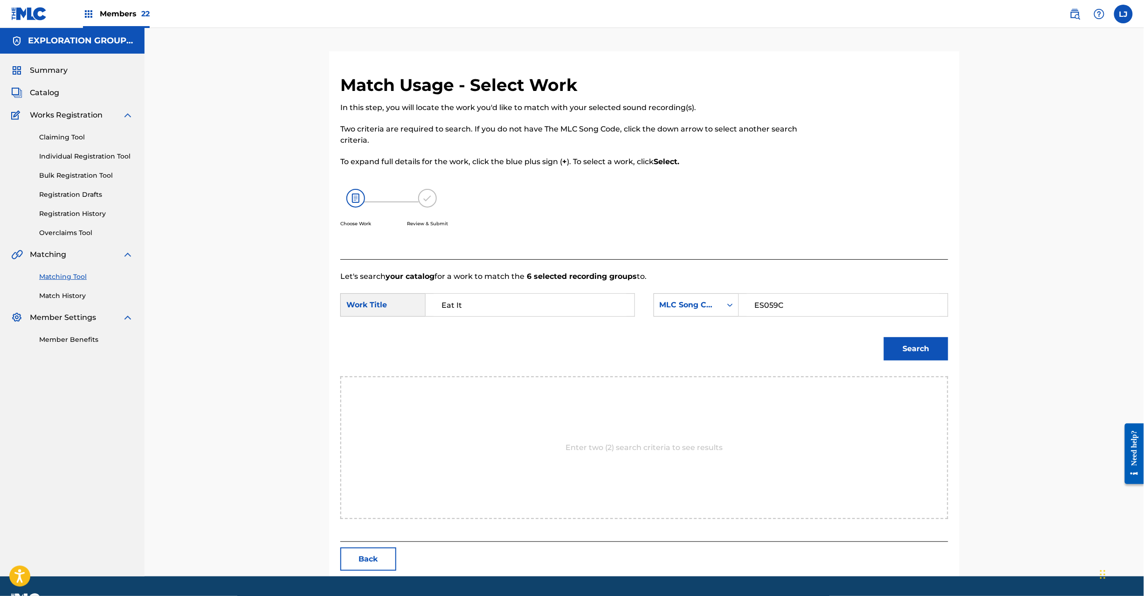
click at [942, 353] on button "Search" at bounding box center [916, 348] width 64 height 23
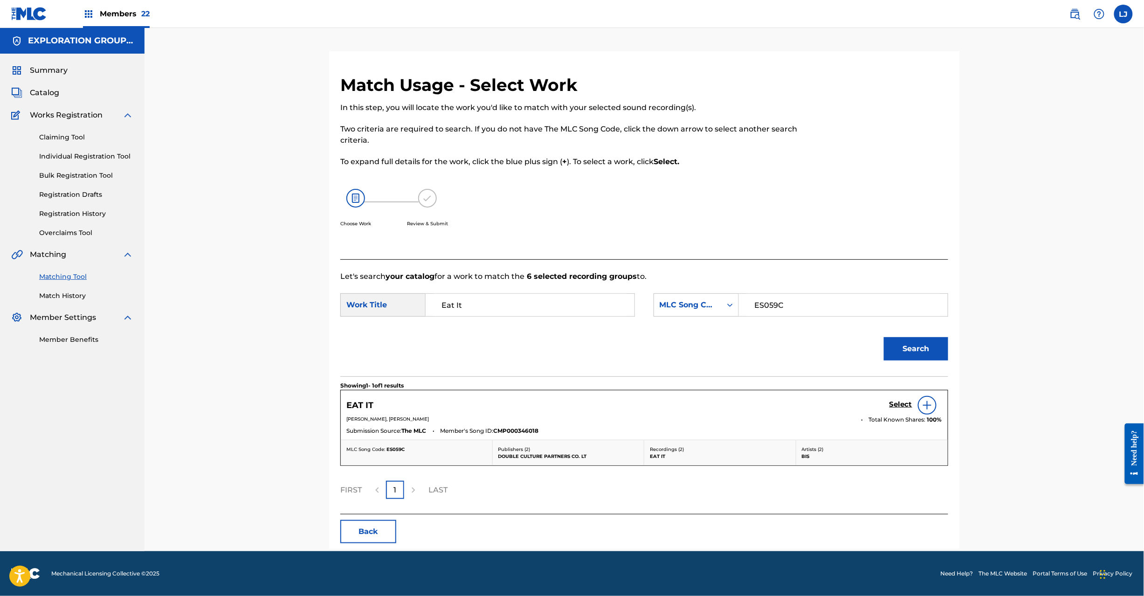
click at [895, 406] on h5 "Select" at bounding box center [900, 404] width 23 height 9
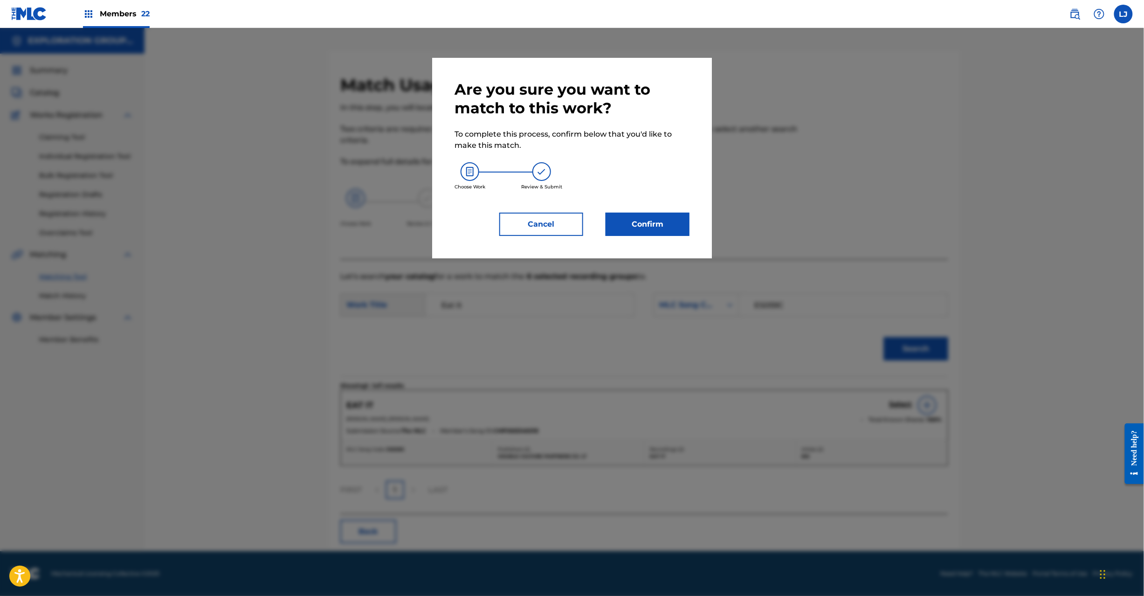
click at [646, 220] on button "Confirm" at bounding box center [647, 223] width 84 height 23
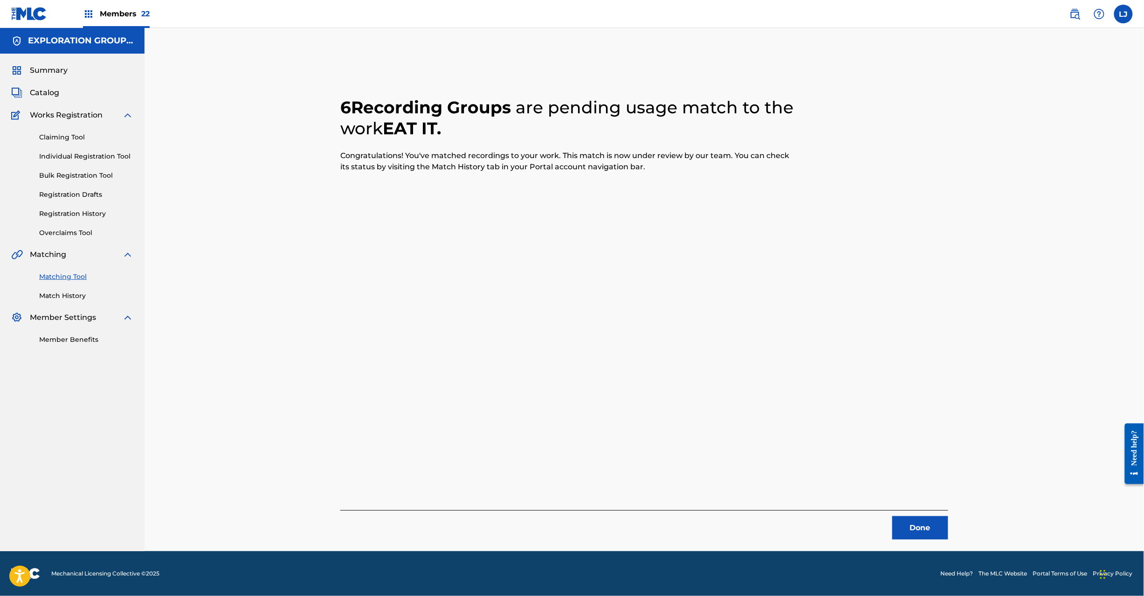
click at [939, 520] on button "Done" at bounding box center [920, 527] width 56 height 23
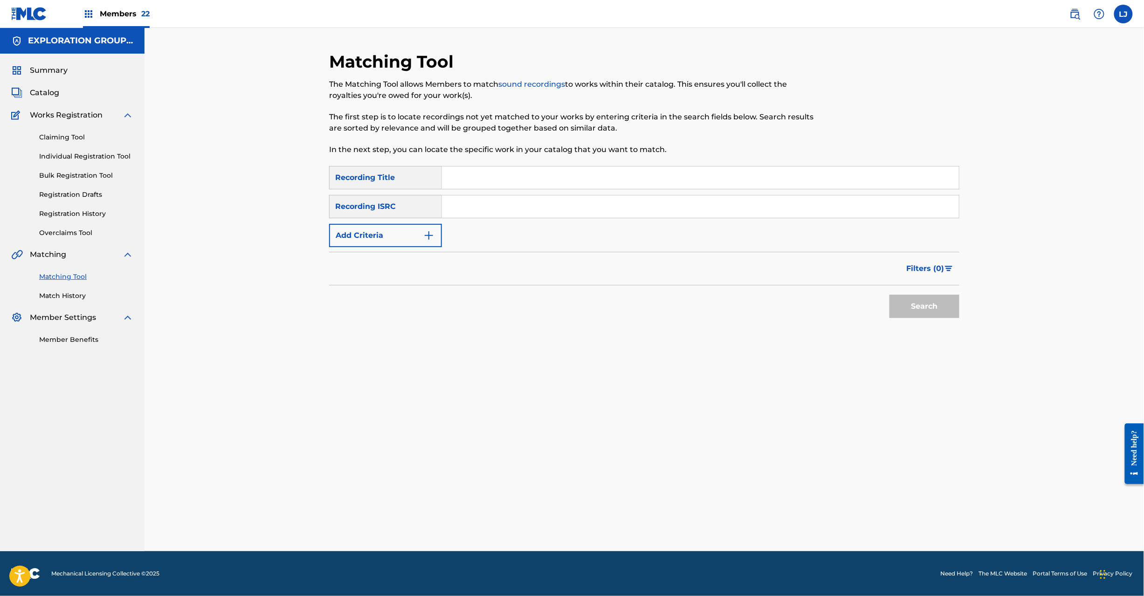
click at [513, 213] on input "Search Form" at bounding box center [700, 206] width 517 height 22
paste input "JPB821300900|JPB821101360"
drag, startPoint x: 506, startPoint y: 205, endPoint x: 773, endPoint y: 207, distance: 266.6
click at [773, 207] on input "JPB821300900|" at bounding box center [700, 206] width 517 height 22
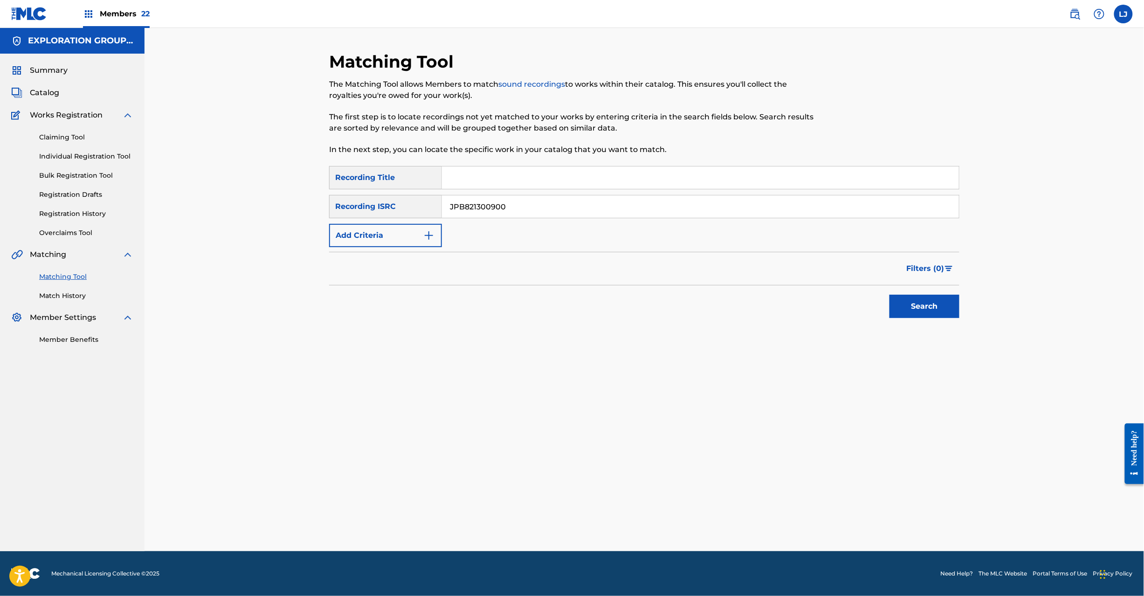
click at [942, 306] on button "Search" at bounding box center [924, 306] width 70 height 23
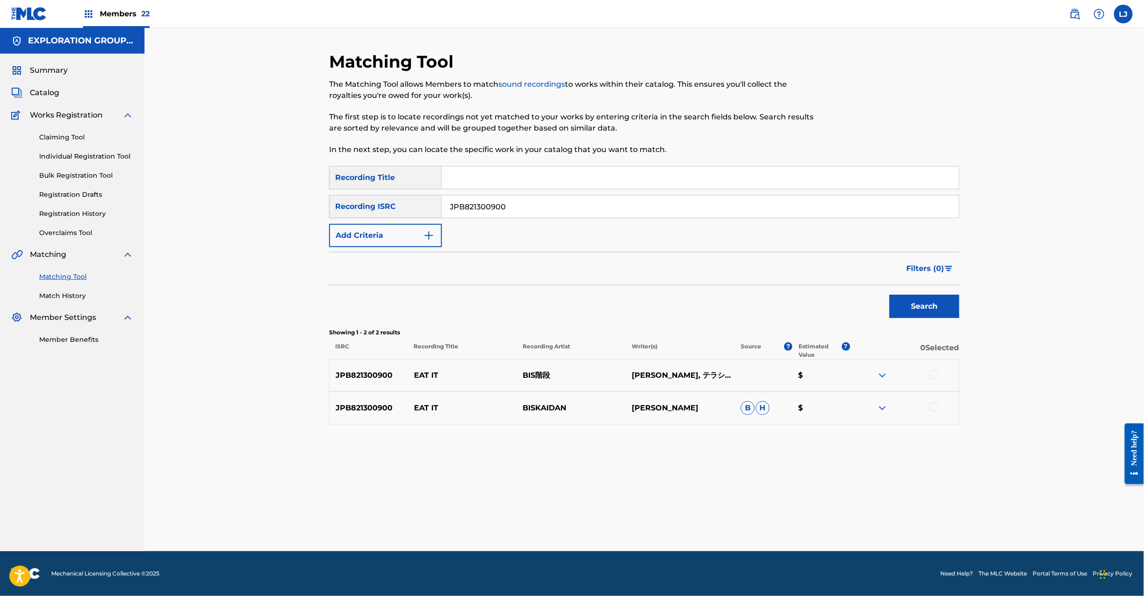
click at [501, 202] on input "JPB821300900" at bounding box center [700, 206] width 517 height 22
paste input "681401547|JPB681302550|JPCR01803210|JPB821600620|JPB601501989|JPB601402304|JPB8…"
click at [501, 202] on input "JPB821300900" at bounding box center [700, 206] width 517 height 22
drag, startPoint x: 505, startPoint y: 207, endPoint x: 1192, endPoint y: 209, distance: 686.9
click at [1143, 209] on html "Accessibility Screen-Reader Guide, Feedback, and Issue Reporting | New window M…" at bounding box center [572, 298] width 1144 height 596
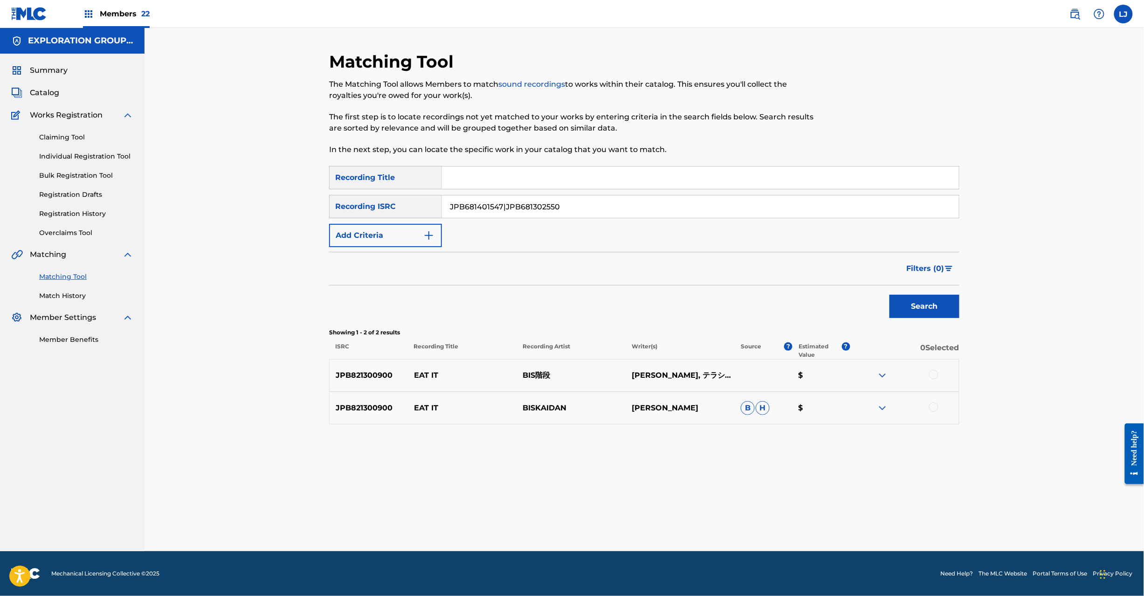
click at [909, 295] on button "Search" at bounding box center [924, 306] width 70 height 23
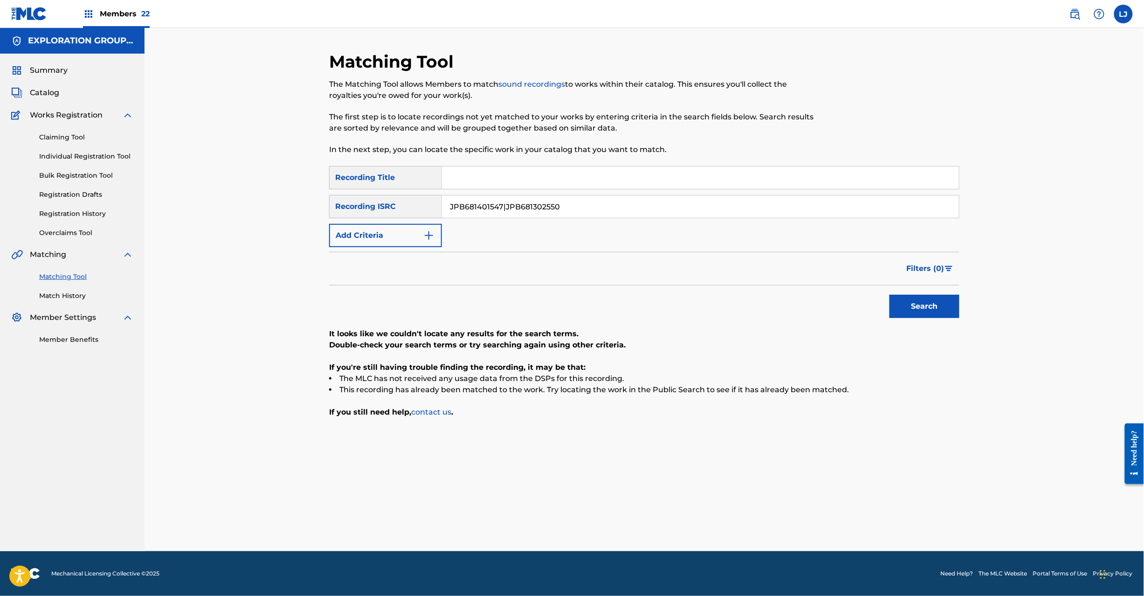
click at [483, 207] on input "JPB681401547|JPB681302550" at bounding box center [700, 206] width 517 height 22
paste input "|JPCR01803210|JPB821600620|JPB601501989|JPB601402304|JPB821300910|JPB821200750|…"
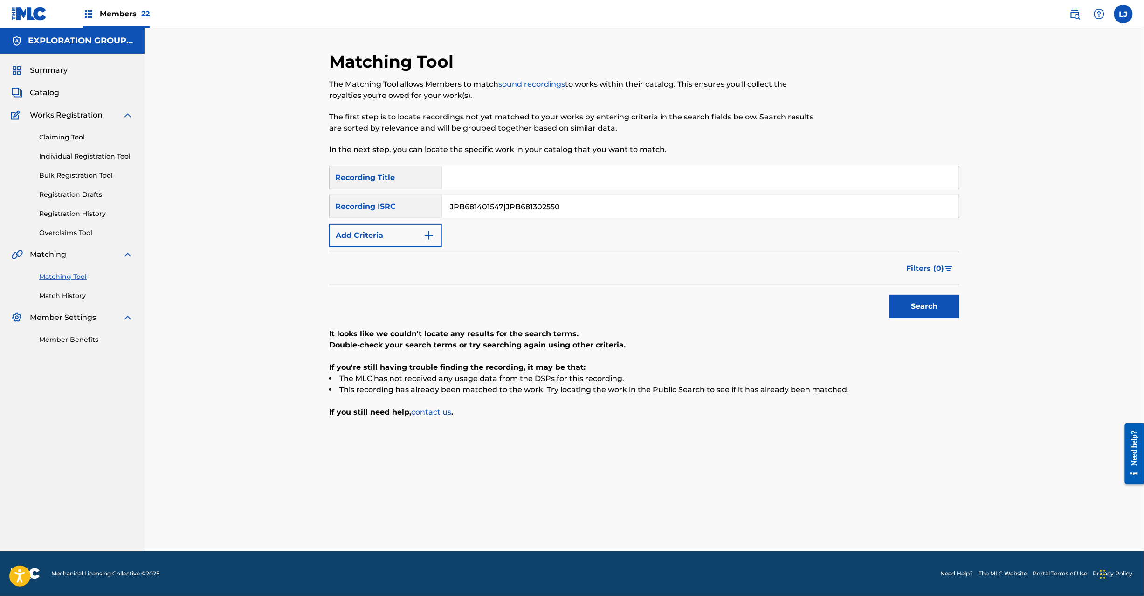
drag, startPoint x: 507, startPoint y: 204, endPoint x: 1192, endPoint y: 206, distance: 684.5
click at [1143, 206] on html "Accessibility Screen-Reader Guide, Feedback, and Issue Reporting | New window M…" at bounding box center [572, 298] width 1144 height 596
click at [535, 206] on input "JPB681401547|JPB681302550" at bounding box center [700, 206] width 517 height 22
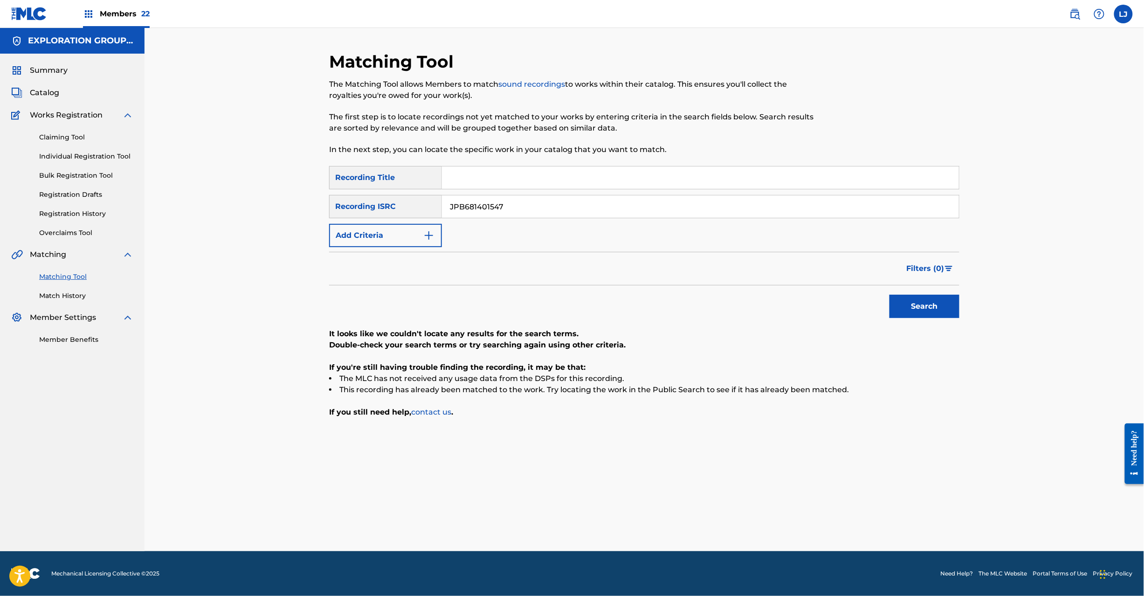
click at [929, 293] on div "Search" at bounding box center [921, 303] width 75 height 37
click at [929, 303] on button "Search" at bounding box center [924, 306] width 70 height 23
click at [525, 206] on input "JPB681401547" at bounding box center [700, 206] width 517 height 22
paste input "|JPB681302550|JPCR01803210|JPB821600620|JPB601501989|JPB601402304|JPB821300910|…"
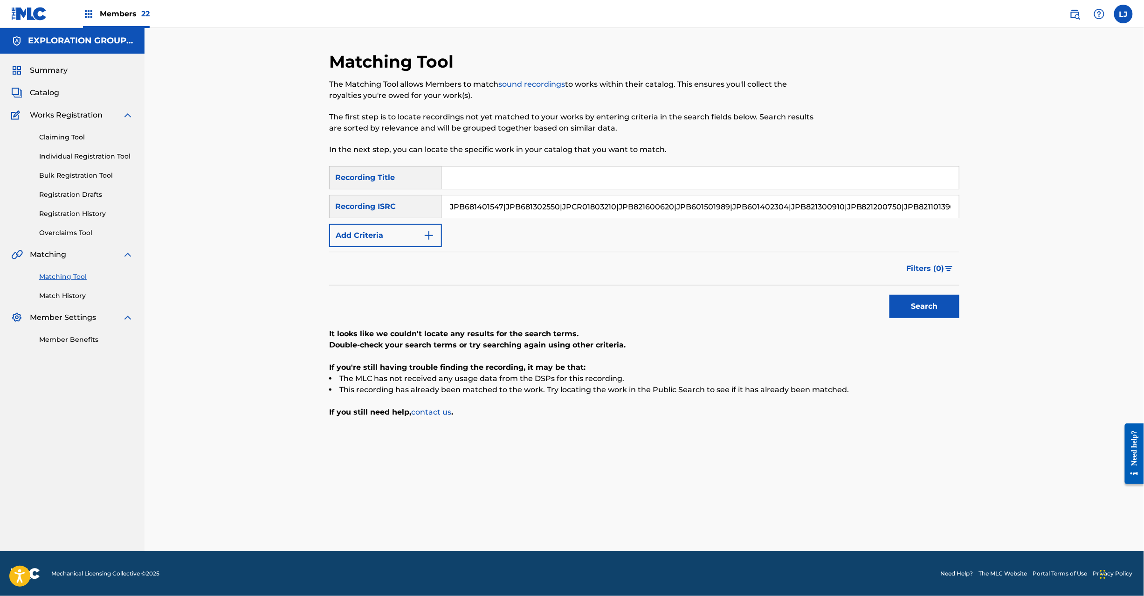
drag, startPoint x: 504, startPoint y: 211, endPoint x: 377, endPoint y: 206, distance: 126.4
click at [333, 199] on div "SearchWithCriteria798da7d0-3e9a-49b2-9c1f-0b996d4ef170 Recording ISRC JPB681401…" at bounding box center [644, 206] width 630 height 23
click at [539, 207] on input "JPB681401547|JPB681302550|JPCR01803210|JPB821600620|JPB601501989|JPB601402304|J…" at bounding box center [700, 206] width 517 height 22
drag, startPoint x: 504, startPoint y: 204, endPoint x: 234, endPoint y: 203, distance: 269.8
click at [234, 203] on div "Matching Tool The Matching Tool allows Members to match sound recordings to wor…" at bounding box center [643, 289] width 999 height 523
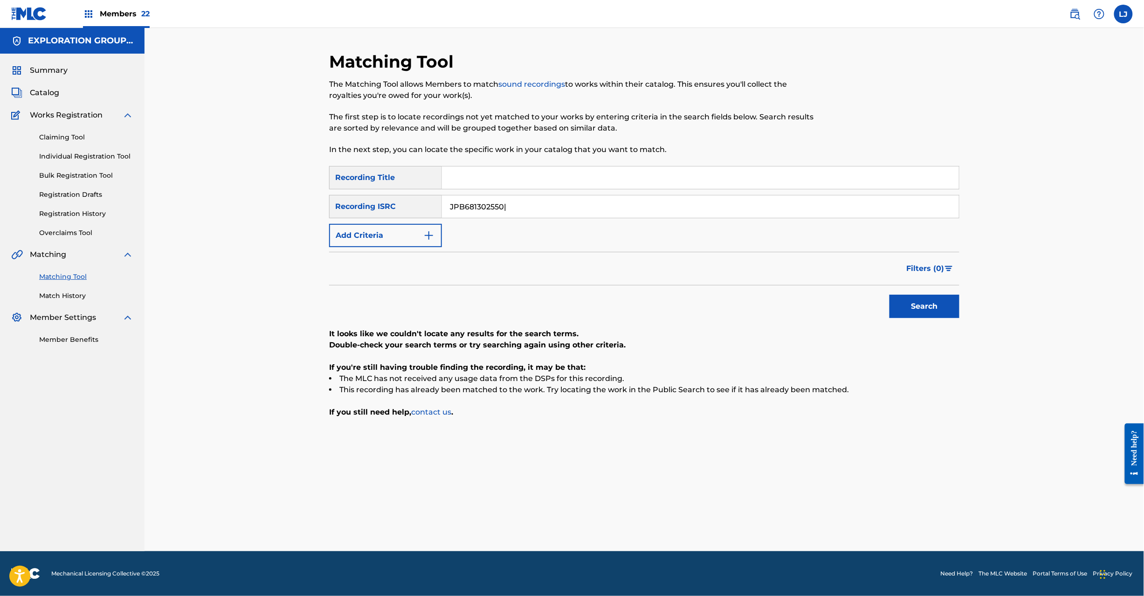
drag, startPoint x: 506, startPoint y: 207, endPoint x: 1192, endPoint y: 206, distance: 686.4
click at [1143, 206] on html "Accessibility Screen-Reader Guide, Feedback, and Issue Reporting | New window M…" at bounding box center [572, 298] width 1144 height 596
click at [923, 308] on button "Search" at bounding box center [924, 306] width 70 height 23
click at [498, 206] on input "JPB681302550" at bounding box center [700, 206] width 517 height 22
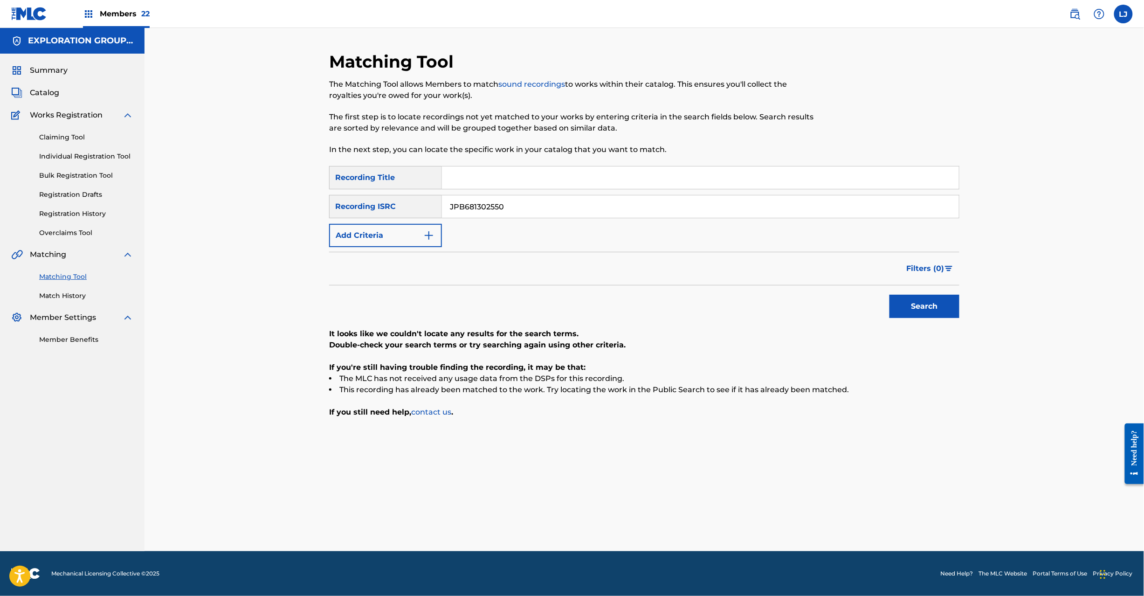
paste input "401547|JPB681302550|JPCR01803210|JPB821600620|JPB601501989|JPB601402304|JPB8213…"
drag, startPoint x: 510, startPoint y: 206, endPoint x: 0, endPoint y: 206, distance: 509.8
click at [0, 206] on main "EXPLORATION GROUP LLC Summary Catalog Works Registration Claiming Tool Individu…" at bounding box center [572, 289] width 1144 height 523
drag, startPoint x: 503, startPoint y: 207, endPoint x: 1192, endPoint y: 210, distance: 688.7
click at [1143, 210] on html "Accessibility Screen-Reader Guide, Feedback, and Issue Reporting | New window M…" at bounding box center [572, 298] width 1144 height 596
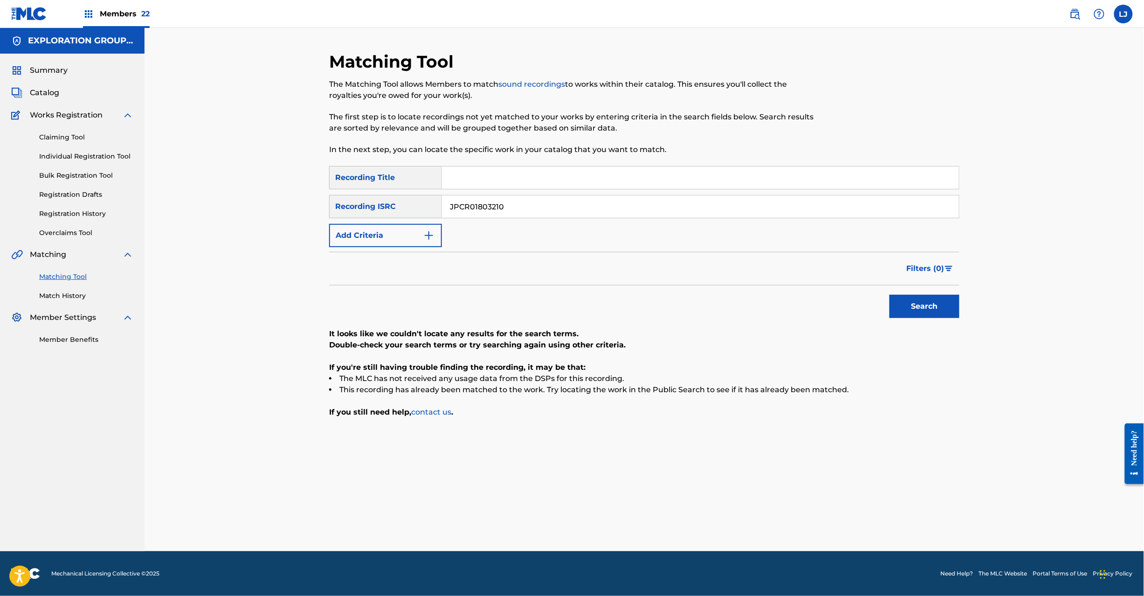
click at [945, 303] on button "Search" at bounding box center [924, 306] width 70 height 23
click at [535, 205] on input "JPCR01803210" at bounding box center [700, 206] width 517 height 22
paste input "B681401547|JPB681302550|JPCR01803210|JPB821600620|JPB601501989|JPB601402304|JPB…"
drag, startPoint x: 567, startPoint y: 209, endPoint x: 84, endPoint y: 203, distance: 482.8
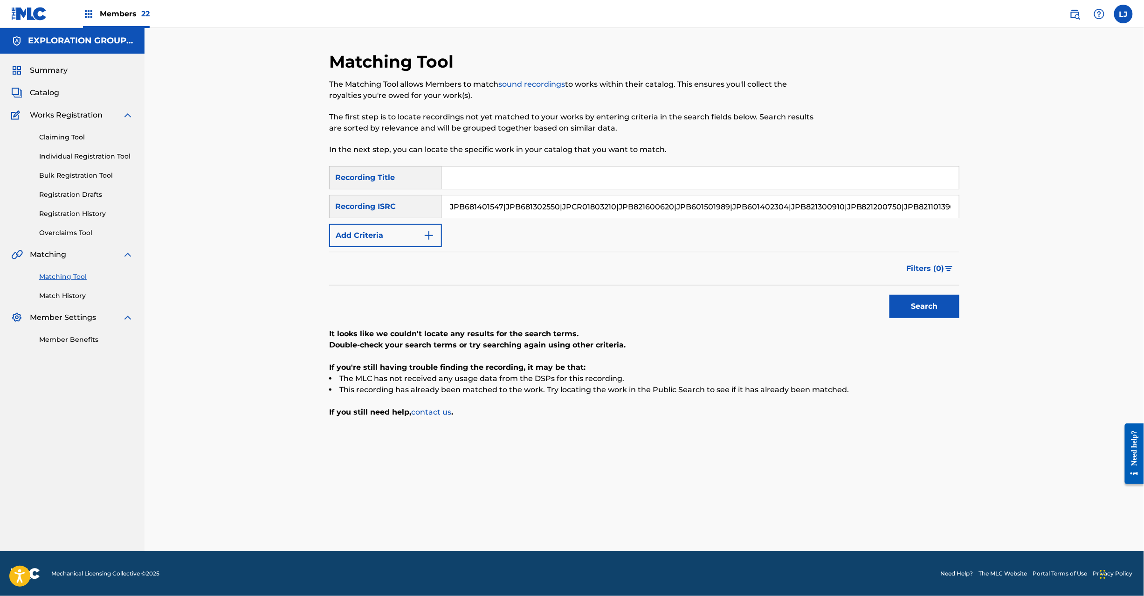
click at [79, 202] on main "EXPLORATION GROUP LLC Summary Catalog Works Registration Claiming Tool Individu…" at bounding box center [572, 289] width 1144 height 523
drag, startPoint x: 506, startPoint y: 207, endPoint x: 1192, endPoint y: 211, distance: 685.9
click at [1143, 211] on html "Accessibility Screen-Reader Guide, Feedback, and Issue Reporting | New window M…" at bounding box center [572, 298] width 1144 height 596
type input "JPB821600620"
click at [936, 306] on button "Search" at bounding box center [924, 306] width 70 height 23
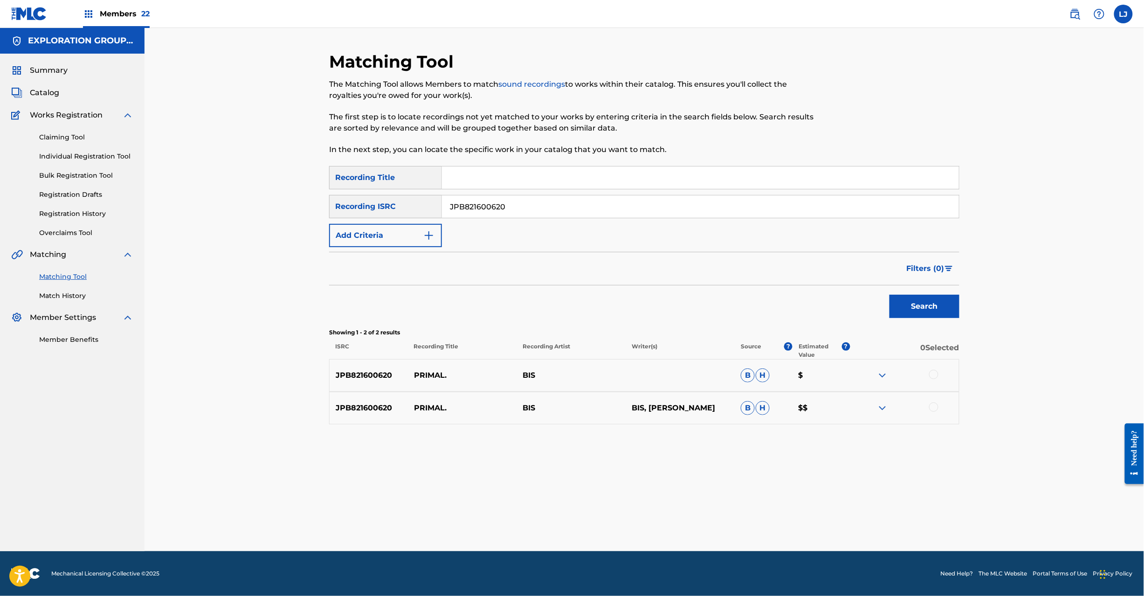
click at [488, 207] on input "JPB821600620" at bounding box center [700, 206] width 517 height 22
click at [931, 373] on div at bounding box center [933, 374] width 9 height 9
click at [934, 404] on div at bounding box center [933, 406] width 9 height 9
click at [675, 515] on button "Match 2 Groups" at bounding box center [654, 519] width 103 height 23
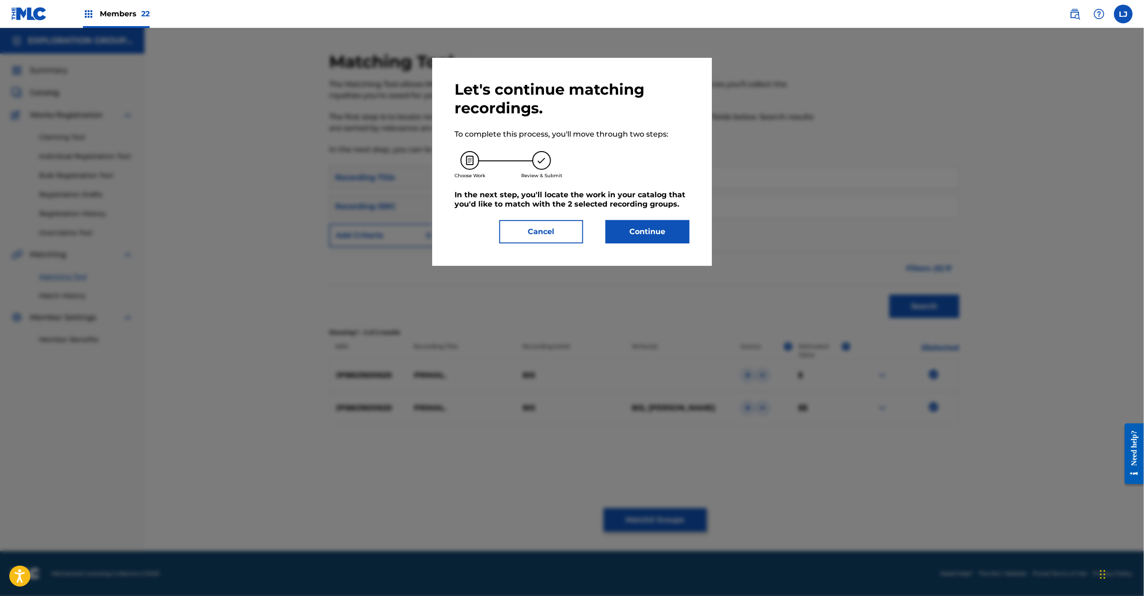
click at [629, 227] on button "Continue" at bounding box center [647, 231] width 84 height 23
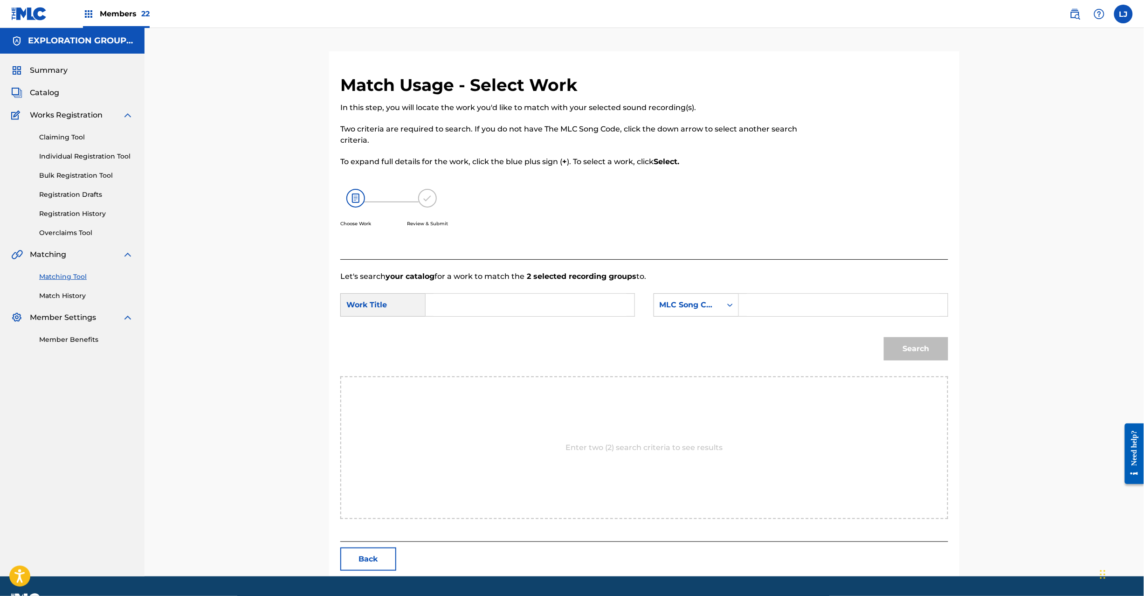
click at [472, 304] on input "Search Form" at bounding box center [529, 305] width 193 height 22
paste input "Primal. PM98CM"
click at [517, 304] on input "Primal. PM98CM" at bounding box center [529, 305] width 193 height 22
type input "Primal."
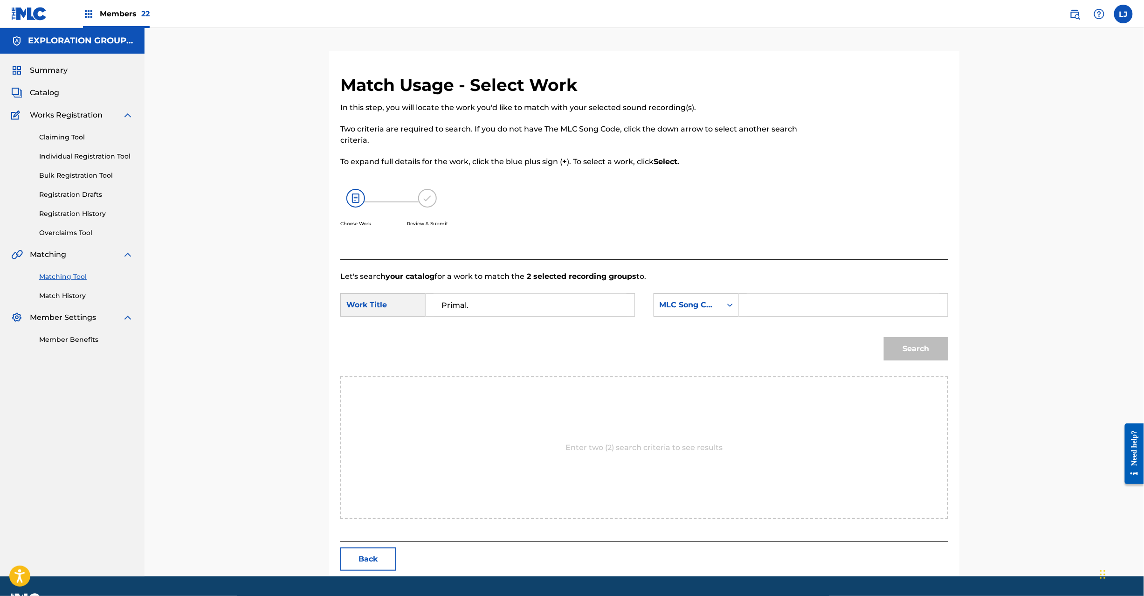
click at [834, 289] on form "SearchWithCriteriaab65649b-1fea-4fae-98a8-2ef46ce08d69 Work Title Primal. Searc…" at bounding box center [644, 329] width 608 height 94
click at [835, 298] on input "Search Form" at bounding box center [843, 305] width 193 height 22
paste input "PM98CM"
type input "PM98CM"
click at [916, 342] on button "Search" at bounding box center [916, 348] width 64 height 23
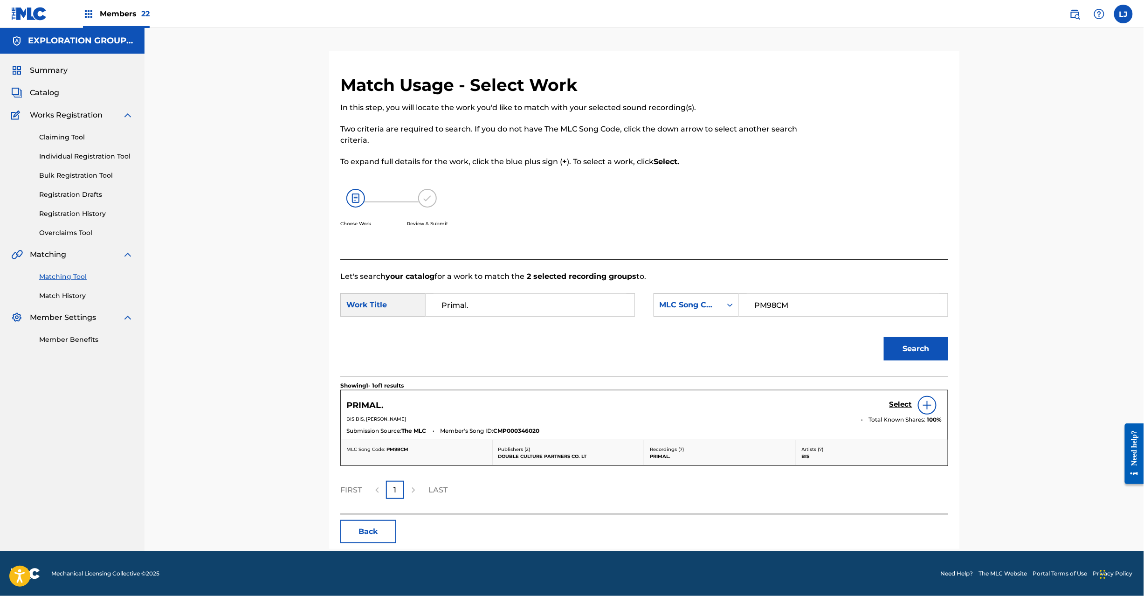
click at [895, 404] on h5 "Select" at bounding box center [900, 404] width 23 height 9
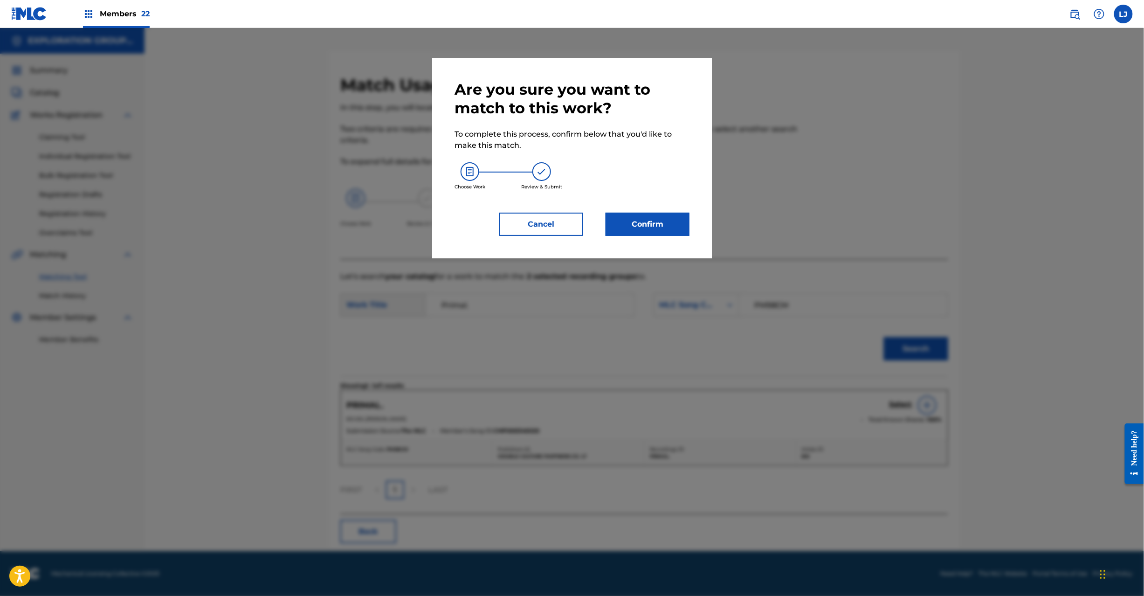
click at [692, 232] on div "Are you sure you want to match to this work? To complete this process, confirm …" at bounding box center [572, 158] width 280 height 200
click at [662, 227] on button "Confirm" at bounding box center [647, 223] width 84 height 23
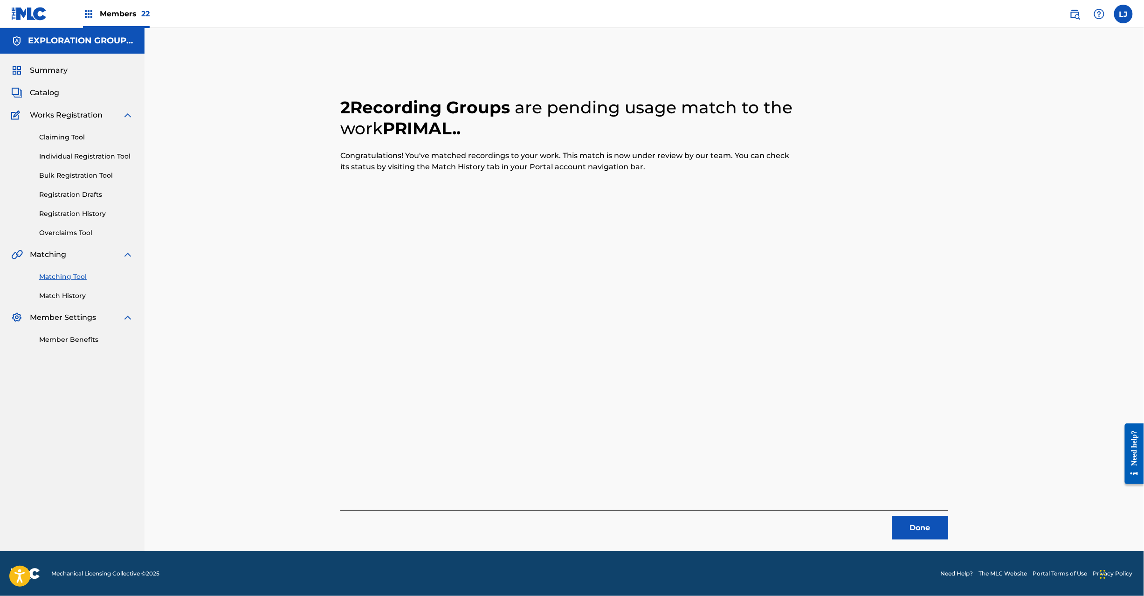
click at [911, 517] on button "Done" at bounding box center [920, 527] width 56 height 23
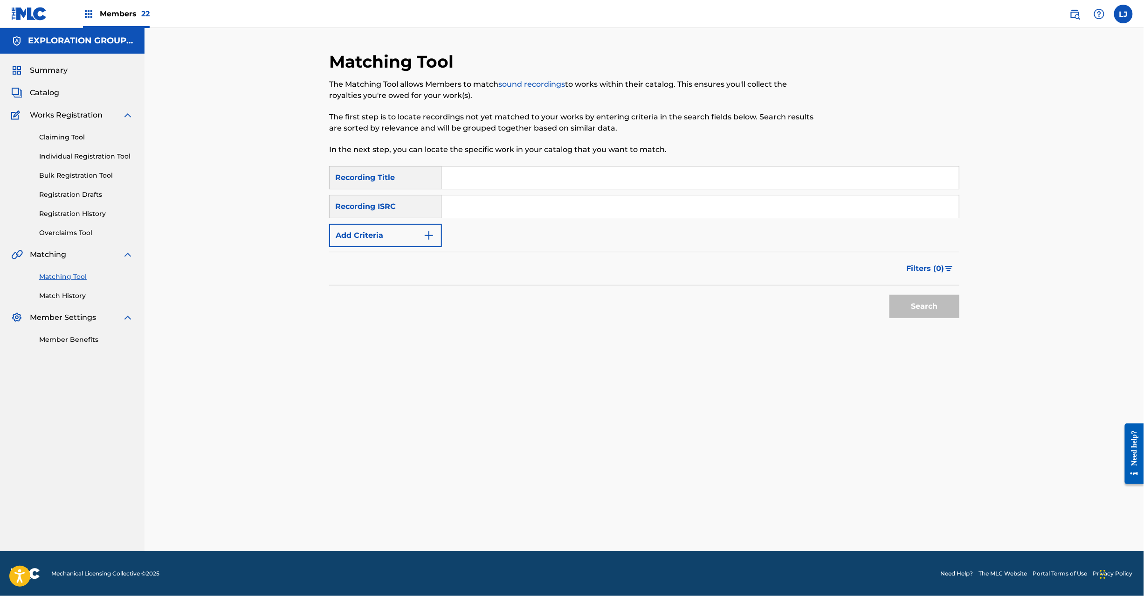
click at [490, 221] on div "SearchWithCriteriaf302e4af-5036-4013-b051-e44bbe531cc1 Recording Title SearchWi…" at bounding box center [644, 206] width 630 height 81
click at [487, 209] on input "Search Form" at bounding box center [700, 206] width 517 height 22
paste input "JPB601501989"
click at [932, 317] on button "Search" at bounding box center [924, 306] width 70 height 23
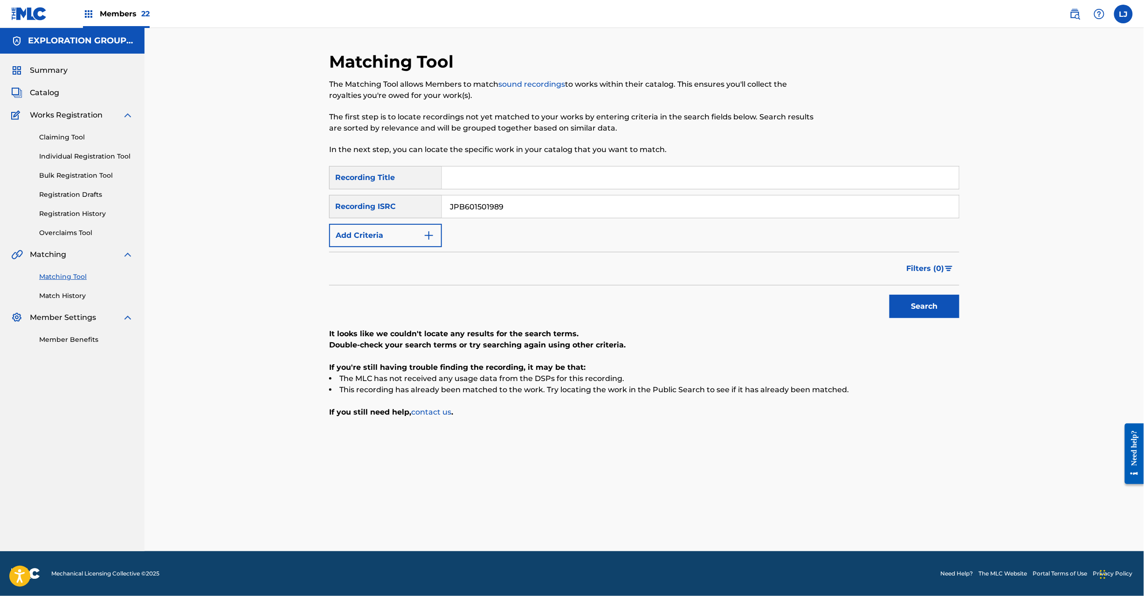
click at [487, 206] on input "JPB601501989" at bounding box center [700, 206] width 517 height 22
drag, startPoint x: 487, startPoint y: 206, endPoint x: 496, endPoint y: 206, distance: 9.3
click at [487, 206] on input "JPB601501989" at bounding box center [700, 206] width 517 height 22
click at [934, 299] on button "Search" at bounding box center [924, 306] width 70 height 23
click at [480, 207] on input "JPB601501989" at bounding box center [700, 206] width 517 height 22
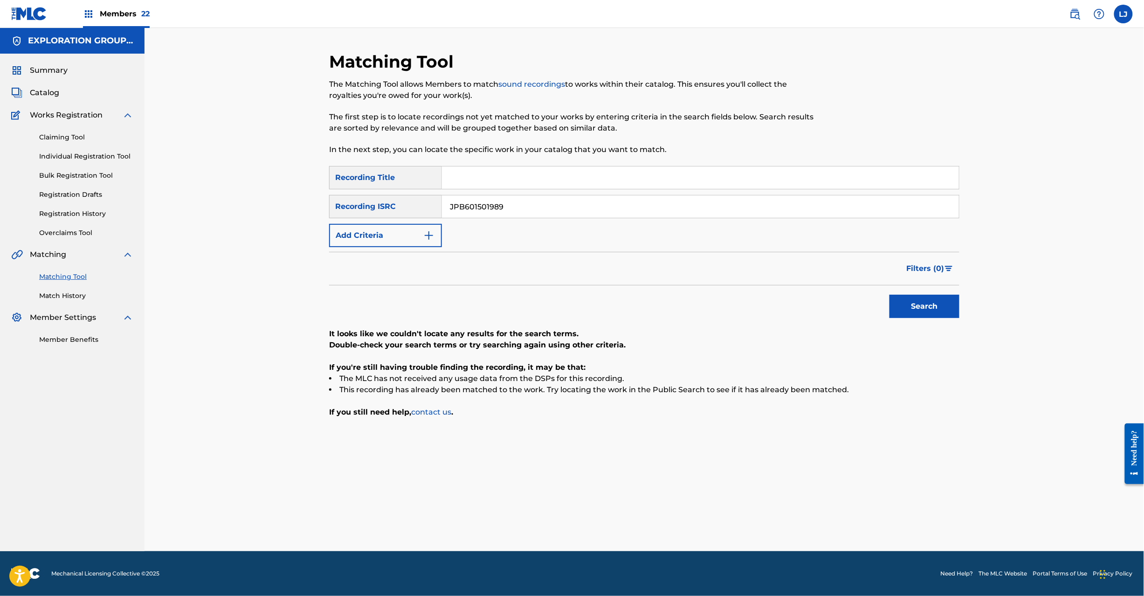
click at [480, 207] on input "JPB601501989" at bounding box center [700, 206] width 517 height 22
paste input "402304"
click at [949, 307] on button "Search" at bounding box center [924, 306] width 70 height 23
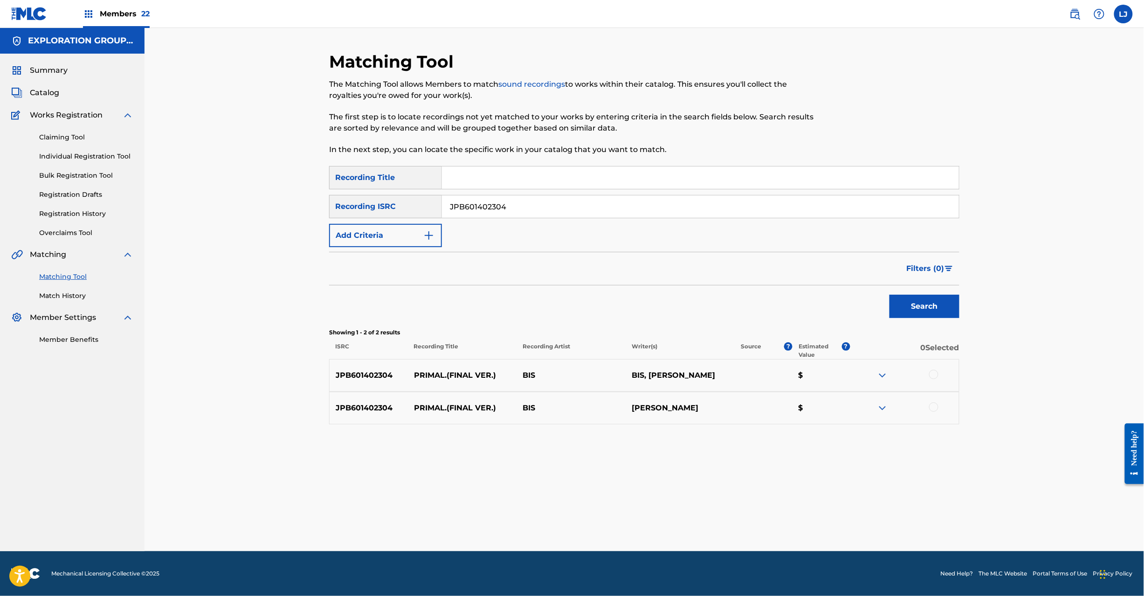
click at [476, 214] on input "JPB601402304" at bounding box center [700, 206] width 517 height 22
paste input "821300910"
type input "JPB821300910"
click at [952, 303] on button "Search" at bounding box center [924, 306] width 70 height 23
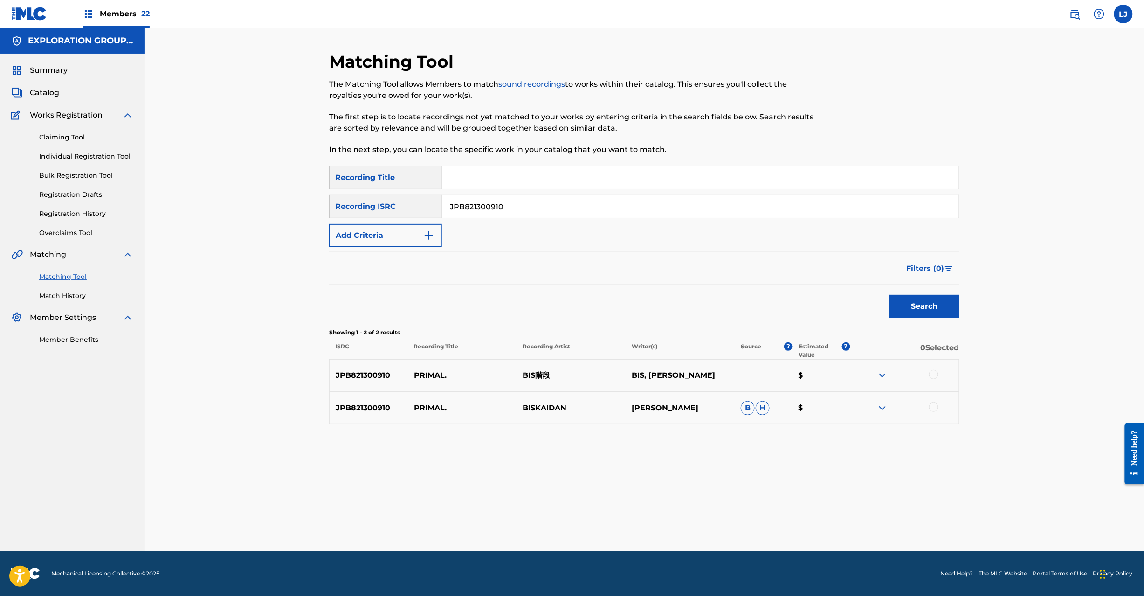
click at [938, 376] on div at bounding box center [933, 374] width 9 height 9
click at [932, 372] on img at bounding box center [933, 374] width 9 height 9
click at [932, 375] on div at bounding box center [933, 374] width 9 height 9
click at [931, 412] on div at bounding box center [904, 407] width 109 height 11
click at [936, 410] on div at bounding box center [933, 406] width 9 height 9
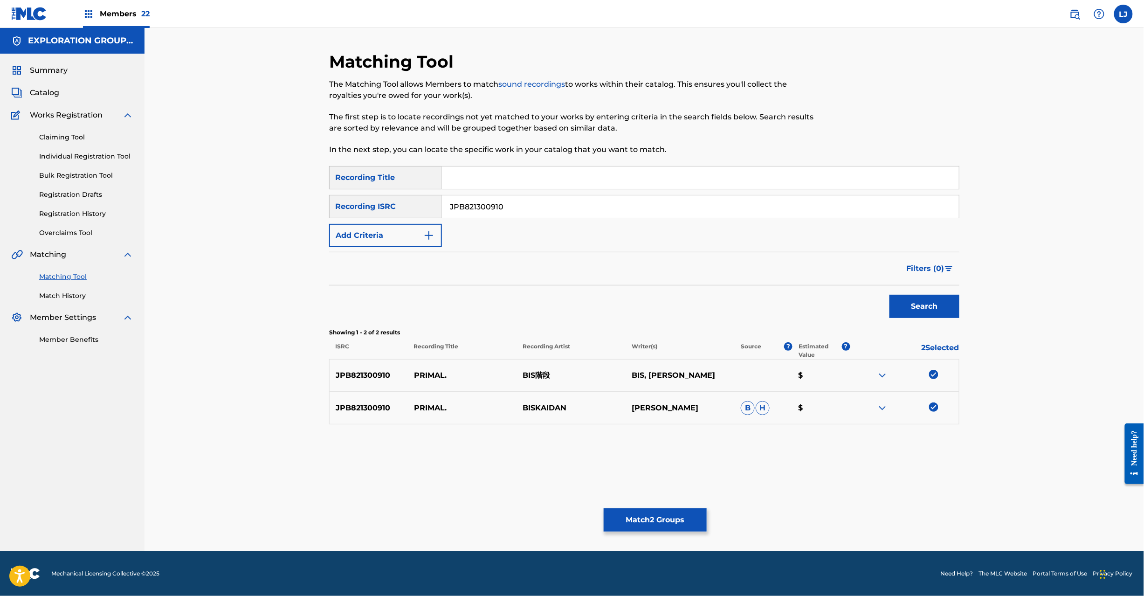
click at [660, 515] on button "Match 2 Groups" at bounding box center [654, 519] width 103 height 23
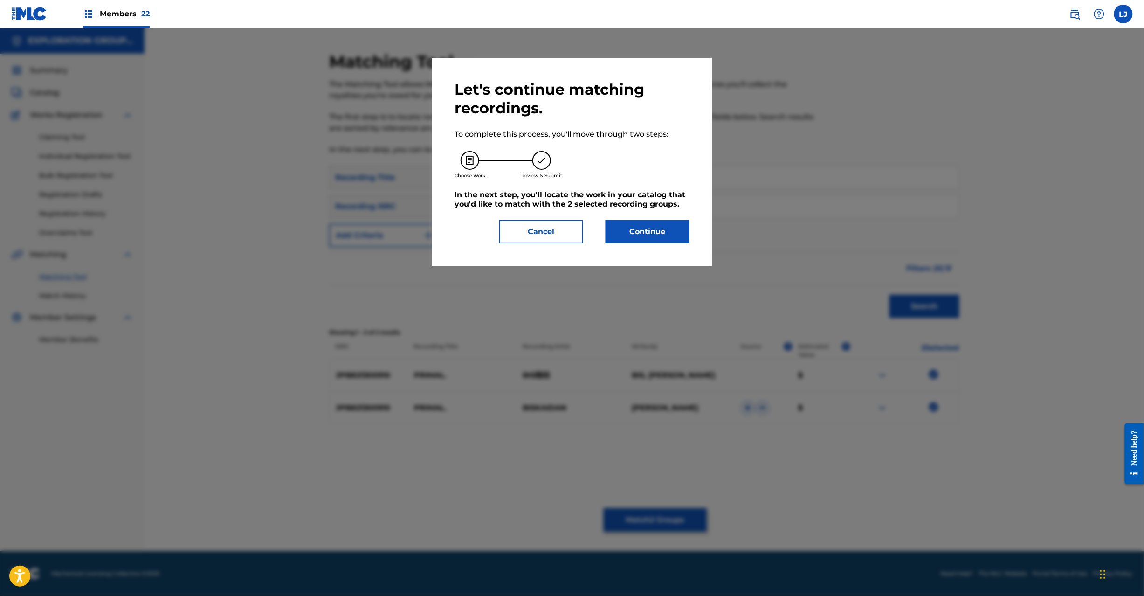
click at [630, 222] on button "Continue" at bounding box center [647, 231] width 84 height 23
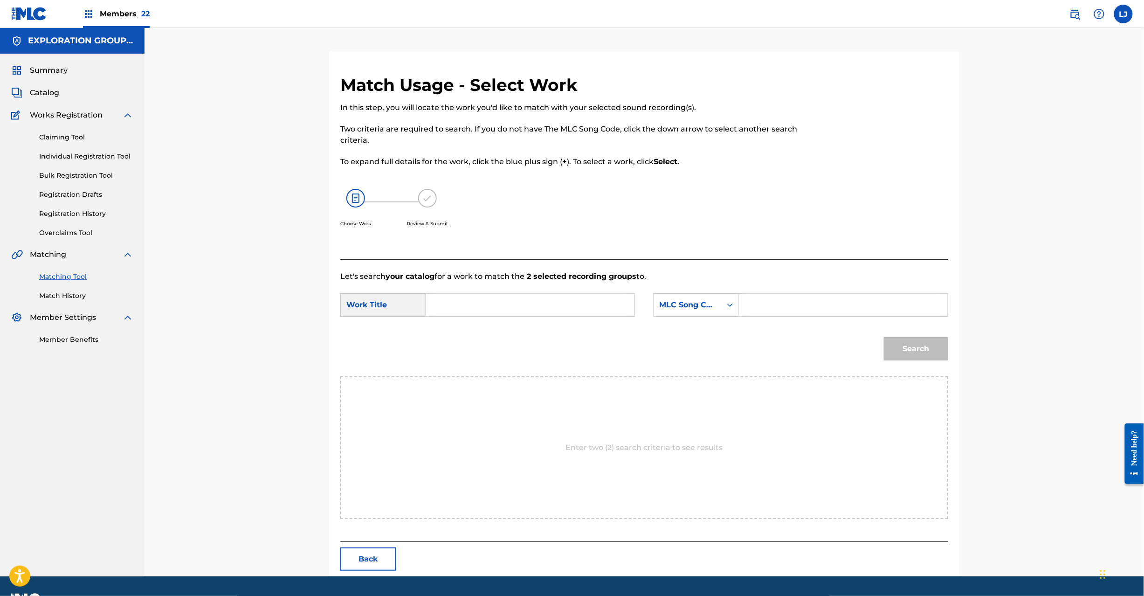
click at [531, 294] on input "Search Form" at bounding box center [529, 305] width 193 height 22
paste input "Primal. PM98CM"
click at [524, 308] on input "Primal. PM98CM" at bounding box center [529, 305] width 193 height 22
type input "Primal."
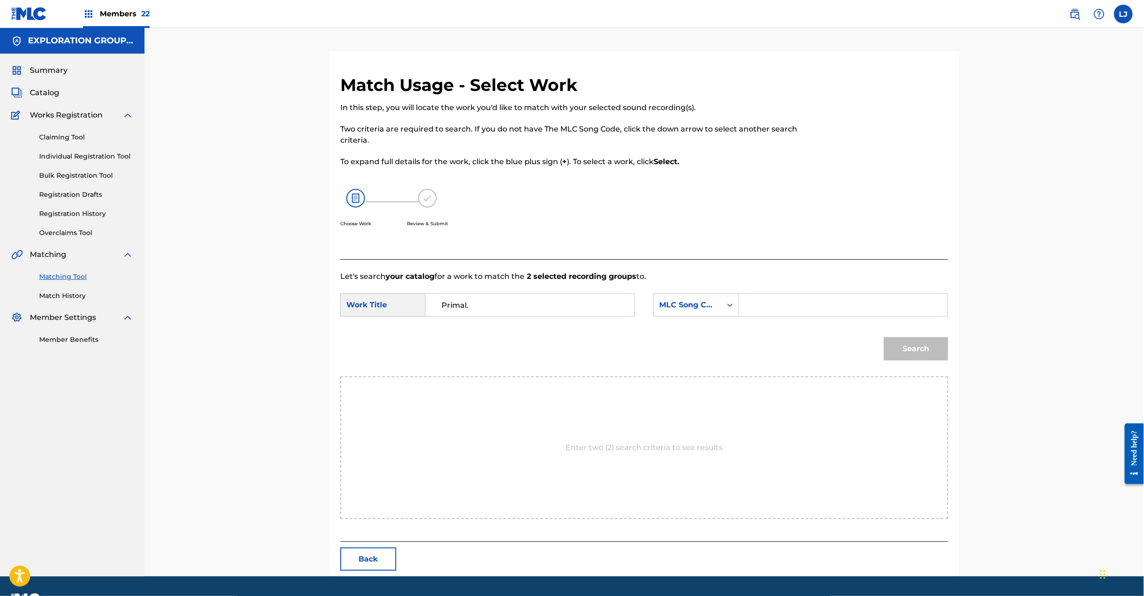
click at [793, 306] on input "Search Form" at bounding box center [843, 305] width 193 height 22
paste input "PM98CM"
type input "PM98CM"
click at [904, 353] on button "Search" at bounding box center [916, 348] width 64 height 23
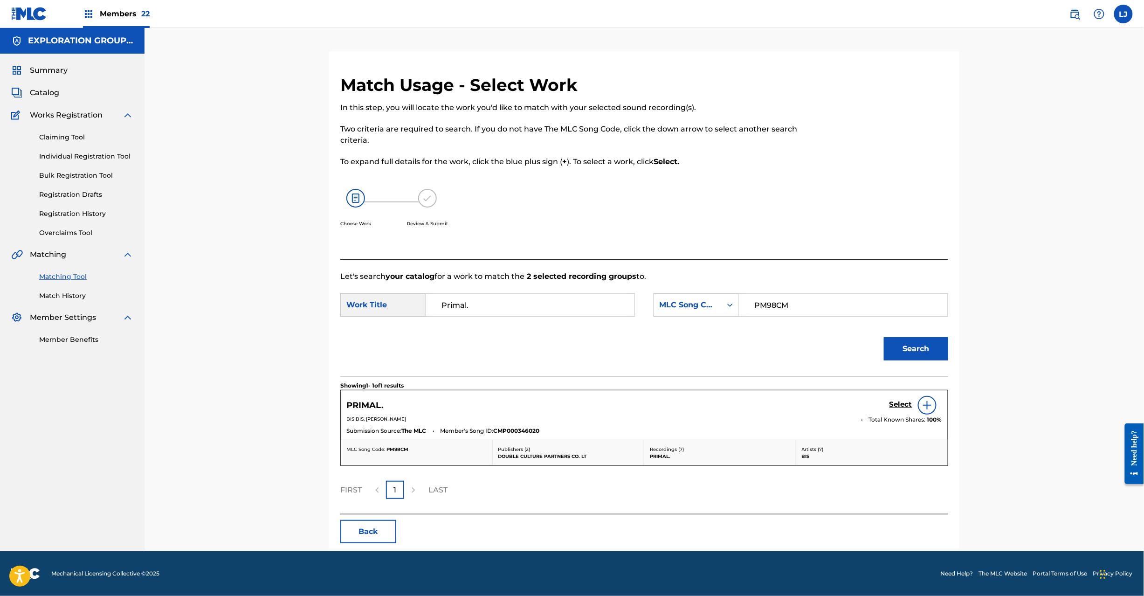
click at [900, 404] on h5 "Select" at bounding box center [900, 404] width 23 height 9
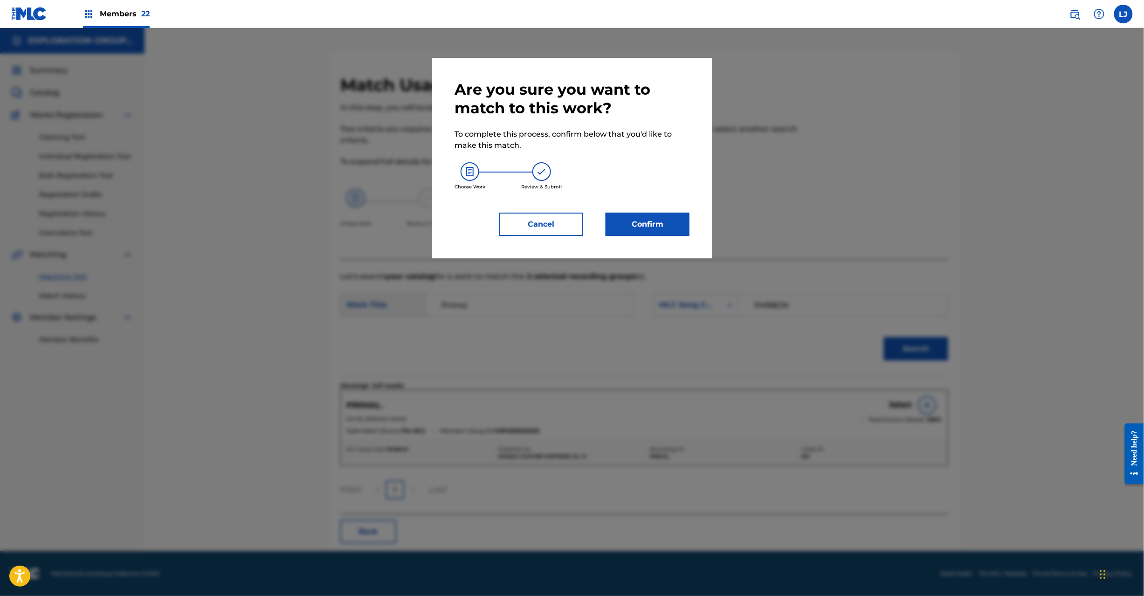
click at [661, 224] on button "Confirm" at bounding box center [647, 223] width 84 height 23
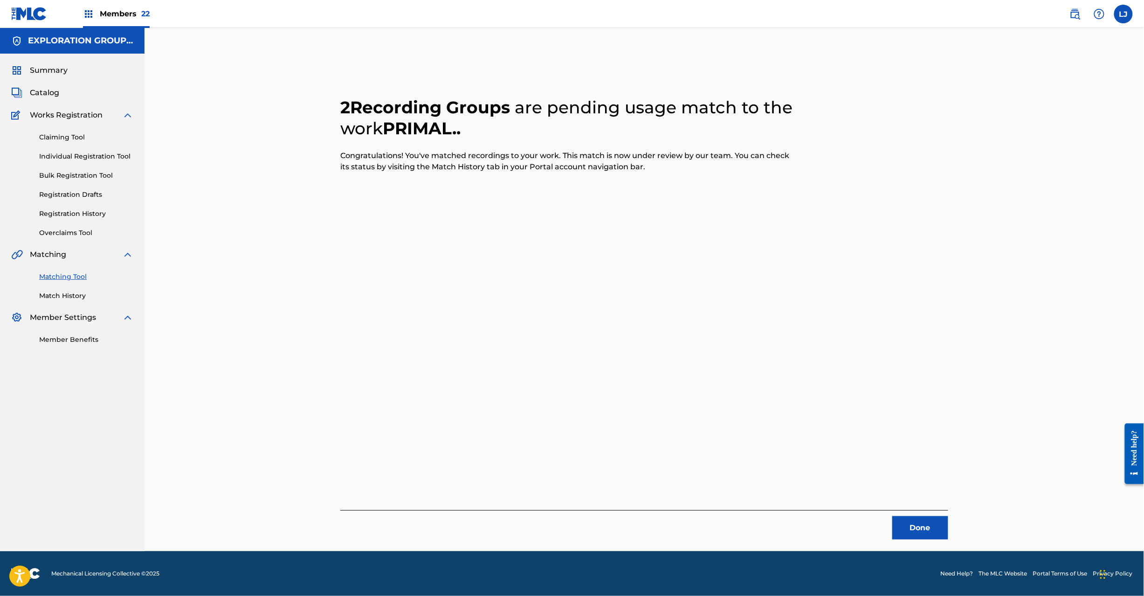
click at [922, 522] on button "Done" at bounding box center [920, 527] width 56 height 23
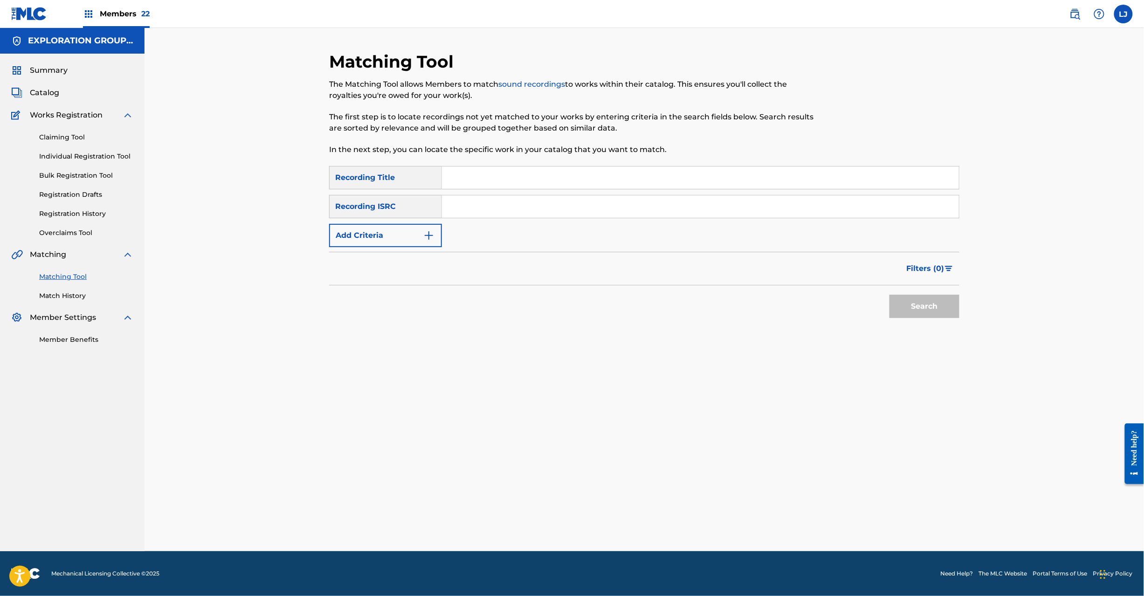
click at [500, 215] on input "Search Form" at bounding box center [700, 206] width 517 height 22
paste input "JPB821200750"
type input "JPB821200750"
click at [908, 301] on button "Search" at bounding box center [924, 306] width 70 height 23
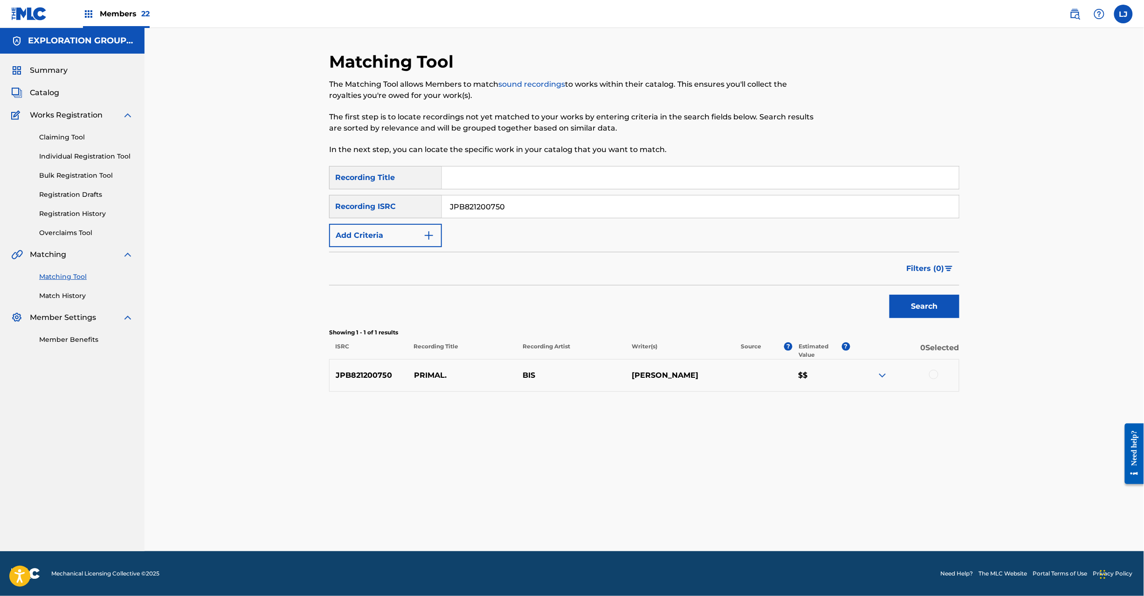
click at [936, 376] on div at bounding box center [933, 374] width 9 height 9
click at [655, 517] on button "Match 1 Group" at bounding box center [654, 519] width 103 height 23
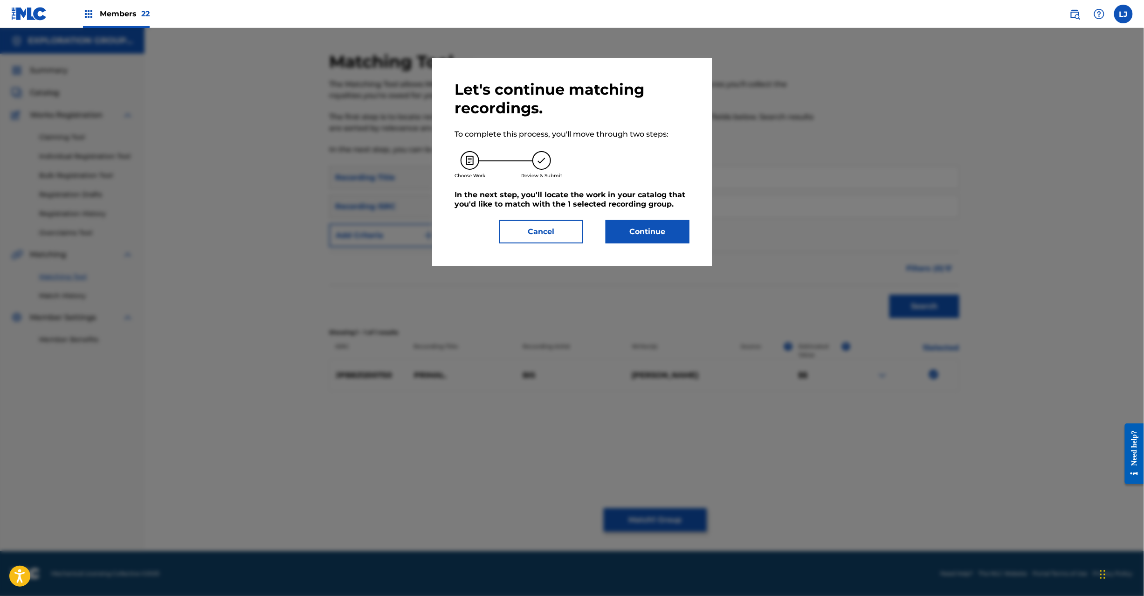
click at [623, 226] on button "Continue" at bounding box center [647, 231] width 84 height 23
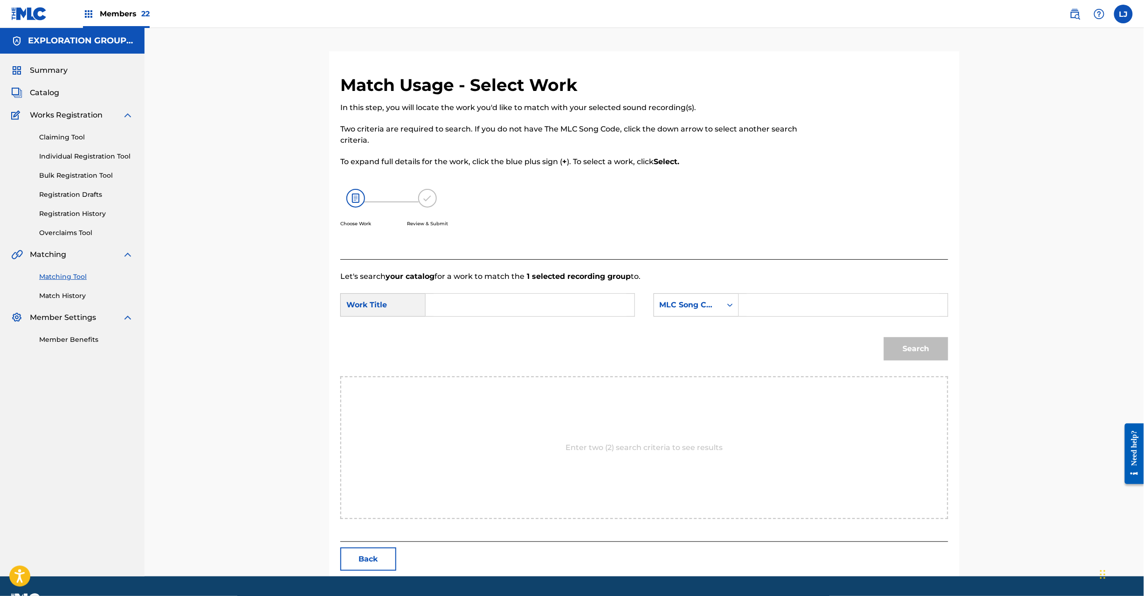
click at [485, 308] on input "Search Form" at bounding box center [529, 305] width 193 height 22
paste input "Primal. PM98CM"
click at [507, 306] on input "Primal. PM98CM" at bounding box center [529, 305] width 193 height 22
type input "Primal."
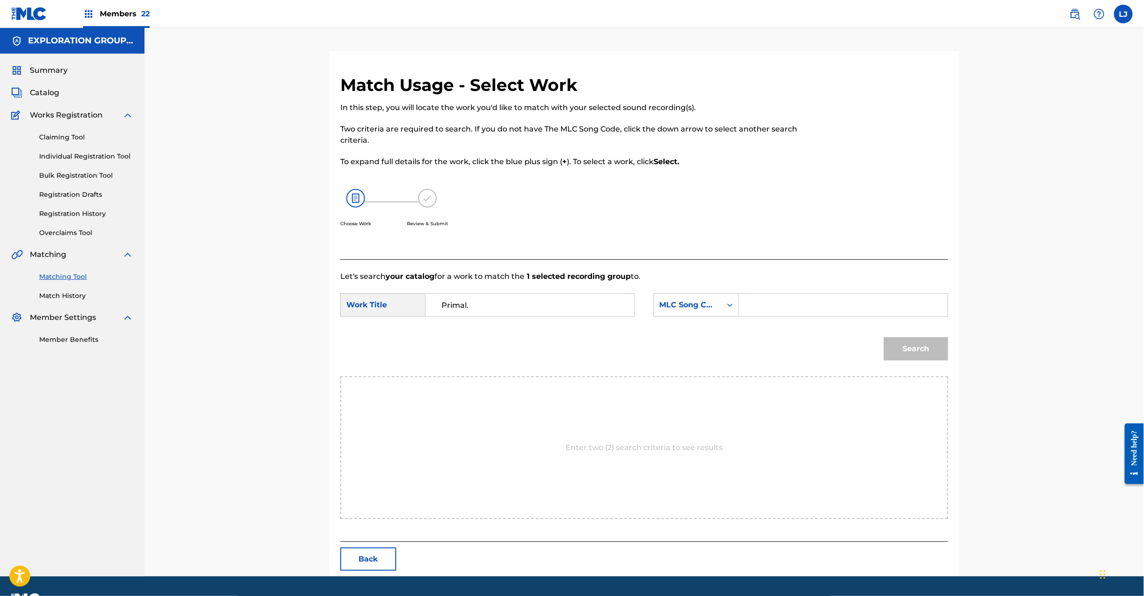
click at [851, 316] on div "Search Form" at bounding box center [843, 304] width 209 height 23
click at [843, 303] on input "Search Form" at bounding box center [843, 305] width 193 height 22
paste input "PM98CM"
type input "PM98CM"
click at [925, 351] on button "Search" at bounding box center [916, 348] width 64 height 23
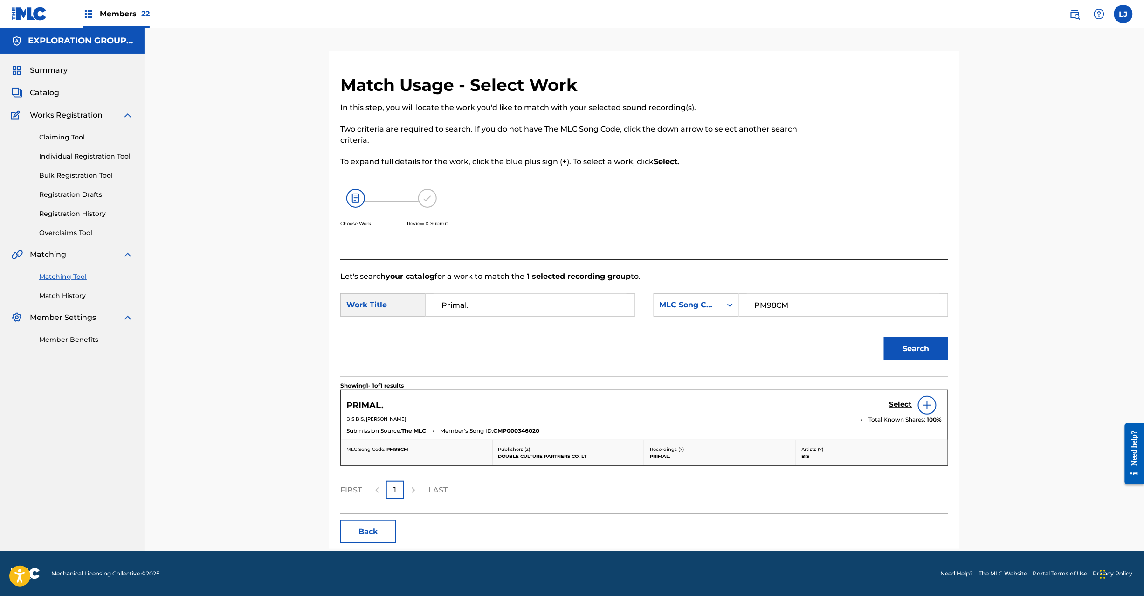
click at [906, 397] on div "Select" at bounding box center [915, 405] width 53 height 19
click at [894, 402] on h5 "Select" at bounding box center [900, 404] width 23 height 9
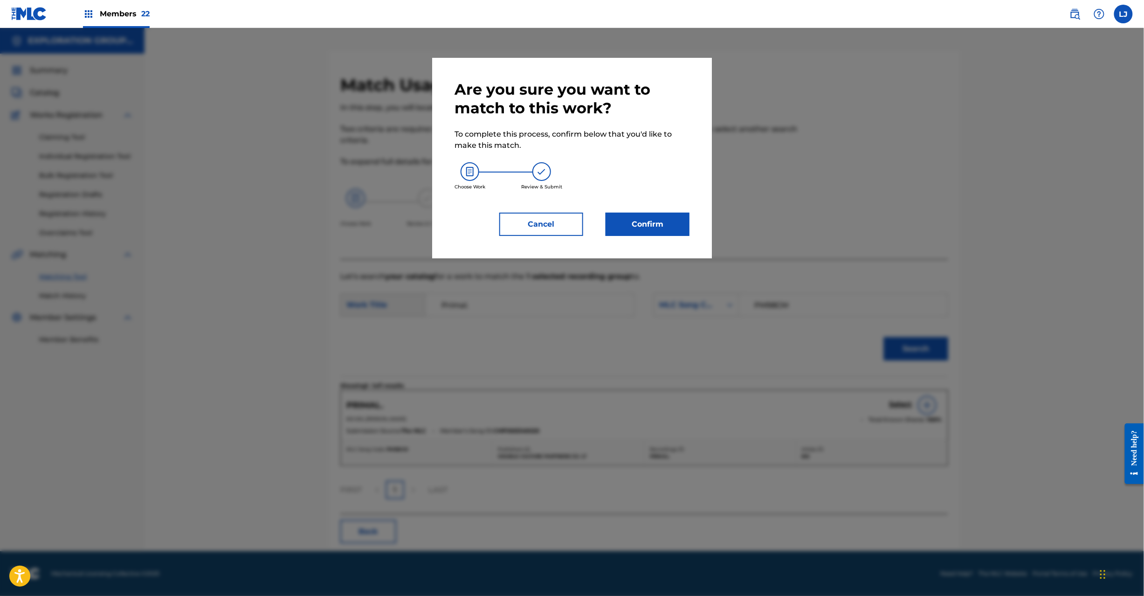
click at [653, 232] on button "Confirm" at bounding box center [647, 223] width 84 height 23
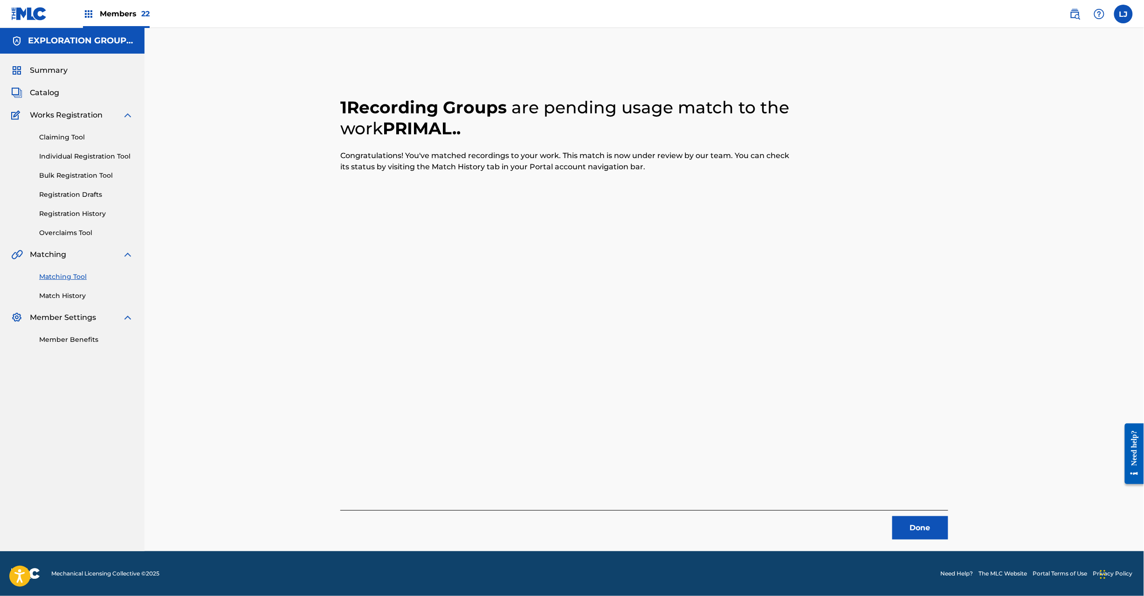
click at [934, 525] on button "Done" at bounding box center [920, 527] width 56 height 23
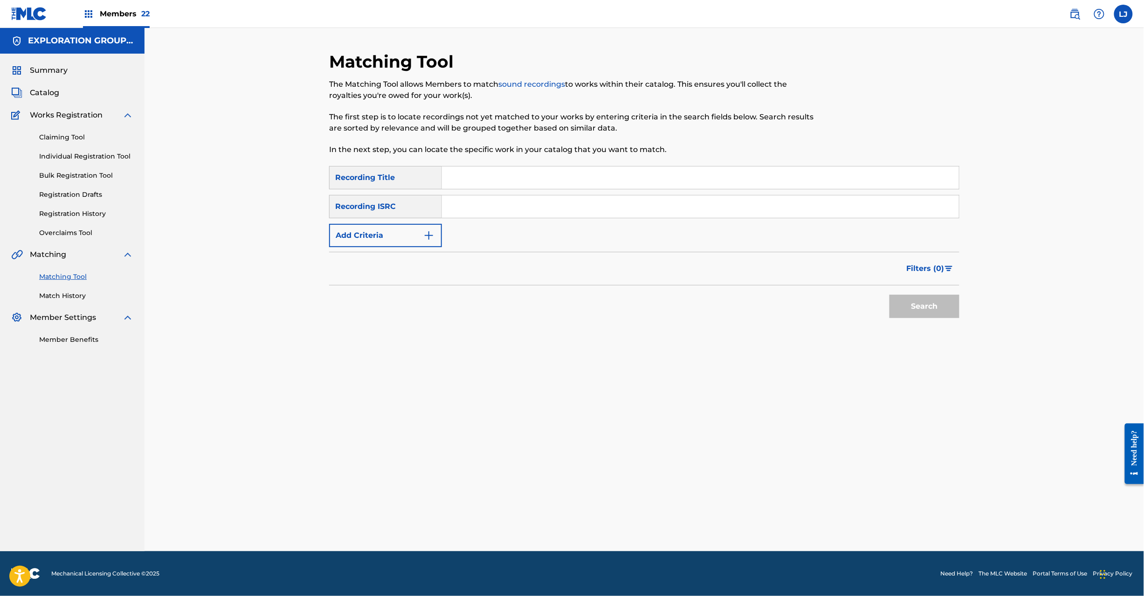
click at [500, 191] on div "SearchWithCriteriaf302e4af-5036-4013-b051-e44bbe531cc1 Recording Title SearchWi…" at bounding box center [644, 206] width 630 height 81
click at [497, 198] on input "Search Form" at bounding box center [700, 206] width 517 height 22
paste input "JPB821101390"
click at [917, 301] on button "Search" at bounding box center [924, 306] width 70 height 23
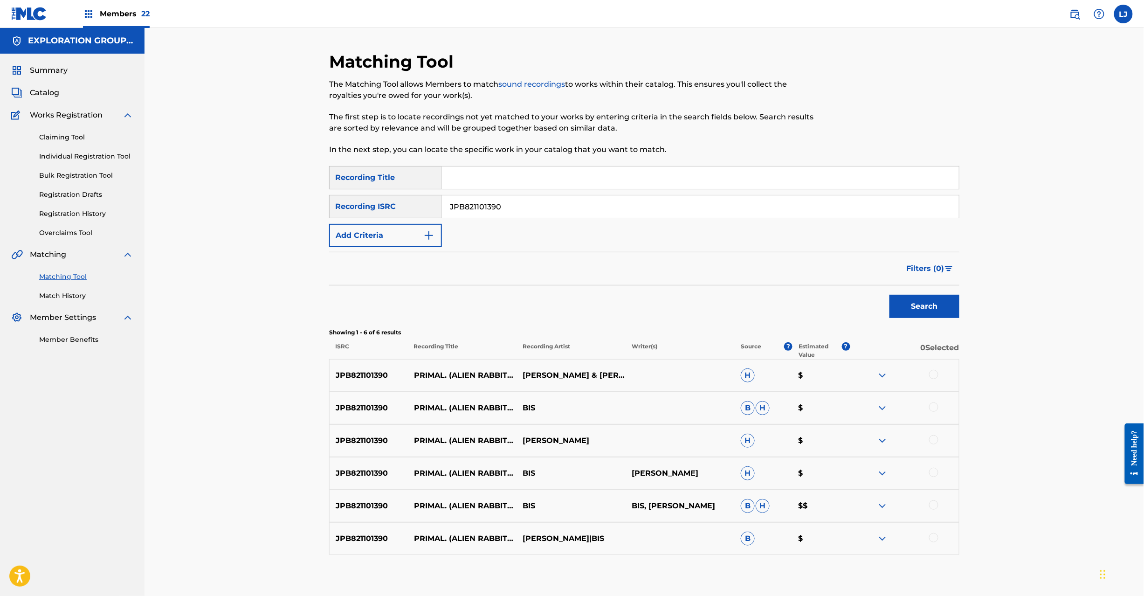
click at [521, 198] on input "JPB821101390" at bounding box center [700, 206] width 517 height 22
click at [490, 204] on input "JPB821101390" at bounding box center [700, 206] width 517 height 22
paste input "5"
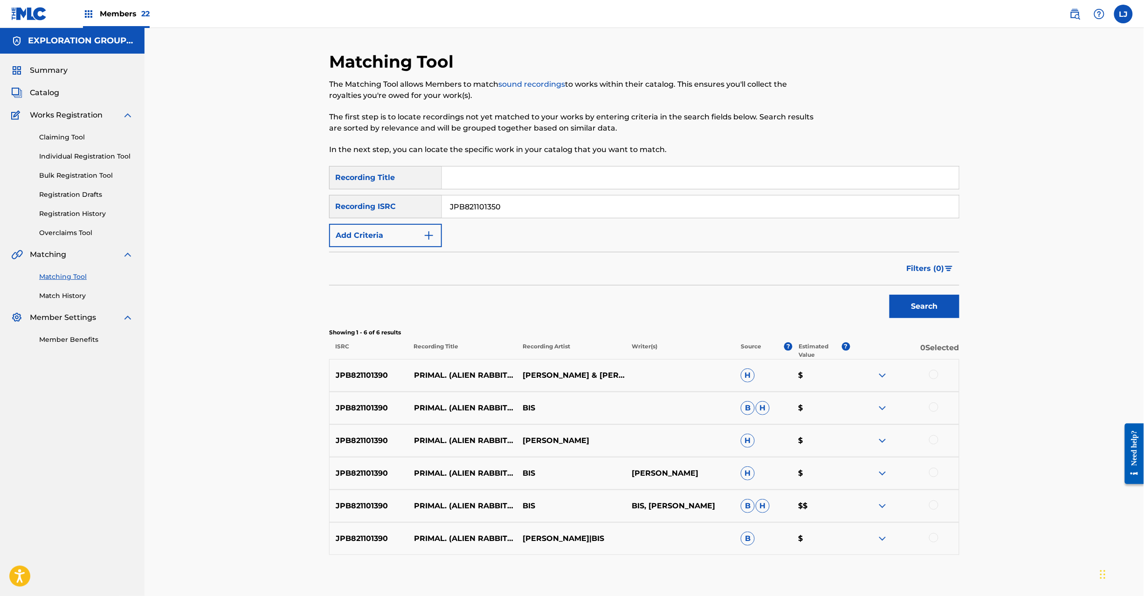
type input "JPB821101350"
click at [922, 314] on button "Search" at bounding box center [924, 306] width 70 height 23
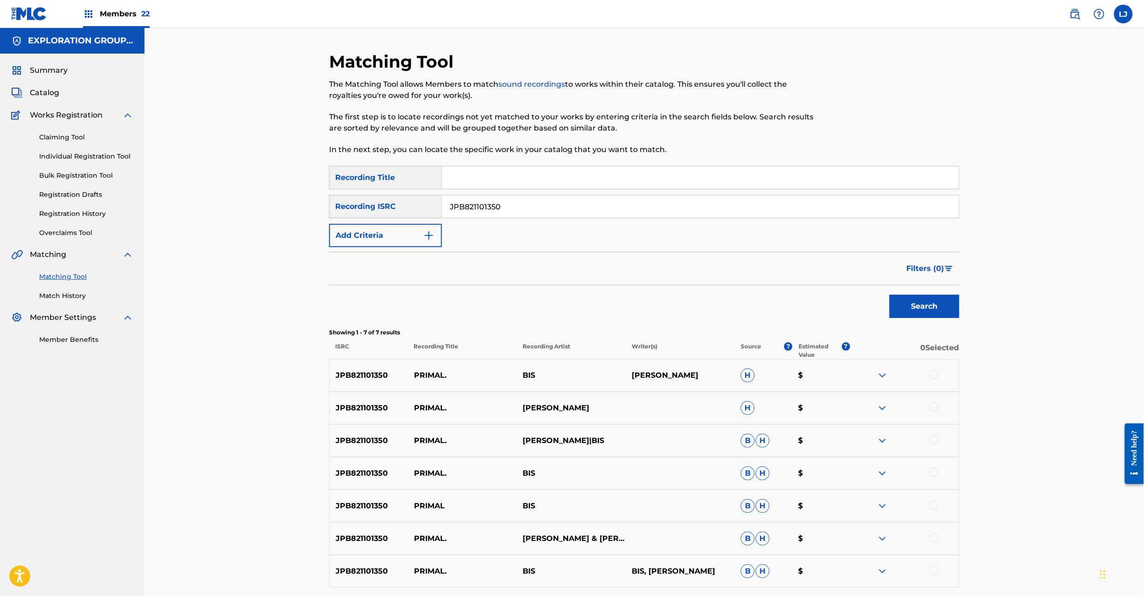
click at [930, 375] on div at bounding box center [933, 374] width 9 height 9
click at [931, 406] on div at bounding box center [933, 406] width 9 height 9
click at [929, 444] on div at bounding box center [904, 440] width 109 height 11
click at [931, 441] on div at bounding box center [933, 439] width 9 height 9
click at [931, 467] on div at bounding box center [904, 472] width 109 height 11
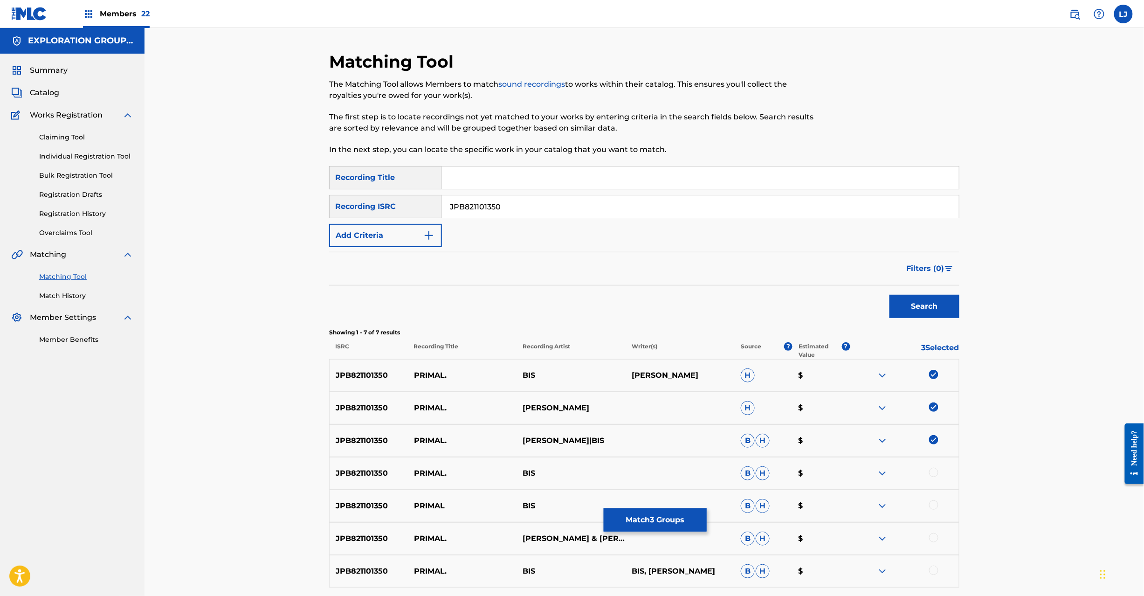
click at [933, 479] on div "JPB821101350 PRIMAL. BIS B H $" at bounding box center [644, 473] width 630 height 33
click at [932, 466] on div "JPB821101350 PRIMAL. BIS B H $" at bounding box center [644, 473] width 630 height 33
click at [932, 475] on div at bounding box center [933, 471] width 9 height 9
click at [933, 507] on div at bounding box center [933, 504] width 9 height 9
click at [932, 537] on div at bounding box center [933, 537] width 9 height 9
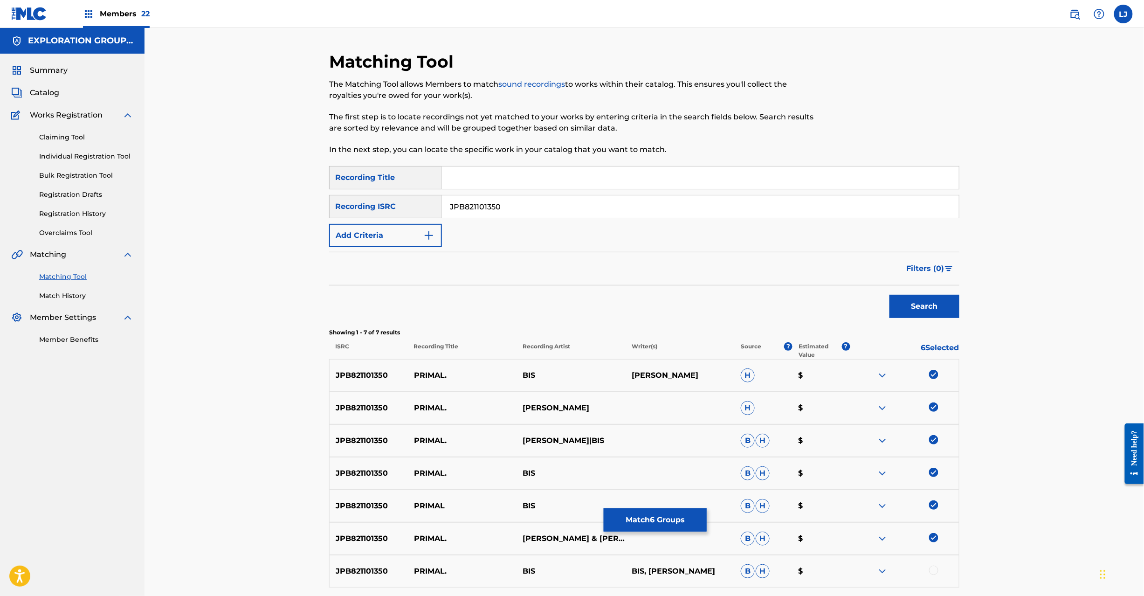
click at [936, 567] on div "JPB821101350 PRIMAL. BIS BIS, [PERSON_NAME] $" at bounding box center [644, 571] width 630 height 33
click at [936, 569] on div at bounding box center [933, 569] width 9 height 9
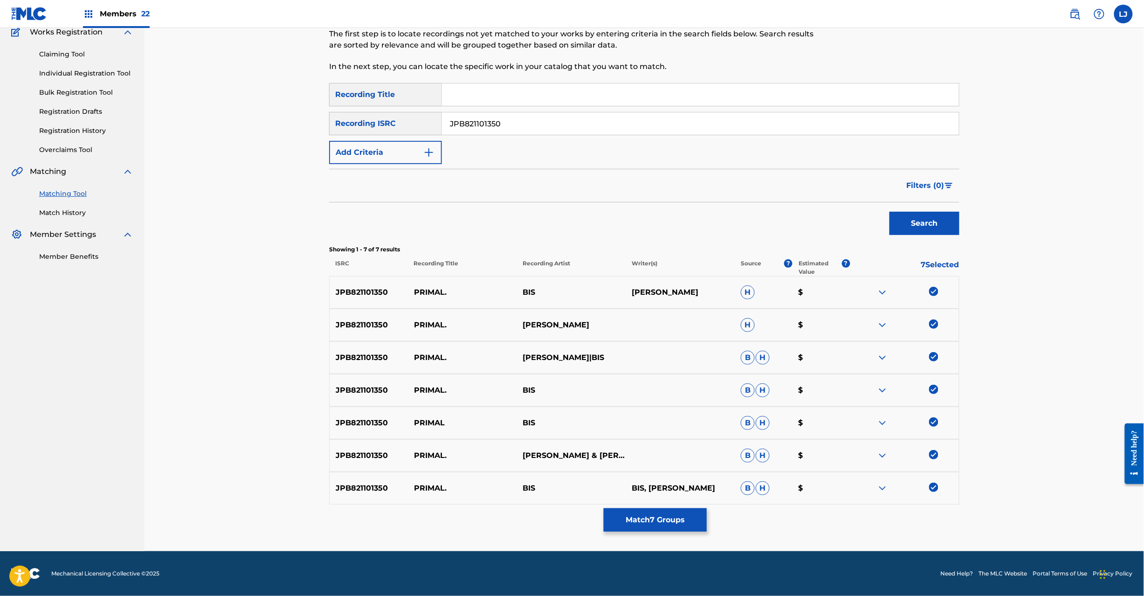
drag, startPoint x: 1146, startPoint y: 306, endPoint x: 4, endPoint y: 28, distance: 1175.9
click at [650, 524] on button "Match 7 Groups" at bounding box center [654, 519] width 103 height 23
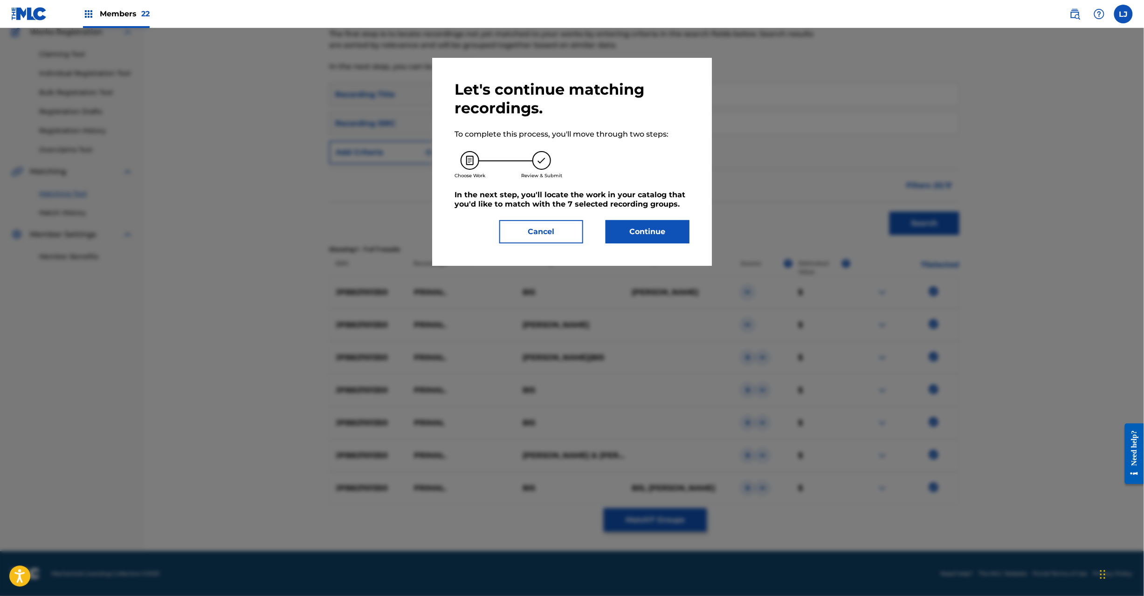
click at [648, 220] on button "Continue" at bounding box center [647, 231] width 84 height 23
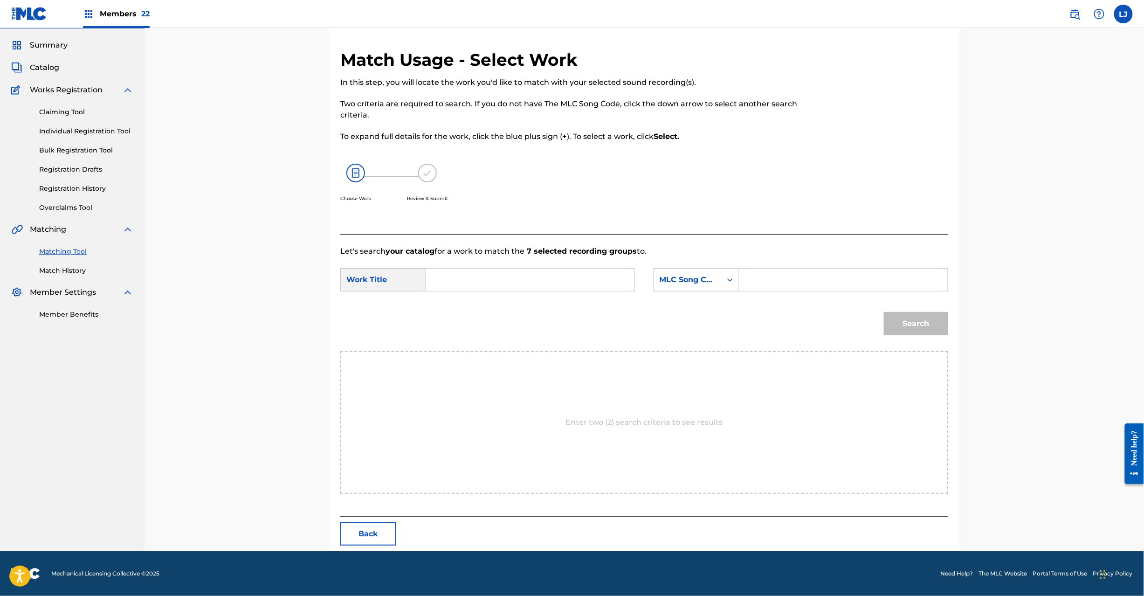
scroll to position [0, 0]
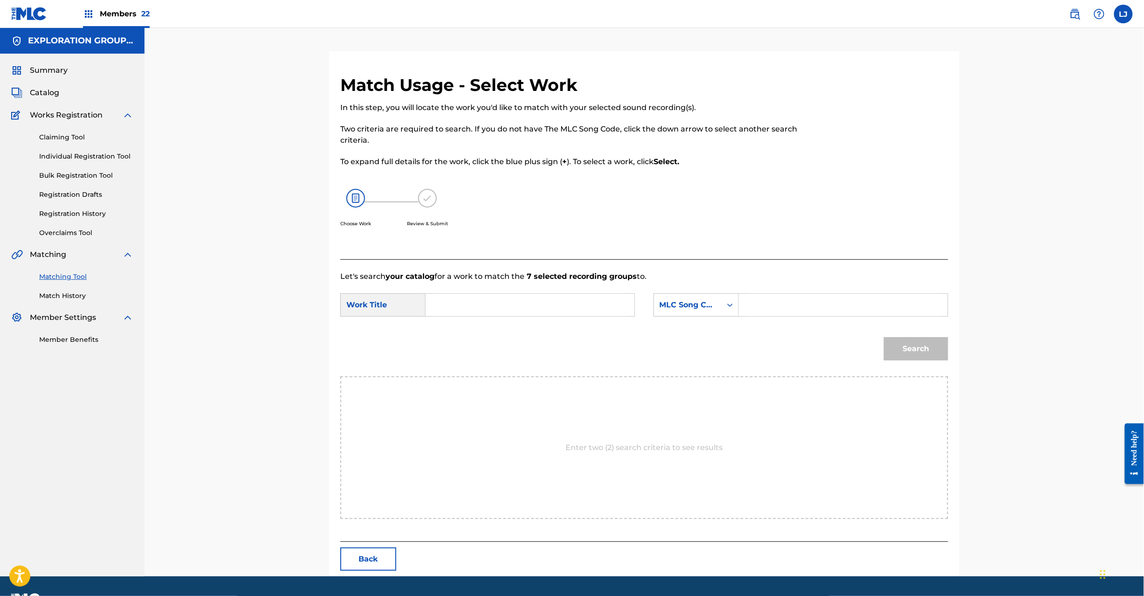
click at [489, 303] on input "Search Form" at bounding box center [529, 305] width 193 height 22
paste input "Primal. PM98CM"
click at [493, 301] on input "Primal. PM98CM" at bounding box center [529, 305] width 193 height 22
type input "Primal."
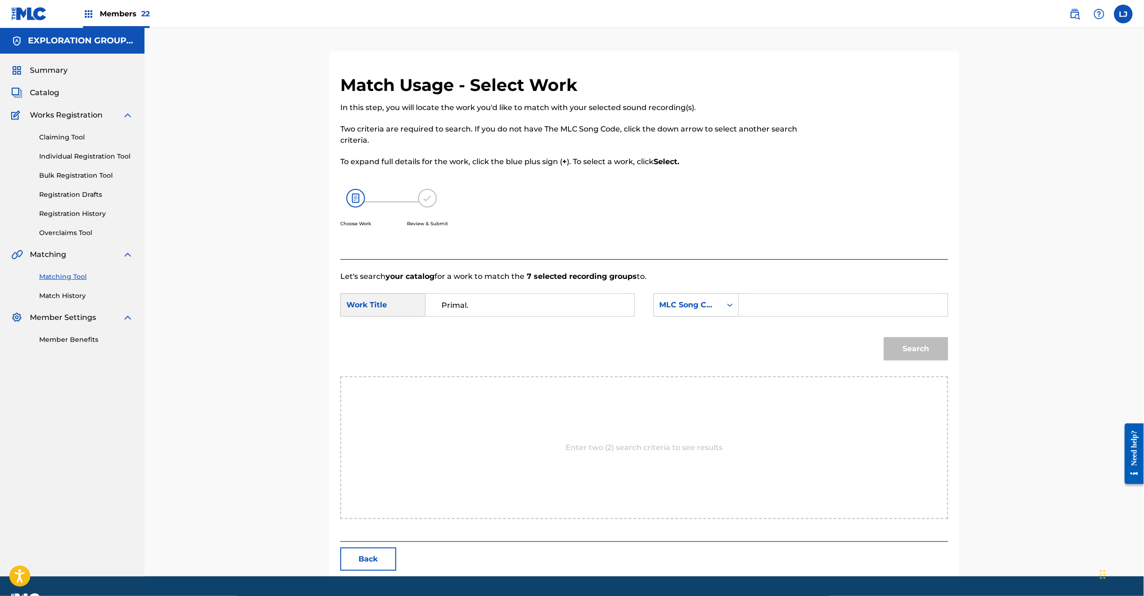
click at [909, 298] on input "Search Form" at bounding box center [843, 305] width 193 height 22
click at [825, 302] on input "Search Form" at bounding box center [843, 305] width 193 height 22
paste
type input "PM98CM"
click at [913, 343] on button "Search" at bounding box center [916, 348] width 64 height 23
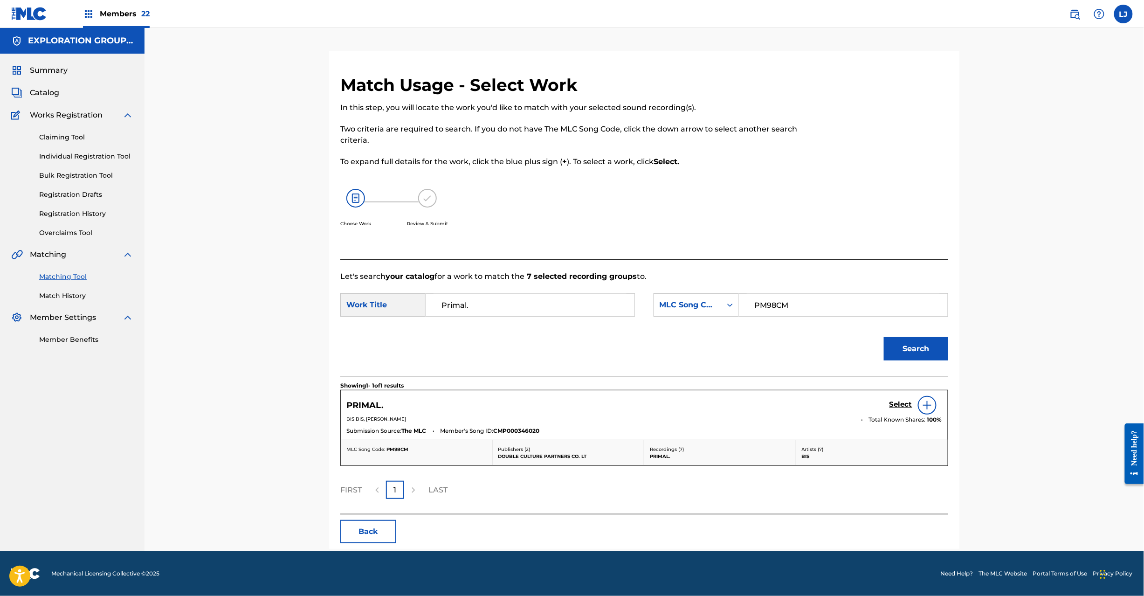
click at [898, 402] on h5 "Select" at bounding box center [900, 404] width 23 height 9
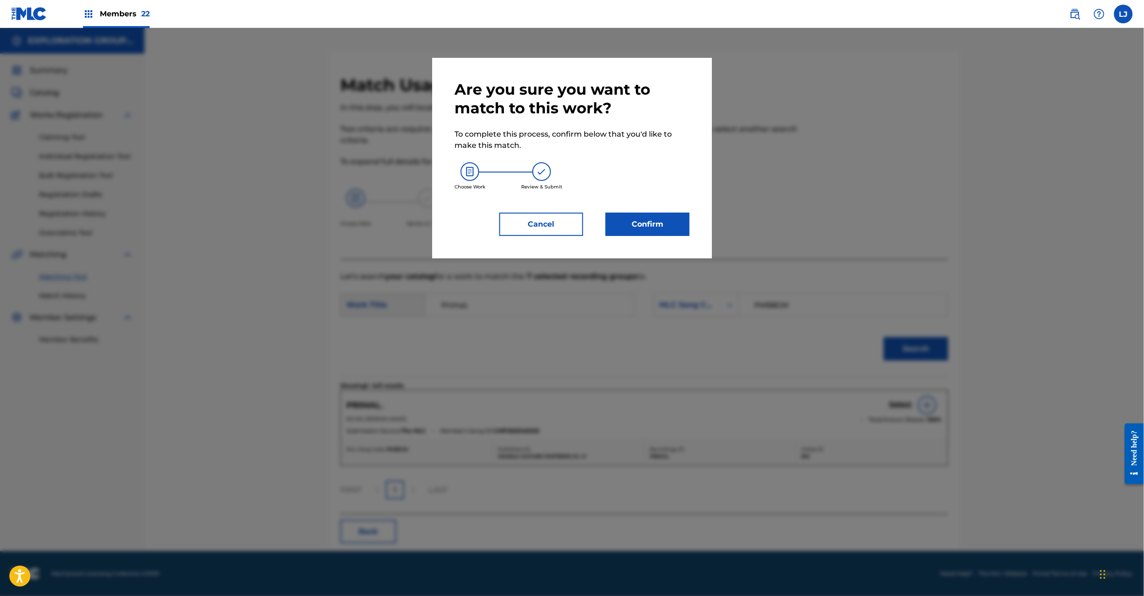
click at [646, 203] on div "Are you sure you want to match to this work? To complete this process, confirm …" at bounding box center [571, 158] width 235 height 156
click at [638, 222] on button "Confirm" at bounding box center [647, 223] width 84 height 23
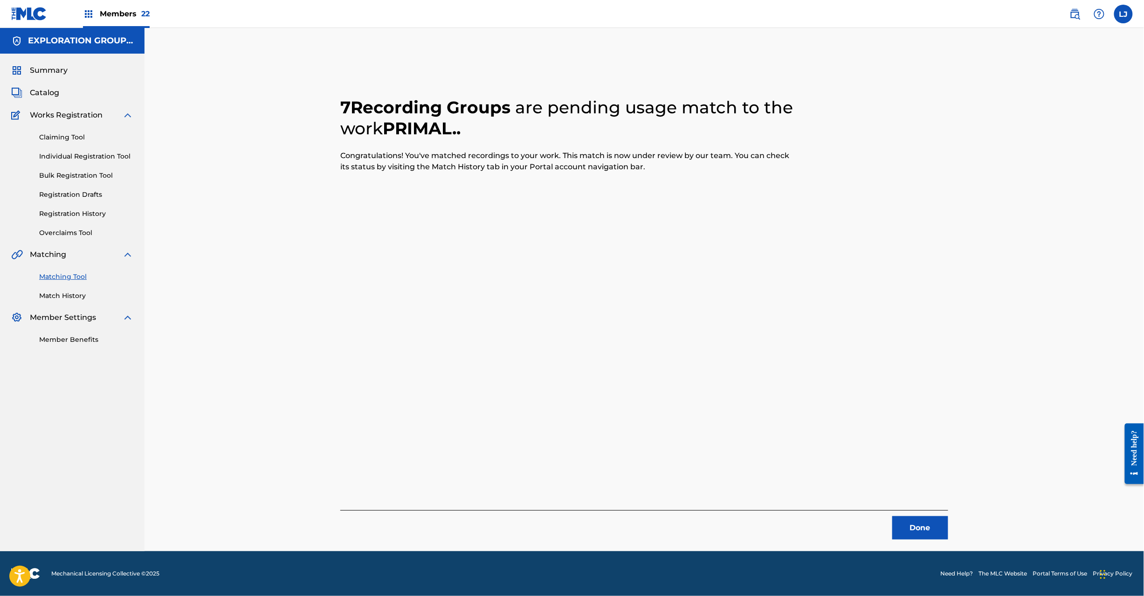
click at [917, 524] on button "Done" at bounding box center [920, 527] width 56 height 23
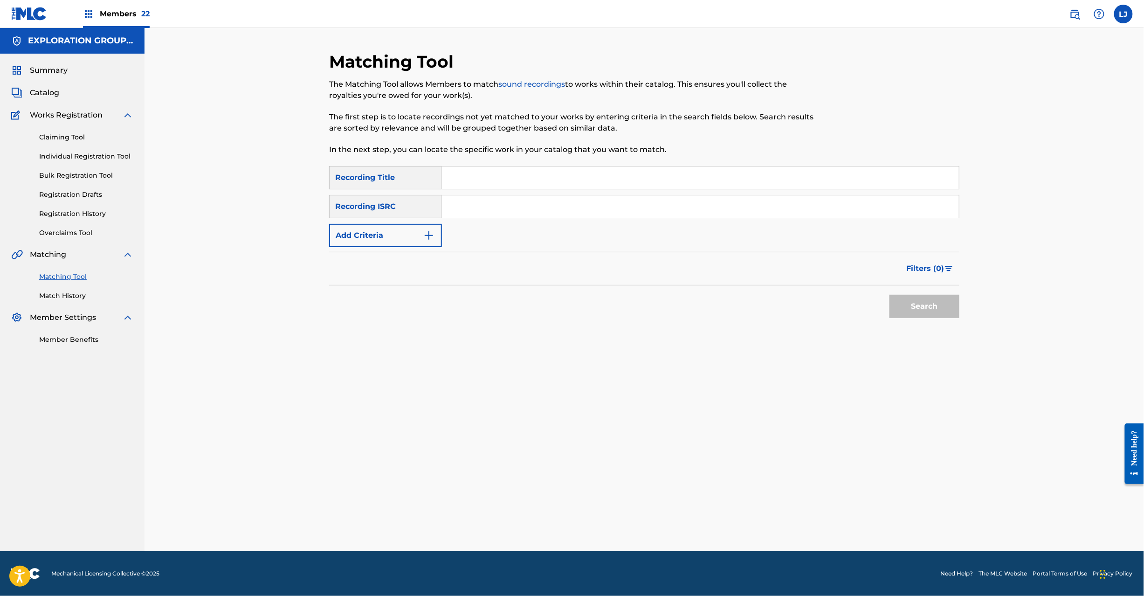
click at [455, 208] on input "Search Form" at bounding box center [700, 206] width 517 height 22
type input "JPU900300909"
click at [898, 308] on button "Search" at bounding box center [924, 306] width 70 height 23
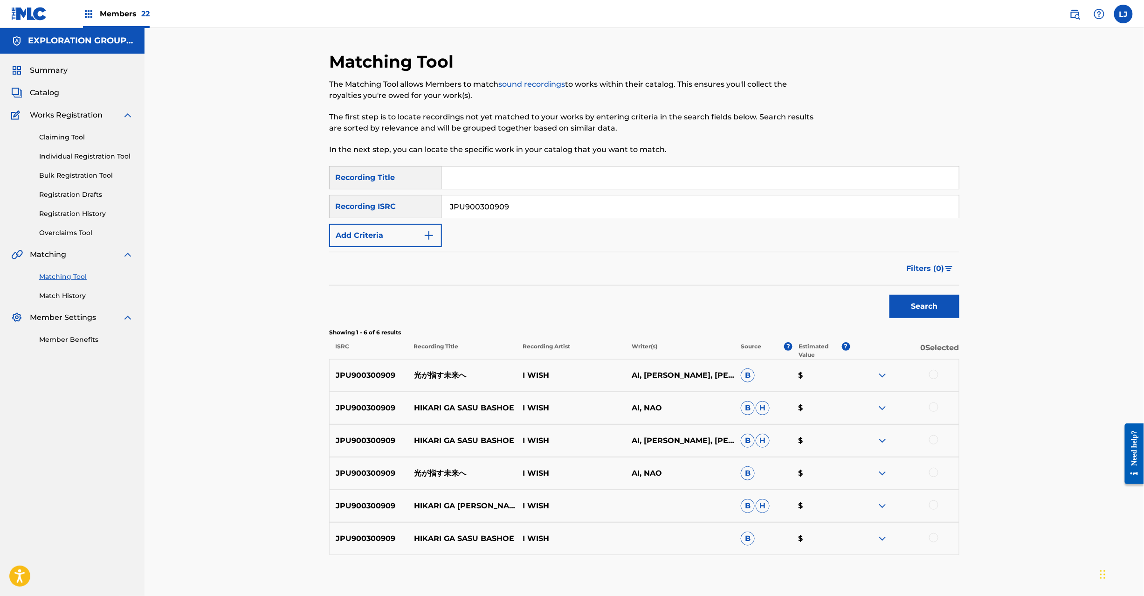
click at [461, 466] on div "JPU900300909 光が指す未来へ I WISH AI, NAO B $" at bounding box center [644, 473] width 630 height 33
click at [448, 472] on p "光が指す未来へ" at bounding box center [462, 472] width 109 height 11
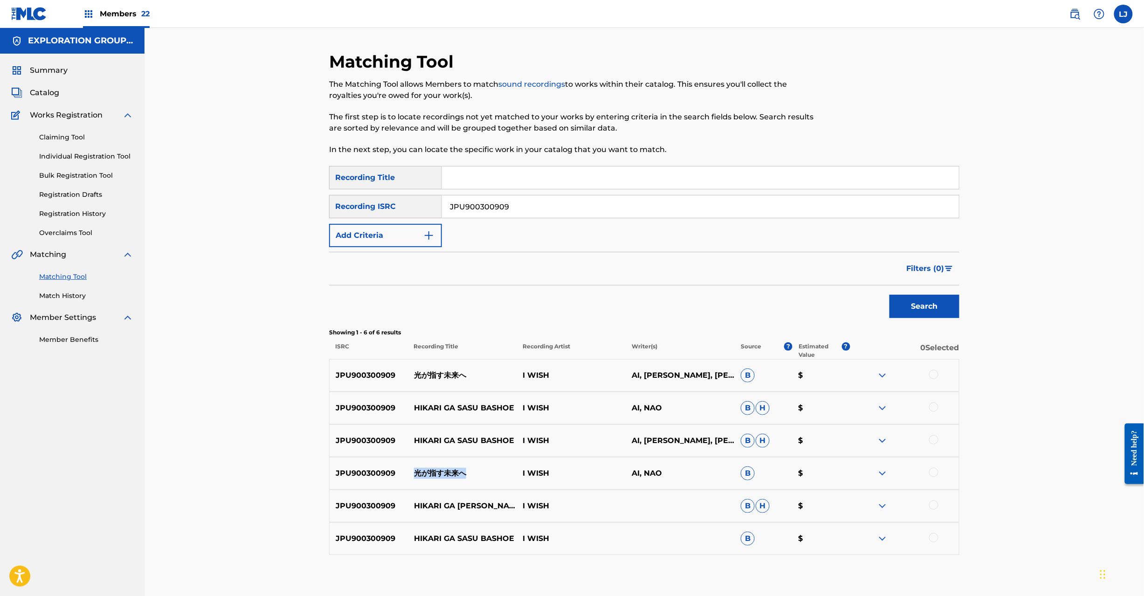
copy p "光が指す未来へ"
click at [931, 408] on div at bounding box center [933, 406] width 9 height 9
click at [931, 441] on div at bounding box center [933, 439] width 9 height 9
click at [932, 504] on div at bounding box center [933, 504] width 9 height 9
click at [934, 535] on div at bounding box center [933, 537] width 9 height 9
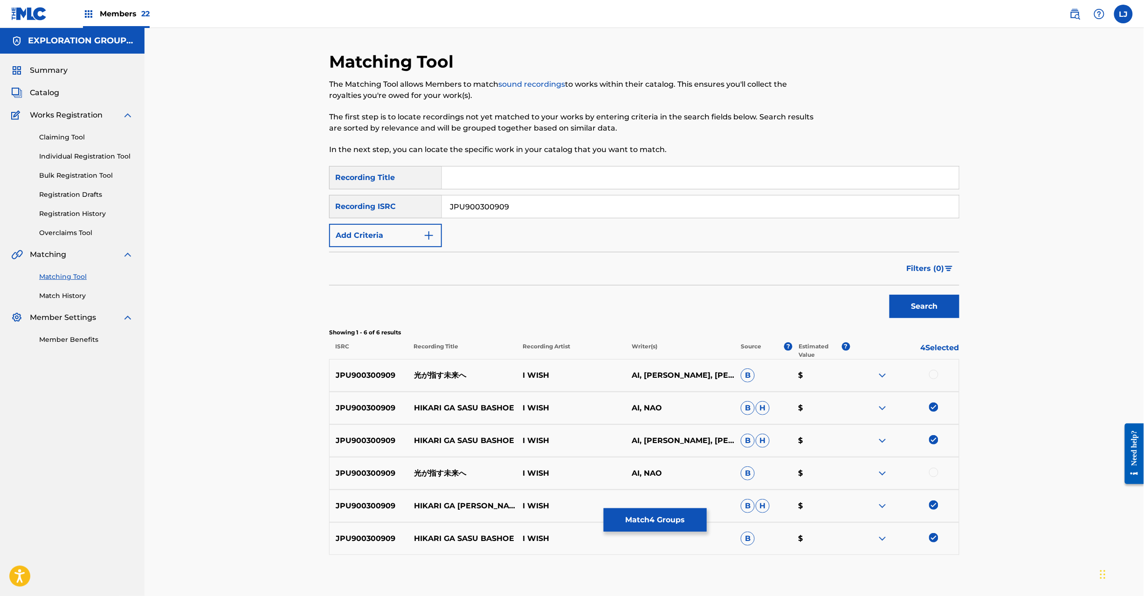
click at [674, 521] on button "Match 4 Groups" at bounding box center [654, 519] width 103 height 23
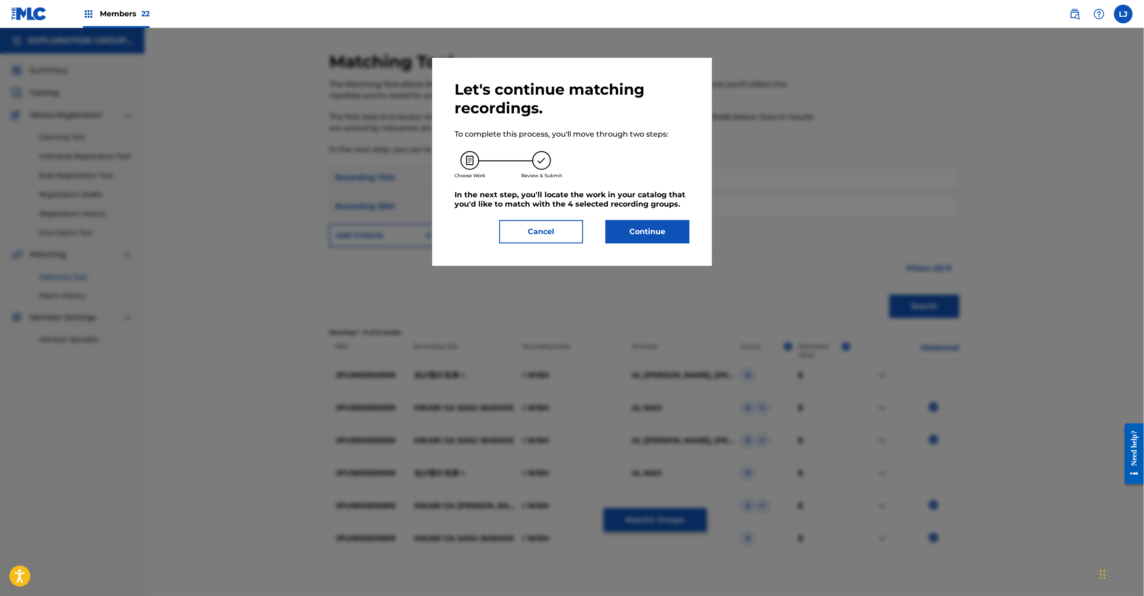
click at [652, 239] on button "Continue" at bounding box center [647, 231] width 84 height 23
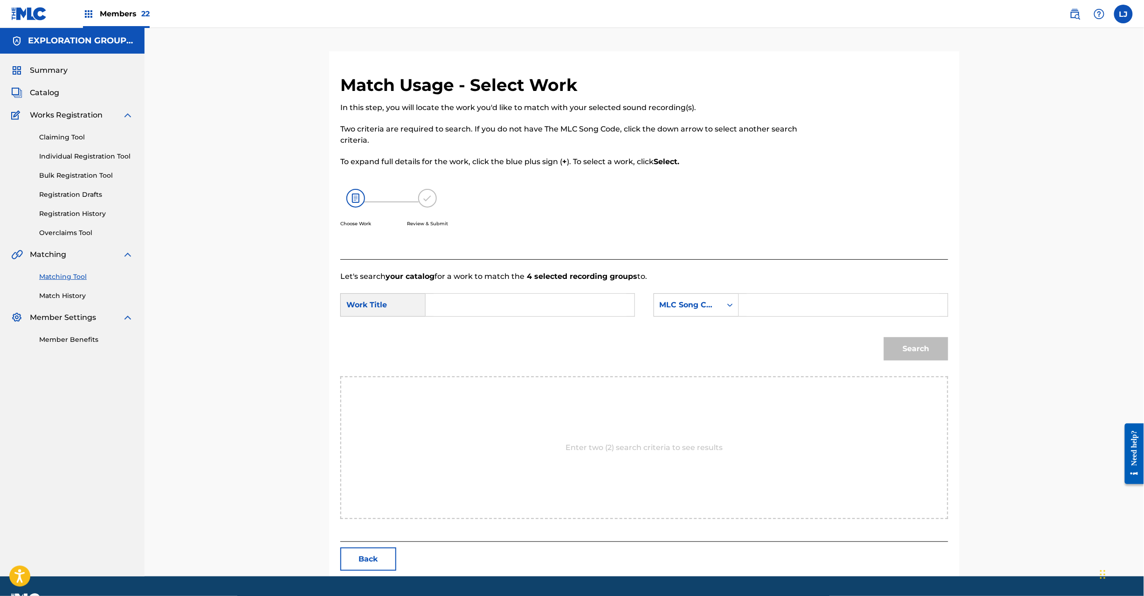
click at [360, 565] on button "Back" at bounding box center [368, 558] width 56 height 23
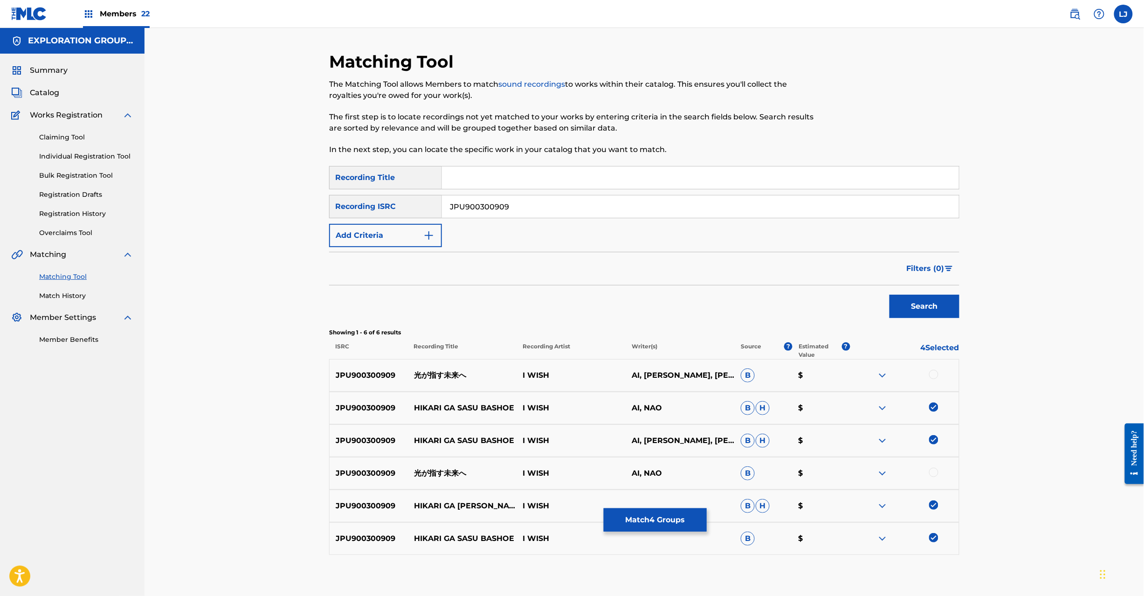
click at [683, 519] on button "Match 4 Groups" at bounding box center [654, 519] width 103 height 23
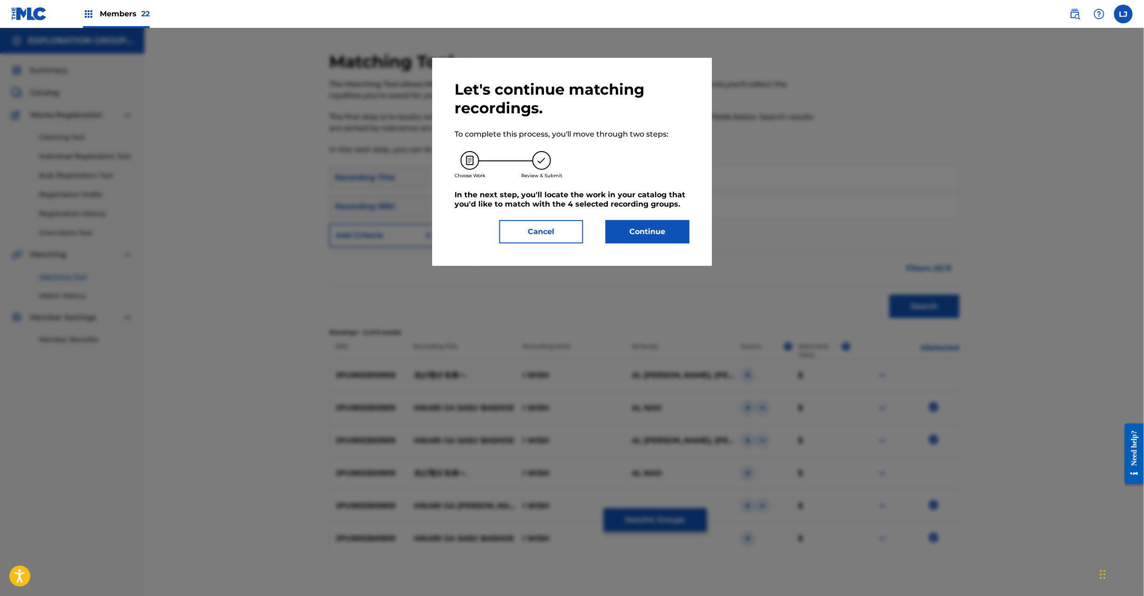
click at [648, 220] on button "Continue" at bounding box center [647, 231] width 84 height 23
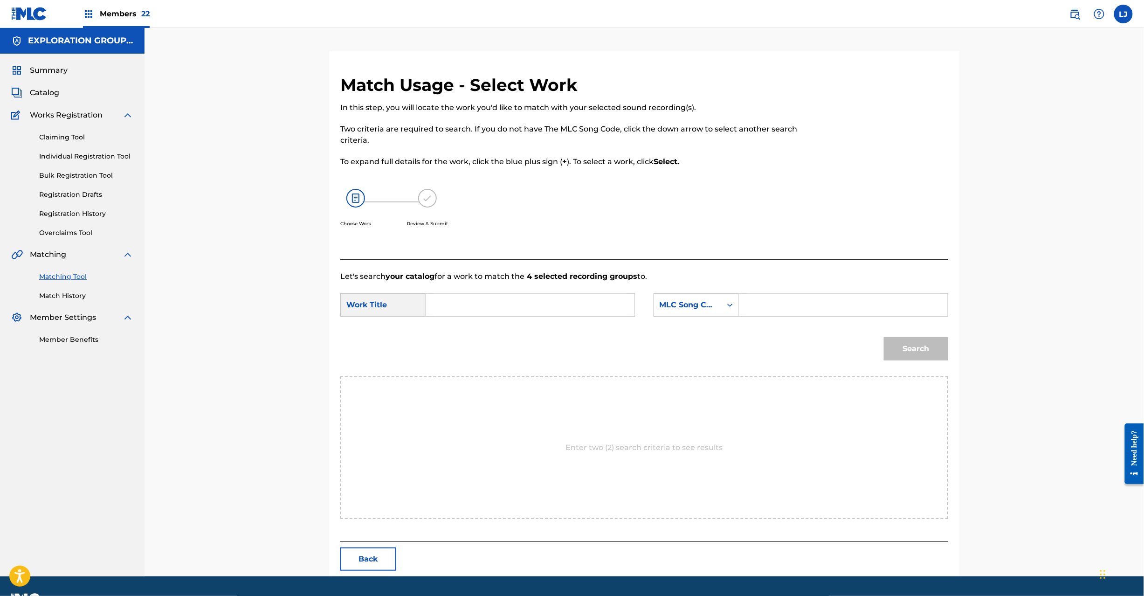
click at [507, 308] on input "Search Form" at bounding box center [529, 305] width 193 height 22
click at [551, 296] on input "Hikariga Sasu Bashoe HP8SRG" at bounding box center [529, 305] width 193 height 22
type input "[PERSON_NAME]"
click at [764, 306] on input "Search Form" at bounding box center [843, 305] width 193 height 22
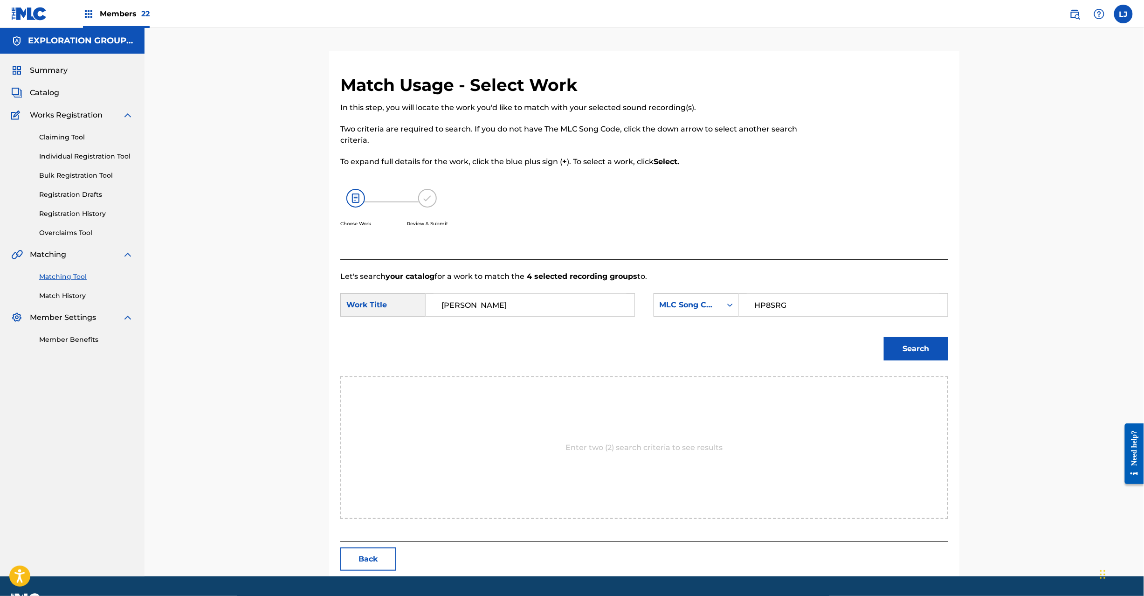
type input "HP8SRG"
click at [931, 355] on button "Search" at bounding box center [916, 348] width 64 height 23
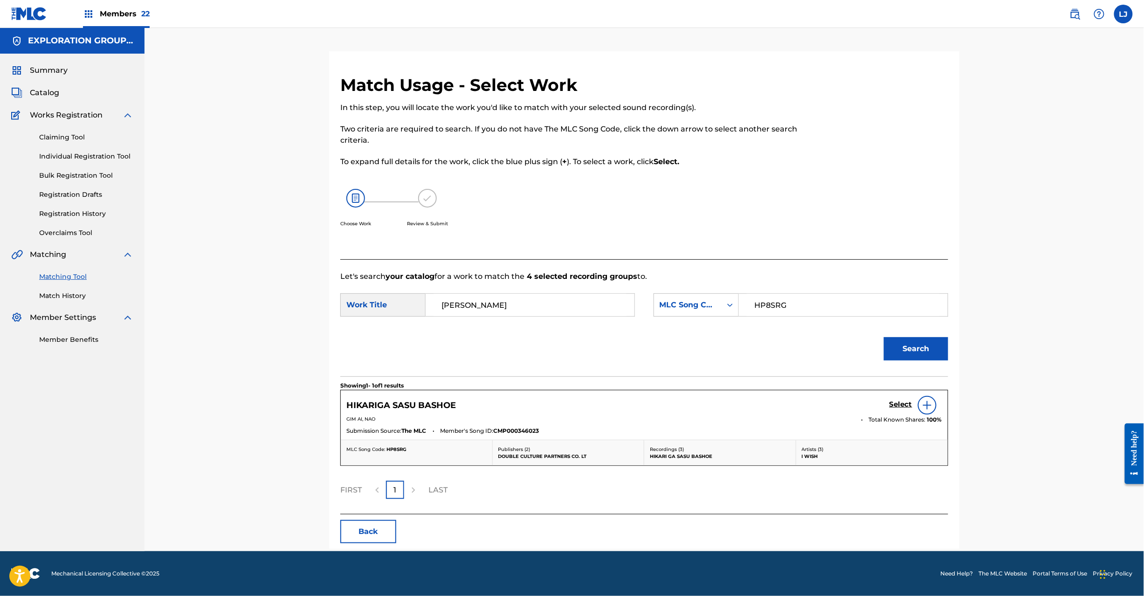
click at [891, 405] on h5 "Select" at bounding box center [900, 404] width 23 height 9
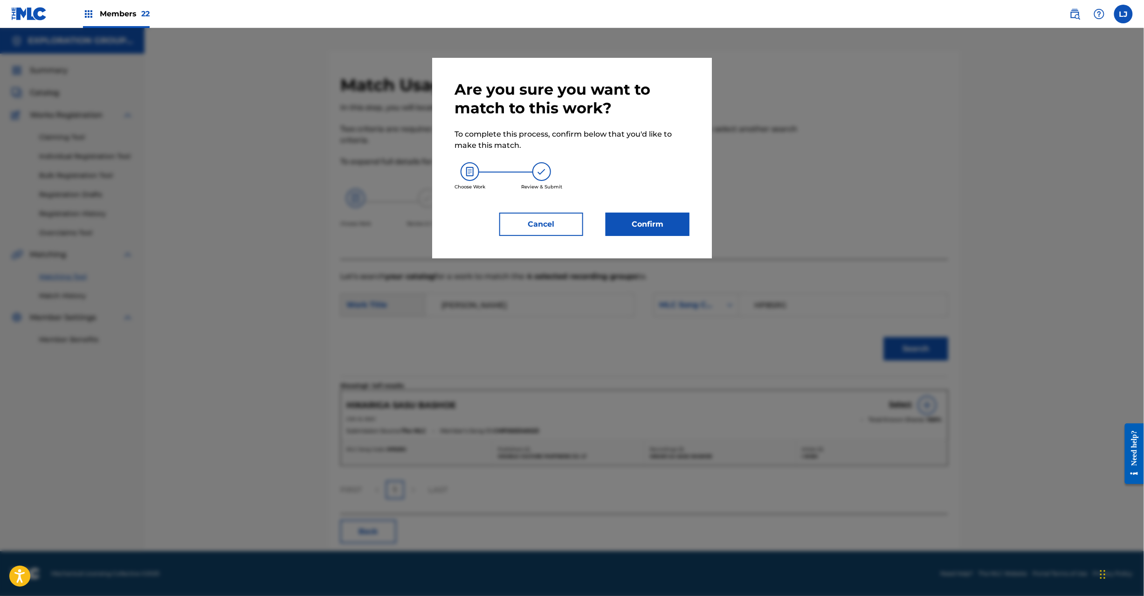
click at [657, 220] on button "Confirm" at bounding box center [647, 223] width 84 height 23
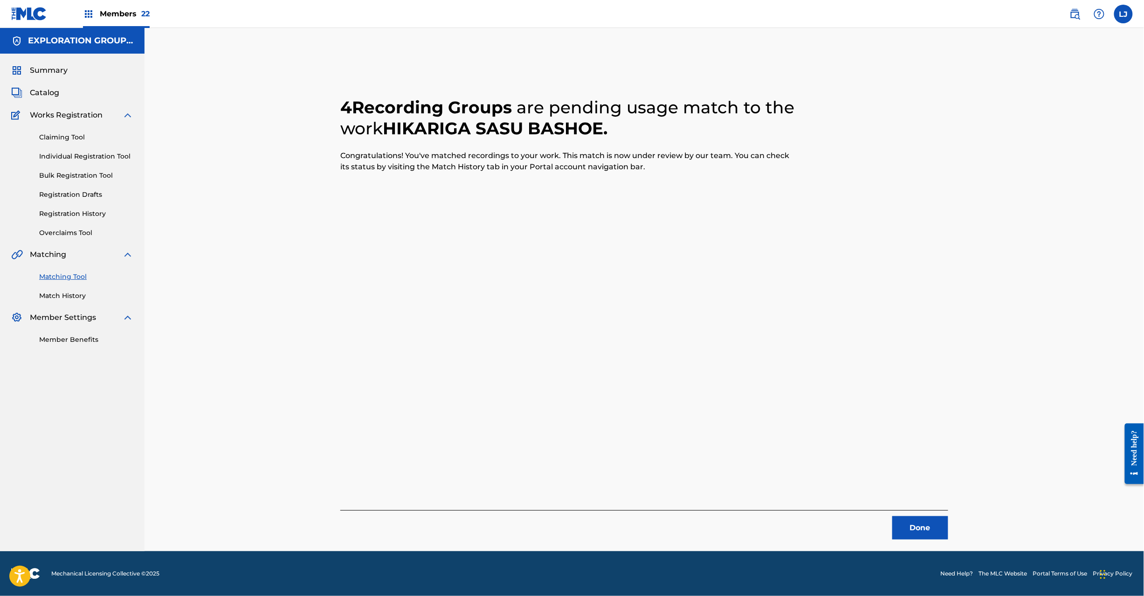
click at [918, 520] on button "Done" at bounding box center [920, 527] width 56 height 23
